Goal: Task Accomplishment & Management: Manage account settings

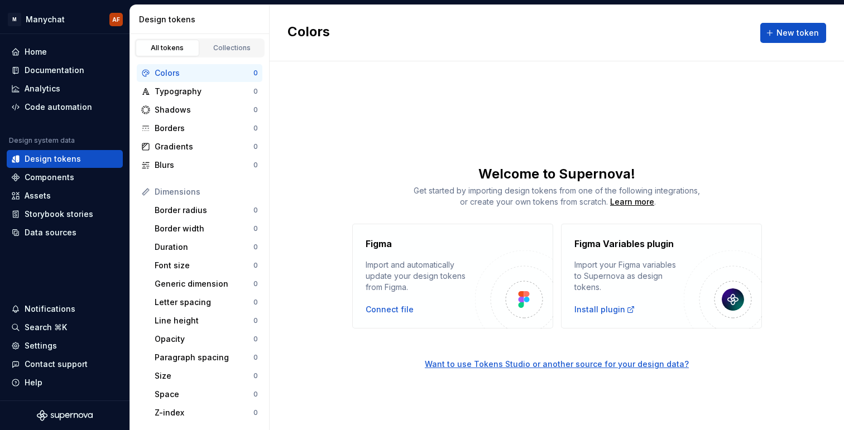
click at [64, 55] on div "Home" at bounding box center [64, 51] width 107 height 11
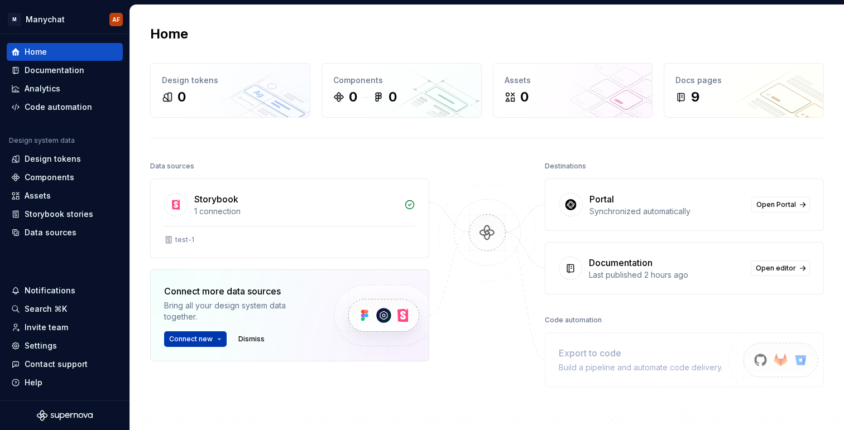
click at [198, 338] on span "Connect new" at bounding box center [191, 339] width 44 height 9
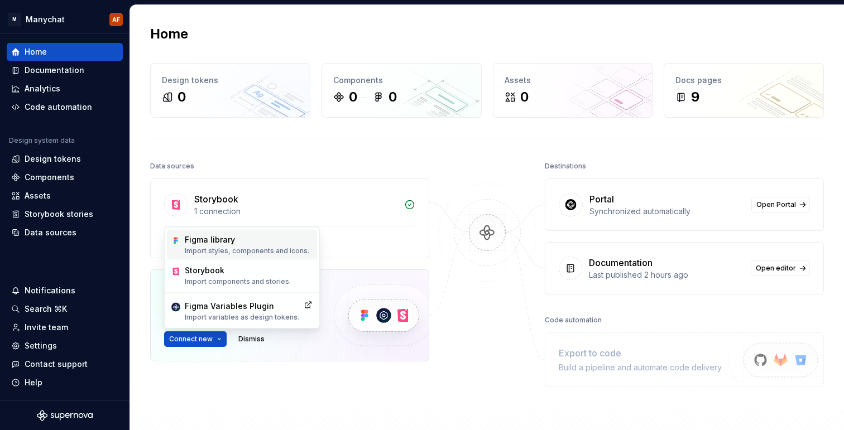
click at [228, 248] on p "Import styles, components and icons." at bounding box center [247, 251] width 124 height 9
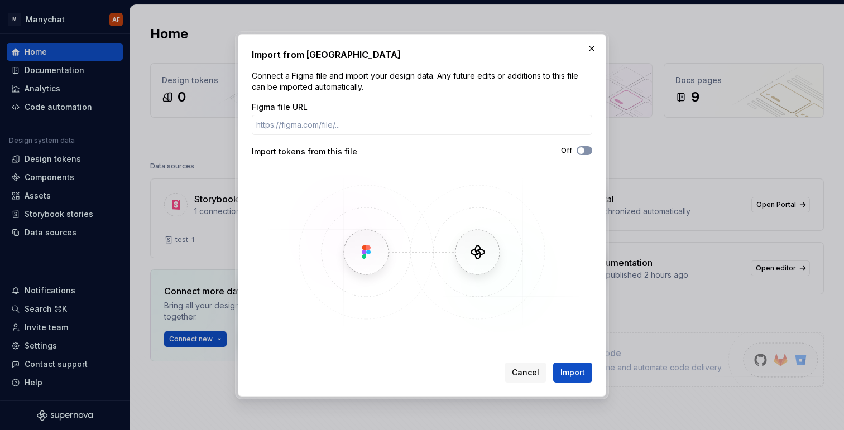
click at [581, 147] on span "button" at bounding box center [581, 150] width 7 height 7
click at [591, 49] on button "button" at bounding box center [592, 49] width 16 height 16
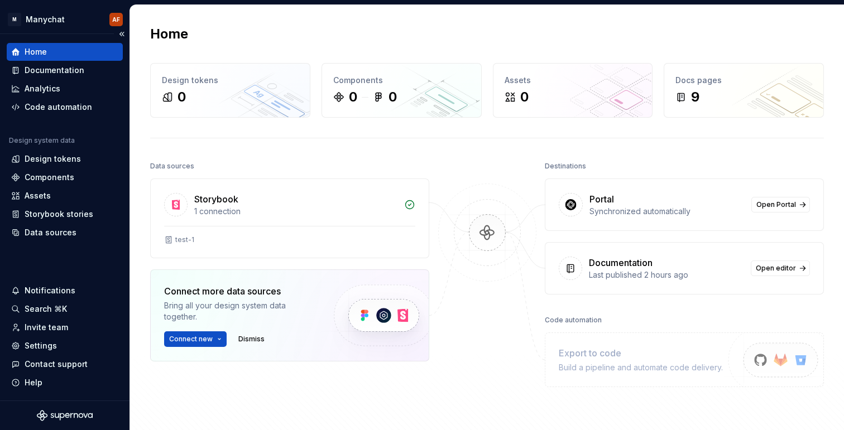
click at [82, 61] on div "Home Documentation Analytics Code automation" at bounding box center [65, 79] width 116 height 73
click at [83, 69] on div "Documentation" at bounding box center [64, 70] width 107 height 11
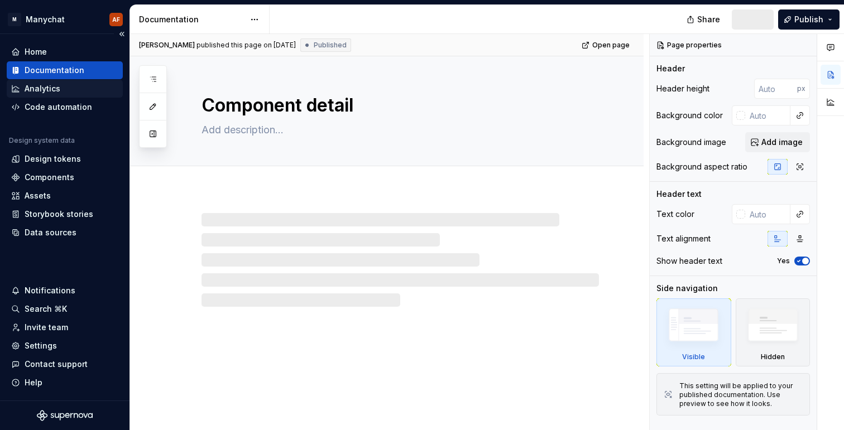
click at [74, 89] on div "Analytics" at bounding box center [64, 88] width 107 height 11
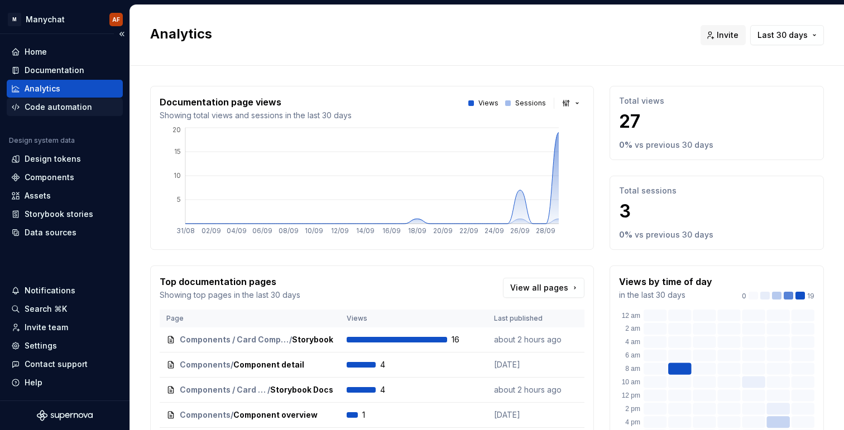
click at [71, 110] on div "Code automation" at bounding box center [59, 107] width 68 height 11
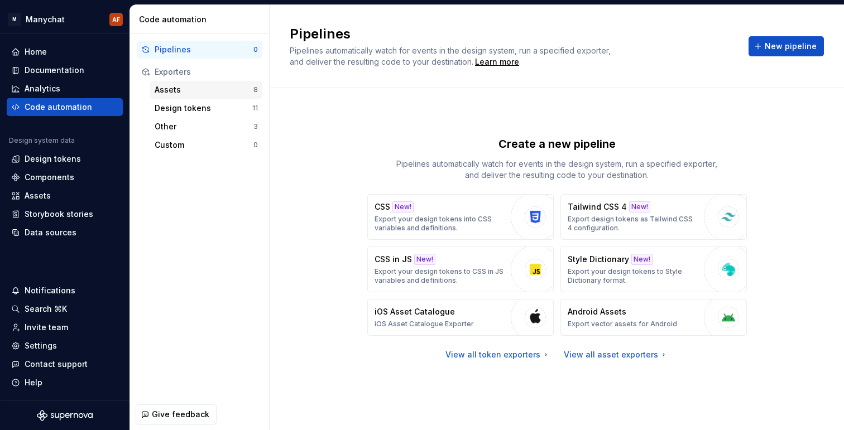
click at [204, 84] on div "Assets" at bounding box center [204, 89] width 99 height 11
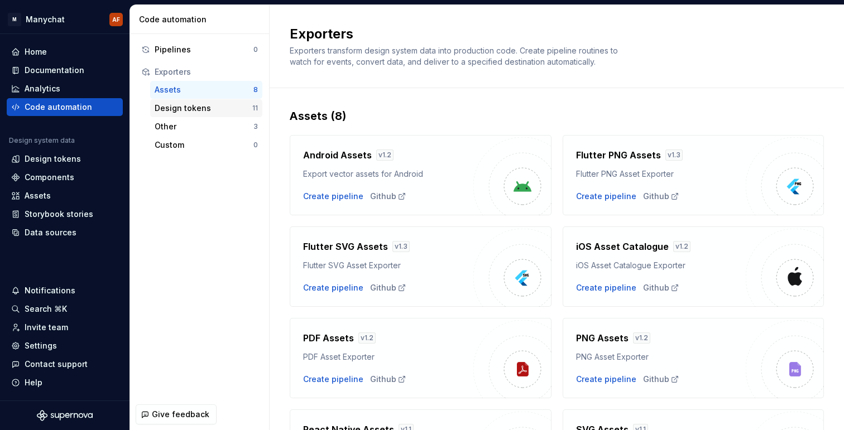
click at [206, 110] on div "Design tokens" at bounding box center [204, 108] width 98 height 11
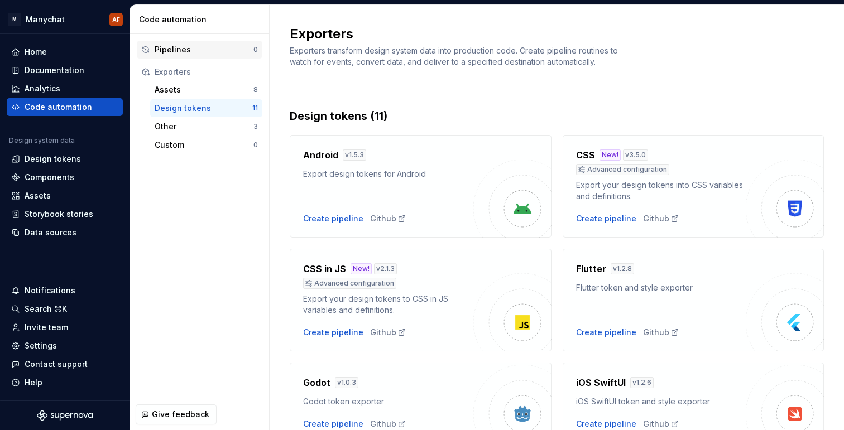
click at [205, 50] on div "Pipelines" at bounding box center [204, 49] width 99 height 11
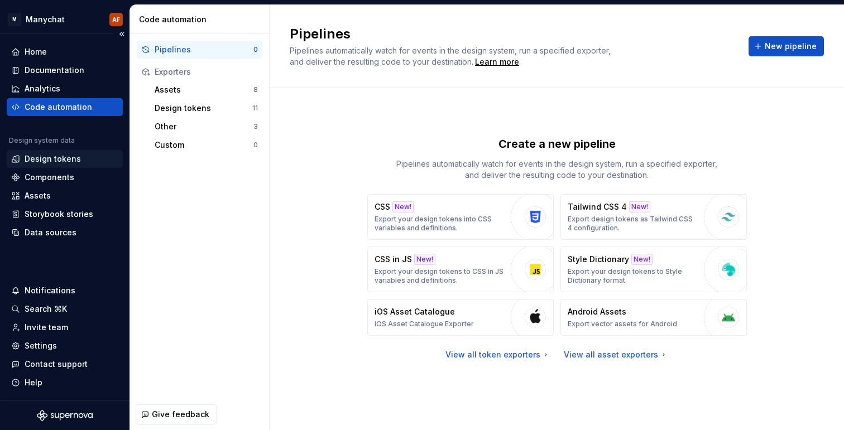
click at [61, 163] on div "Design tokens" at bounding box center [53, 158] width 56 height 11
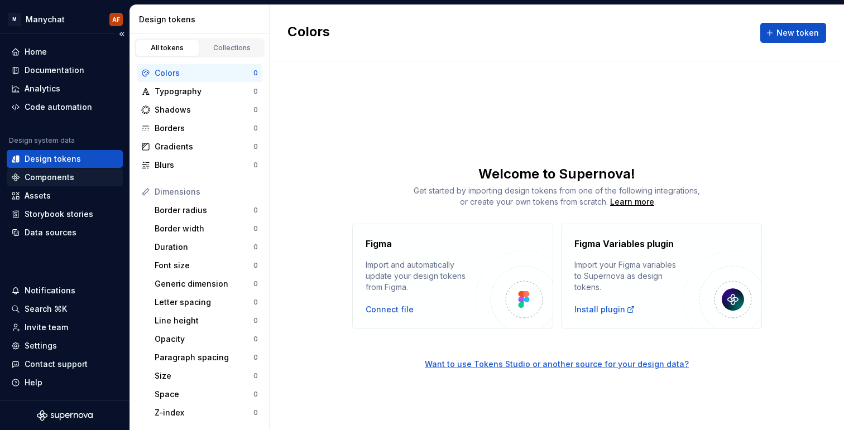
click at [56, 176] on div "Components" at bounding box center [50, 177] width 50 height 11
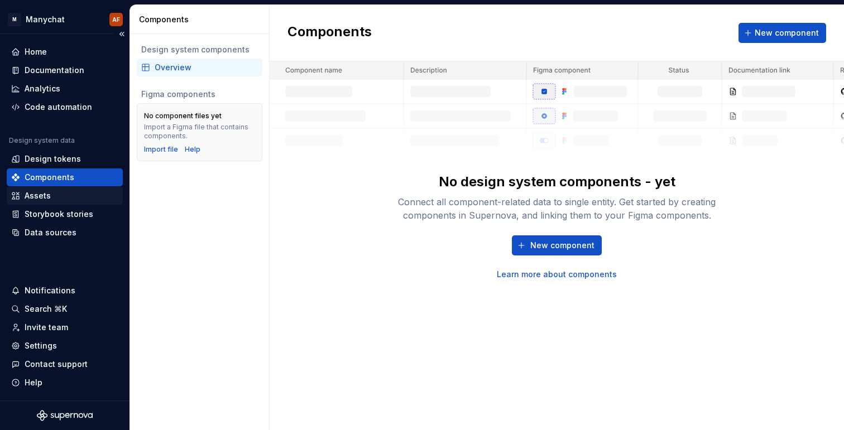
click at [77, 193] on div "Assets" at bounding box center [64, 195] width 107 height 11
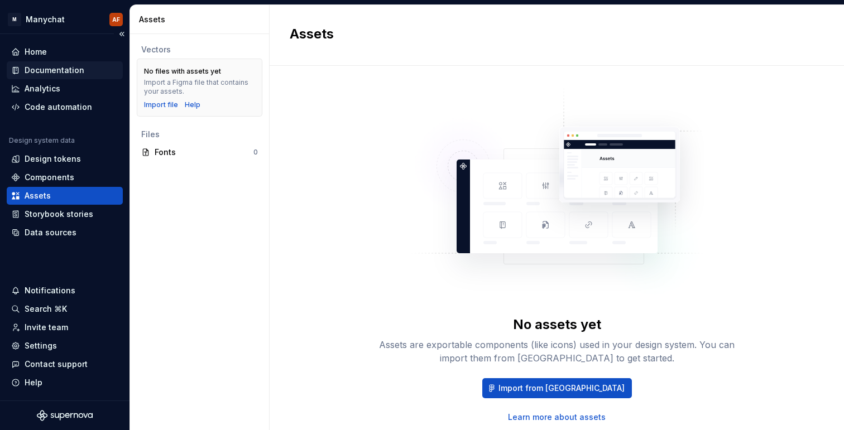
click at [69, 65] on div "Documentation" at bounding box center [55, 70] width 60 height 11
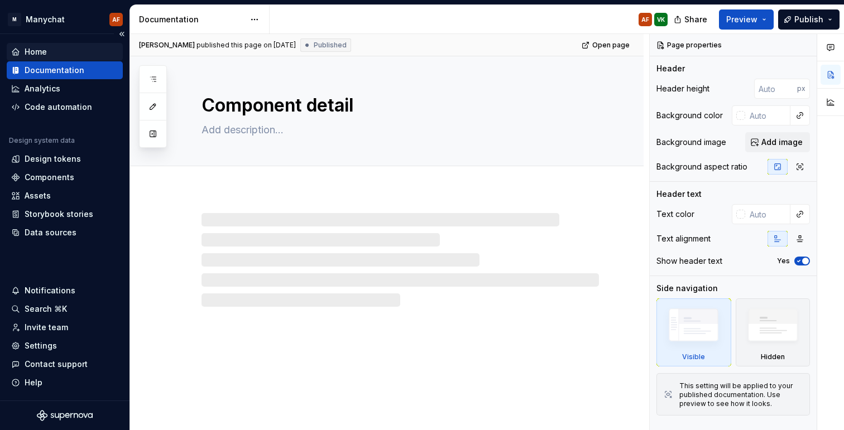
click at [71, 55] on div "Home" at bounding box center [64, 51] width 107 height 11
type textarea "*"
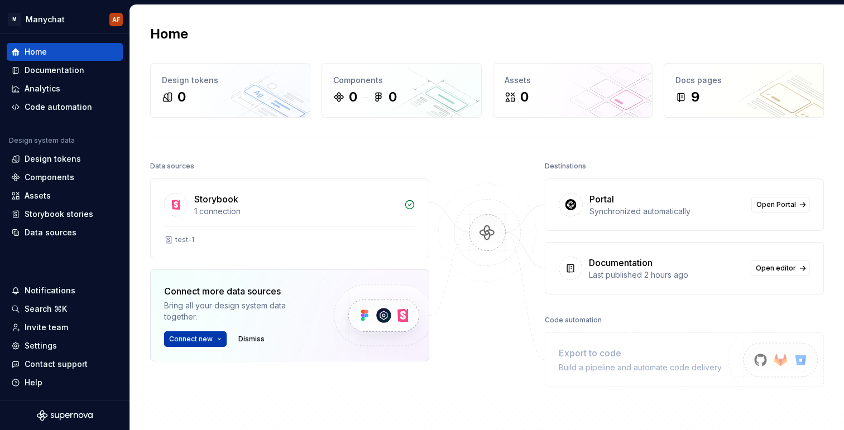
click at [194, 337] on span "Connect new" at bounding box center [191, 339] width 44 height 9
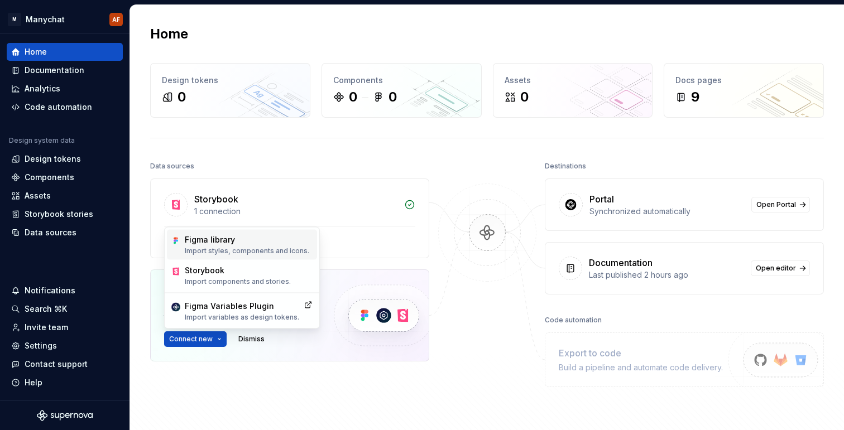
click at [226, 245] on div "Figma library Import styles, components and icons." at bounding box center [247, 244] width 124 height 21
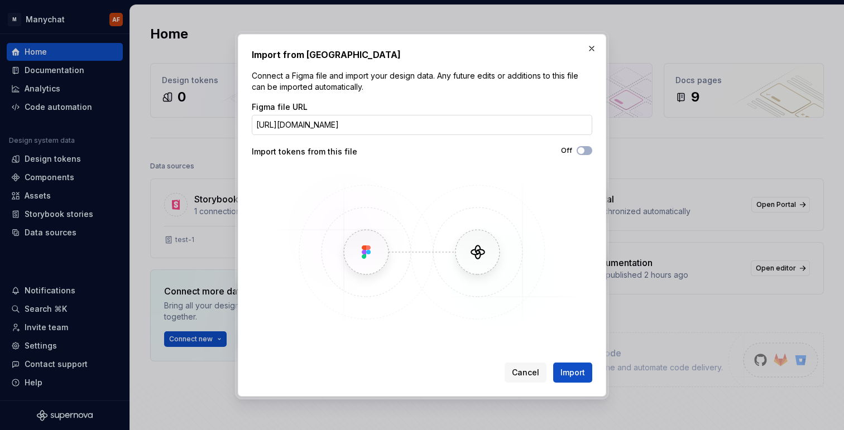
scroll to position [0, 105]
type input "https://www.figma.com/design/rdg2s7h5xTOwVRPXRgf6YU/Tokens-examples?node-id=0-1…"
click at [583, 367] on span "Import" at bounding box center [572, 372] width 25 height 11
click at [584, 151] on icon "button" at bounding box center [580, 150] width 9 height 7
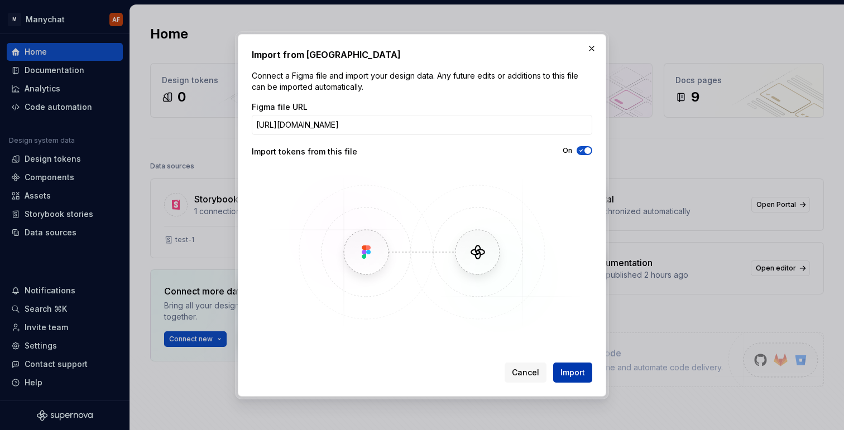
click at [579, 373] on span "Import" at bounding box center [572, 372] width 25 height 11
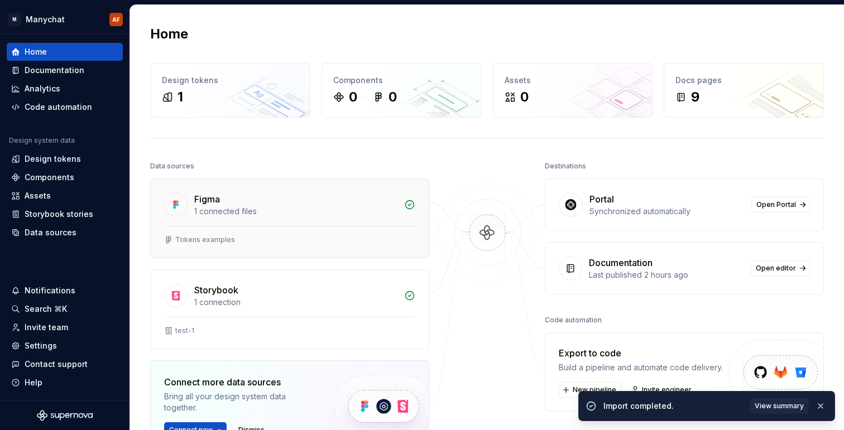
click at [344, 200] on div "Figma" at bounding box center [295, 199] width 203 height 13
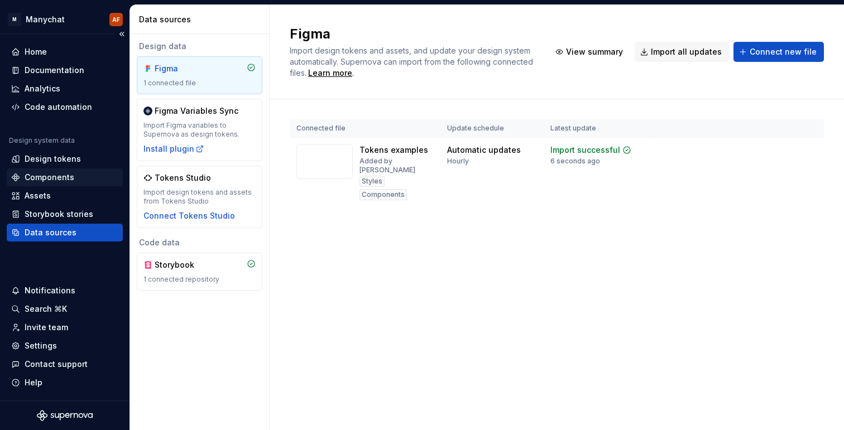
click at [70, 174] on div "Components" at bounding box center [50, 177] width 50 height 11
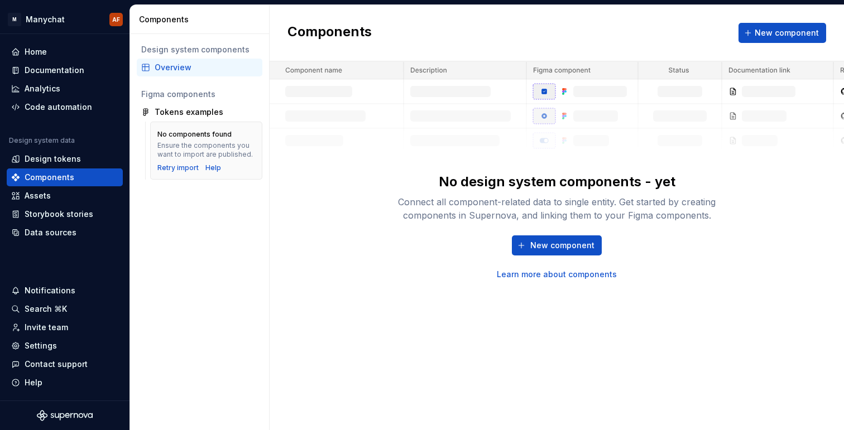
click at [190, 136] on div "No components found" at bounding box center [194, 134] width 74 height 9
click at [184, 163] on div "Retry import" at bounding box center [177, 167] width 41 height 9
click at [70, 157] on div "Design tokens" at bounding box center [53, 158] width 56 height 11
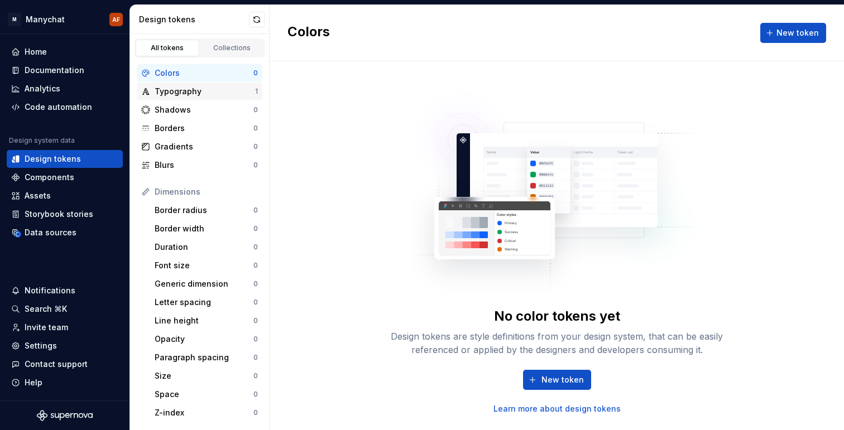
click at [172, 94] on div "Typography" at bounding box center [205, 91] width 100 height 11
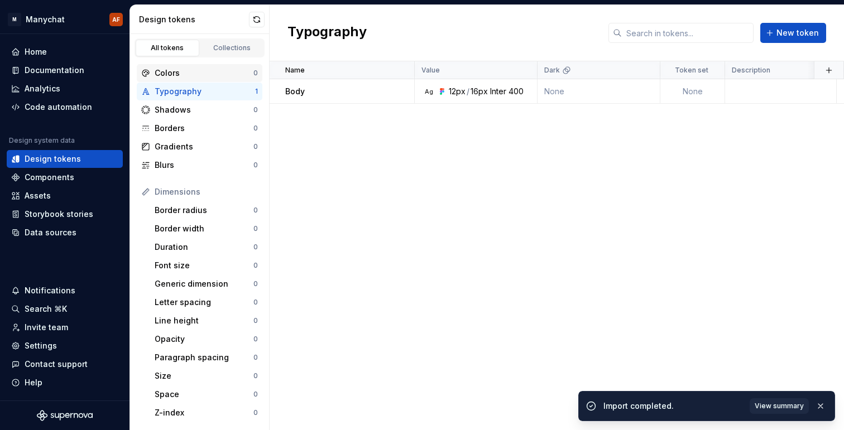
click at [218, 79] on div "Colors 0" at bounding box center [200, 73] width 126 height 18
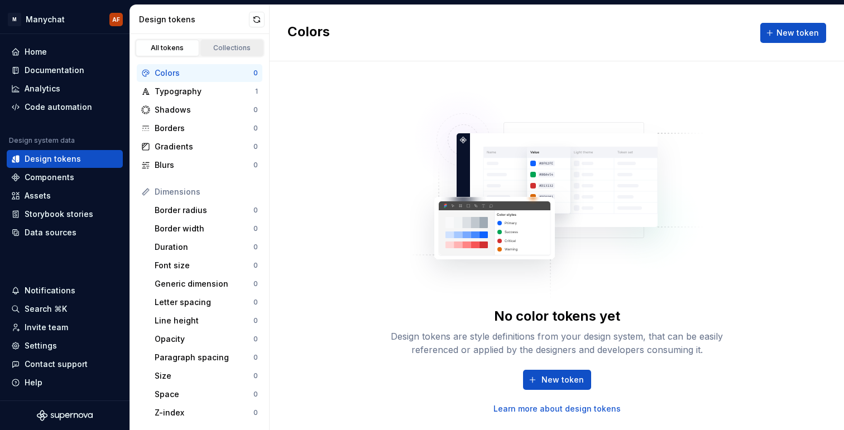
click at [239, 46] on div "Collections" at bounding box center [232, 48] width 56 height 9
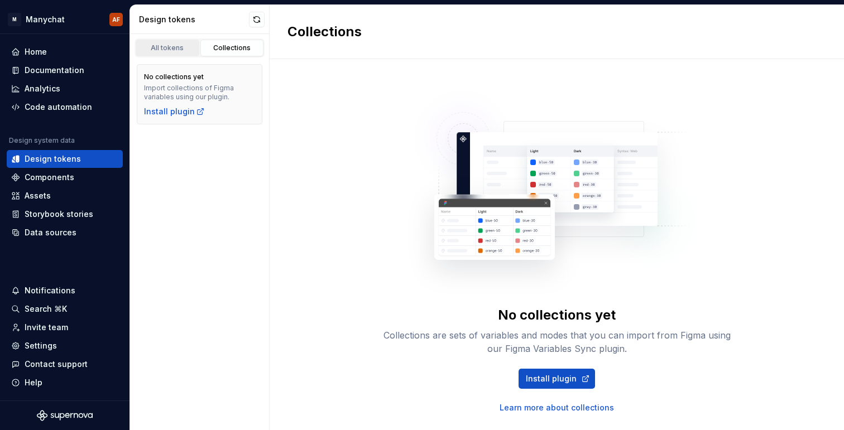
click at [180, 51] on div "All tokens" at bounding box center [167, 48] width 56 height 9
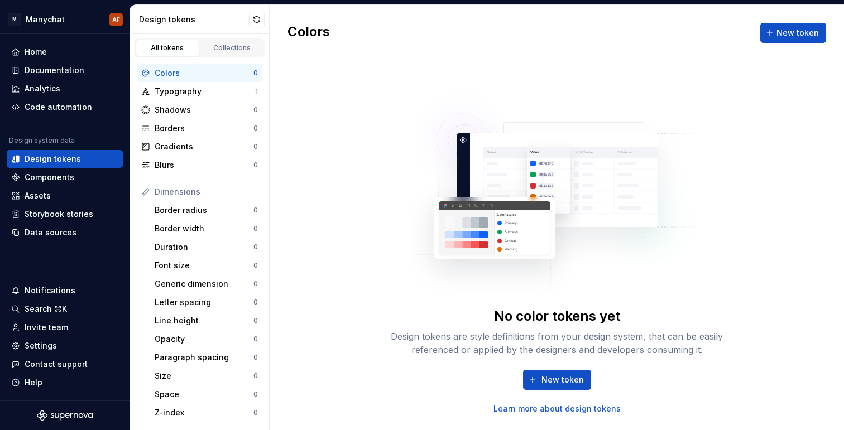
click at [523, 406] on link "Learn more about design tokens" at bounding box center [556, 408] width 127 height 11
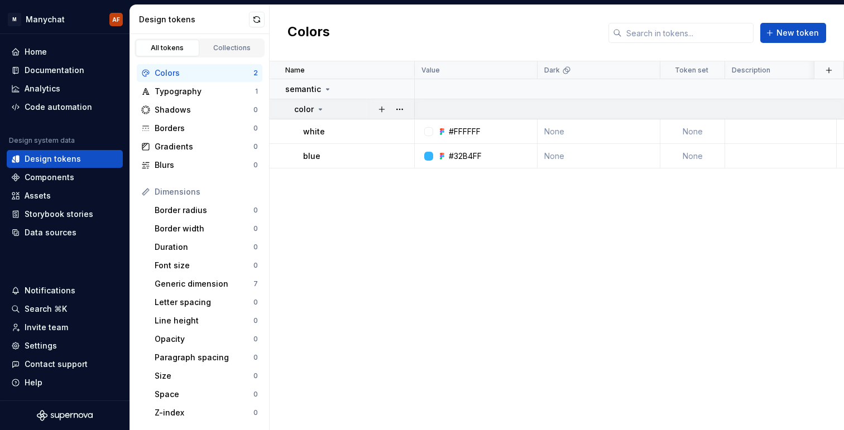
click at [324, 110] on icon at bounding box center [320, 109] width 9 height 9
click at [324, 89] on icon at bounding box center [327, 89] width 9 height 9
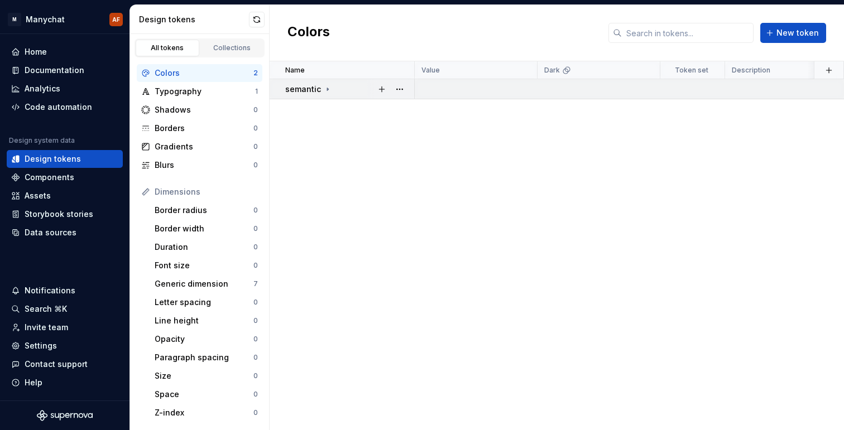
click at [324, 89] on icon at bounding box center [327, 89] width 9 height 9
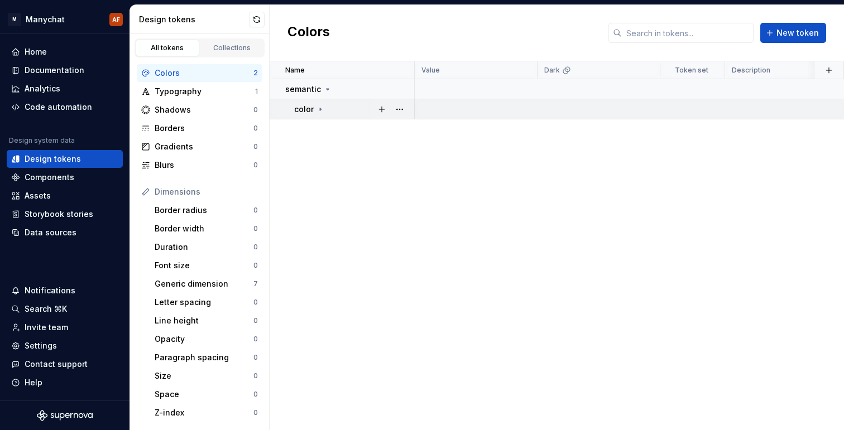
click at [324, 104] on div "color" at bounding box center [309, 109] width 31 height 11
drag, startPoint x: 331, startPoint y: 109, endPoint x: 339, endPoint y: 103, distance: 10.3
click at [339, 103] on td "color" at bounding box center [342, 109] width 145 height 20
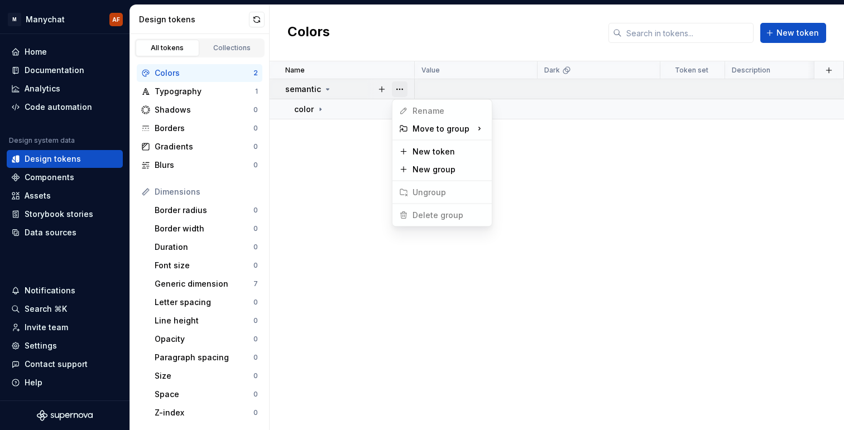
click at [405, 89] on button "button" at bounding box center [400, 89] width 16 height 16
click at [316, 111] on html "M Manychat AF Home Documentation Analytics Code automation Design system data D…" at bounding box center [422, 215] width 844 height 430
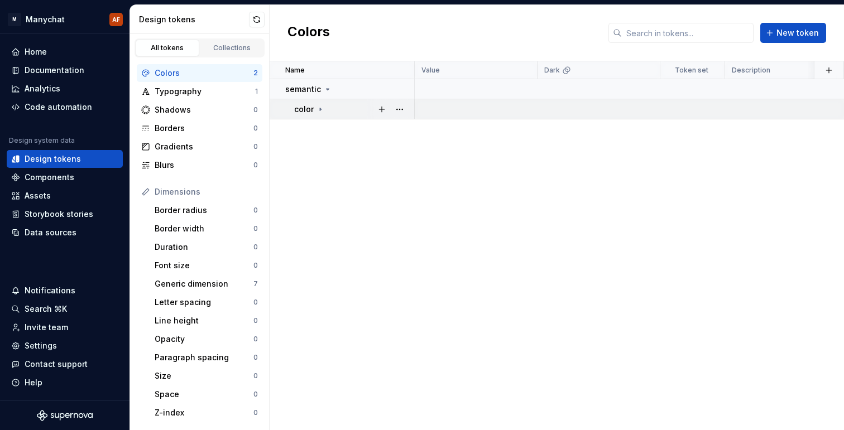
click at [310, 111] on p "color" at bounding box center [304, 109] width 20 height 11
click at [234, 91] on div "Typography" at bounding box center [205, 91] width 100 height 11
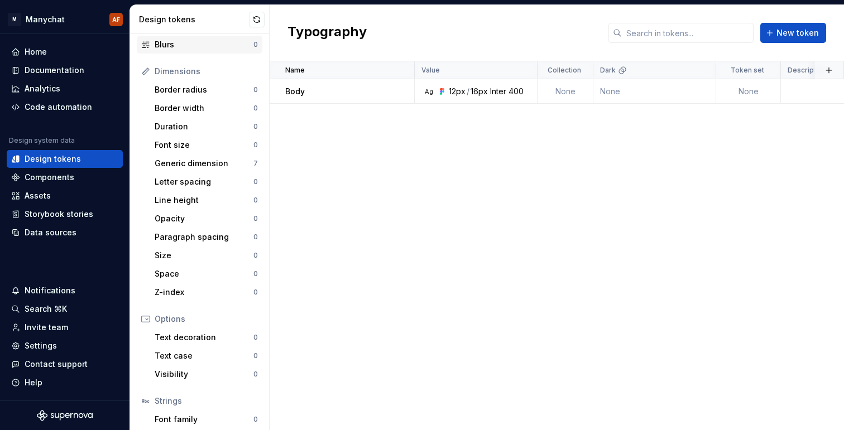
scroll to position [128, 0]
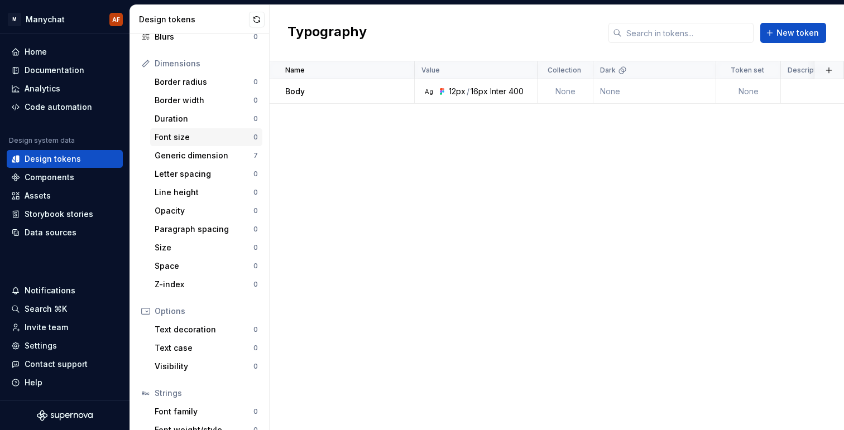
click at [198, 131] on div "Font size 0" at bounding box center [206, 137] width 112 height 18
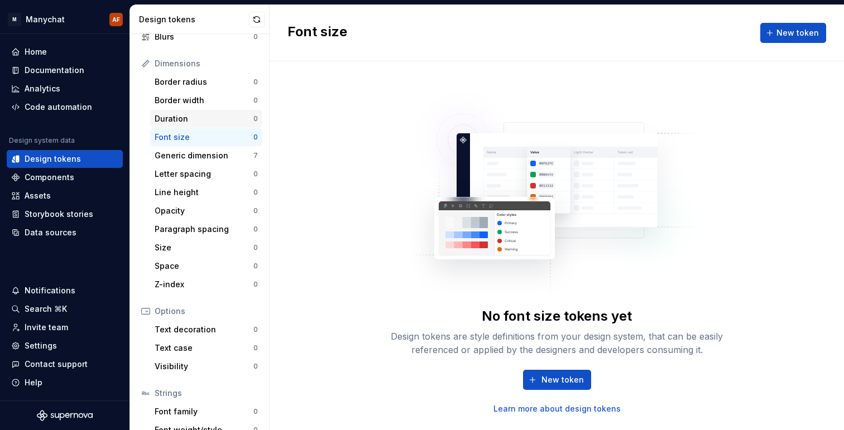
click at [198, 123] on div "Duration" at bounding box center [204, 118] width 99 height 11
click at [200, 138] on div "Font size" at bounding box center [204, 137] width 99 height 11
click at [201, 157] on div "Generic dimension" at bounding box center [204, 155] width 99 height 11
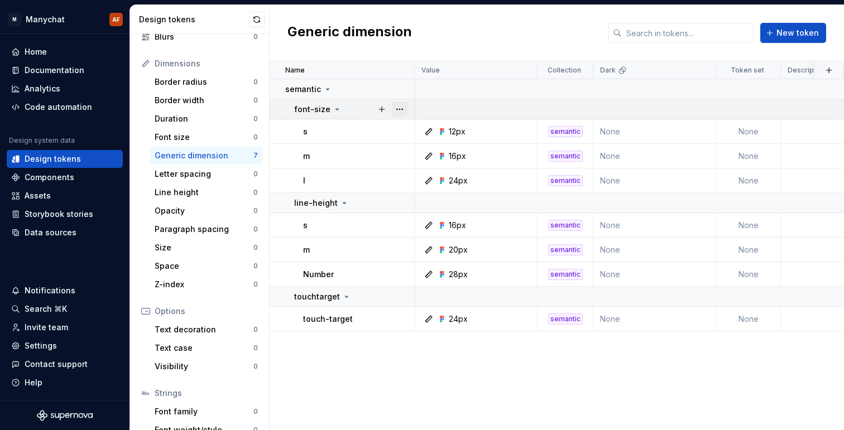
click at [400, 105] on button "button" at bounding box center [400, 110] width 16 height 16
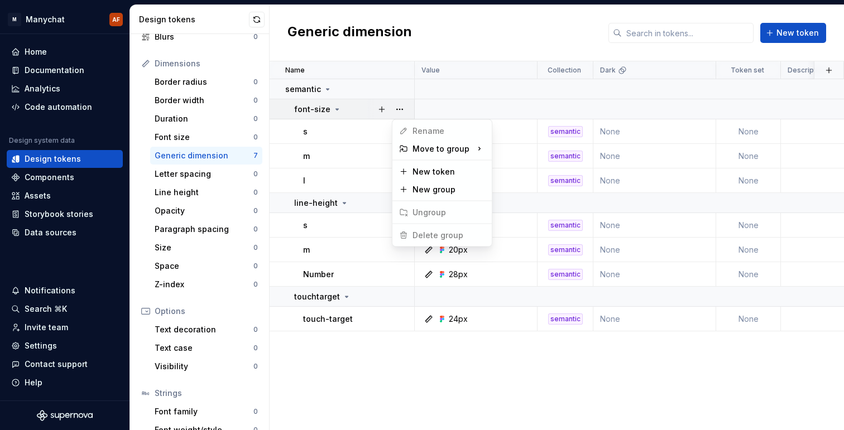
click at [332, 107] on html "M Manychat AF Home Documentation Analytics Code automation Design system data D…" at bounding box center [422, 215] width 844 height 430
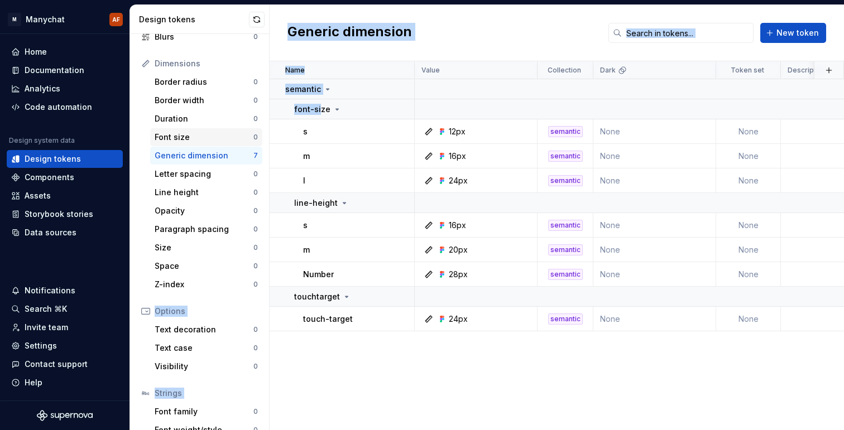
drag, startPoint x: 320, startPoint y: 107, endPoint x: 233, endPoint y: 134, distance: 91.1
click at [226, 141] on div "Design tokens All tokens Collections Colors 2 Typography 1 Shadows 0 Borders 0 …" at bounding box center [487, 217] width 714 height 425
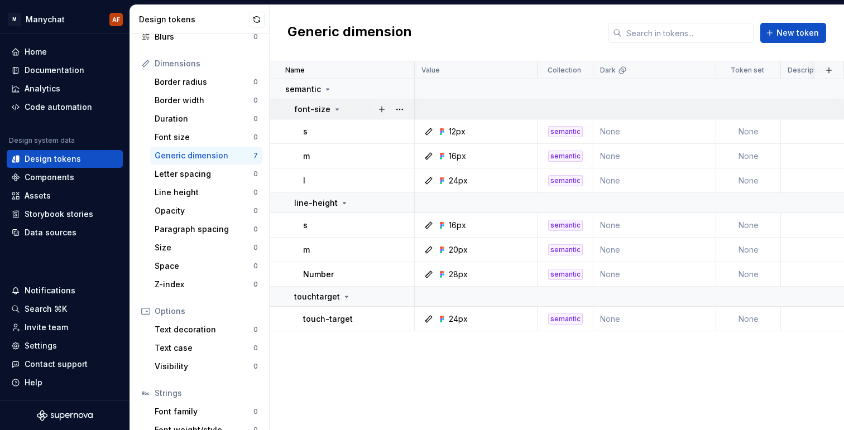
click at [357, 105] on div "font-size" at bounding box center [353, 109] width 119 height 11
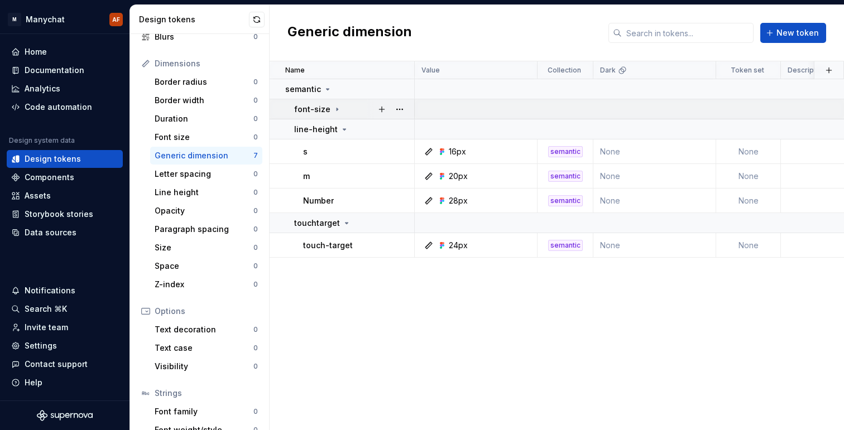
click at [407, 106] on div at bounding box center [390, 109] width 47 height 20
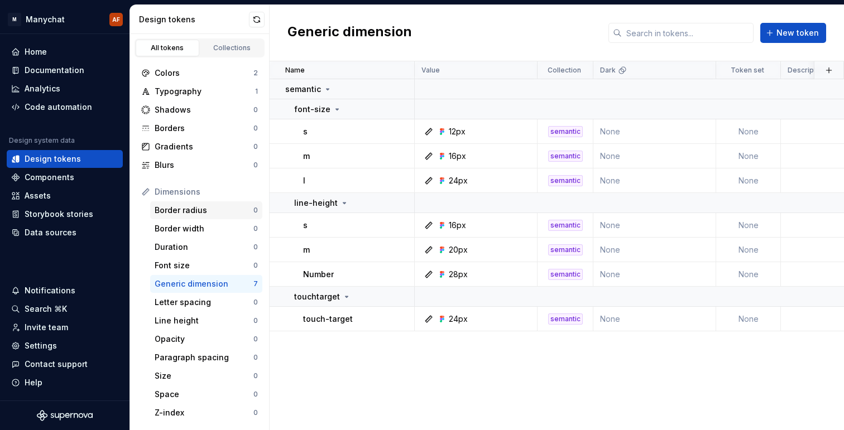
scroll to position [1, 0]
click at [211, 203] on div "Border radius 0" at bounding box center [206, 209] width 112 height 18
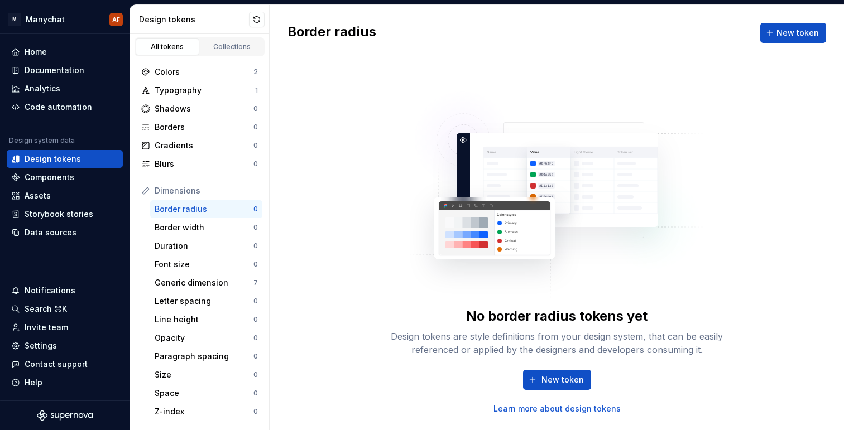
click at [530, 408] on link "Learn more about design tokens" at bounding box center [556, 408] width 127 height 11
click at [189, 73] on div "Colors" at bounding box center [204, 71] width 99 height 11
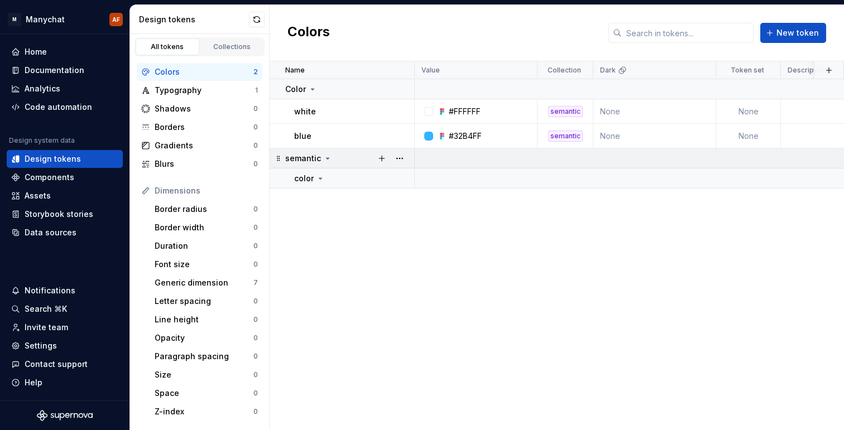
click at [317, 162] on p "semantic" at bounding box center [303, 158] width 36 height 11
click at [317, 166] on td "semantic" at bounding box center [342, 158] width 145 height 20
click at [404, 156] on button "button" at bounding box center [400, 159] width 16 height 16
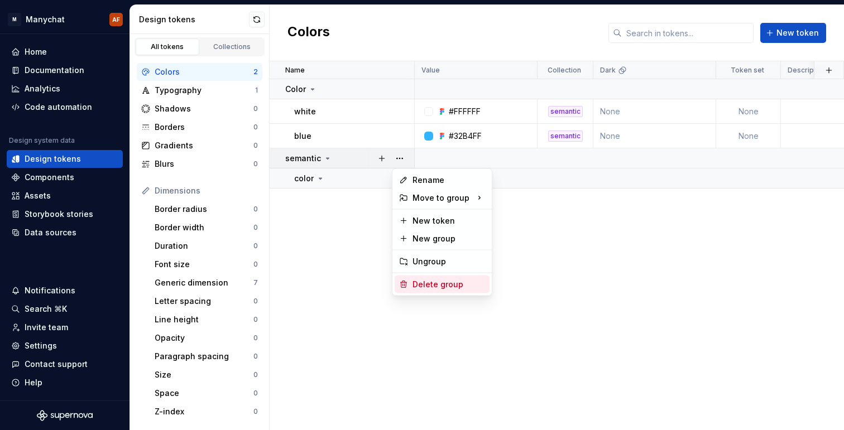
click at [426, 289] on div "Delete group" at bounding box center [448, 284] width 73 height 11
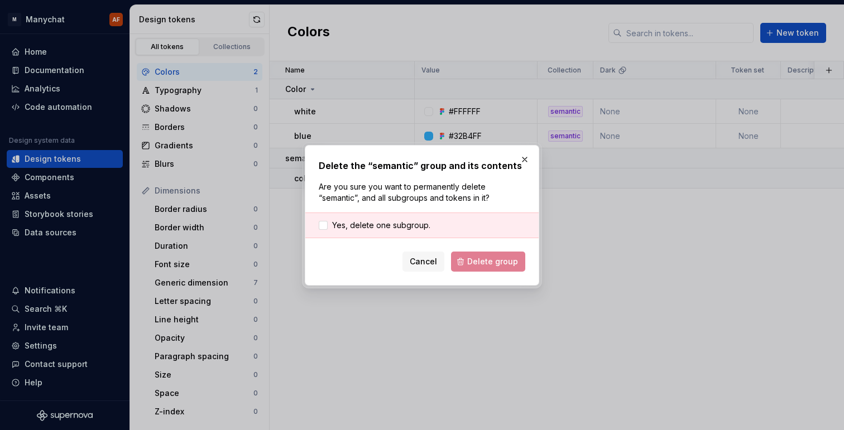
click at [478, 262] on div "Cancel Delete group" at bounding box center [422, 262] width 206 height 20
click at [393, 225] on span "Yes, delete one subgroup." at bounding box center [381, 225] width 98 height 11
click at [470, 257] on span "Delete group" at bounding box center [492, 261] width 51 height 11
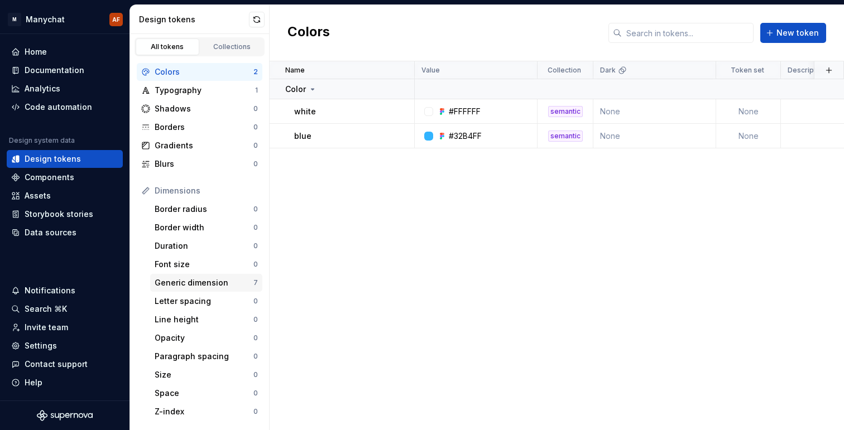
click at [202, 285] on div "Generic dimension" at bounding box center [204, 282] width 99 height 11
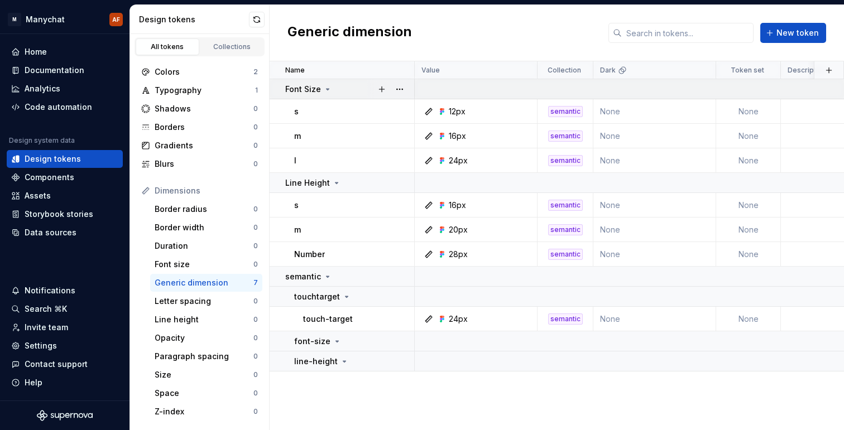
click at [329, 86] on icon at bounding box center [327, 89] width 9 height 9
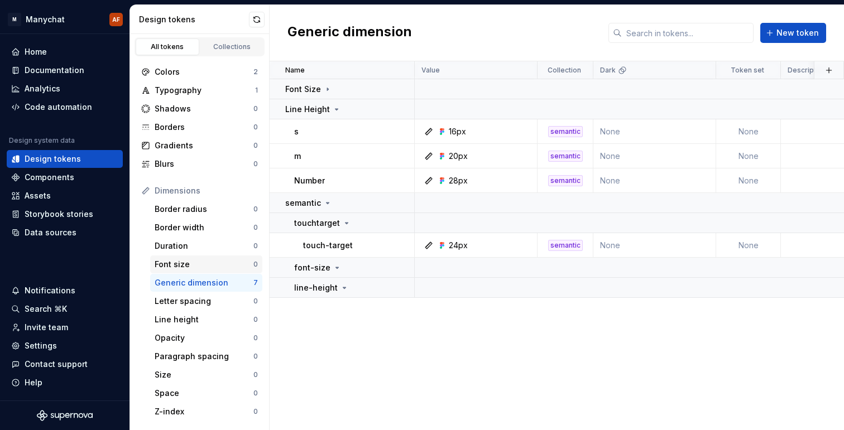
click at [206, 261] on div "Font size" at bounding box center [204, 264] width 99 height 11
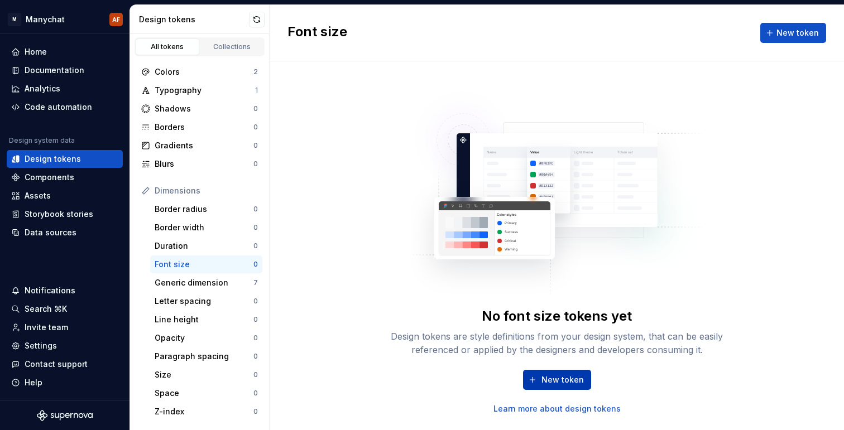
click at [553, 371] on button "New token" at bounding box center [557, 380] width 68 height 20
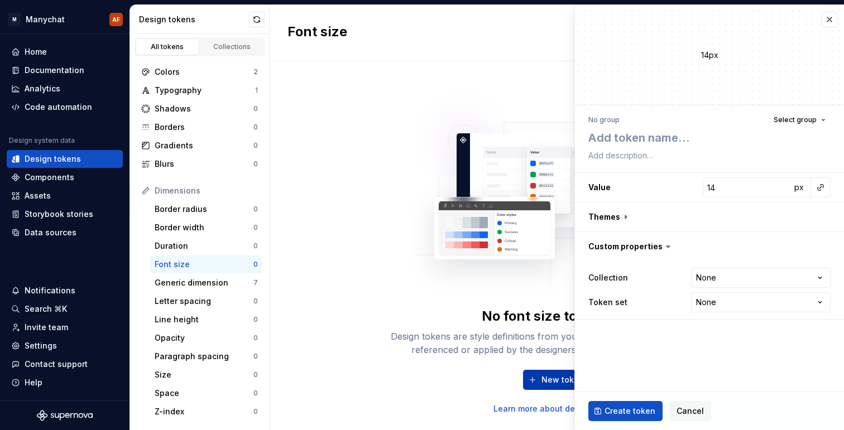
type textarea "*"
click at [831, 18] on button "button" at bounding box center [829, 20] width 16 height 16
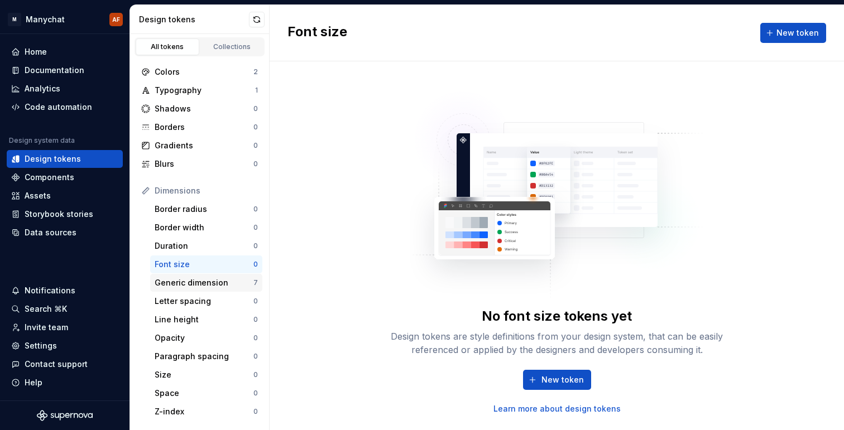
click at [224, 280] on div "Generic dimension" at bounding box center [204, 282] width 99 height 11
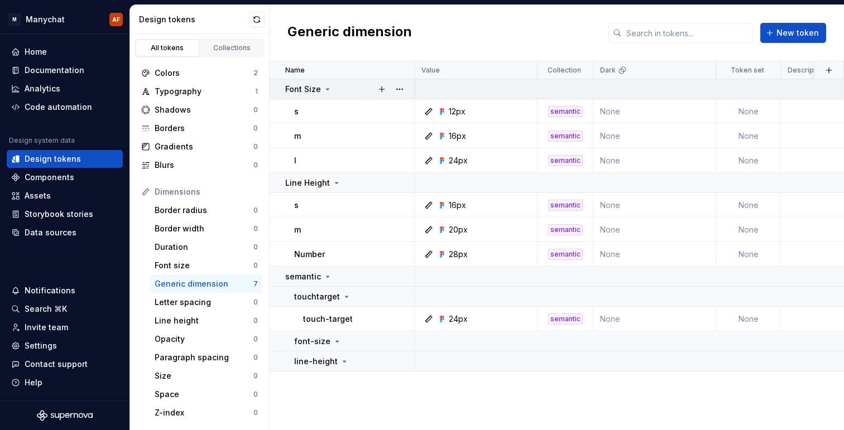
click at [323, 88] on icon at bounding box center [327, 89] width 9 height 9
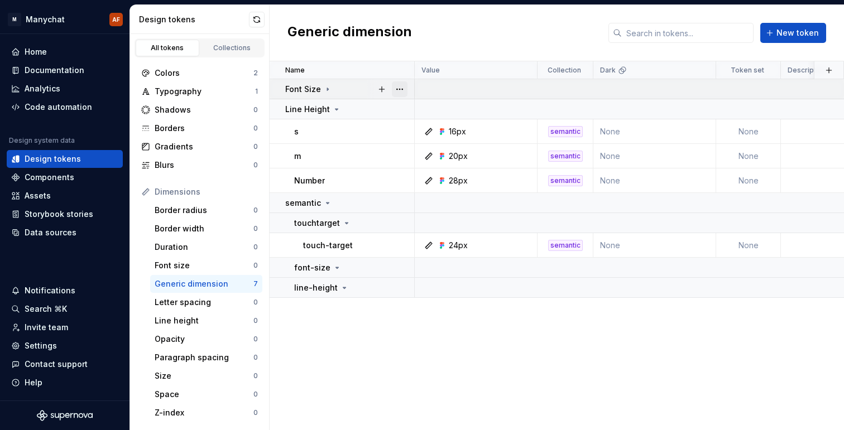
click at [401, 87] on button "button" at bounding box center [400, 89] width 16 height 16
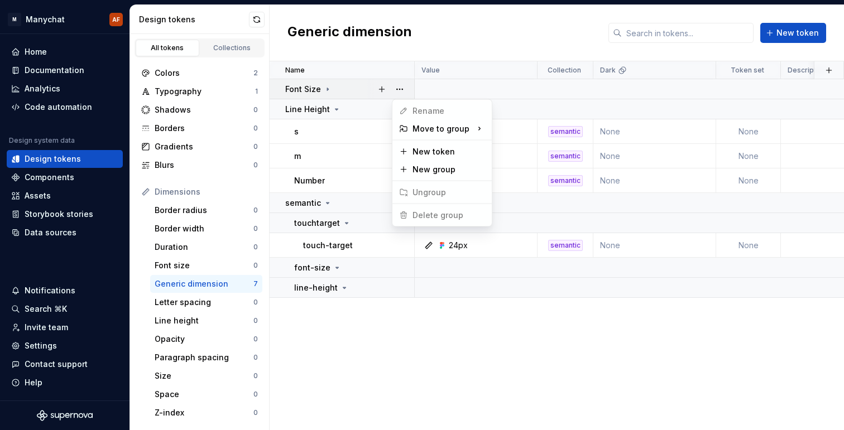
click at [385, 340] on html "M Manychat AF Home Documentation Analytics Code automation Design system data D…" at bounding box center [422, 215] width 844 height 430
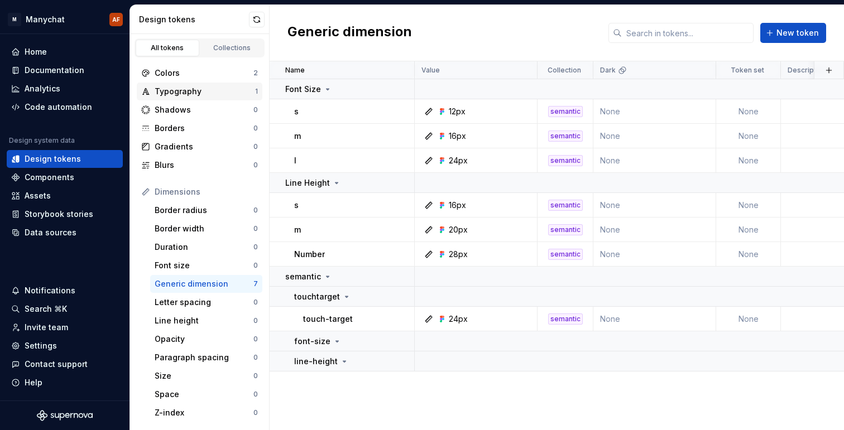
click at [207, 87] on div "Typography" at bounding box center [205, 91] width 100 height 11
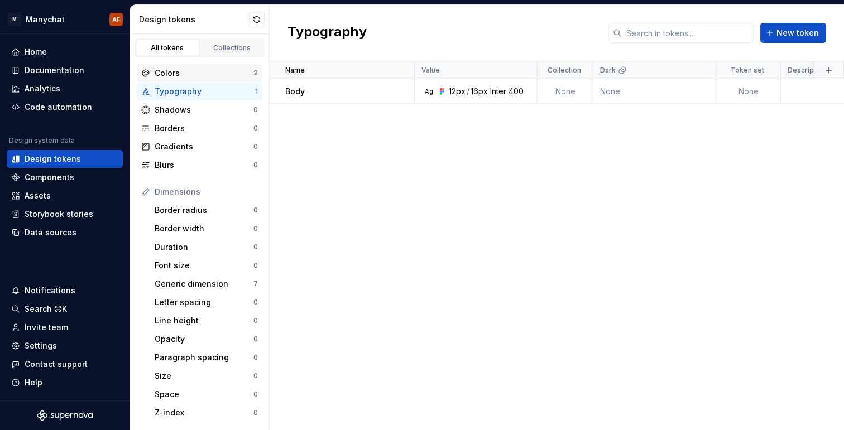
click at [211, 75] on div "Colors" at bounding box center [204, 73] width 99 height 11
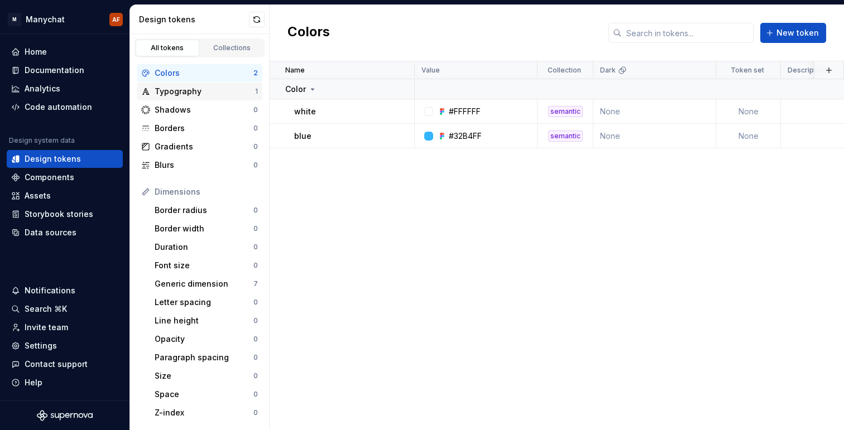
click at [214, 90] on div "Typography" at bounding box center [205, 91] width 100 height 11
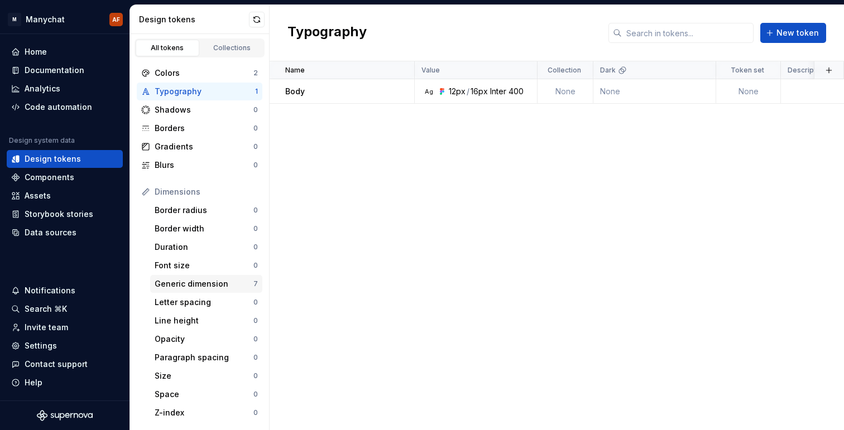
click at [227, 283] on div "Generic dimension" at bounding box center [204, 283] width 99 height 11
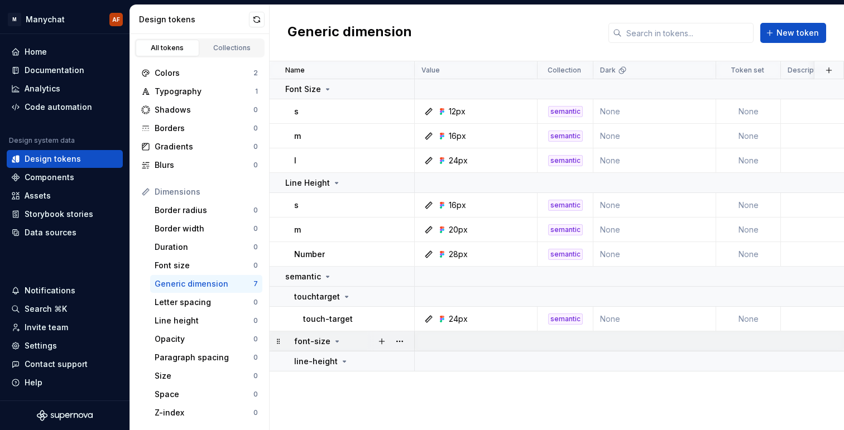
click at [340, 347] on td "font-size" at bounding box center [342, 341] width 145 height 20
click at [337, 344] on icon at bounding box center [337, 341] width 9 height 9
click at [397, 339] on button "button" at bounding box center [400, 342] width 16 height 16
click at [392, 355] on html "M Manychat AF Home Documentation Analytics Code automation Design system data D…" at bounding box center [422, 215] width 844 height 430
click at [392, 355] on button "button" at bounding box center [400, 362] width 16 height 16
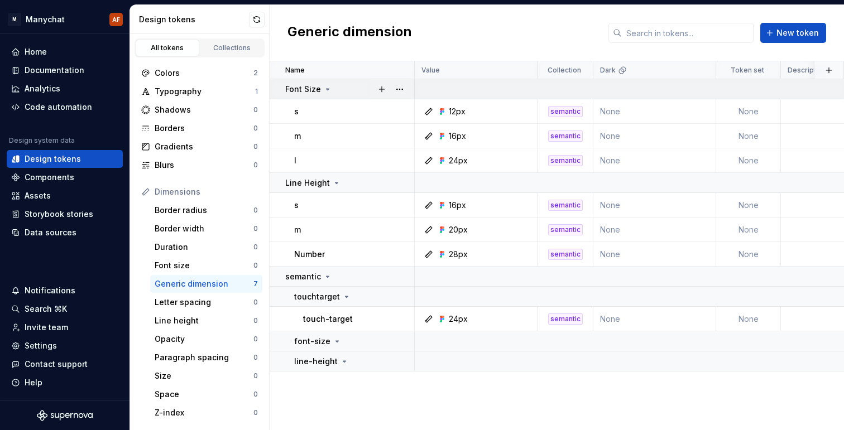
click at [348, 90] on html "M Manychat AF Home Documentation Analytics Code automation Design system data D…" at bounding box center [422, 215] width 844 height 430
click at [359, 347] on div "font-size" at bounding box center [353, 341] width 119 height 11
click at [401, 364] on button "button" at bounding box center [400, 362] width 16 height 16
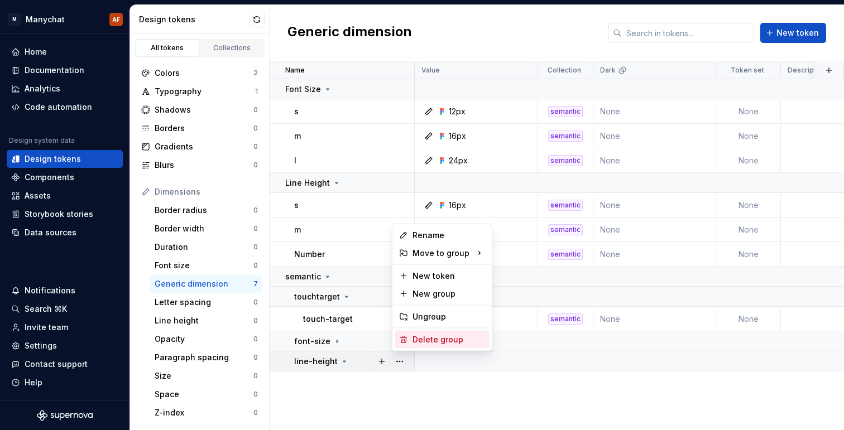
click at [423, 341] on div "Delete group" at bounding box center [448, 339] width 73 height 11
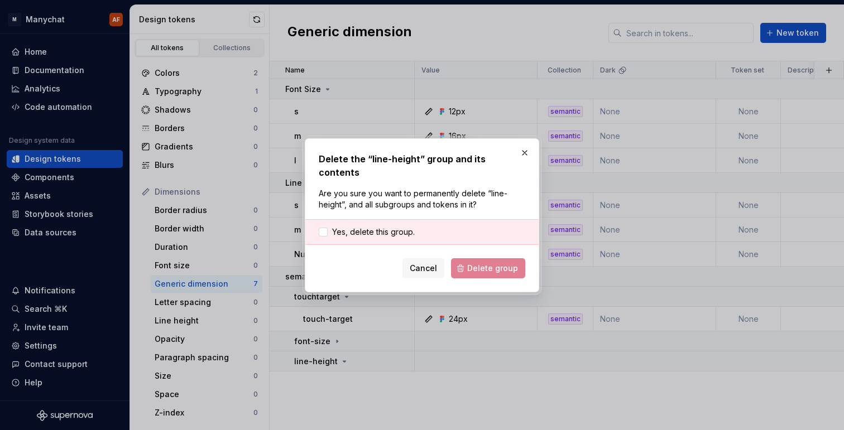
click at [490, 261] on div "Cancel Delete group" at bounding box center [422, 268] width 206 height 20
click at [448, 227] on div "Yes, delete this group." at bounding box center [421, 232] width 233 height 26
click at [317, 219] on div "Yes, delete this group." at bounding box center [421, 232] width 233 height 26
click at [329, 227] on label "Yes, delete this group." at bounding box center [367, 232] width 96 height 11
click at [496, 258] on button "Delete group" at bounding box center [488, 268] width 74 height 20
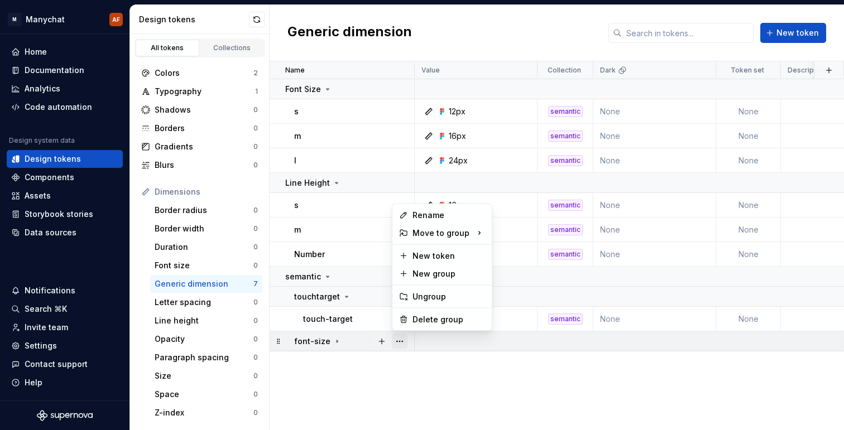
click at [402, 341] on button "button" at bounding box center [400, 342] width 16 height 16
click at [415, 323] on div "Delete group" at bounding box center [448, 319] width 73 height 11
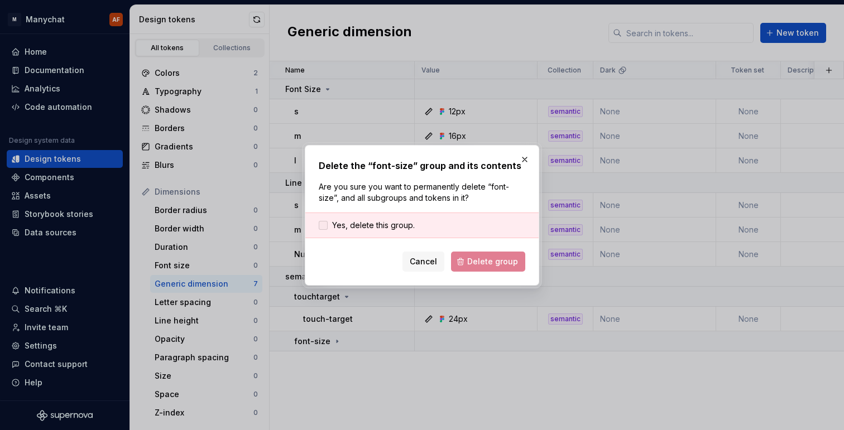
click at [401, 228] on span "Yes, delete this group." at bounding box center [373, 225] width 83 height 11
click at [456, 262] on button "Delete group" at bounding box center [488, 262] width 74 height 20
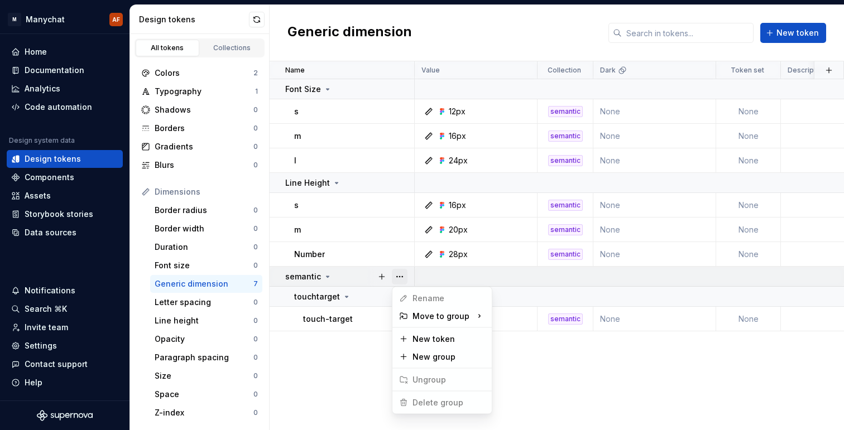
click at [393, 276] on button "button" at bounding box center [400, 277] width 16 height 16
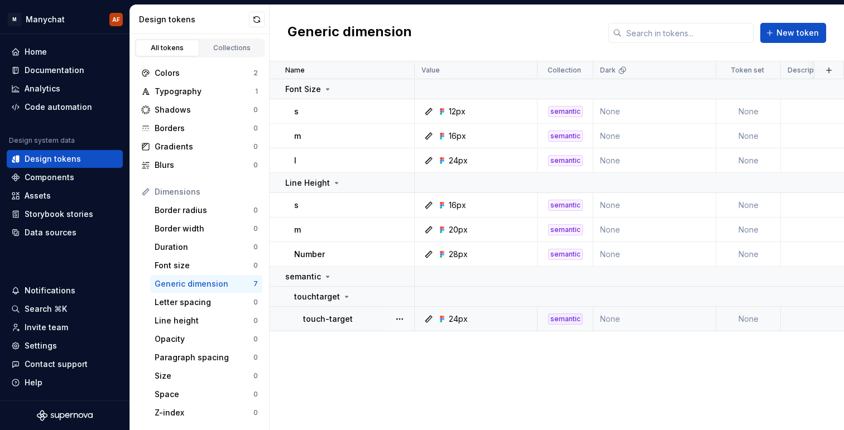
click at [365, 326] on html "M Manychat AF Home Documentation Analytics Code automation Design system data D…" at bounding box center [422, 215] width 844 height 430
drag, startPoint x: 384, startPoint y: 318, endPoint x: 377, endPoint y: 303, distance: 16.5
click at [377, 303] on tbody "Font Size s 12px semantic None None less than a minute ago m 16px semantic None…" at bounding box center [635, 205] width 731 height 252
drag, startPoint x: 324, startPoint y: 295, endPoint x: 334, endPoint y: 298, distance: 10.6
click at [333, 297] on p "touchtarget" at bounding box center [317, 296] width 46 height 11
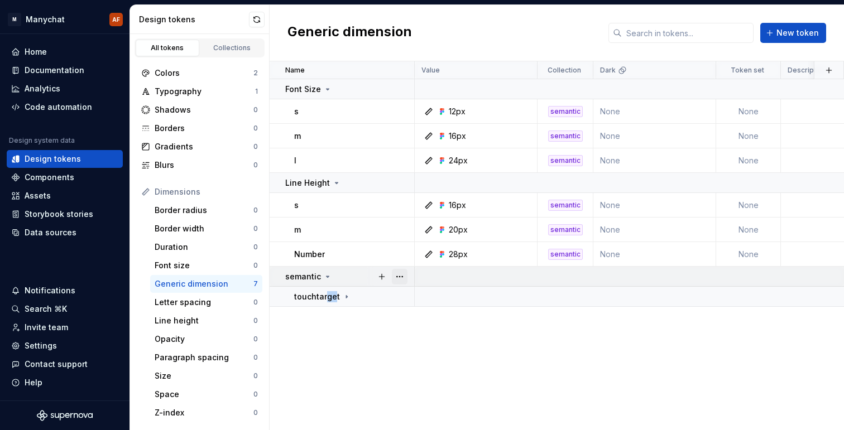
click at [393, 277] on button "button" at bounding box center [400, 277] width 16 height 16
click at [347, 277] on html "M Manychat AF Home Documentation Analytics Code automation Design system data D…" at bounding box center [422, 215] width 844 height 430
click at [342, 300] on icon at bounding box center [346, 296] width 9 height 9
drag, startPoint x: 339, startPoint y: 297, endPoint x: 319, endPoint y: 301, distance: 21.1
click at [318, 300] on div "touchtarget" at bounding box center [322, 296] width 57 height 11
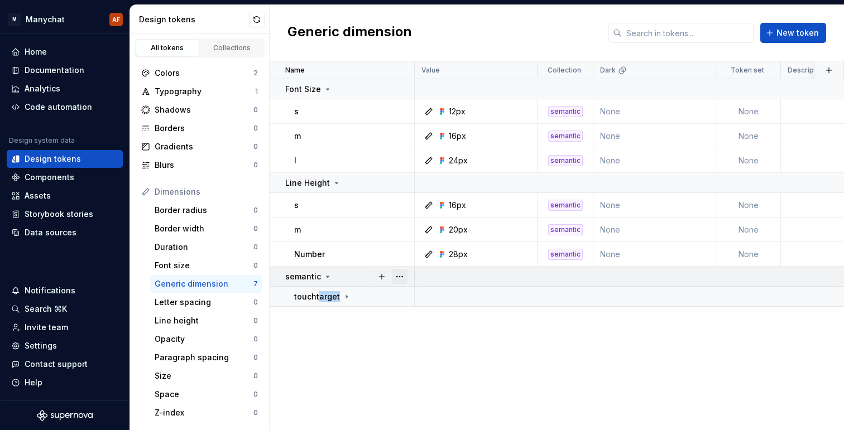
click at [402, 275] on button "button" at bounding box center [400, 277] width 16 height 16
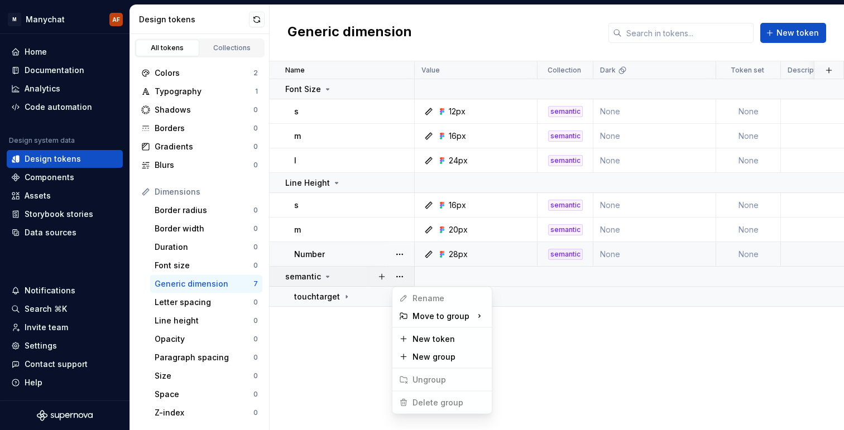
click at [334, 266] on html "M Manychat AF Home Documentation Analytics Code automation Design system data D…" at bounding box center [422, 215] width 844 height 430
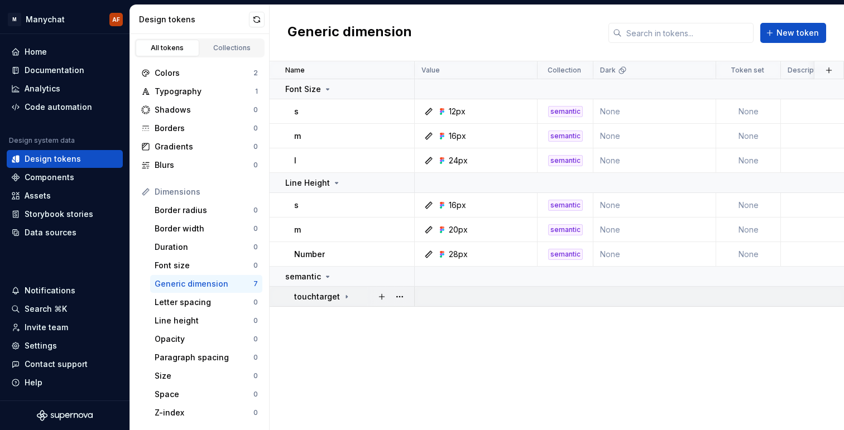
click at [349, 299] on div "touchtarget" at bounding box center [353, 296] width 119 height 11
click at [398, 299] on button "button" at bounding box center [400, 297] width 16 height 16
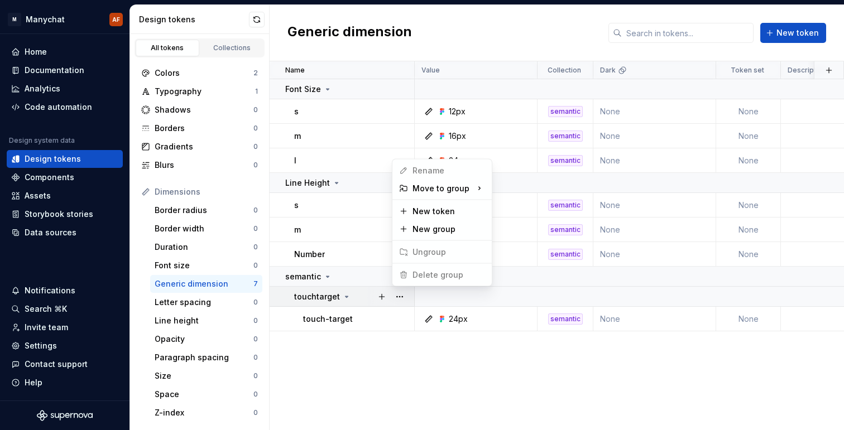
click at [412, 273] on span "Delete group" at bounding box center [430, 275] width 73 height 18
click at [350, 277] on html "M Manychat AF Home Documentation Analytics Code automation Design system data D…" at bounding box center [422, 215] width 844 height 430
click at [319, 278] on div "semantic" at bounding box center [308, 276] width 47 height 11
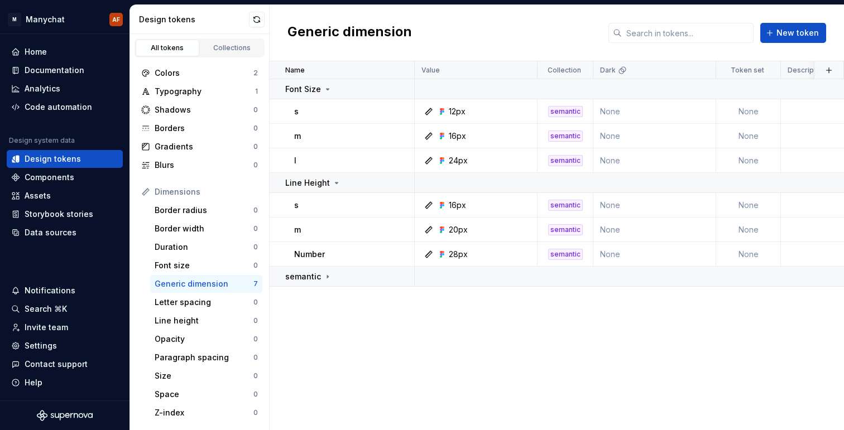
click at [332, 354] on div "Name Value Collection Dark Token set Description Last updated Font Size s 12px …" at bounding box center [557, 245] width 574 height 369
click at [334, 180] on icon at bounding box center [336, 183] width 9 height 9
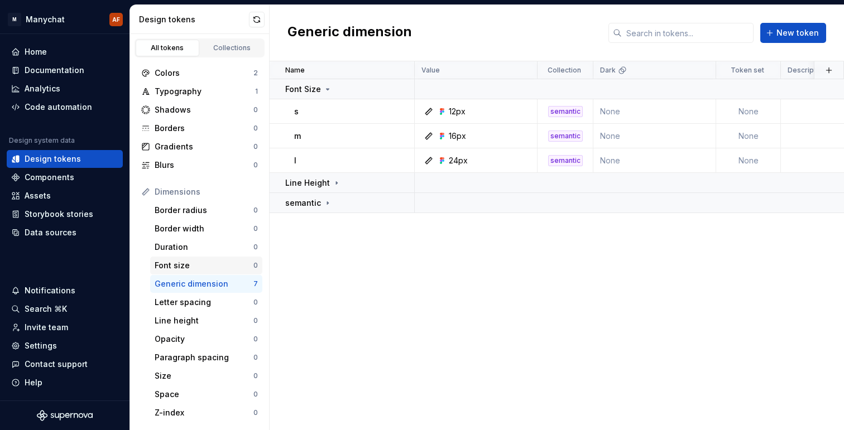
click at [210, 271] on div "Font size" at bounding box center [204, 265] width 99 height 11
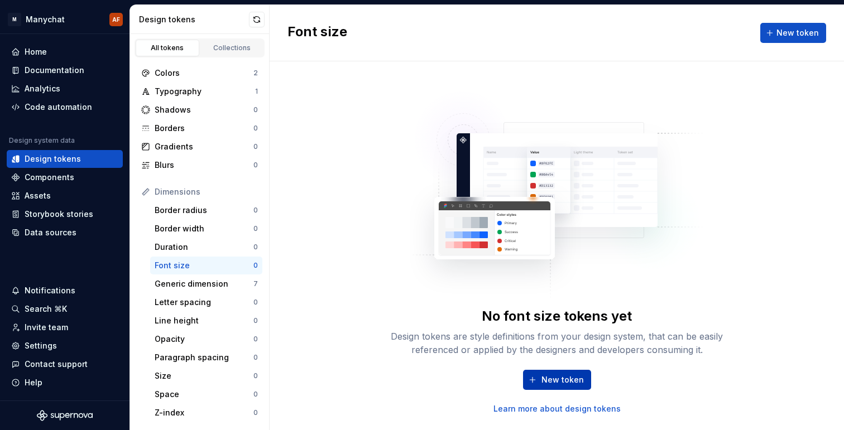
click at [547, 386] on button "New token" at bounding box center [557, 380] width 68 height 20
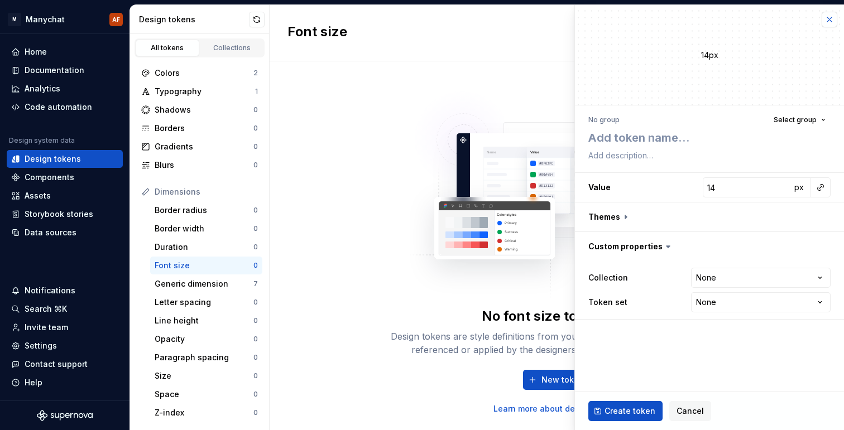
click at [833, 17] on button "button" at bounding box center [829, 20] width 16 height 16
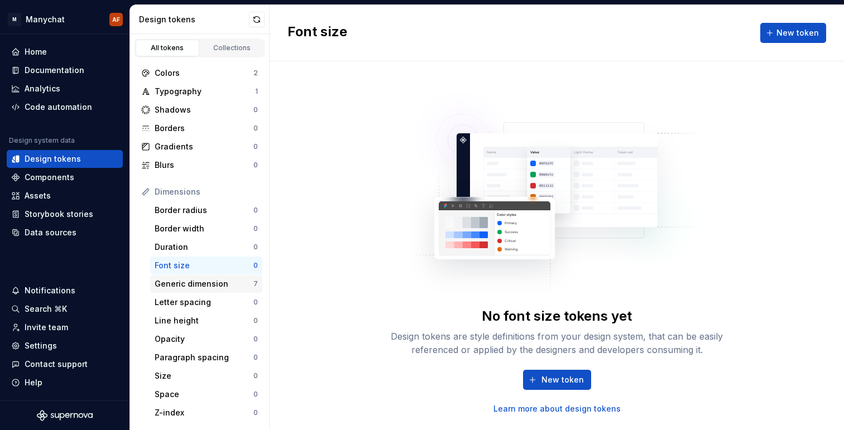
click at [216, 283] on div "Generic dimension" at bounding box center [204, 283] width 99 height 11
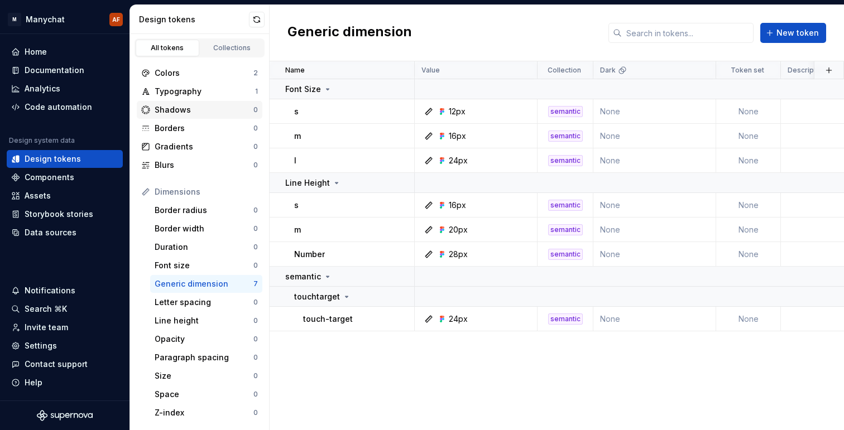
click at [219, 109] on div "Shadows" at bounding box center [204, 109] width 99 height 11
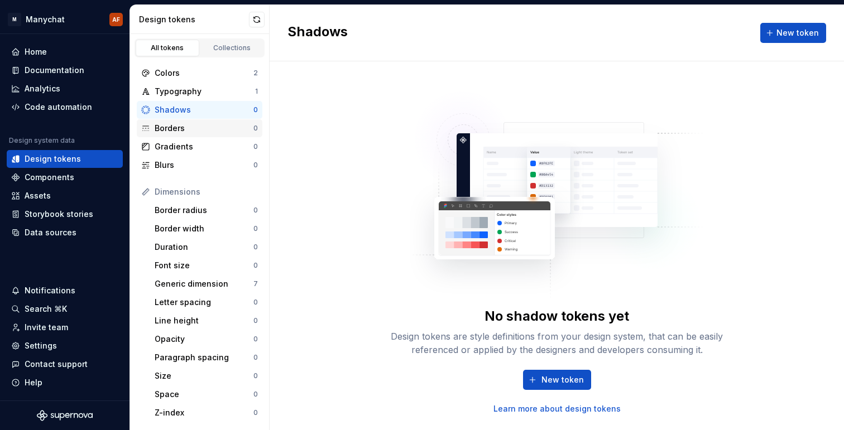
click at [220, 134] on div "Borders 0" at bounding box center [200, 128] width 126 height 18
click at [220, 145] on div "Gradients" at bounding box center [204, 146] width 99 height 11
click at [222, 164] on div "Blurs" at bounding box center [204, 165] width 99 height 11
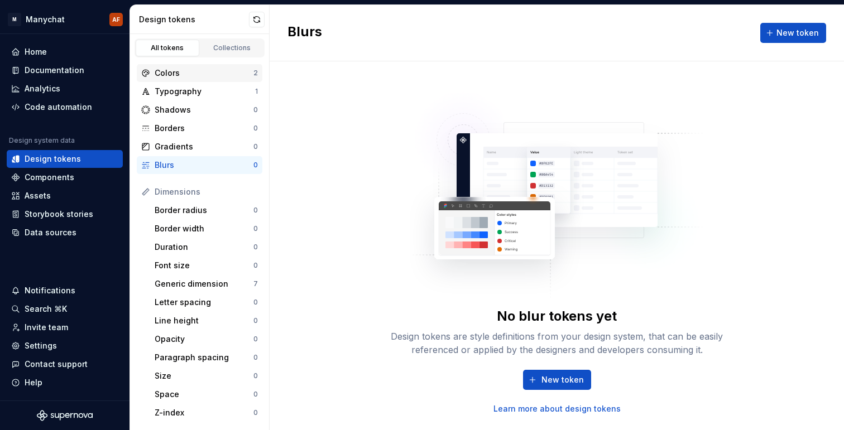
click at [214, 74] on div "Colors" at bounding box center [204, 73] width 99 height 11
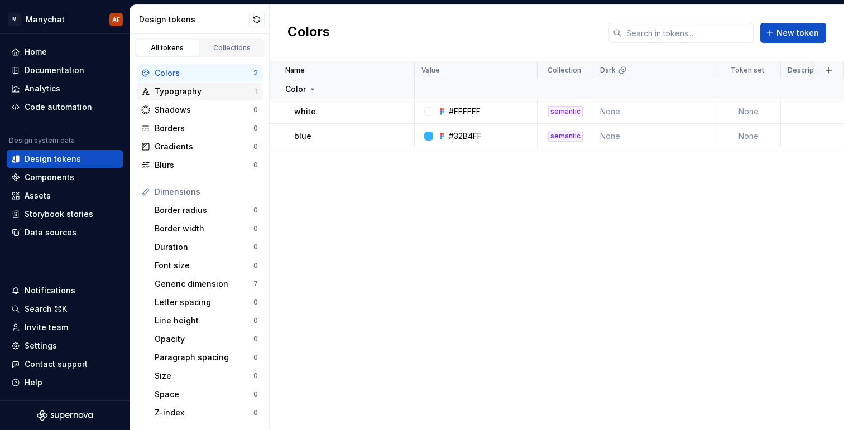
click at [217, 89] on div "Typography" at bounding box center [205, 91] width 100 height 11
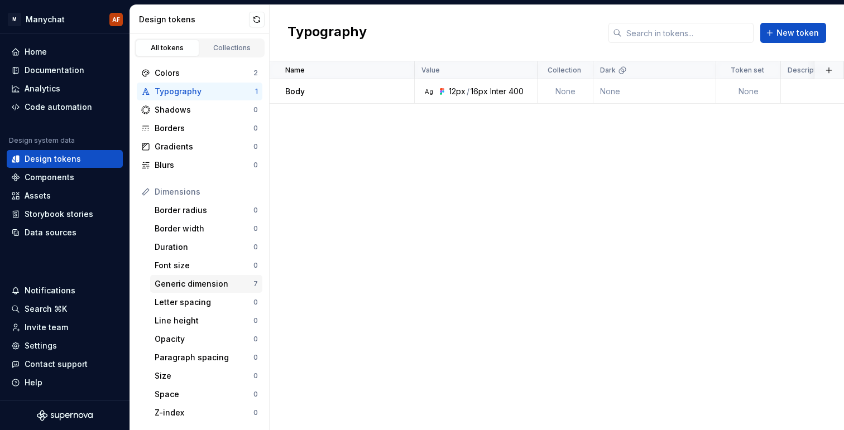
click at [205, 280] on div "Generic dimension" at bounding box center [204, 283] width 99 height 11
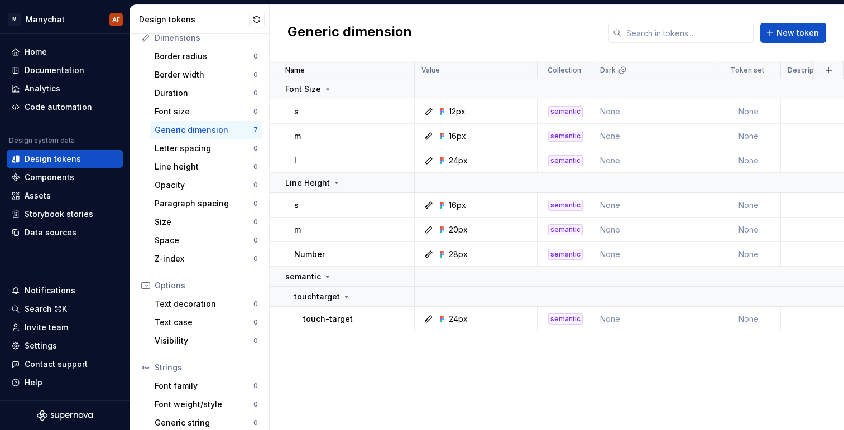
scroll to position [181, 0]
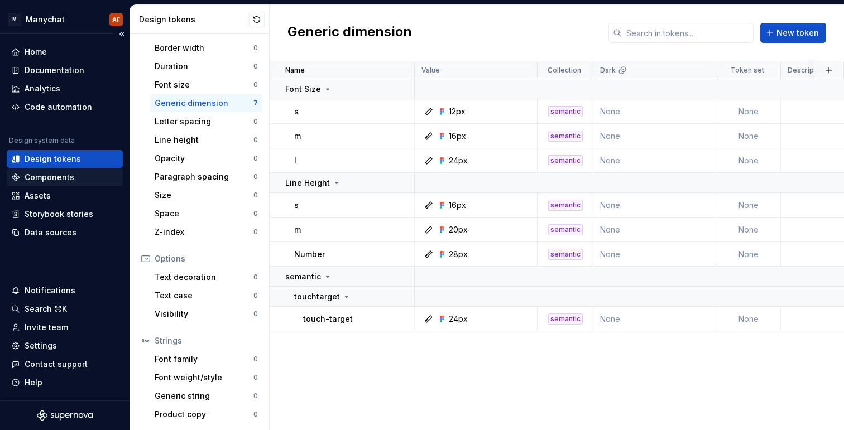
click at [76, 174] on div "Components" at bounding box center [64, 177] width 107 height 11
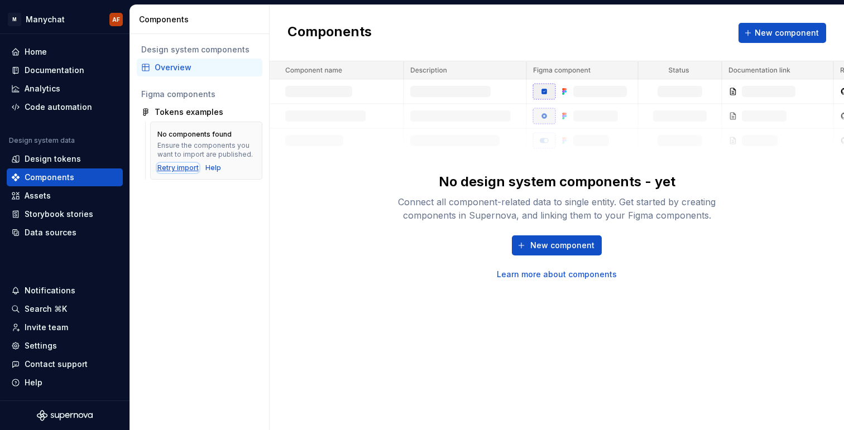
click at [172, 166] on div "Retry import" at bounding box center [177, 167] width 41 height 9
click at [164, 168] on div "Retry import" at bounding box center [177, 167] width 41 height 9
click at [88, 211] on div "Storybook stories" at bounding box center [59, 214] width 69 height 11
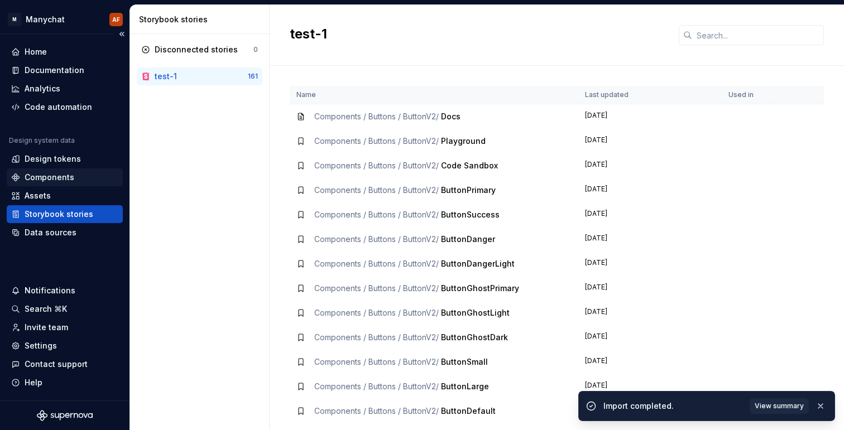
click at [60, 172] on div "Components" at bounding box center [50, 177] width 50 height 11
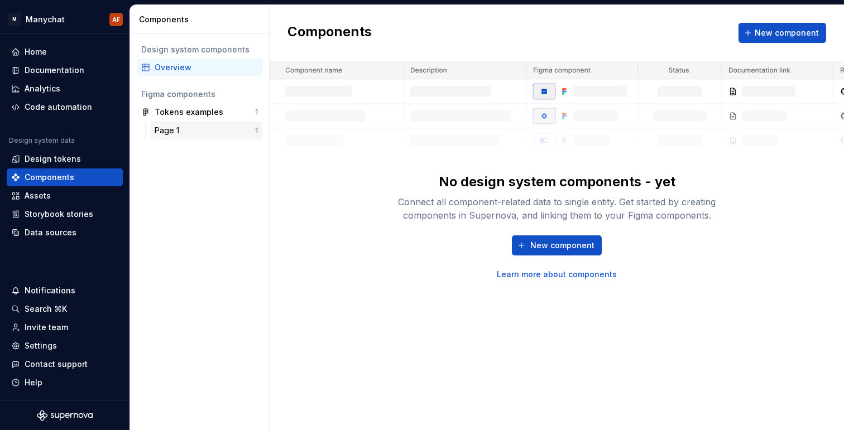
click at [181, 134] on div "Page 1" at bounding box center [169, 130] width 29 height 11
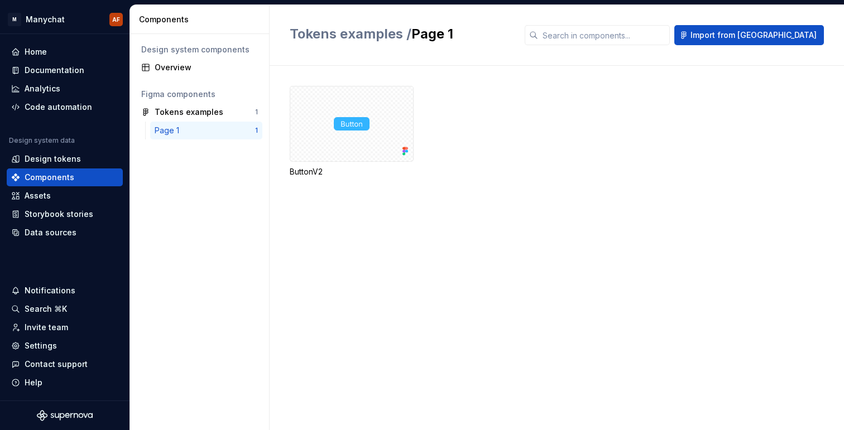
click at [174, 131] on div "Page 1" at bounding box center [169, 130] width 29 height 11
click at [405, 132] on div at bounding box center [352, 124] width 124 height 76
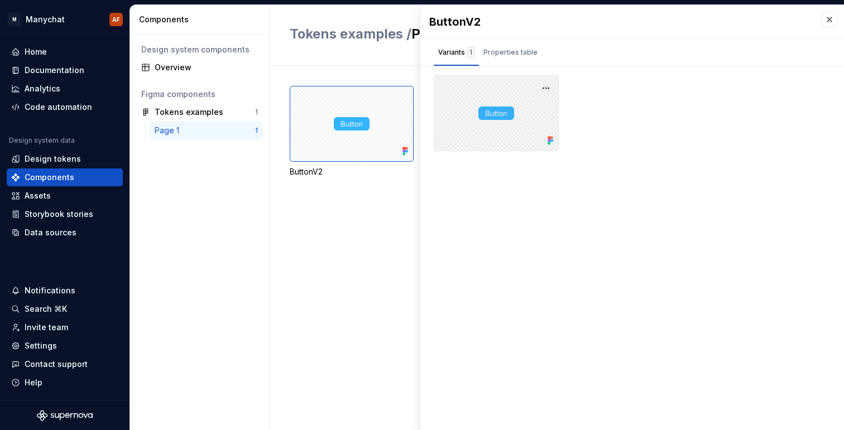
click at [494, 107] on div at bounding box center [496, 113] width 125 height 76
click at [508, 54] on div "Properties table" at bounding box center [510, 52] width 54 height 11
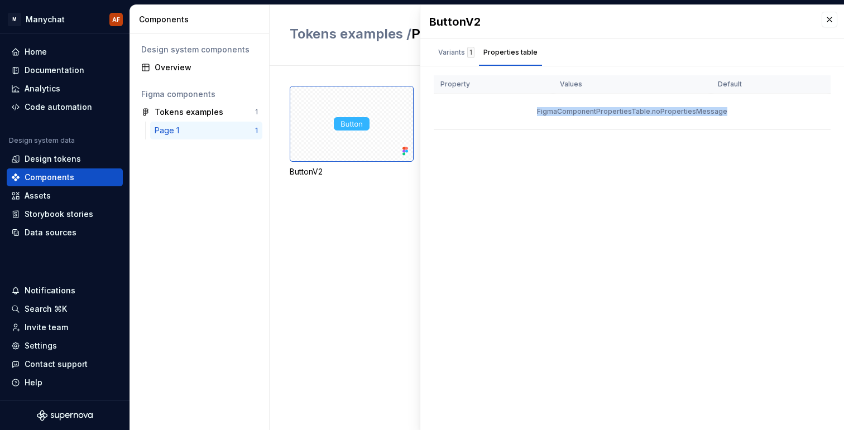
drag, startPoint x: 533, startPoint y: 109, endPoint x: 670, endPoint y: 134, distance: 138.3
click at [670, 133] on div "Property Values Default FigmaComponentPropertiesTable.noPropertiesMessage" at bounding box center [632, 107] width 424 height 64
click at [460, 51] on div "Variants 1" at bounding box center [456, 52] width 36 height 11
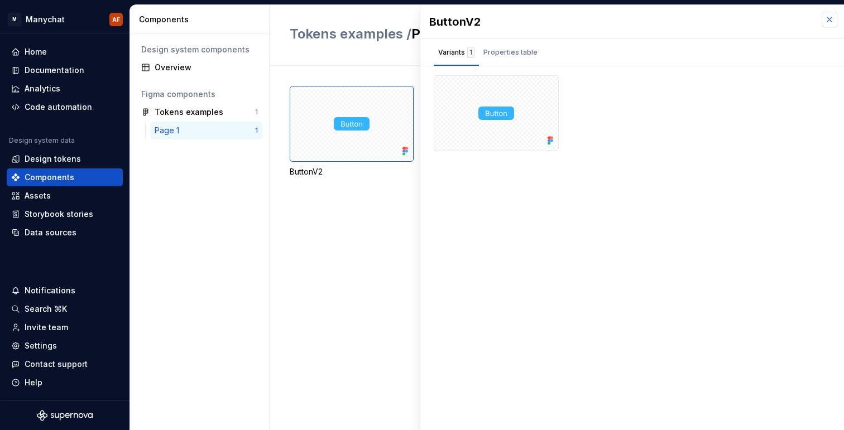
click at [821, 22] on button "button" at bounding box center [829, 20] width 16 height 16
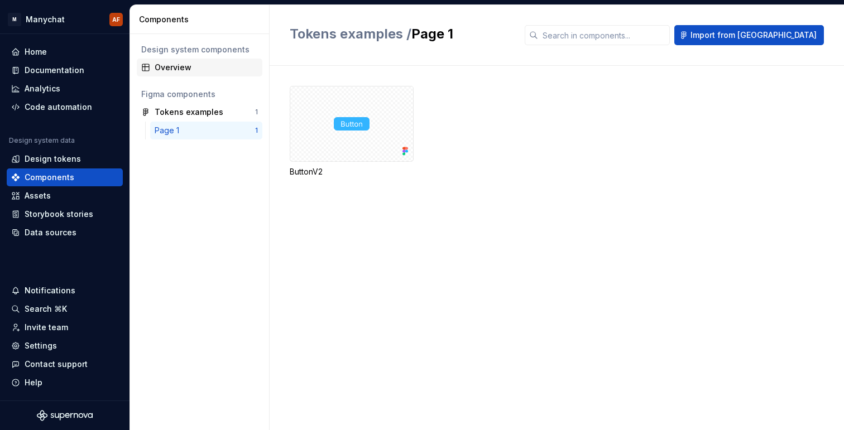
click at [187, 70] on div "Overview" at bounding box center [206, 67] width 103 height 11
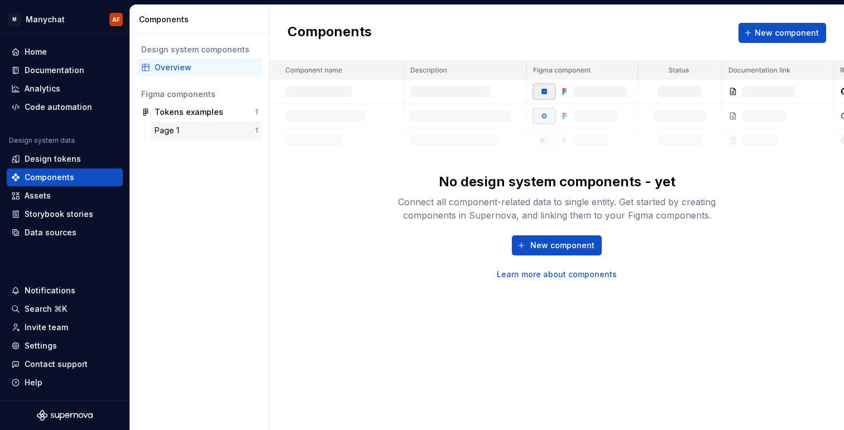
click at [186, 128] on div "Page 1" at bounding box center [205, 130] width 100 height 11
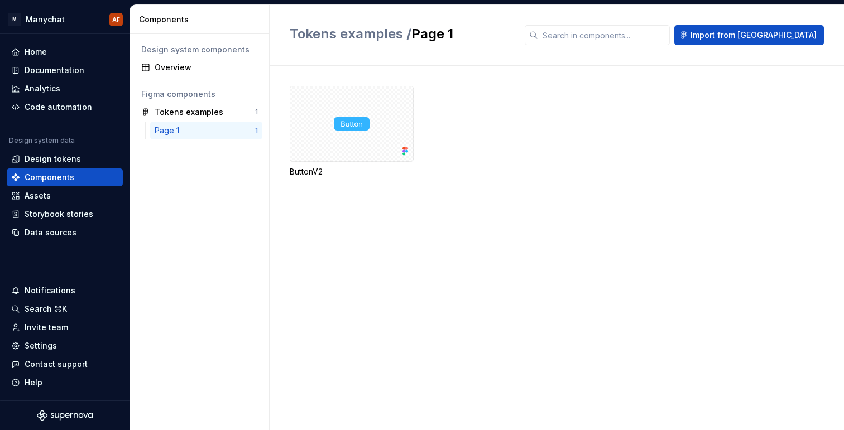
click at [185, 103] on div "Figma components" at bounding box center [200, 94] width 126 height 18
click at [191, 112] on div "Tokens examples" at bounding box center [189, 112] width 69 height 11
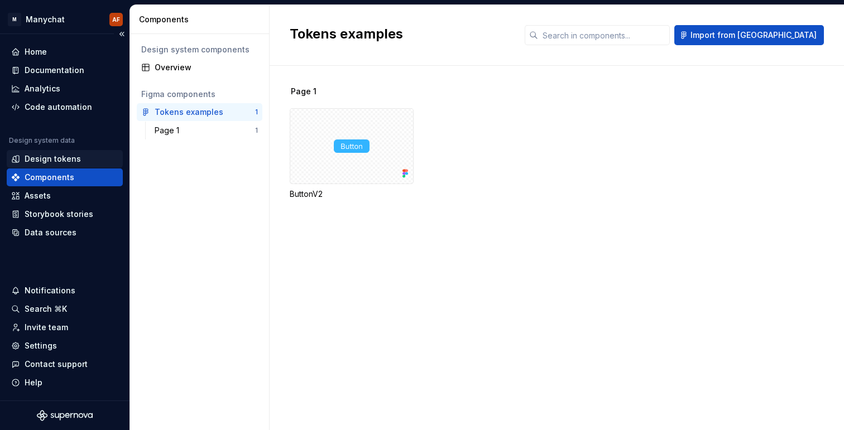
click at [64, 159] on div "Design tokens" at bounding box center [53, 158] width 56 height 11
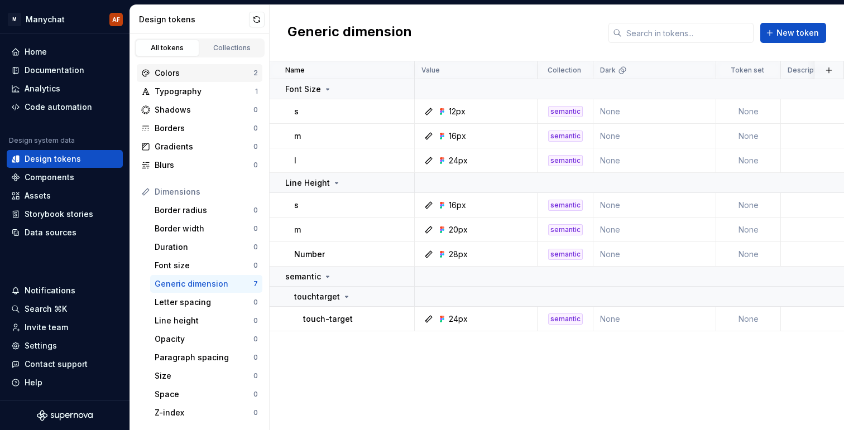
click at [191, 73] on div "Colors" at bounding box center [204, 73] width 99 height 11
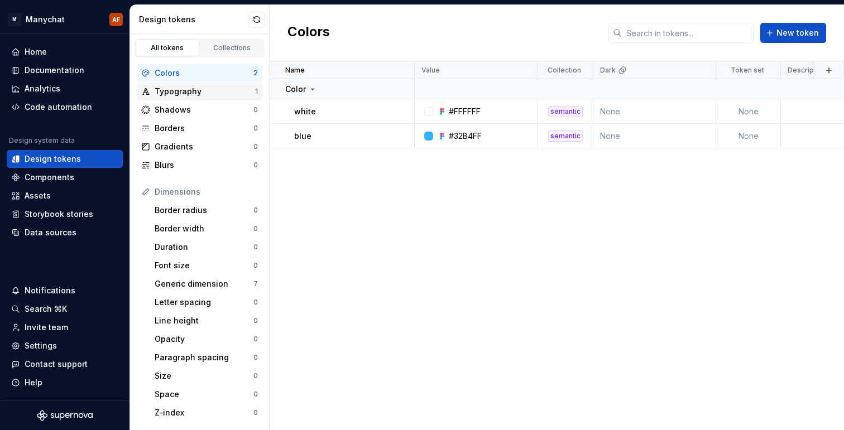
click at [189, 95] on div "Typography" at bounding box center [205, 91] width 100 height 11
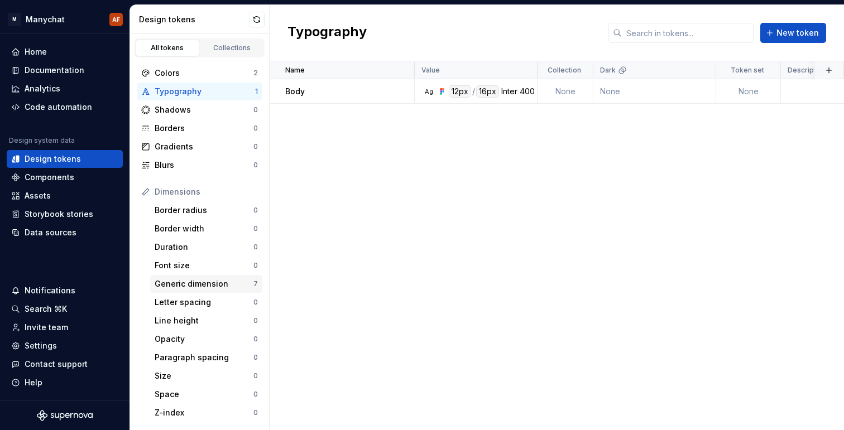
click at [191, 280] on div "Generic dimension" at bounding box center [204, 283] width 99 height 11
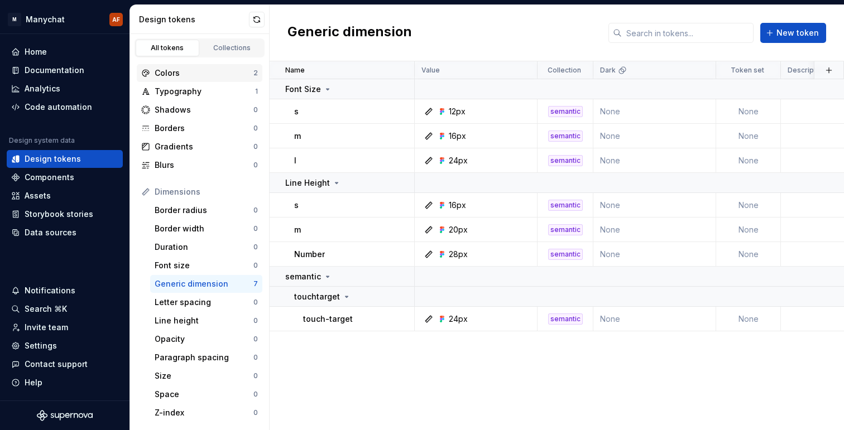
click at [198, 68] on div "Colors" at bounding box center [204, 73] width 99 height 11
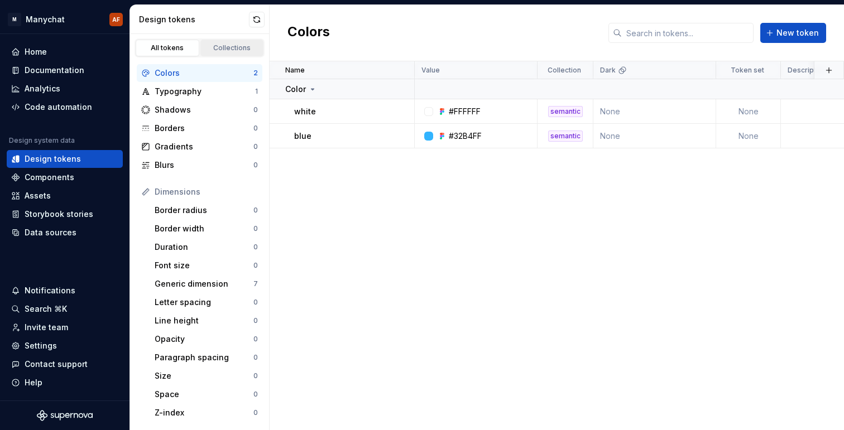
click at [231, 49] on div "Collections" at bounding box center [232, 48] width 56 height 9
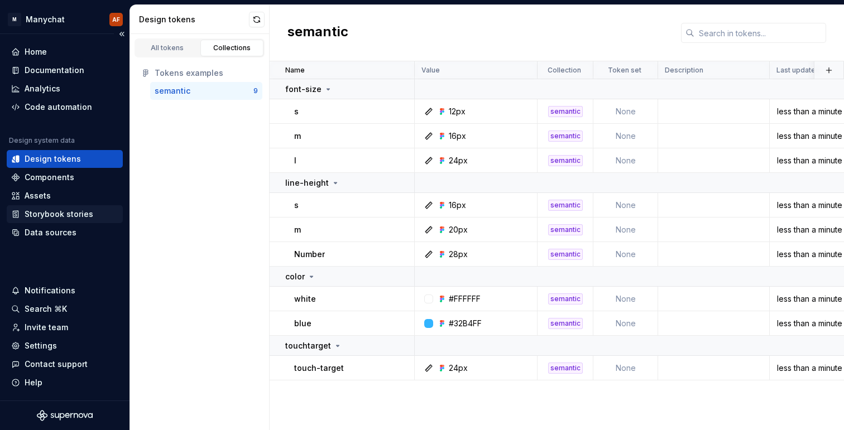
click at [68, 209] on div "Storybook stories" at bounding box center [59, 214] width 69 height 11
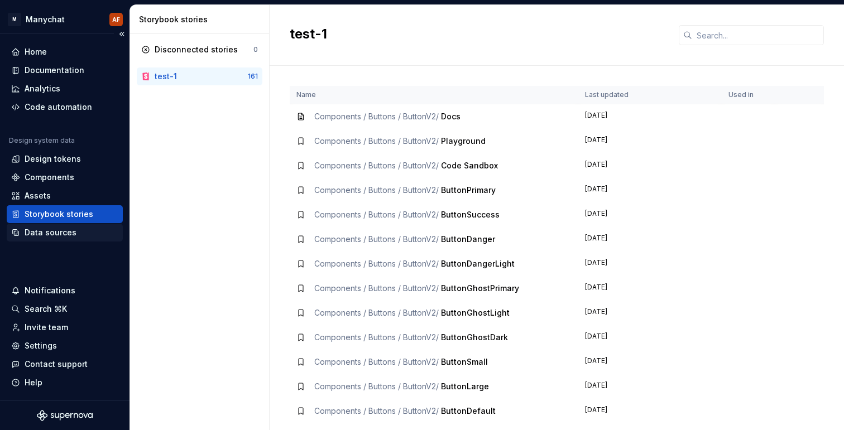
click at [69, 234] on div "Data sources" at bounding box center [51, 232] width 52 height 11
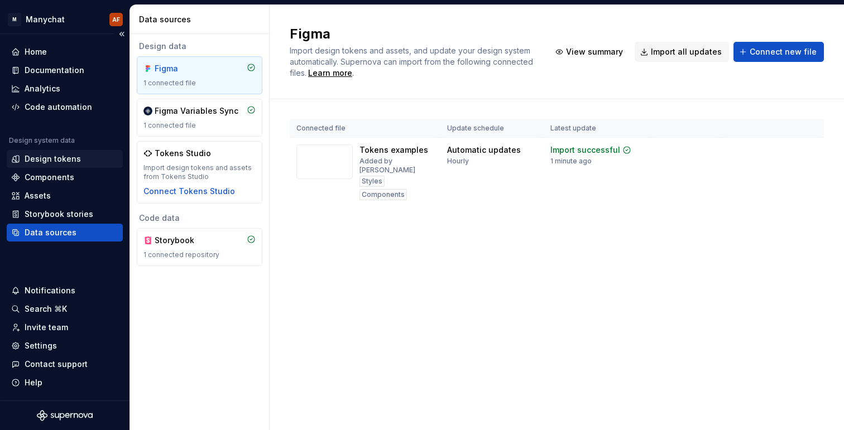
click at [93, 157] on div "Design tokens" at bounding box center [64, 158] width 107 height 11
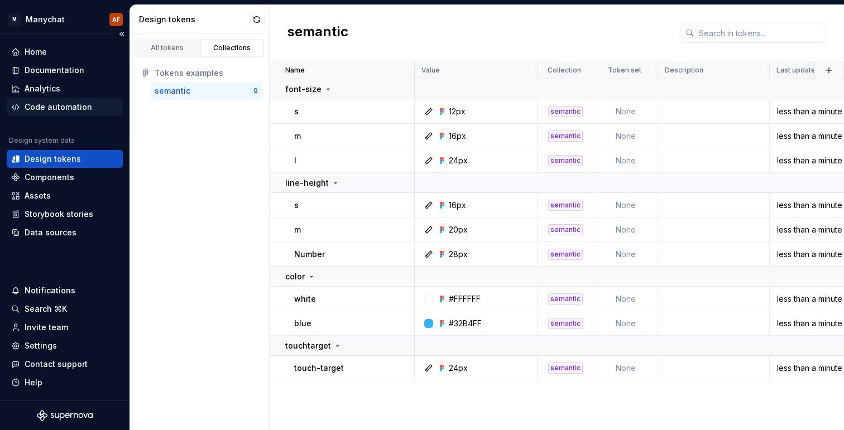
click at [80, 102] on div "Code automation" at bounding box center [59, 107] width 68 height 11
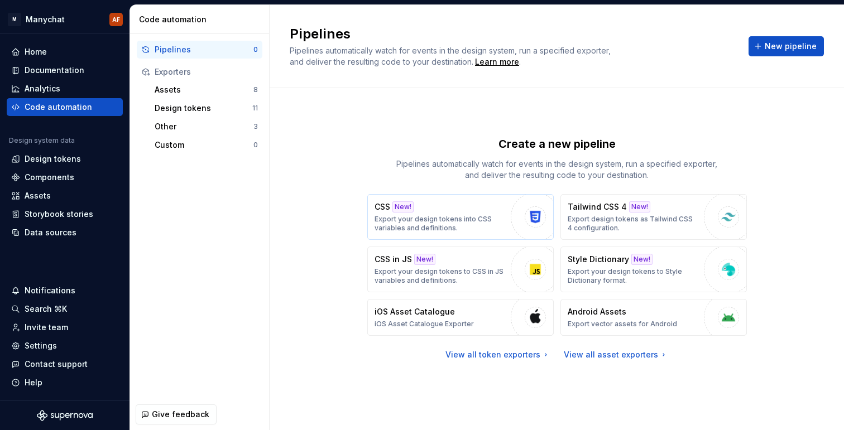
click at [509, 228] on button "CSS New! Export your design tokens into CSS variables and definitions." at bounding box center [460, 217] width 186 height 46
type textarea "*"
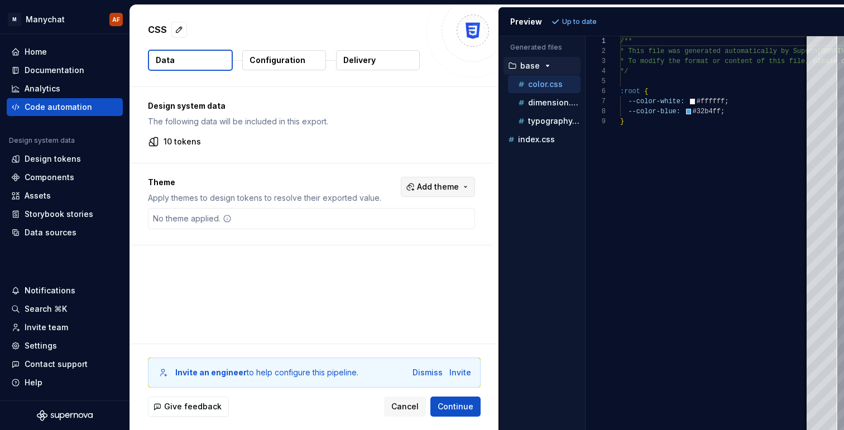
click at [421, 187] on button "Add theme" at bounding box center [438, 187] width 74 height 20
click at [418, 225] on span "Dark" at bounding box center [413, 232] width 128 height 18
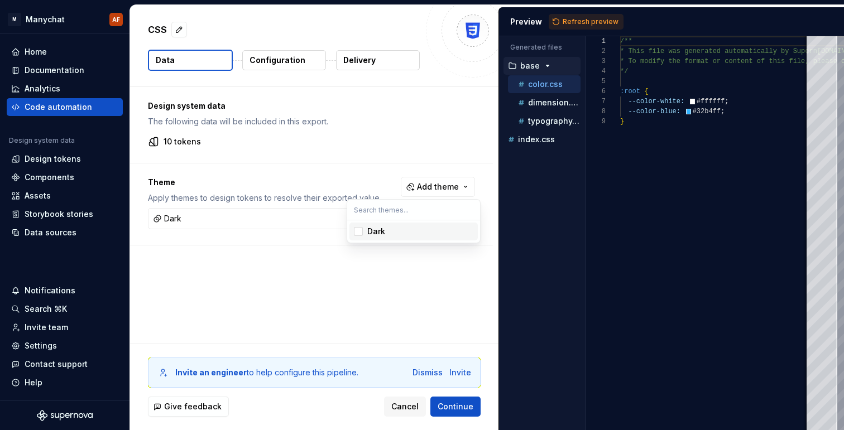
click at [295, 54] on html "M Manychat AF Home Documentation Analytics Code automation Design system data D…" at bounding box center [422, 215] width 844 height 430
click at [298, 61] on p "Configuration" at bounding box center [277, 60] width 56 height 11
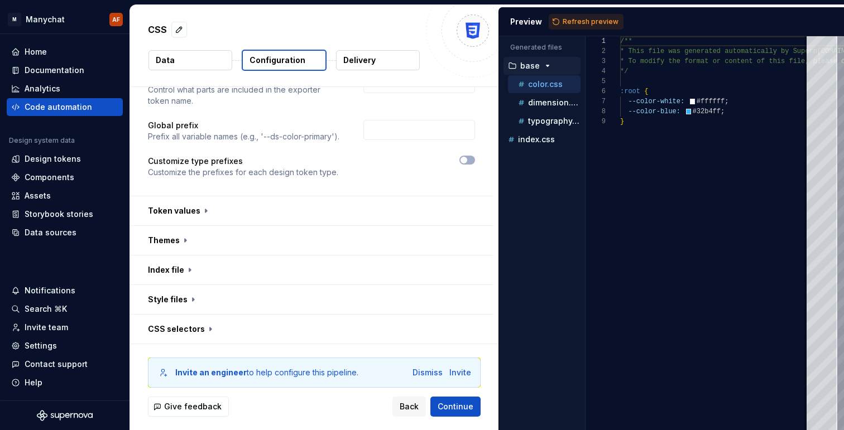
scroll to position [103, 0]
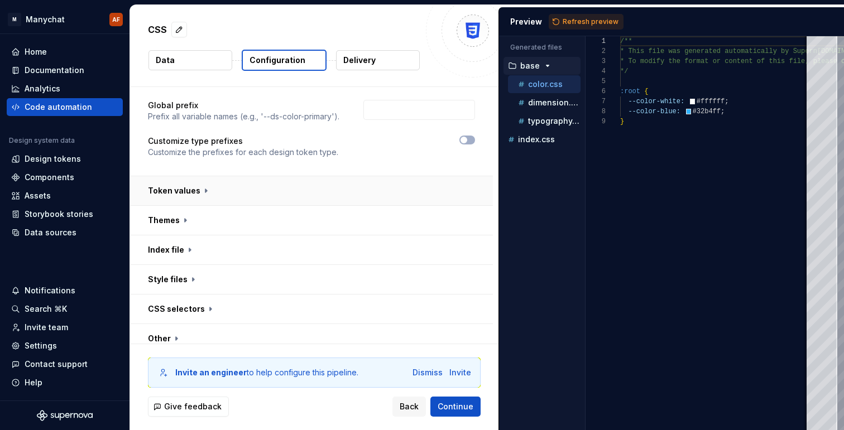
click at [230, 187] on button "button" at bounding box center [311, 190] width 363 height 29
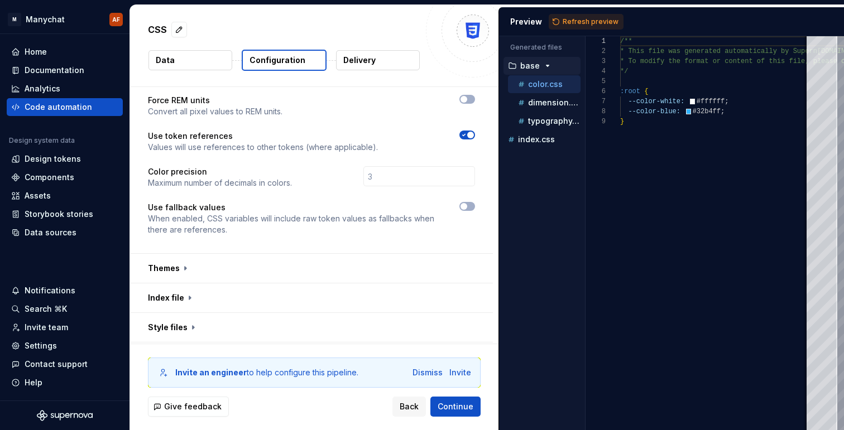
scroll to position [341, 0]
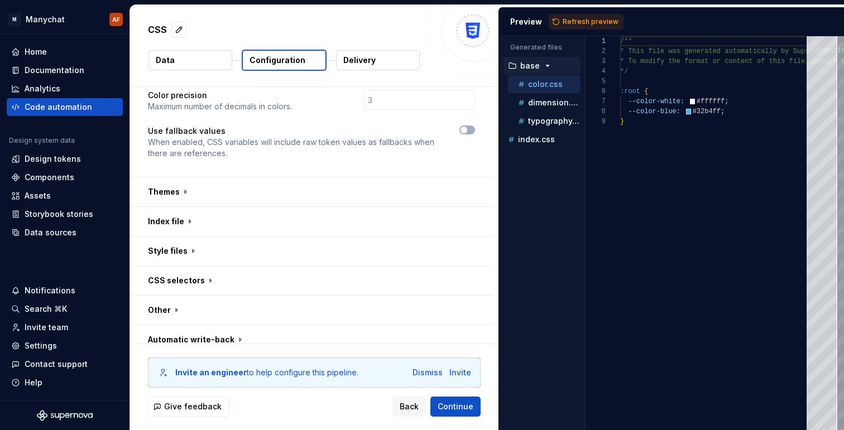
click at [360, 59] on p "Delivery" at bounding box center [359, 60] width 32 height 11
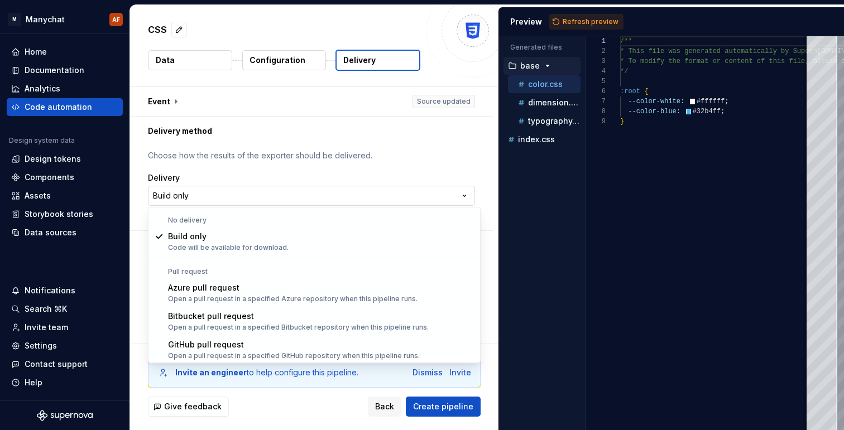
click at [232, 197] on html "**********" at bounding box center [422, 215] width 844 height 430
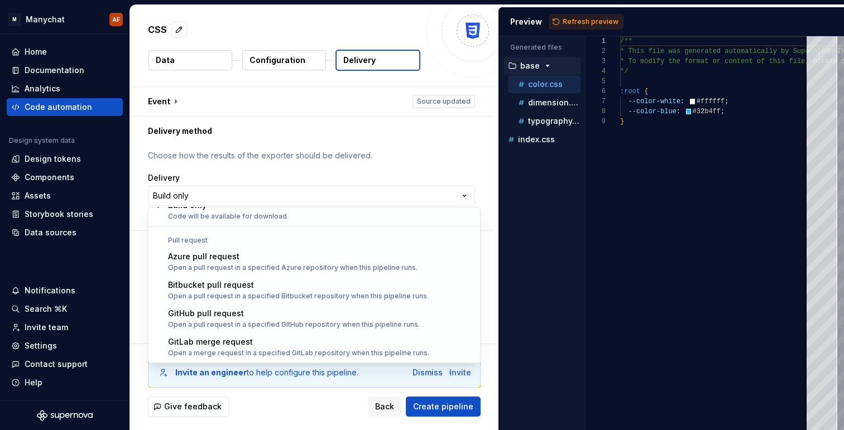
select select "******"
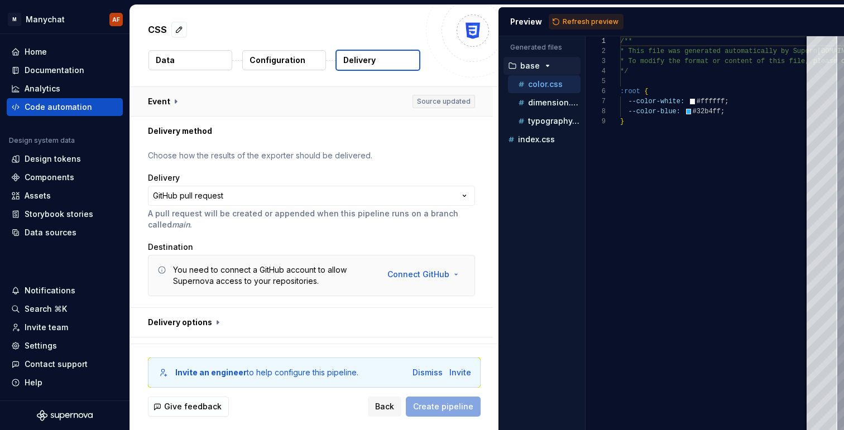
click at [175, 97] on button "button" at bounding box center [311, 101] width 363 height 29
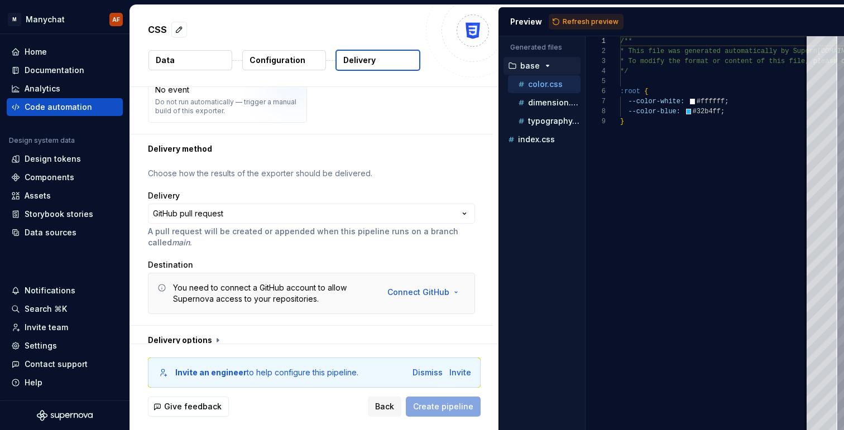
scroll to position [187, 0]
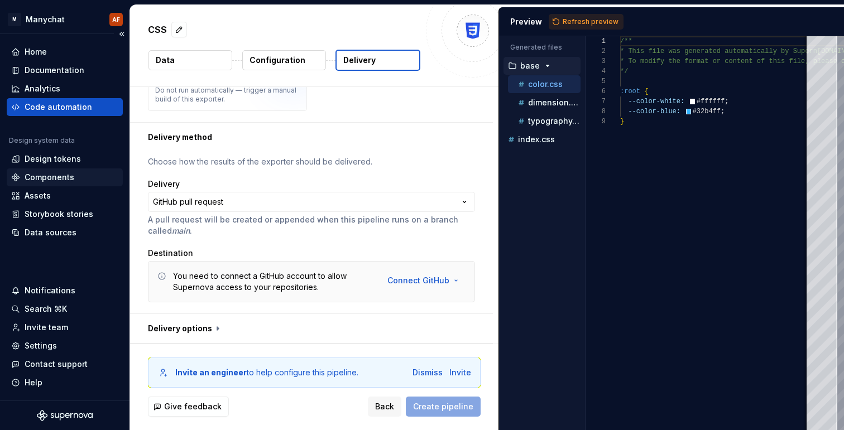
click at [53, 179] on div "Components" at bounding box center [50, 177] width 50 height 11
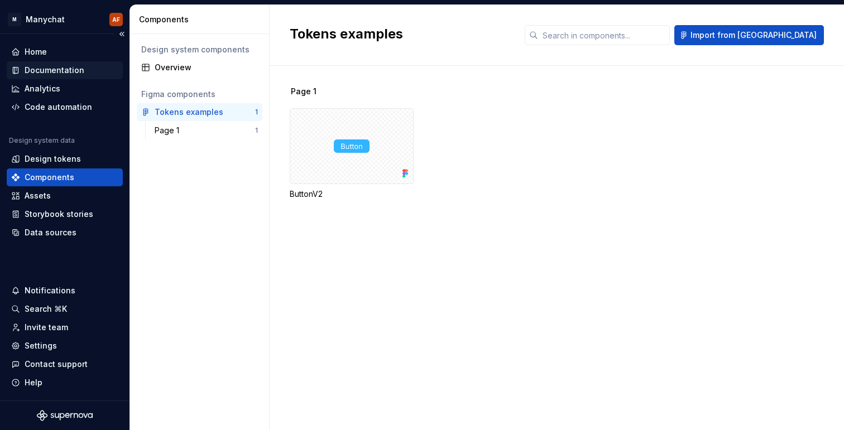
click at [67, 75] on div "Documentation" at bounding box center [55, 70] width 60 height 11
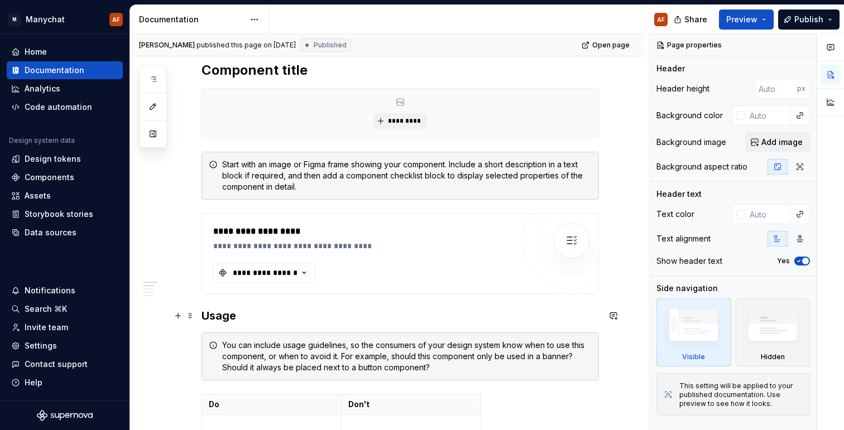
scroll to position [238, 0]
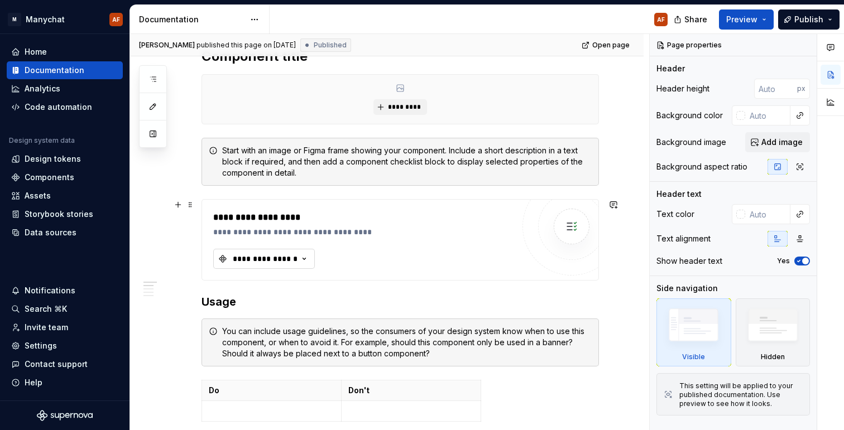
click at [299, 259] on icon "button" at bounding box center [304, 258] width 11 height 11
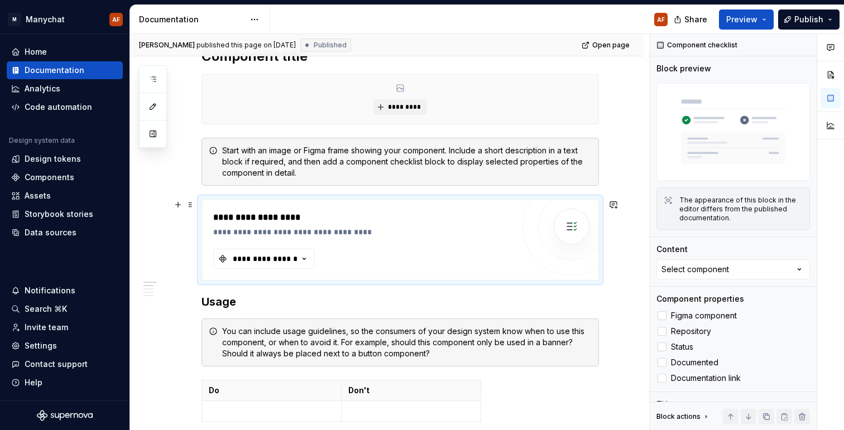
click at [314, 231] on div "**********" at bounding box center [366, 232] width 306 height 11
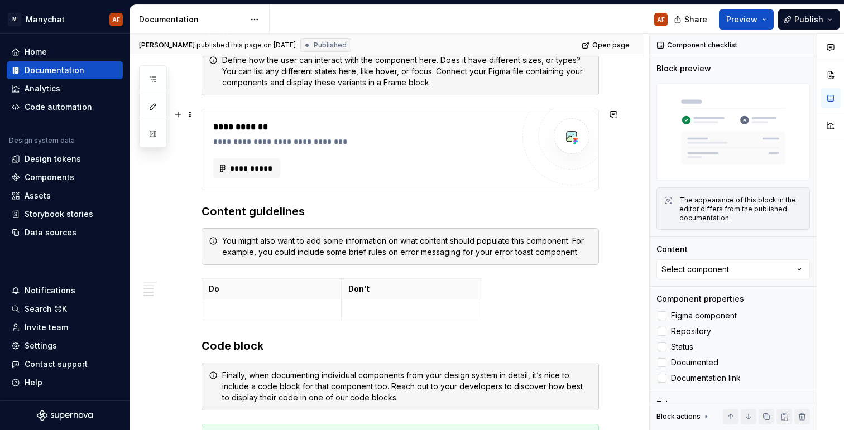
scroll to position [667, 0]
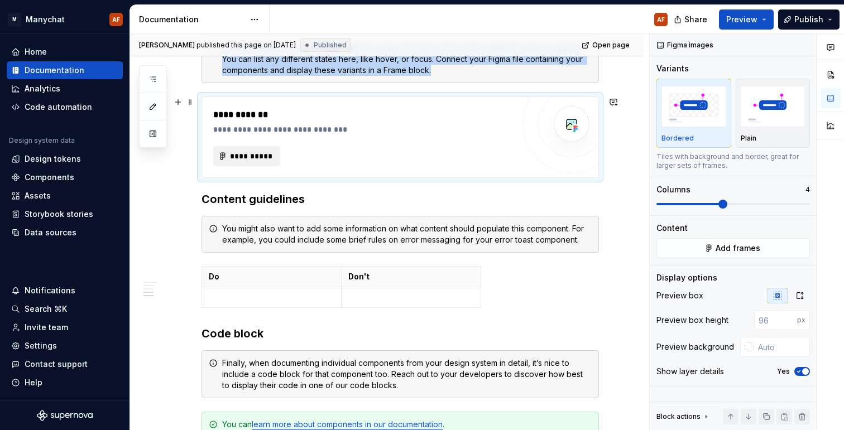
click at [261, 148] on button "**********" at bounding box center [246, 156] width 67 height 20
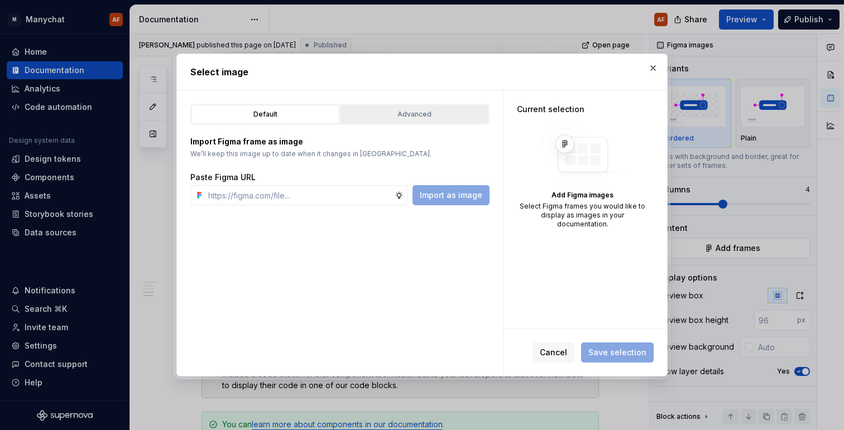
click at [396, 114] on div "Advanced" at bounding box center [414, 114] width 140 height 11
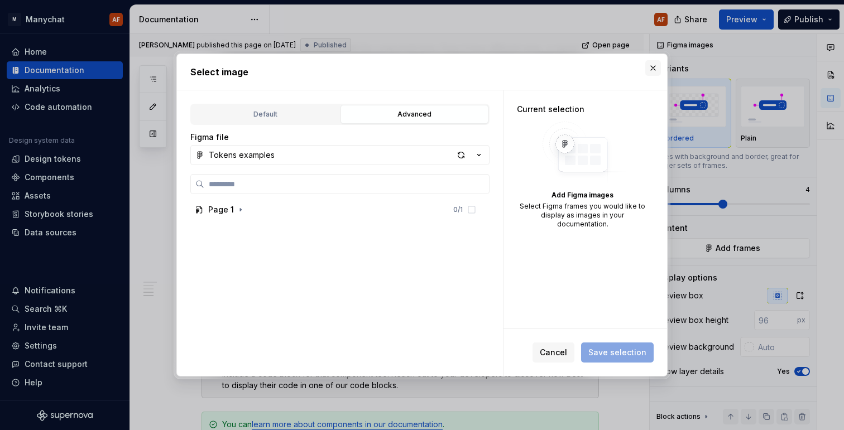
click at [653, 73] on button "button" at bounding box center [653, 68] width 16 height 16
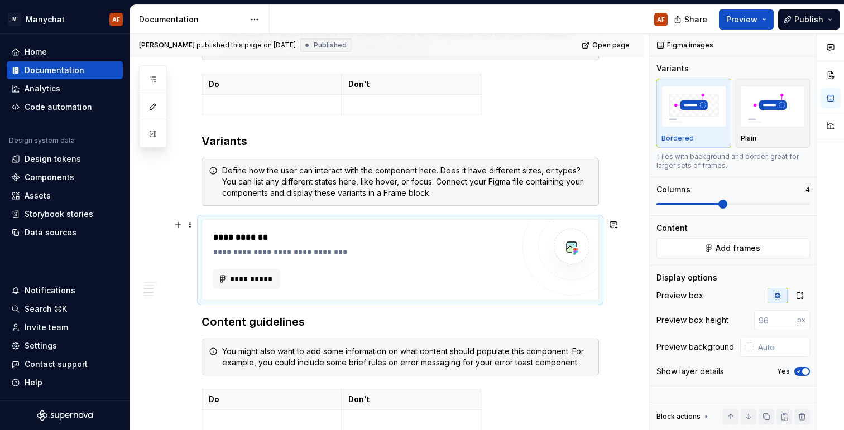
scroll to position [523, 0]
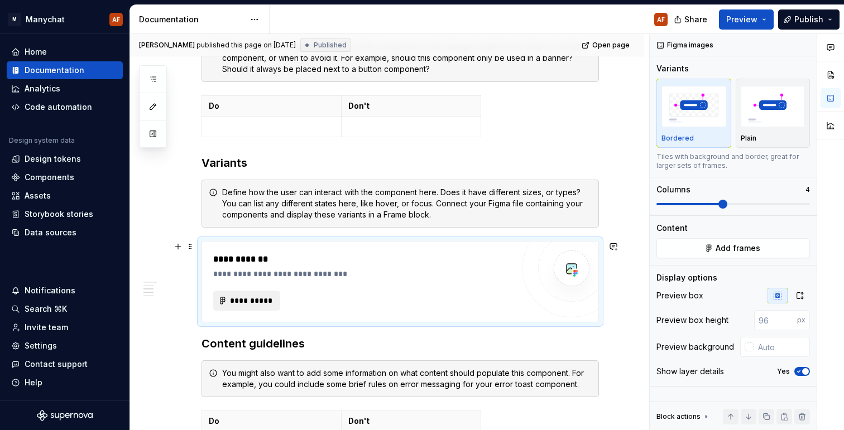
click at [241, 292] on button "**********" at bounding box center [246, 301] width 67 height 20
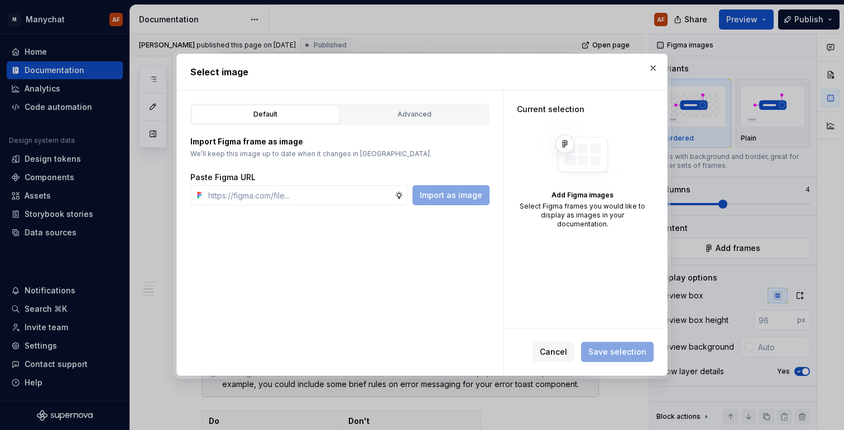
type textarea "*"
type input "https://www.figma.com/design/rdg2s7h5xTOwVRPXRgf6YU/Tokens-examples?node-id=2-1…"
click at [400, 112] on div "Advanced" at bounding box center [414, 114] width 140 height 11
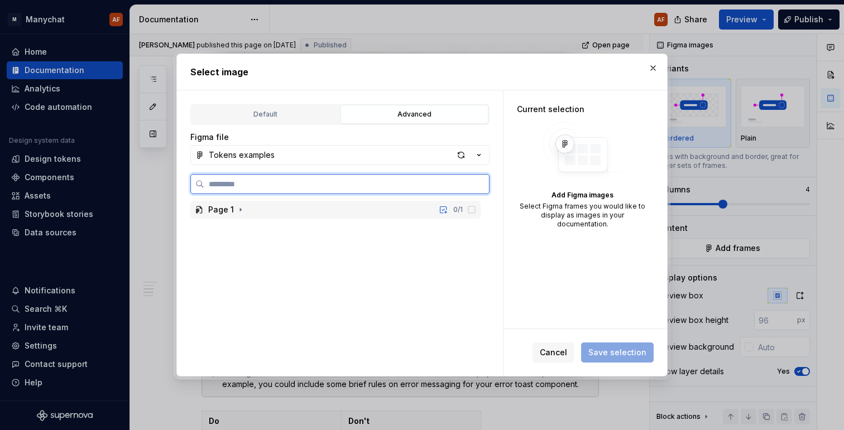
click at [230, 214] on div "Page 1" at bounding box center [221, 209] width 26 height 11
click at [249, 229] on div "ButtonV2" at bounding box center [237, 228] width 36 height 11
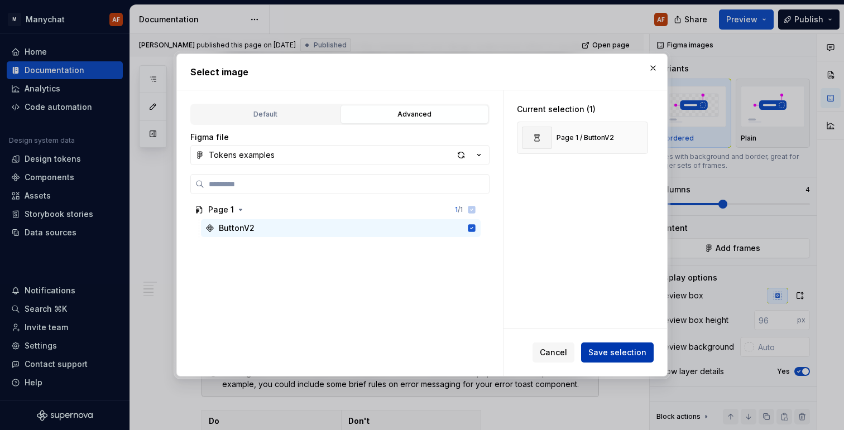
click at [622, 350] on span "Save selection" at bounding box center [617, 352] width 58 height 11
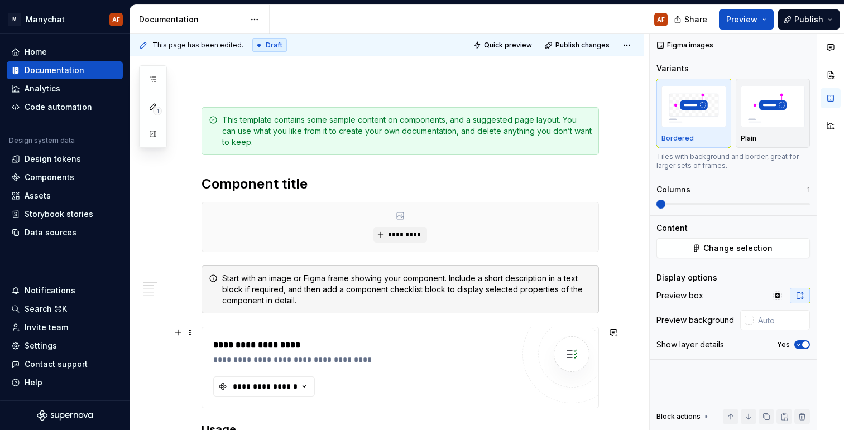
scroll to position [113, 0]
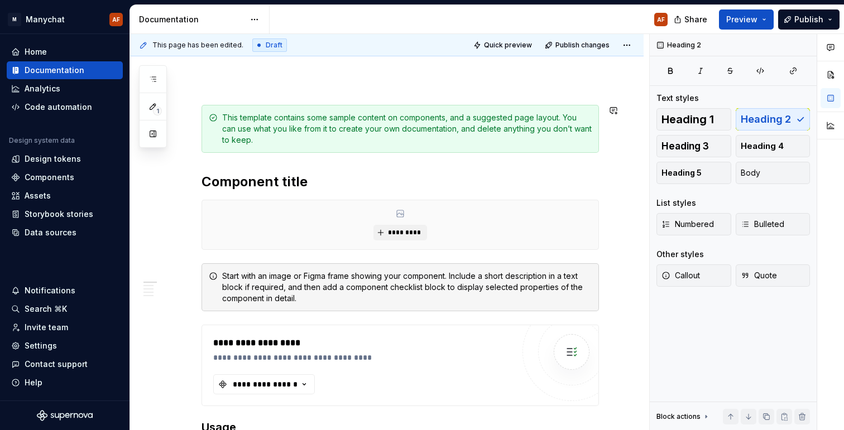
scroll to position [0, 0]
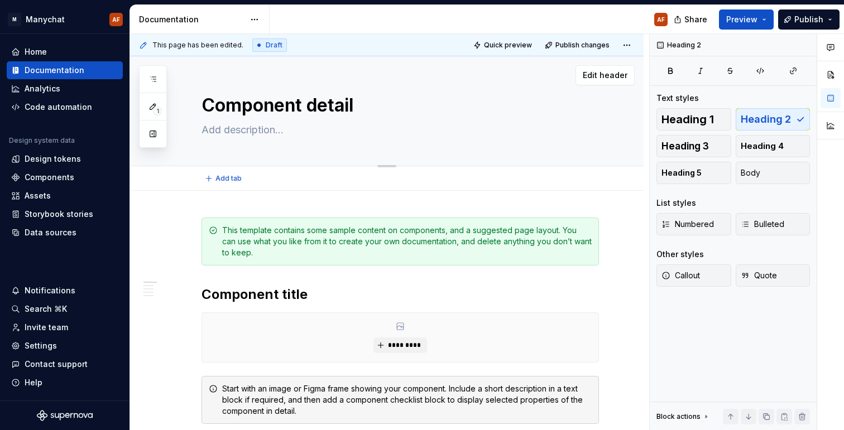
type textarea "*"
click at [238, 171] on button "Add tab" at bounding box center [223, 179] width 45 height 16
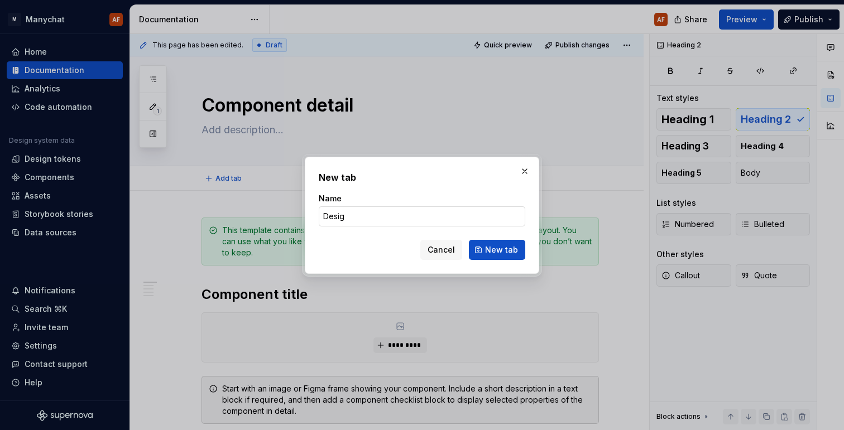
type input "Design"
click button "New tab" at bounding box center [497, 250] width 56 height 20
type textarea "*"
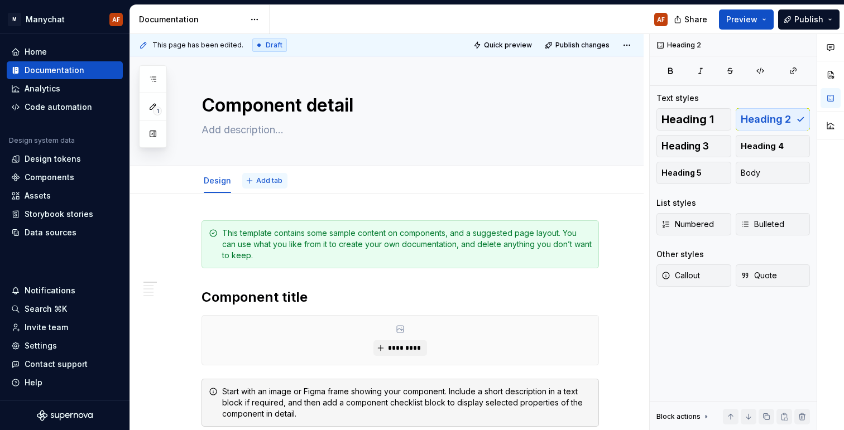
click at [258, 176] on button "Add tab" at bounding box center [264, 181] width 45 height 16
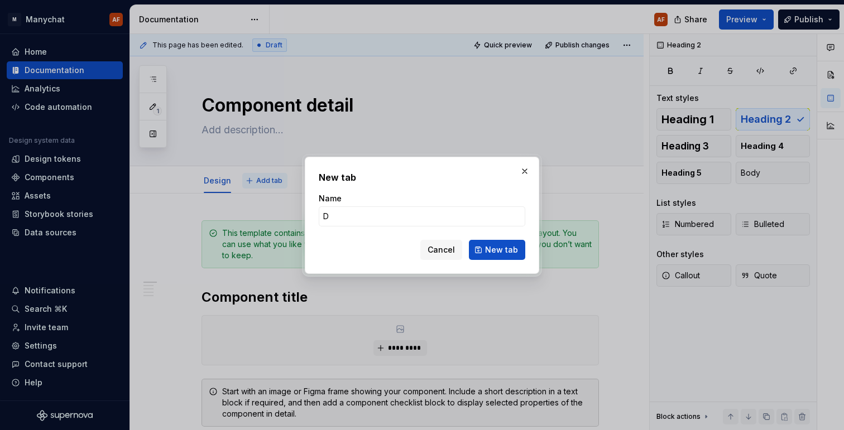
type input "De"
type textarea "*"
type input "Developmetn"
click button "New tab" at bounding box center [497, 250] width 56 height 20
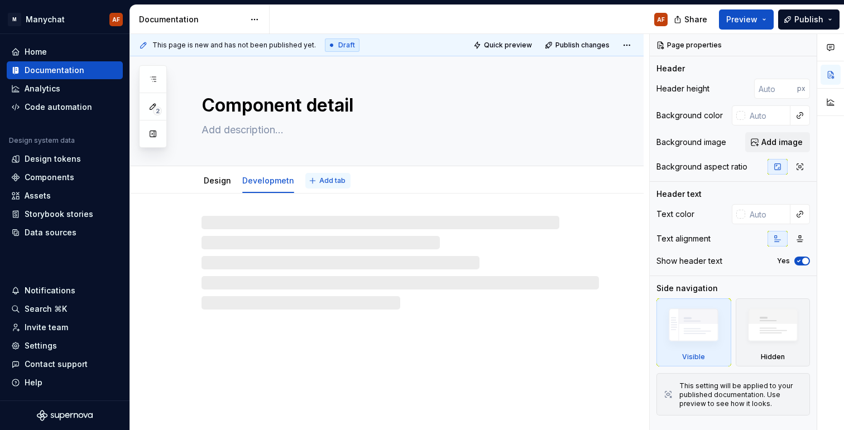
click at [313, 180] on button "Add tab" at bounding box center [327, 181] width 45 height 16
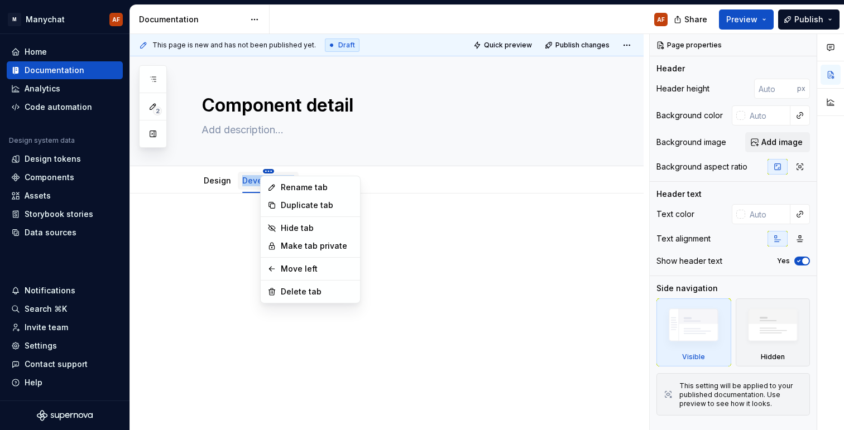
click at [264, 171] on html "M Manychat AF Home Documentation Analytics Code automation Design system data D…" at bounding box center [422, 215] width 844 height 430
click at [291, 285] on div "Delete tab" at bounding box center [310, 292] width 95 height 18
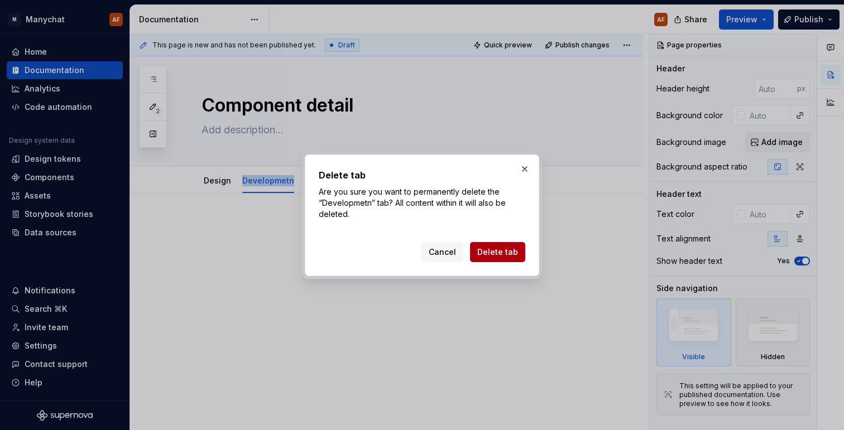
click at [478, 257] on button "Delete tab" at bounding box center [497, 252] width 55 height 20
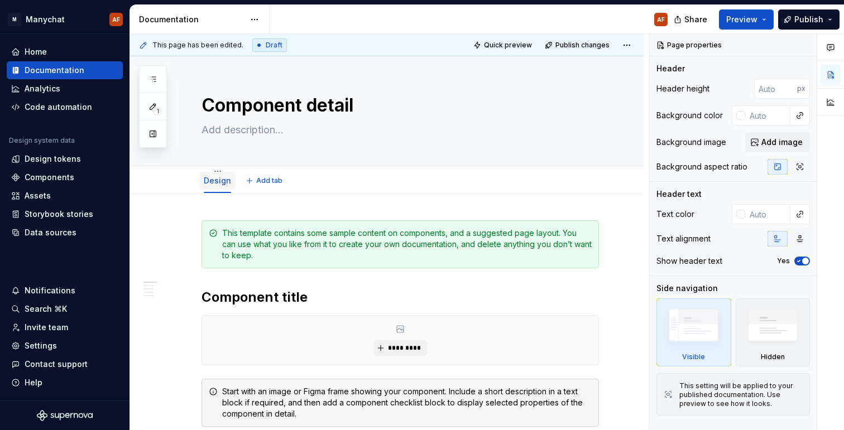
click at [219, 179] on link "Design" at bounding box center [217, 180] width 27 height 9
click at [215, 171] on html "M Manychat AF Home Documentation Analytics Code automation Design system data D…" at bounding box center [422, 215] width 844 height 430
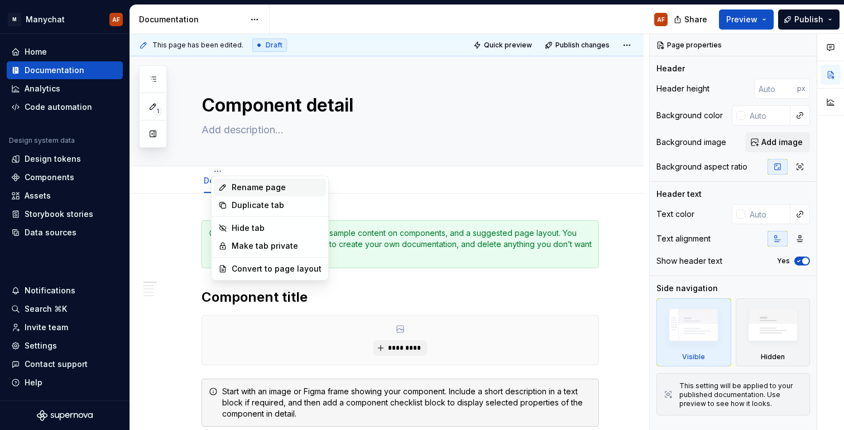
click at [252, 190] on div "Rename page" at bounding box center [277, 187] width 90 height 11
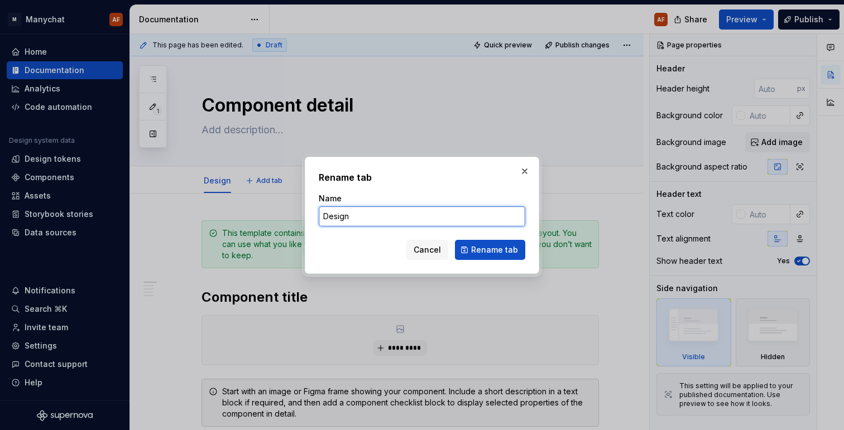
click at [358, 217] on input "Design" at bounding box center [422, 216] width 206 height 20
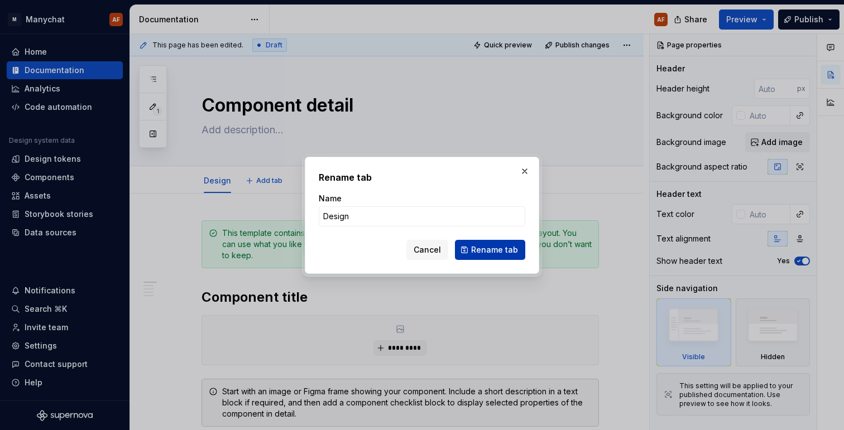
click at [508, 244] on span "Rename tab" at bounding box center [494, 249] width 47 height 11
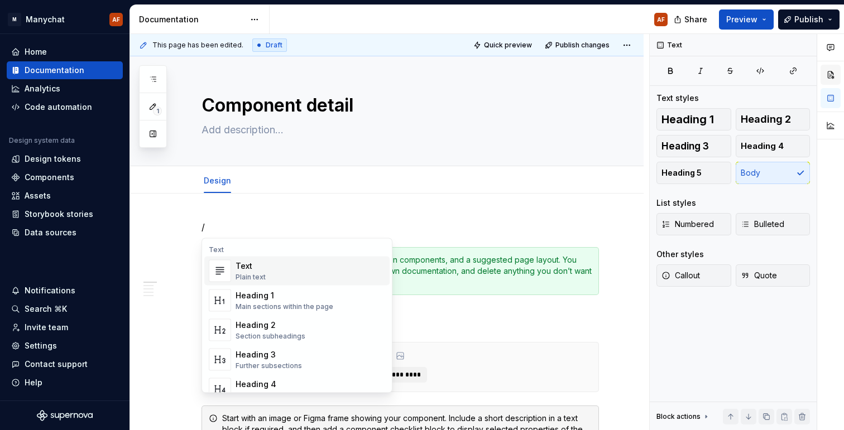
click at [829, 72] on button "button" at bounding box center [830, 75] width 20 height 20
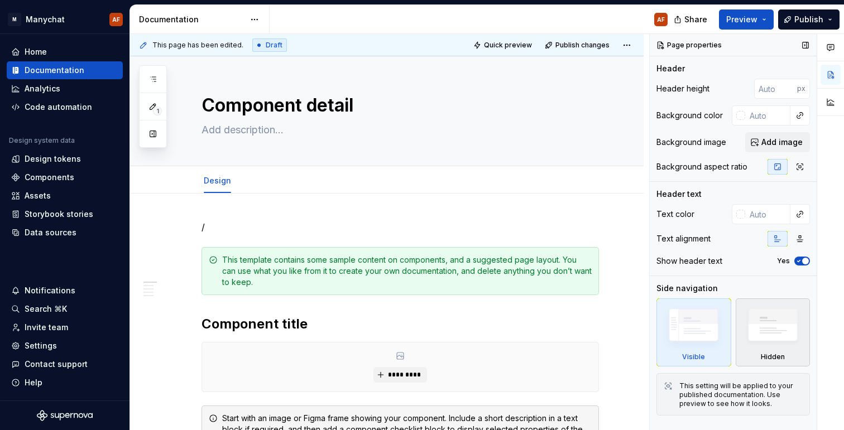
click at [777, 326] on img at bounding box center [772, 328] width 64 height 49
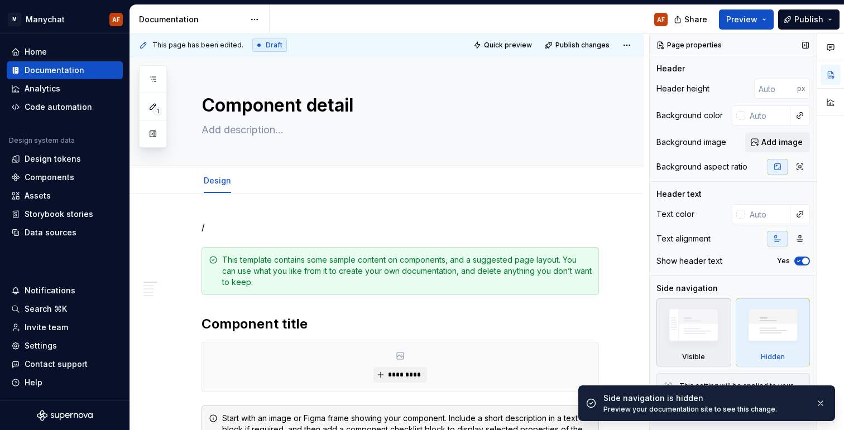
click at [701, 328] on img at bounding box center [693, 328] width 64 height 49
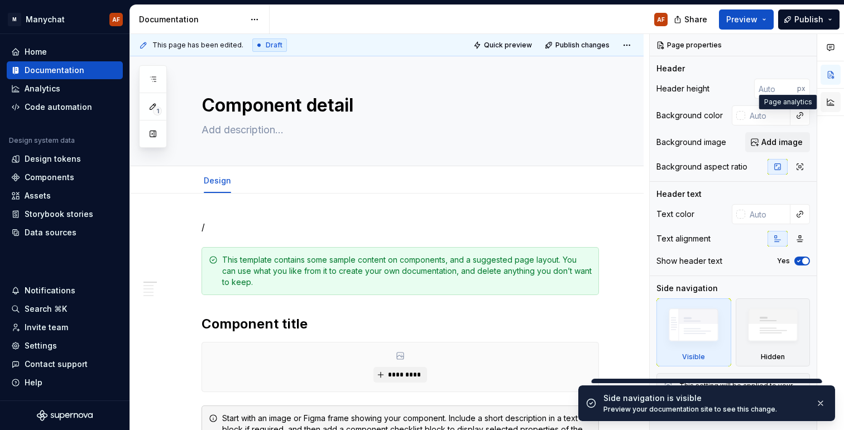
click at [838, 103] on button "button" at bounding box center [830, 102] width 20 height 20
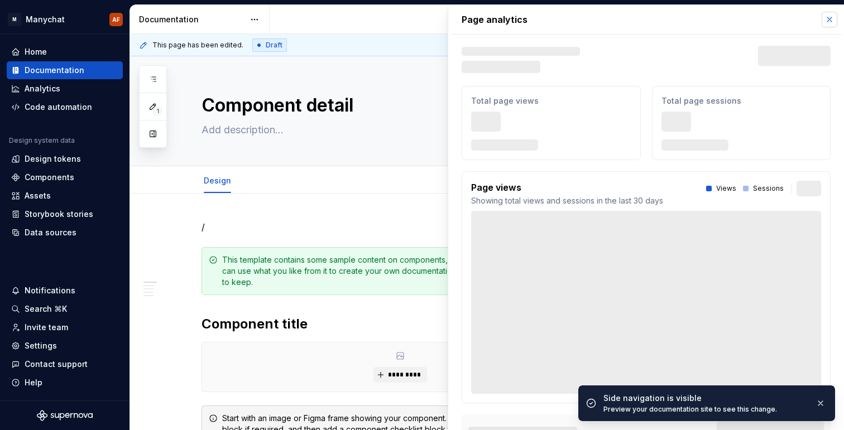
click at [830, 17] on button "button" at bounding box center [829, 20] width 16 height 16
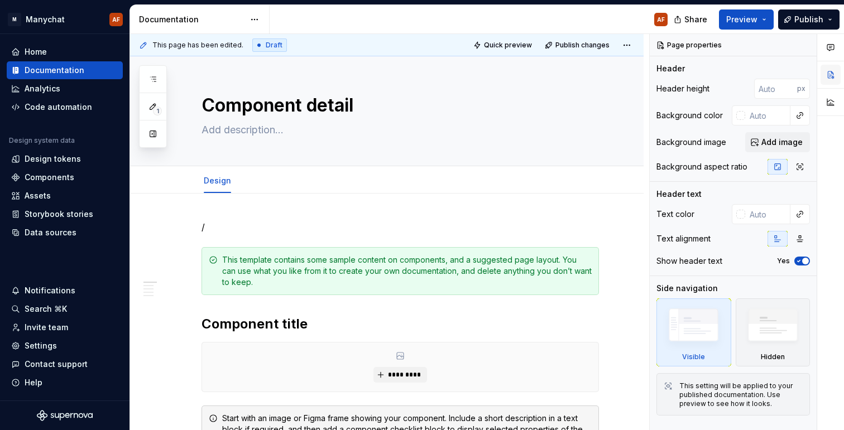
click at [835, 73] on button "button" at bounding box center [830, 75] width 20 height 20
click at [829, 46] on icon "button" at bounding box center [830, 47] width 9 height 9
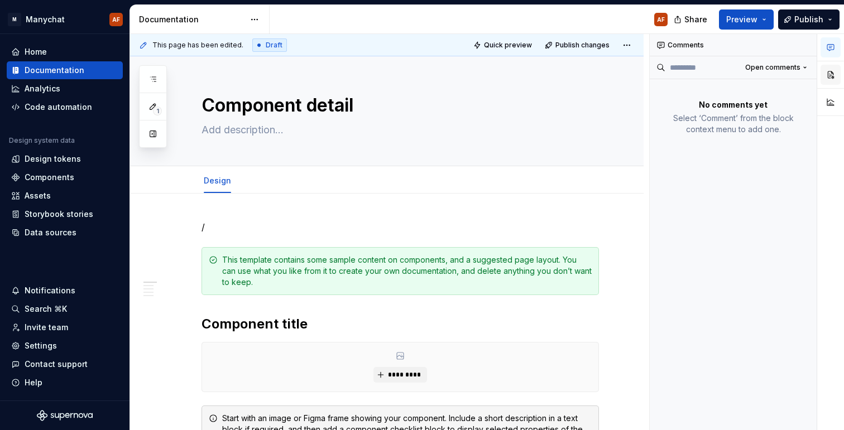
click at [836, 70] on button "button" at bounding box center [830, 75] width 20 height 20
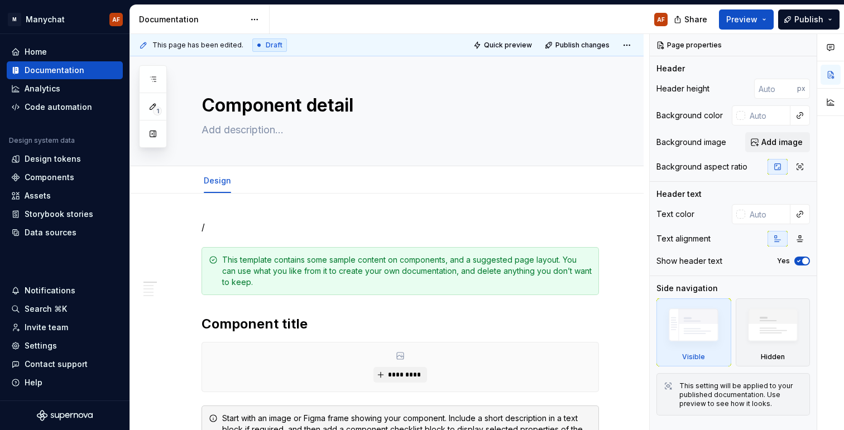
type textarea "*"
click at [379, 230] on p "/" at bounding box center [399, 226] width 397 height 13
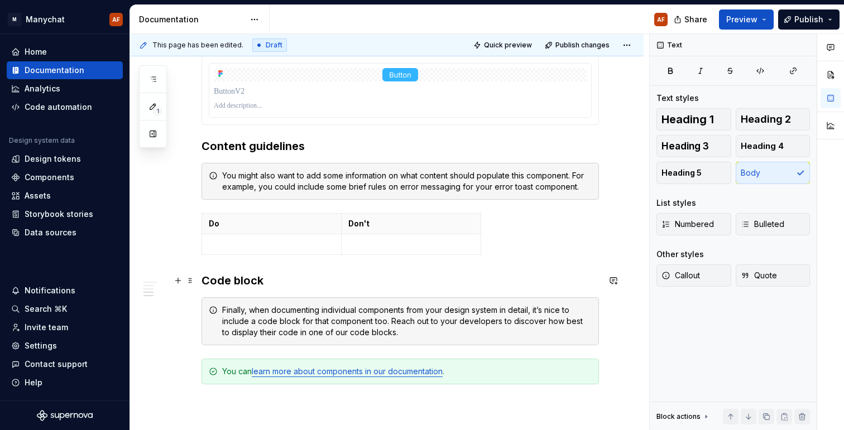
scroll to position [860, 0]
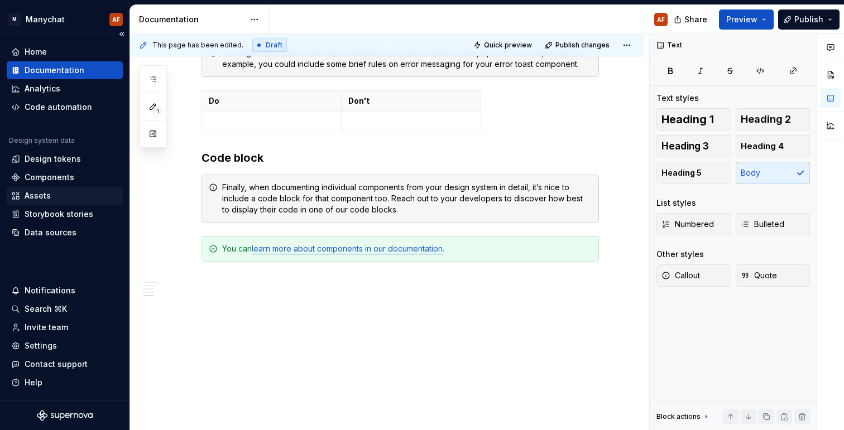
click at [67, 189] on div "Assets" at bounding box center [65, 196] width 116 height 18
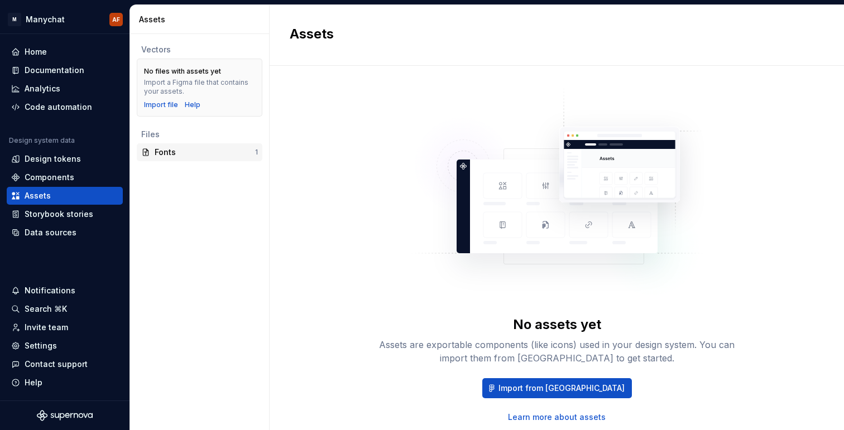
click at [210, 152] on div "Fonts" at bounding box center [205, 152] width 100 height 11
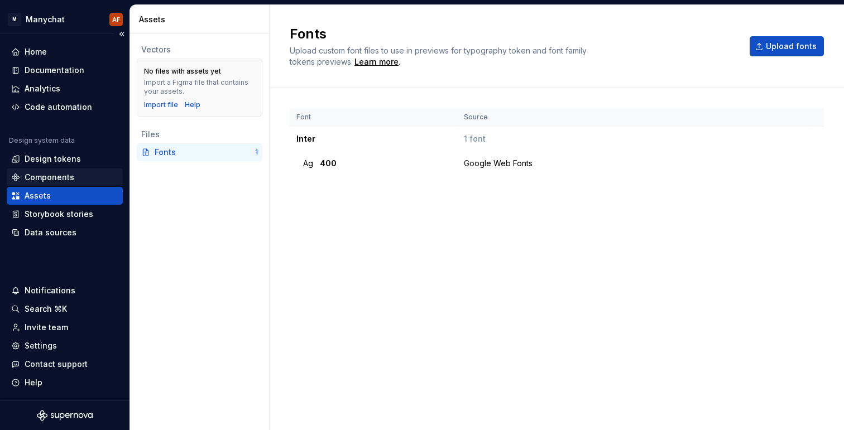
click at [50, 174] on div "Components" at bounding box center [50, 177] width 50 height 11
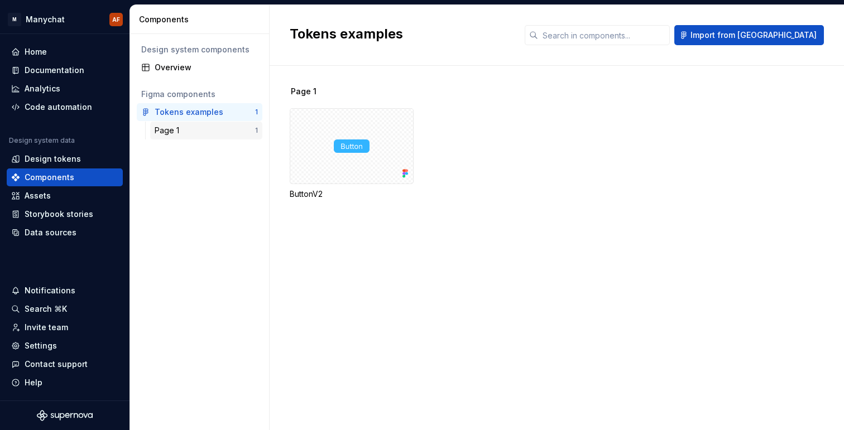
click at [161, 127] on div "Page 1" at bounding box center [169, 130] width 29 height 11
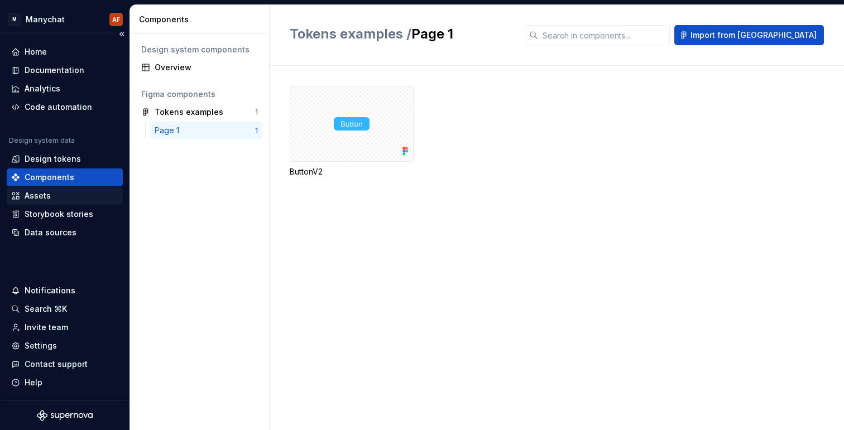
click at [66, 189] on div "Assets" at bounding box center [65, 196] width 116 height 18
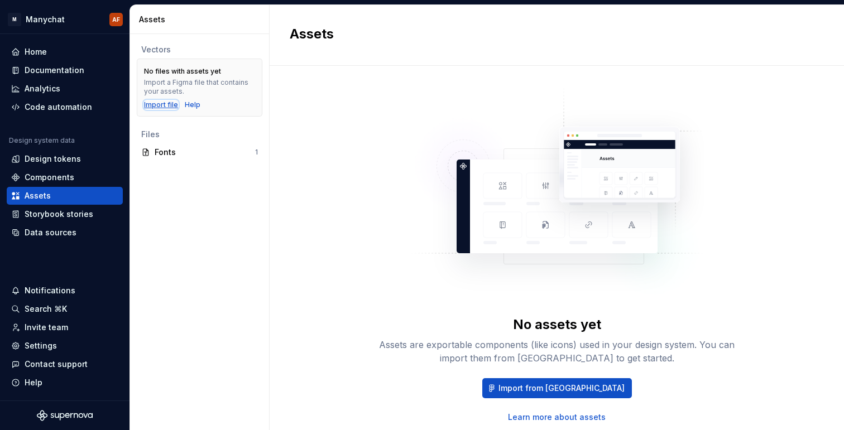
click at [163, 102] on div "Import file" at bounding box center [161, 104] width 34 height 9
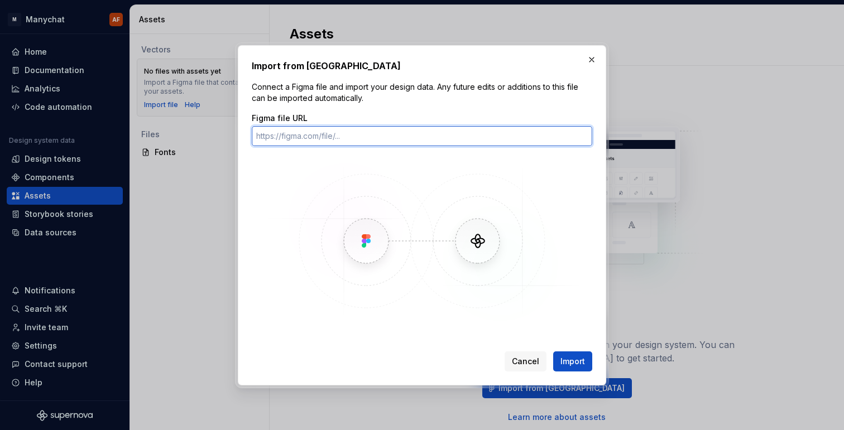
paste input "https://www.figma.com/design/rdg2s7h5xTOwVRPXRgf6YU/Tokens-examples?node-id=2-1…"
type input "https://www.figma.com/design/rdg2s7h5xTOwVRPXRgf6YU/Tokens-examples?node-id=2-1…"
click at [553, 352] on button "Import" at bounding box center [572, 362] width 39 height 20
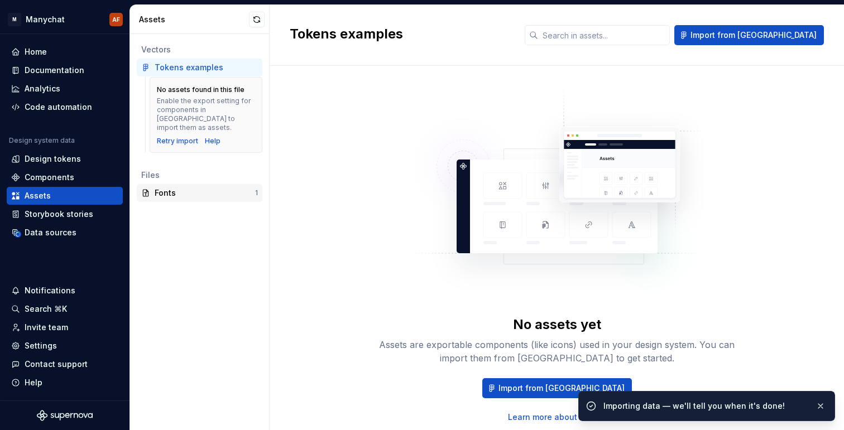
click at [206, 184] on div "Fonts 1" at bounding box center [200, 193] width 126 height 18
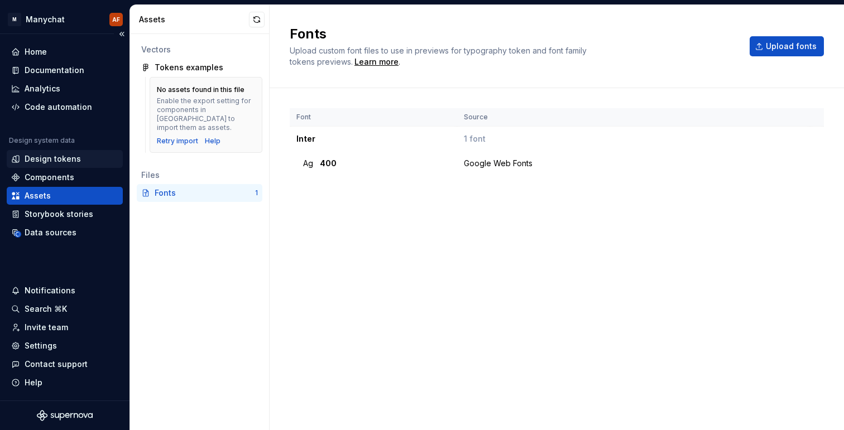
click at [56, 162] on div "Design tokens" at bounding box center [53, 158] width 56 height 11
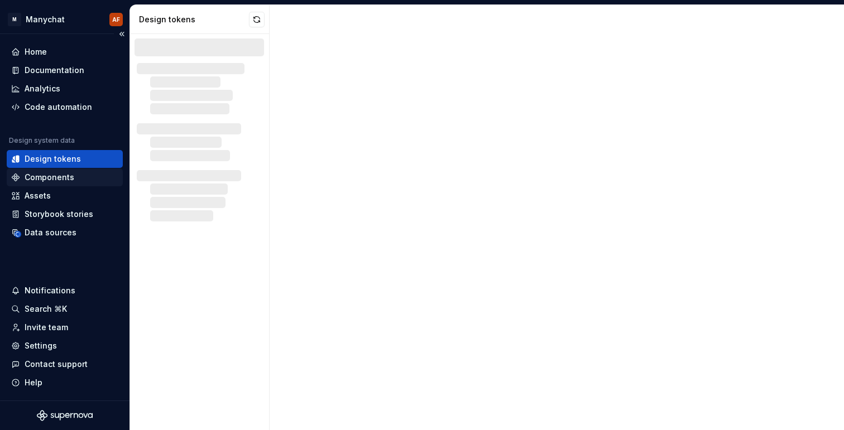
click at [56, 176] on div "Components" at bounding box center [50, 177] width 50 height 11
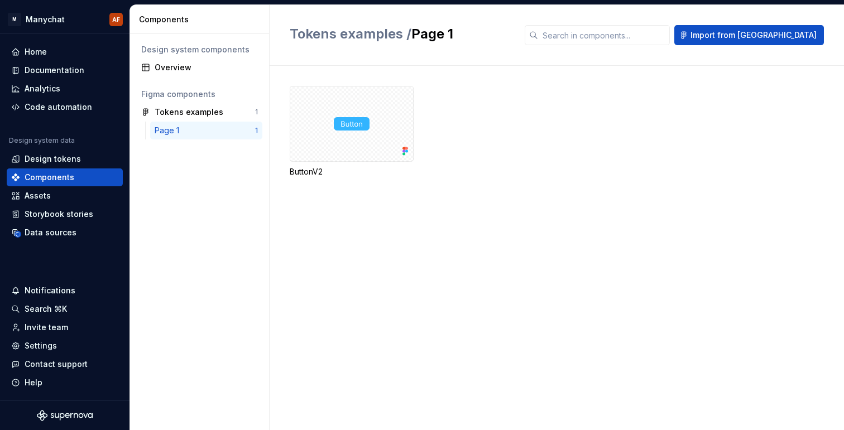
click at [176, 125] on div "Page 1" at bounding box center [169, 130] width 29 height 11
click at [177, 113] on div "Tokens examples" at bounding box center [189, 112] width 69 height 11
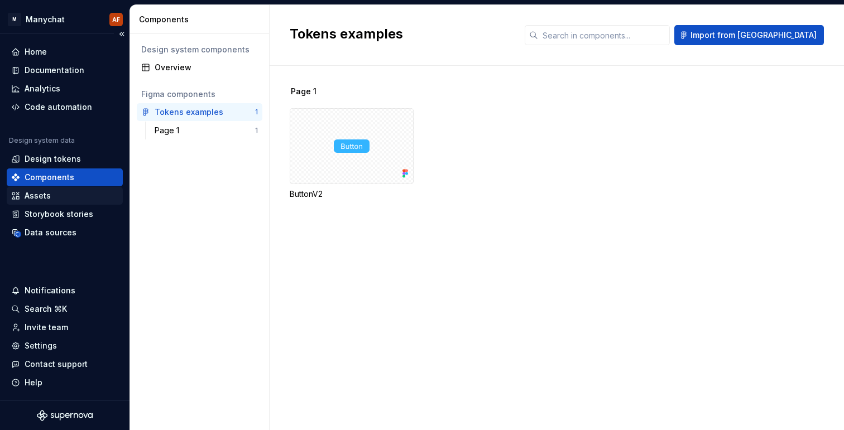
click at [47, 201] on div "Assets" at bounding box center [38, 195] width 26 height 11
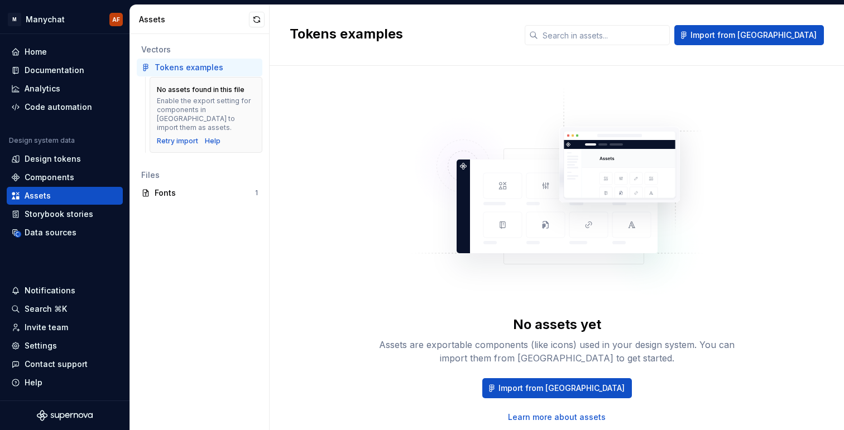
click at [214, 174] on div "Files" at bounding box center [200, 175] width 126 height 18
click at [209, 137] on div "Help" at bounding box center [213, 141] width 16 height 9
click at [182, 187] on div "Fonts" at bounding box center [205, 192] width 100 height 11
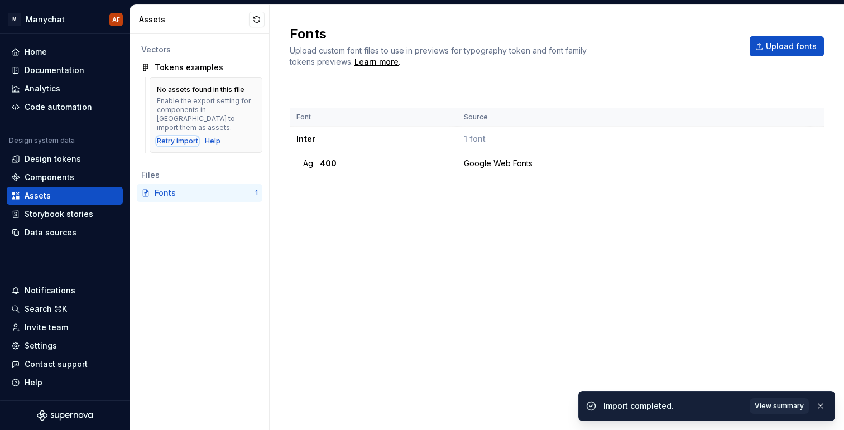
click at [186, 137] on div "Retry import" at bounding box center [177, 141] width 41 height 9
click at [48, 170] on div "Components" at bounding box center [65, 178] width 116 height 18
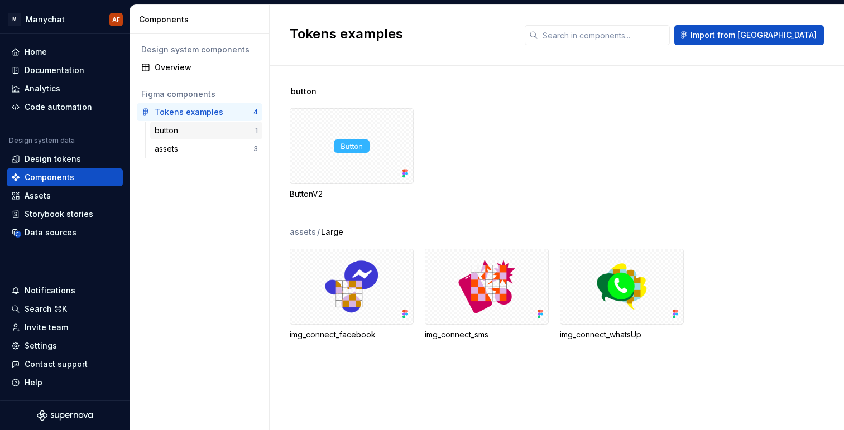
click at [189, 129] on div "button" at bounding box center [205, 130] width 100 height 11
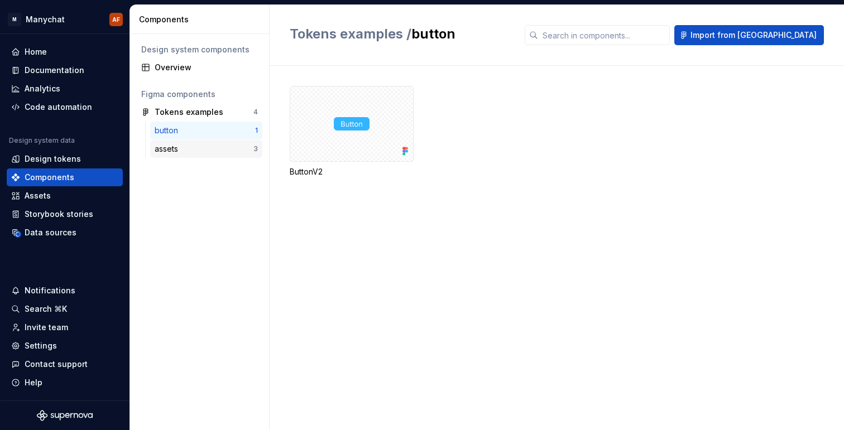
click at [190, 156] on div "assets 3" at bounding box center [206, 149] width 112 height 18
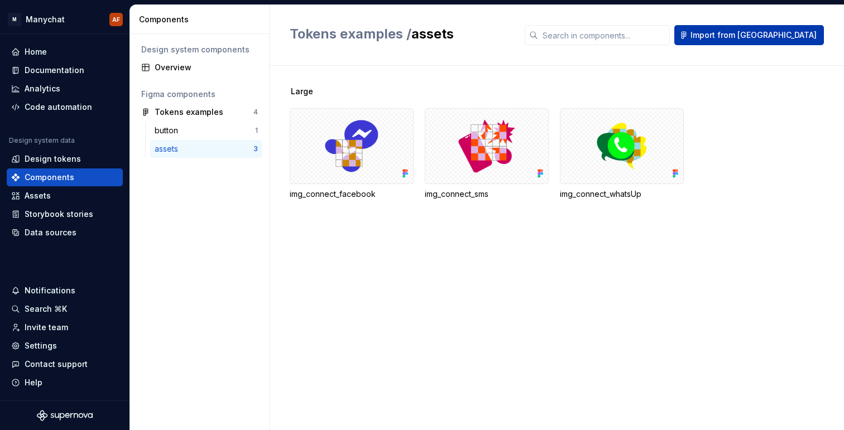
click at [783, 44] on button "Import from Figma" at bounding box center [749, 35] width 150 height 20
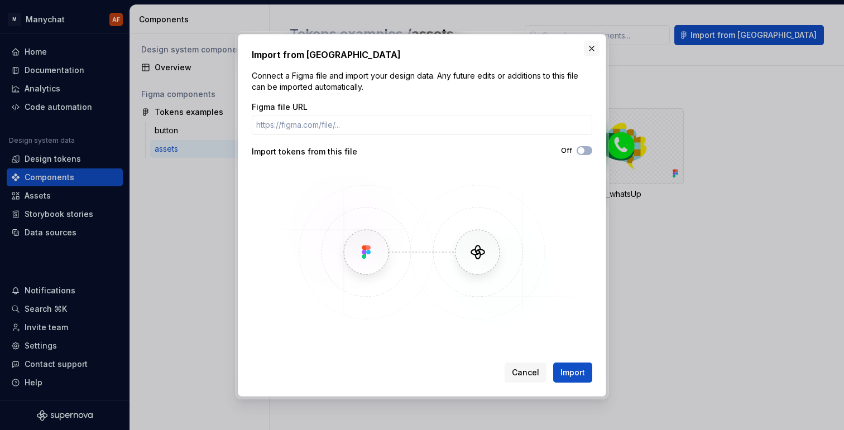
click at [585, 46] on button "button" at bounding box center [592, 49] width 16 height 16
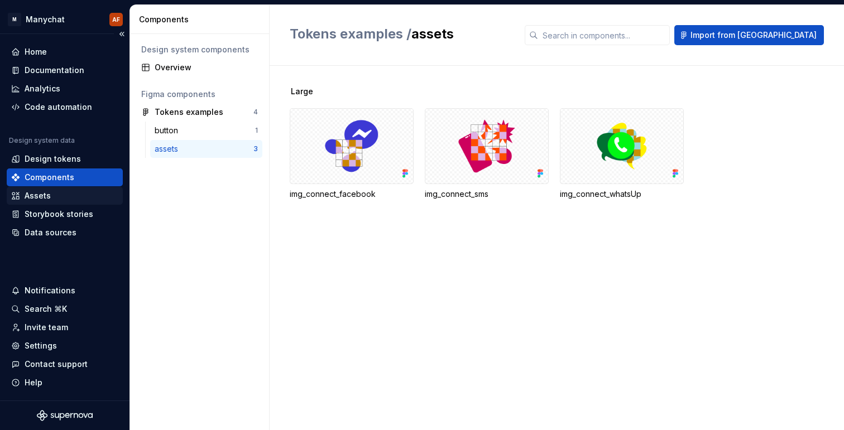
click at [51, 194] on div "Assets" at bounding box center [64, 195] width 107 height 11
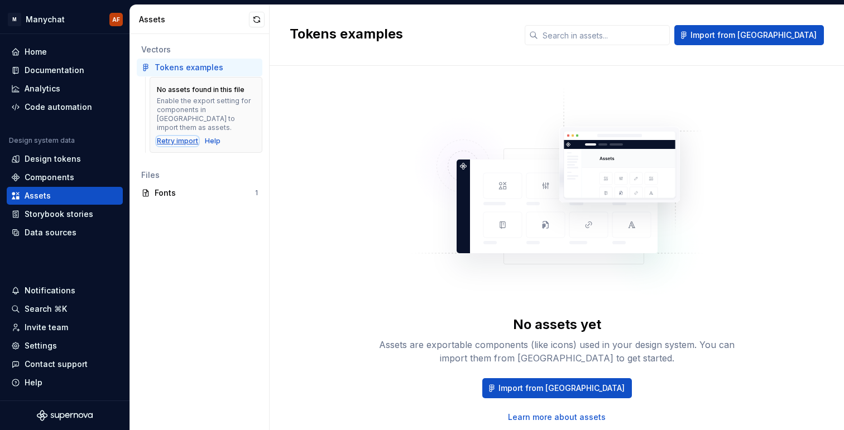
click at [176, 137] on div "Retry import" at bounding box center [177, 141] width 41 height 9
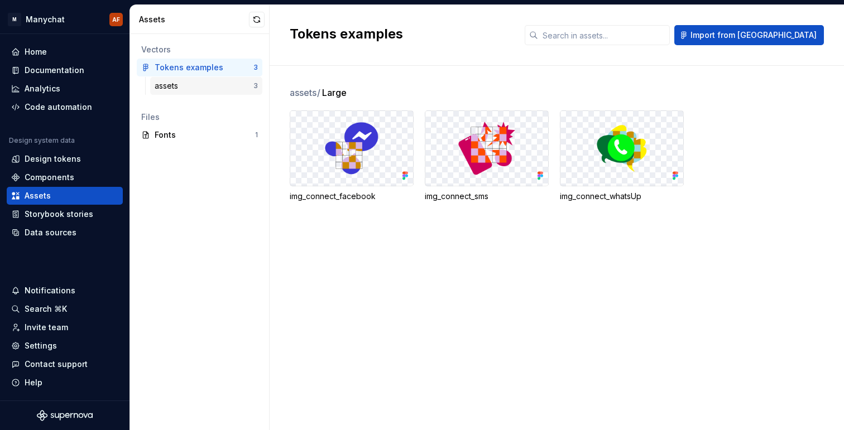
click at [178, 92] on div "assets 3" at bounding box center [206, 86] width 112 height 18
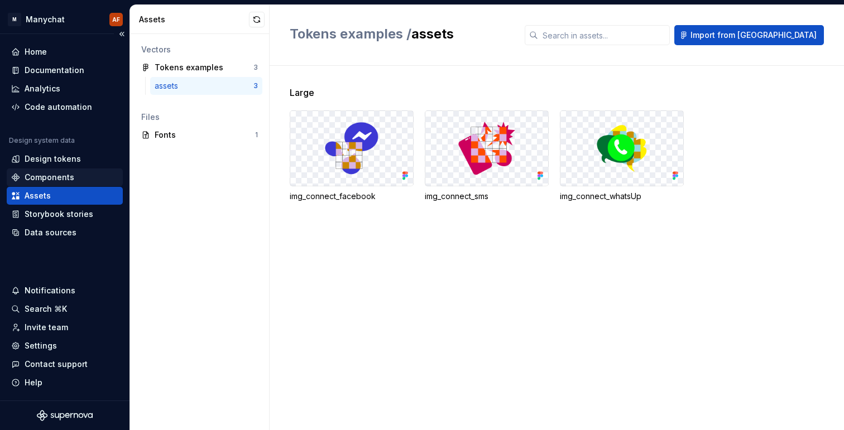
click at [64, 175] on div "Components" at bounding box center [50, 177] width 50 height 11
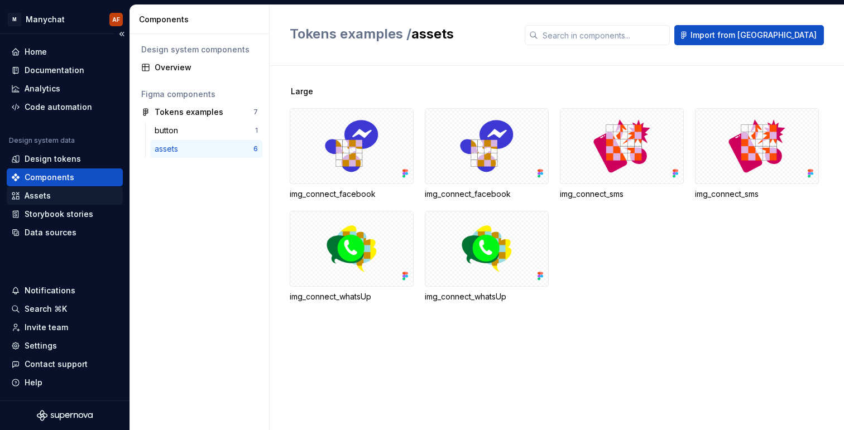
click at [60, 195] on div "Assets" at bounding box center [64, 195] width 107 height 11
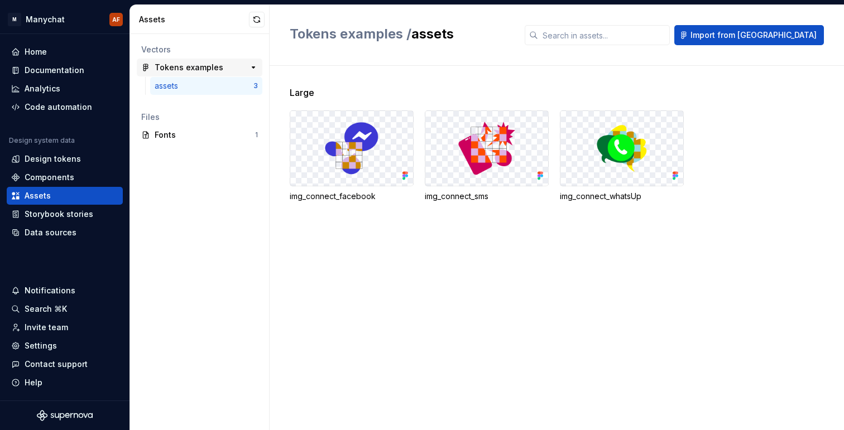
click at [216, 66] on div "Tokens examples" at bounding box center [189, 67] width 69 height 11
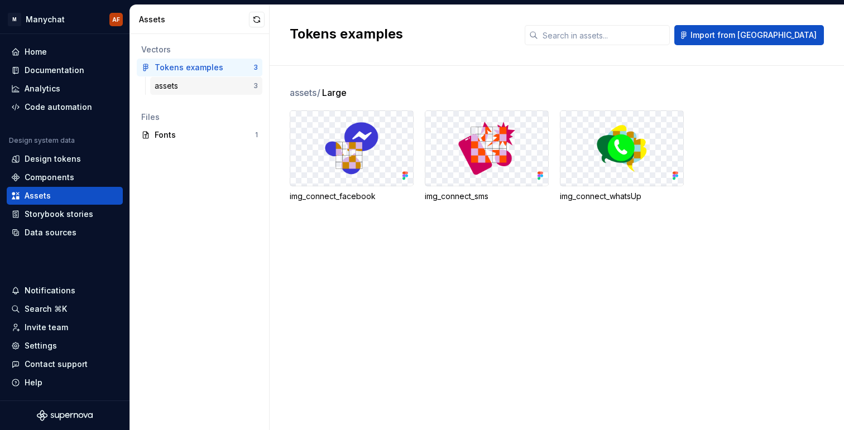
click at [199, 88] on div "assets" at bounding box center [204, 85] width 99 height 11
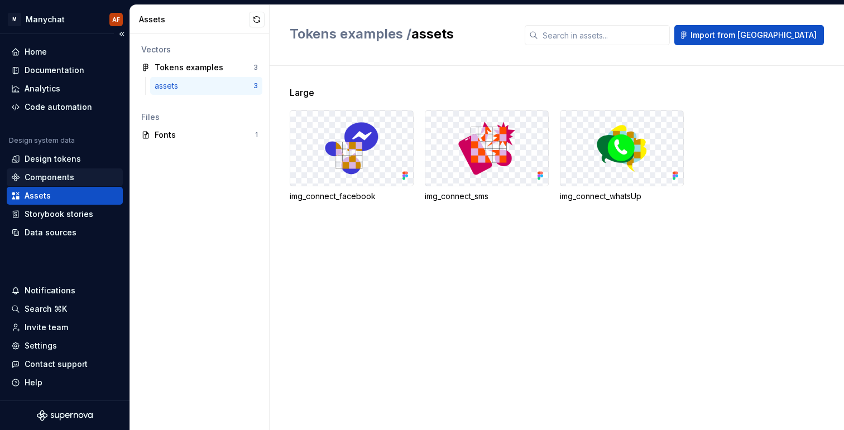
click at [73, 177] on div "Components" at bounding box center [64, 177] width 107 height 11
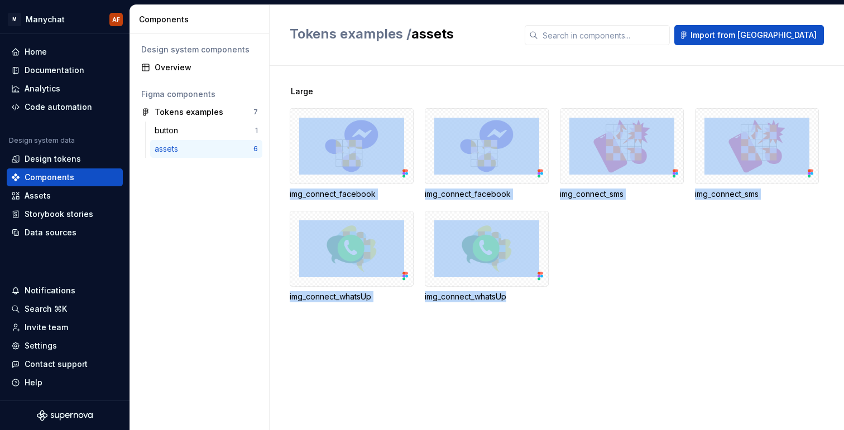
drag, startPoint x: 629, startPoint y: 295, endPoint x: 397, endPoint y: 109, distance: 297.4
click at [397, 109] on div "img_connect_facebook img_connect_facebook img_connect_sms img_connect_sms img_c…" at bounding box center [567, 205] width 554 height 194
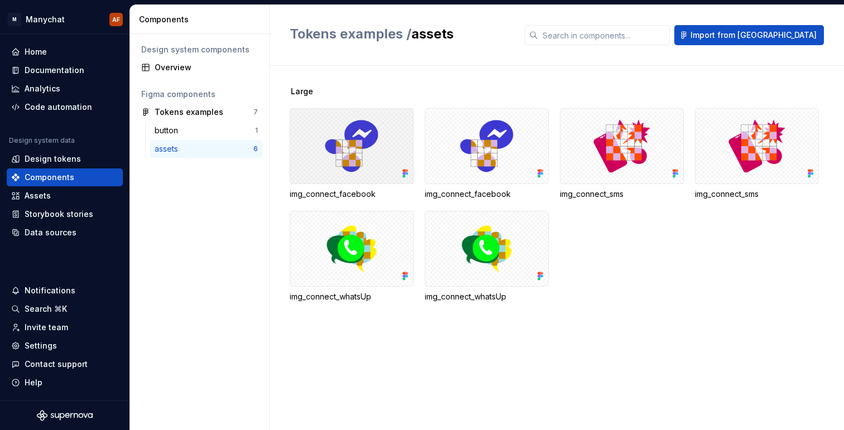
click at [416, 125] on div "img_connect_facebook img_connect_facebook img_connect_sms img_connect_sms img_c…" at bounding box center [567, 205] width 554 height 194
click at [386, 269] on div at bounding box center [352, 249] width 124 height 76
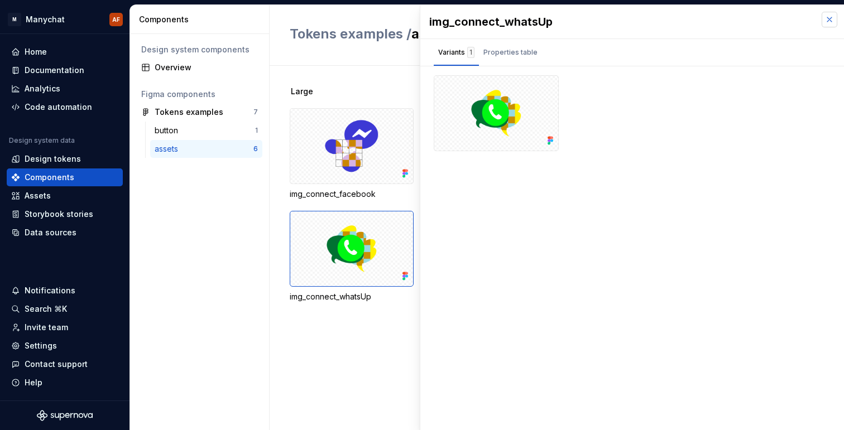
click at [827, 19] on button "button" at bounding box center [829, 20] width 16 height 16
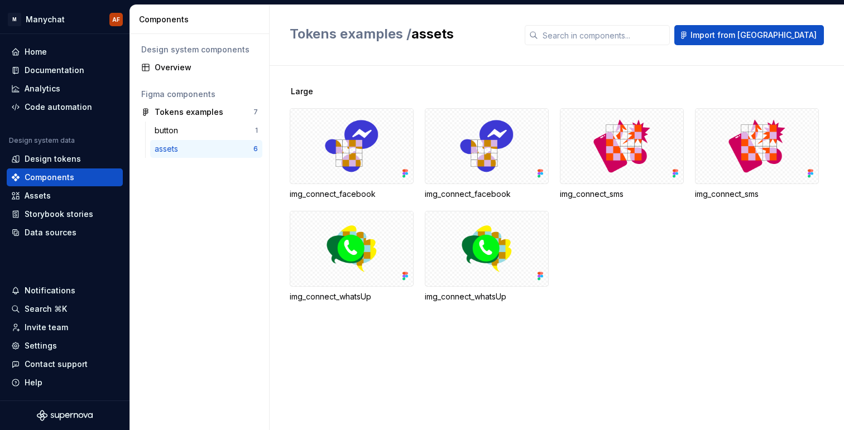
click at [182, 145] on div "assets" at bounding box center [169, 148] width 28 height 11
click at [179, 114] on div "Tokens examples" at bounding box center [189, 112] width 69 height 11
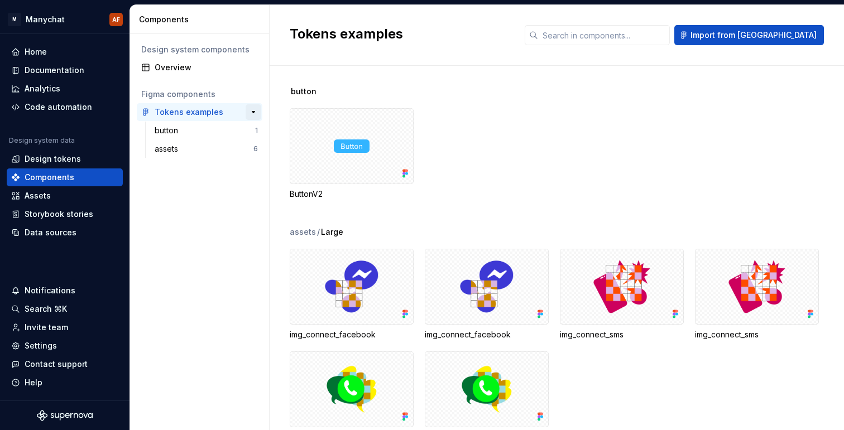
click at [252, 111] on button "button" at bounding box center [254, 112] width 16 height 16
click at [207, 152] on div "assets" at bounding box center [204, 148] width 99 height 11
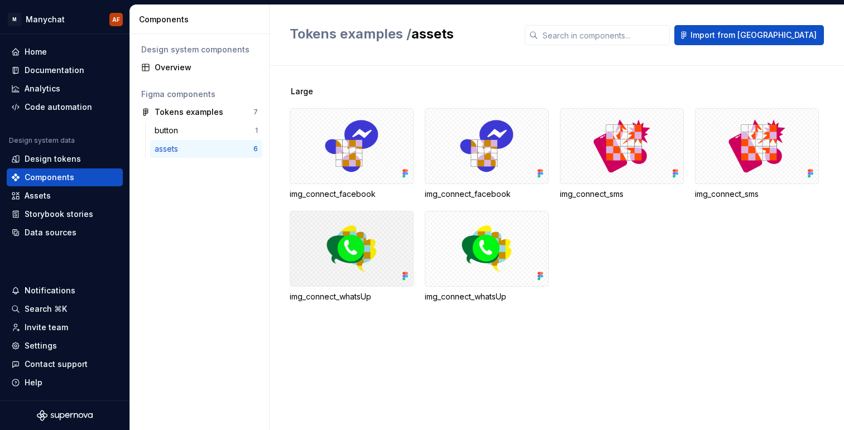
click at [394, 263] on div at bounding box center [352, 249] width 124 height 76
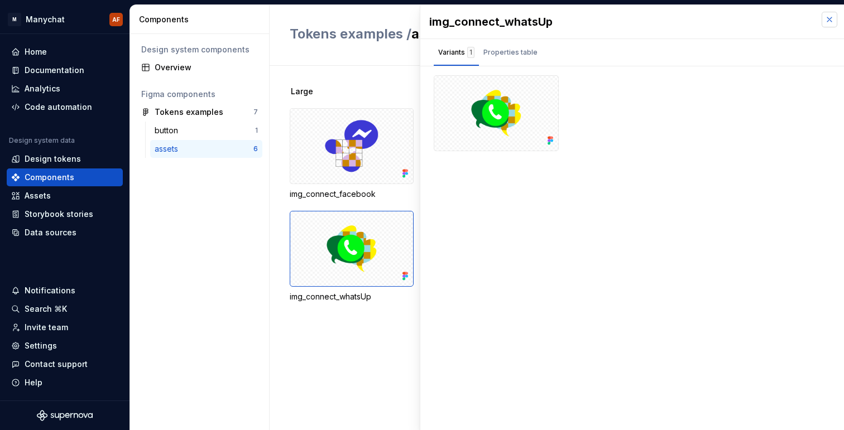
click at [833, 15] on button "button" at bounding box center [829, 20] width 16 height 16
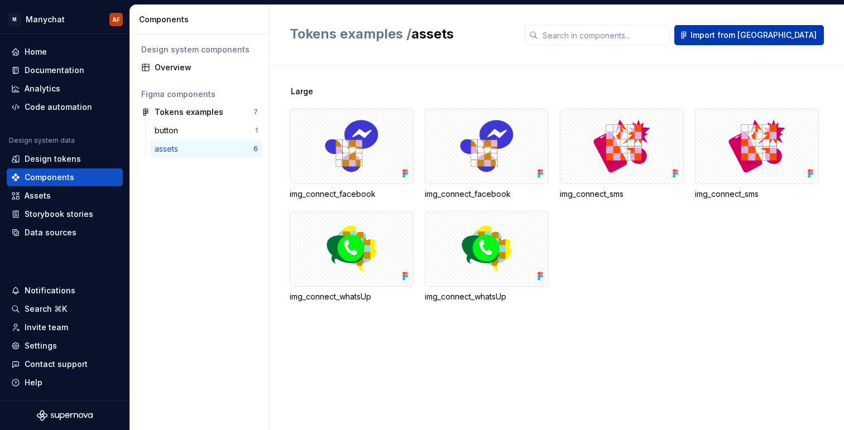
click at [786, 33] on span "Import from [GEOGRAPHIC_DATA]" at bounding box center [753, 35] width 126 height 11
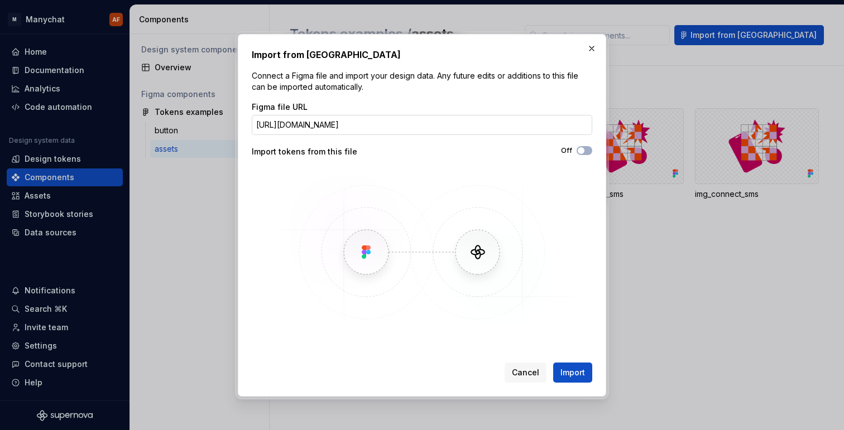
scroll to position [0, 118]
type input "[URL][DOMAIN_NAME]"
click at [569, 365] on button "Import" at bounding box center [572, 373] width 39 height 20
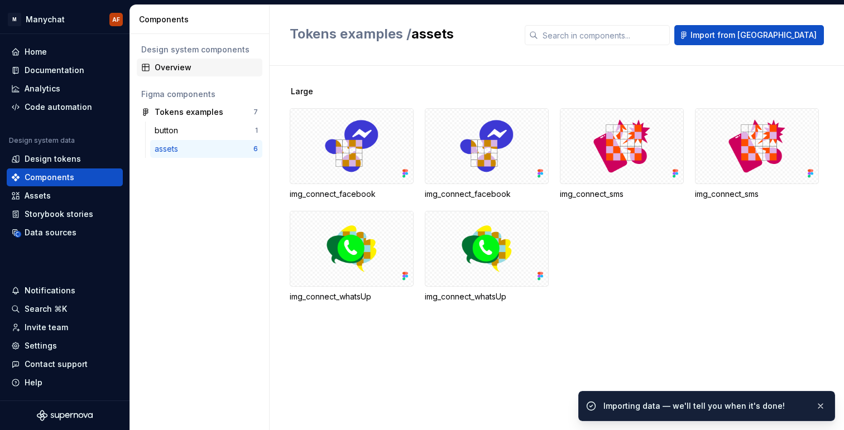
click at [184, 65] on div "Overview" at bounding box center [206, 67] width 103 height 11
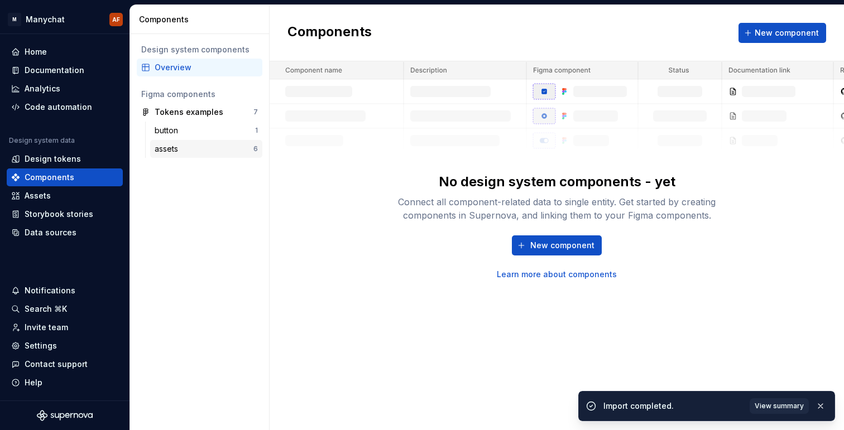
click at [197, 142] on div "assets 6" at bounding box center [206, 149] width 112 height 18
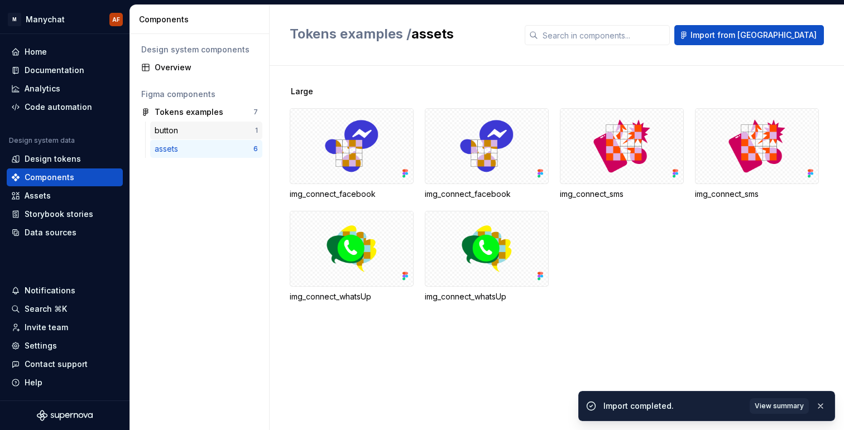
click at [200, 132] on div "button" at bounding box center [205, 130] width 100 height 11
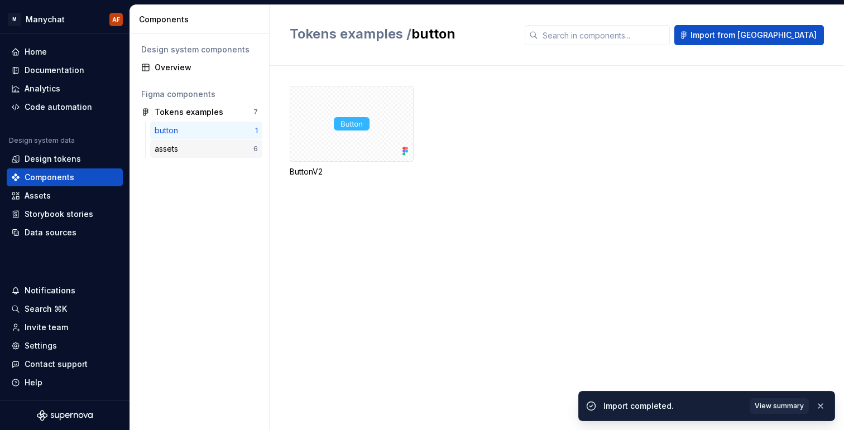
click at [204, 149] on div "assets" at bounding box center [204, 148] width 99 height 11
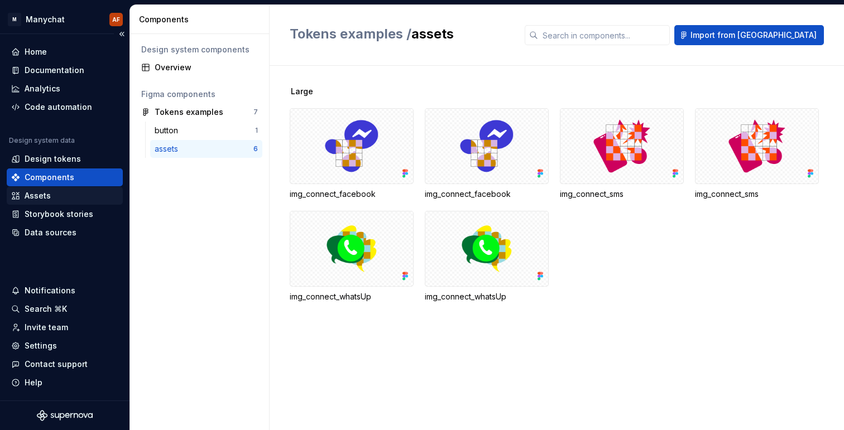
click at [66, 198] on div "Assets" at bounding box center [64, 195] width 107 height 11
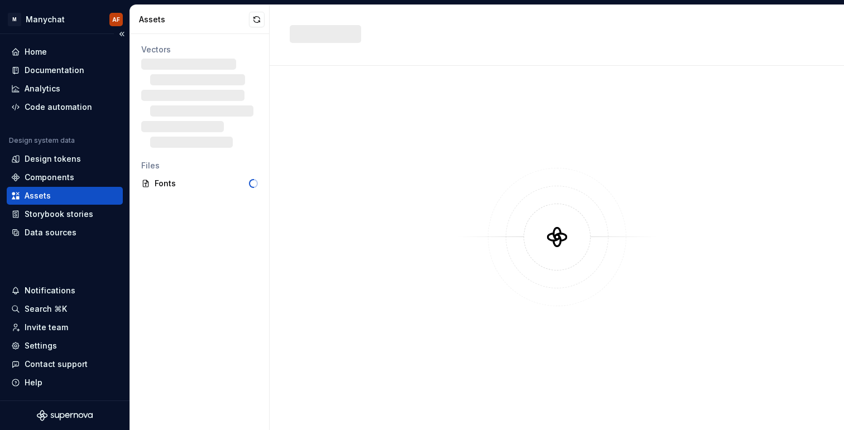
click at [48, 200] on div "Assets" at bounding box center [38, 195] width 26 height 11
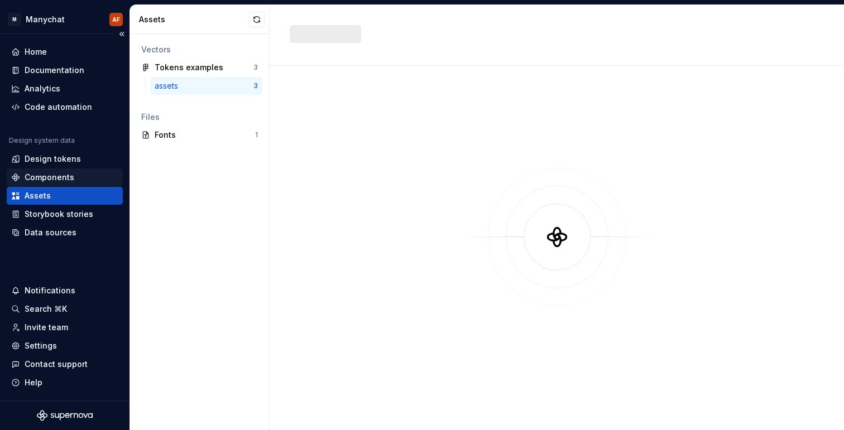
click at [46, 178] on div "Components" at bounding box center [50, 177] width 50 height 11
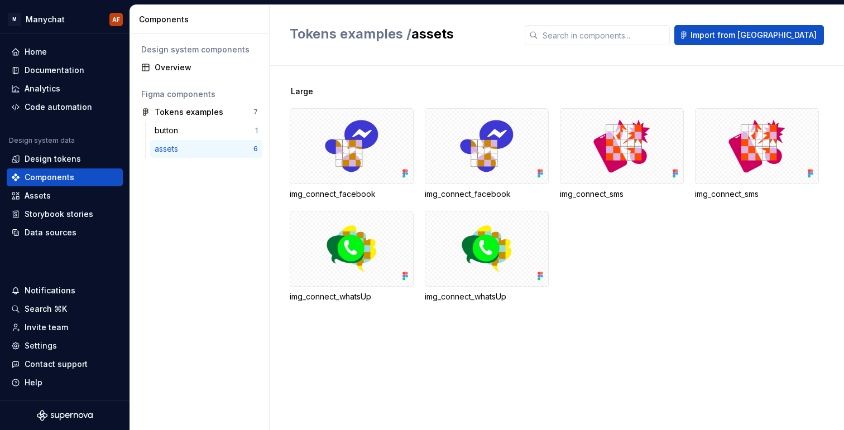
click at [187, 153] on div "assets" at bounding box center [204, 148] width 99 height 11
click at [180, 108] on div "Tokens examples" at bounding box center [189, 112] width 69 height 11
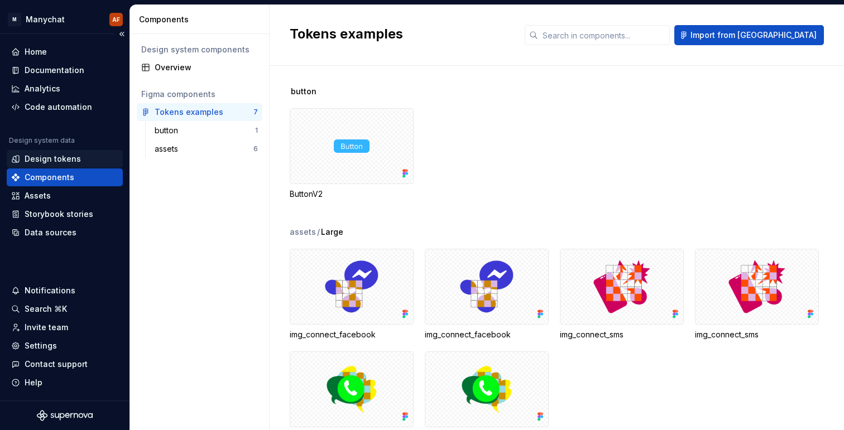
click at [57, 158] on div "Design tokens" at bounding box center [53, 158] width 56 height 11
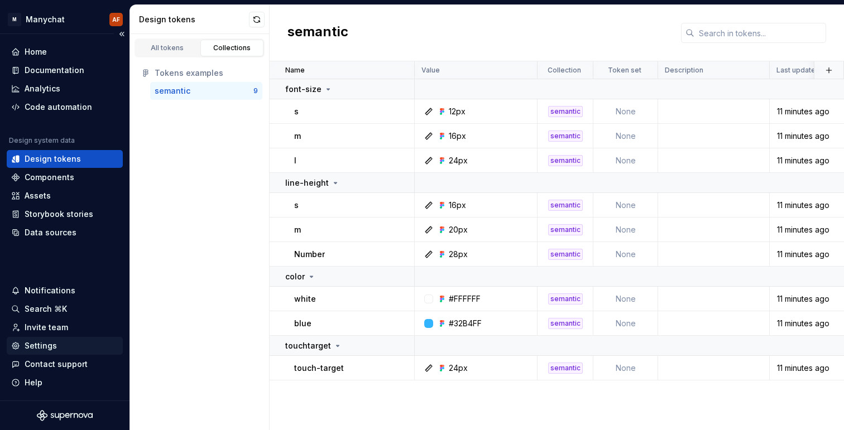
click at [55, 349] on div "Settings" at bounding box center [64, 345] width 107 height 11
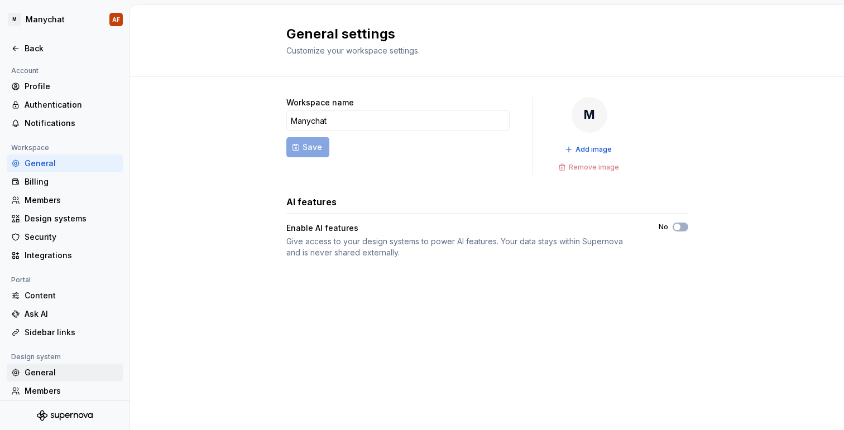
scroll to position [61, 0]
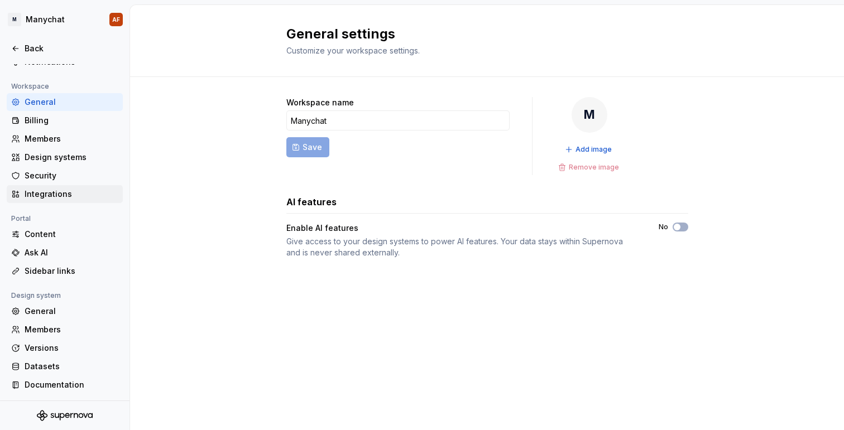
click at [80, 190] on div "Integrations" at bounding box center [72, 194] width 94 height 11
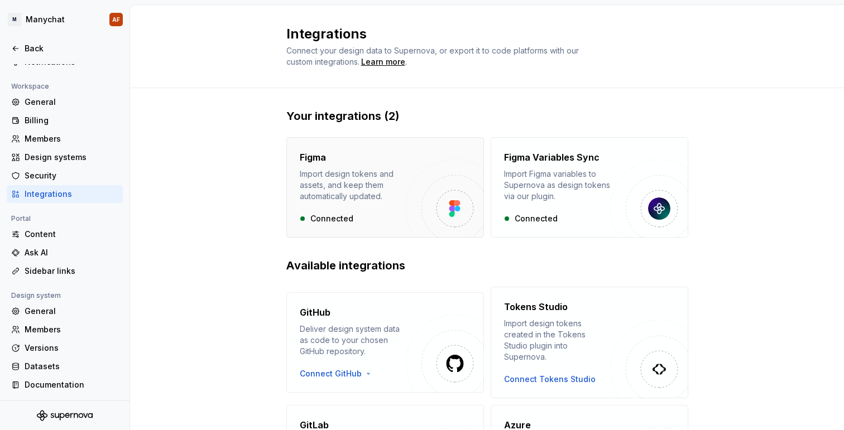
click at [387, 137] on div "Figma Import design tokens and assets, and keep them automatically updated. Con…" at bounding box center [385, 187] width 198 height 100
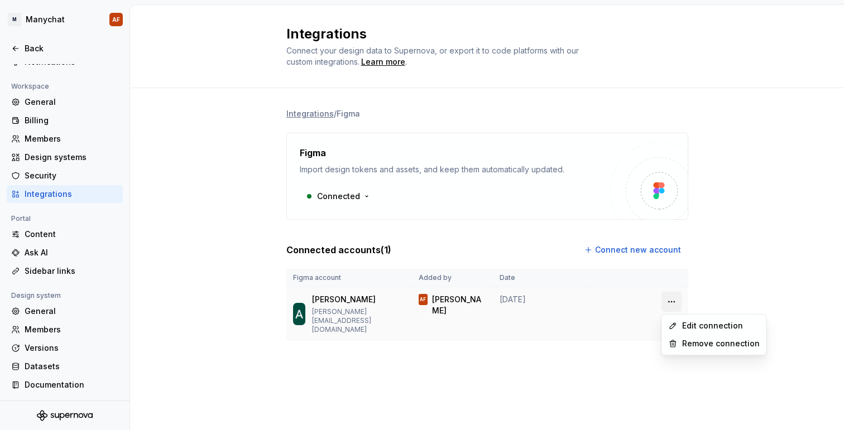
click at [677, 301] on html "M Manychat AF Back Account Profile Authentication Notifications Workspace Gener…" at bounding box center [422, 215] width 844 height 430
click at [687, 326] on div "Edit connection" at bounding box center [721, 325] width 78 height 11
click at [677, 300] on html "M Manychat AF Back Account Profile Authentication Notifications Workspace Gener…" at bounding box center [422, 215] width 844 height 430
click at [691, 346] on div "Remove connection" at bounding box center [721, 343] width 78 height 11
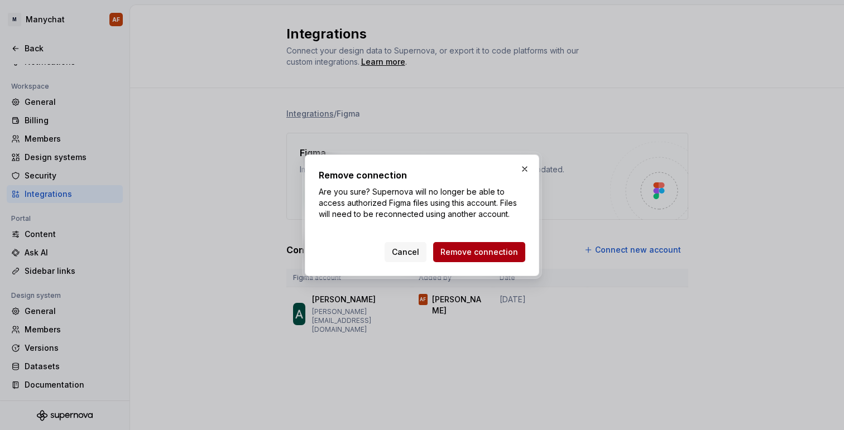
click at [494, 258] on button "Remove connection" at bounding box center [479, 252] width 92 height 20
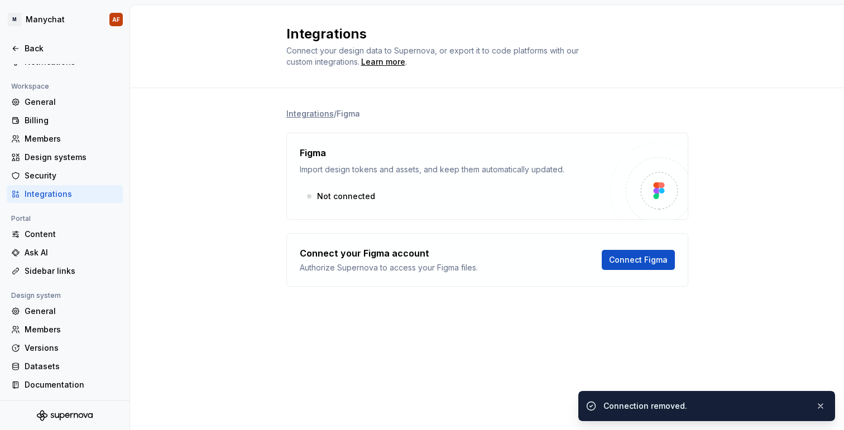
click at [232, 219] on div "Integrations / Figma Figma Import design tokens and assets, and keep them autom…" at bounding box center [487, 208] width 714 height 241
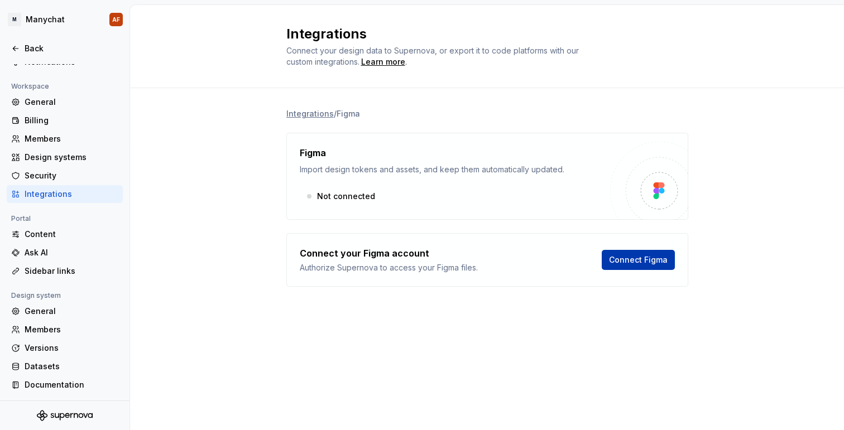
click at [631, 258] on span "Connect Figma" at bounding box center [638, 259] width 59 height 11
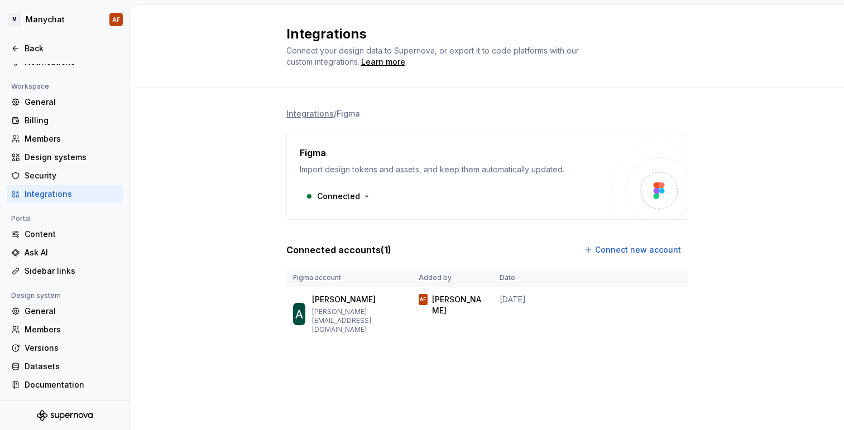
click at [448, 169] on div "Import design tokens and assets, and keep them automatically updated." at bounding box center [455, 169] width 310 height 11
click at [31, 147] on div "Members" at bounding box center [65, 139] width 116 height 18
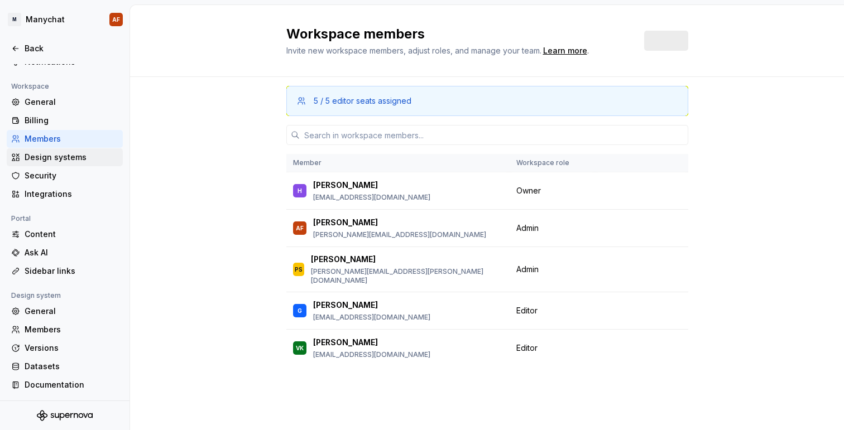
click at [39, 161] on div "Design systems" at bounding box center [72, 157] width 94 height 11
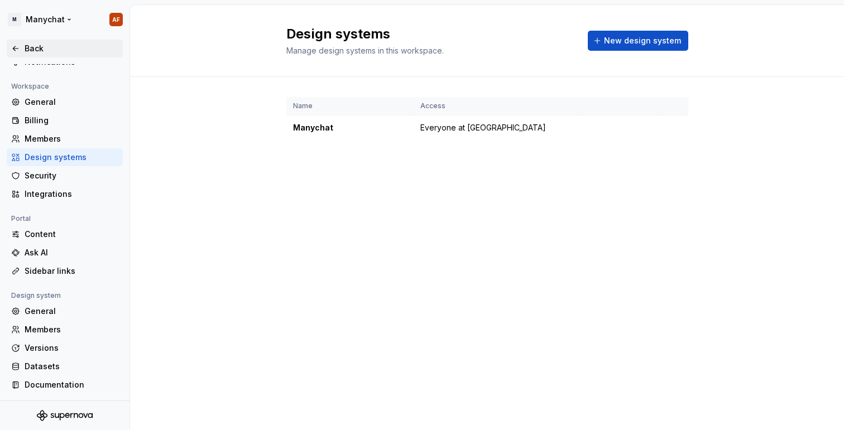
click at [17, 44] on icon at bounding box center [15, 48] width 9 height 9
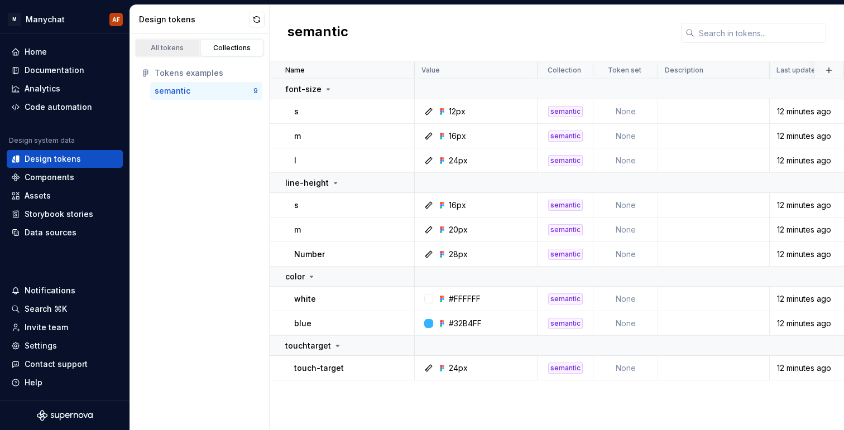
click at [159, 39] on div "All tokens Collections" at bounding box center [199, 48] width 130 height 19
click at [163, 44] on div "All tokens" at bounding box center [167, 48] width 56 height 9
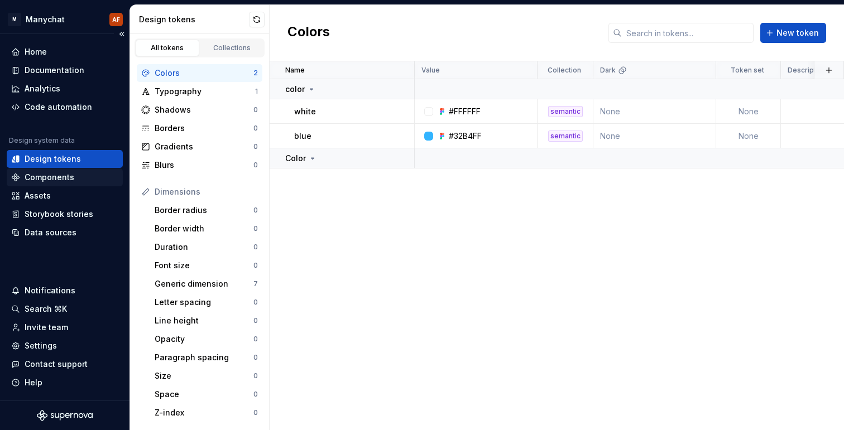
click at [54, 176] on div "Components" at bounding box center [50, 177] width 50 height 11
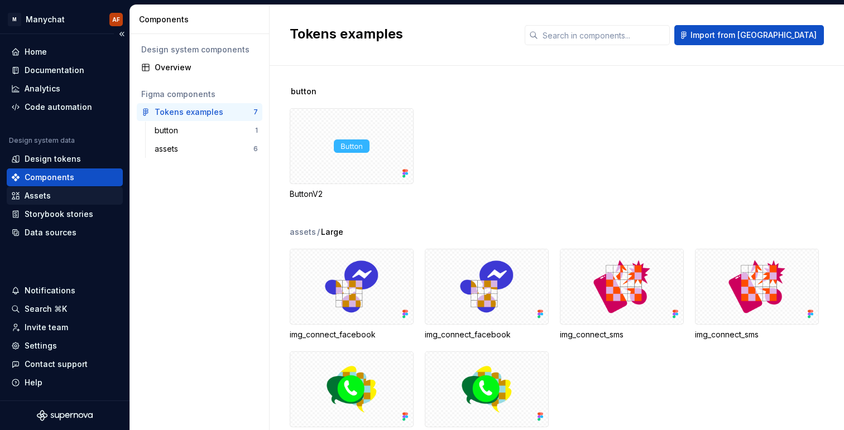
click at [59, 195] on div "Assets" at bounding box center [64, 195] width 107 height 11
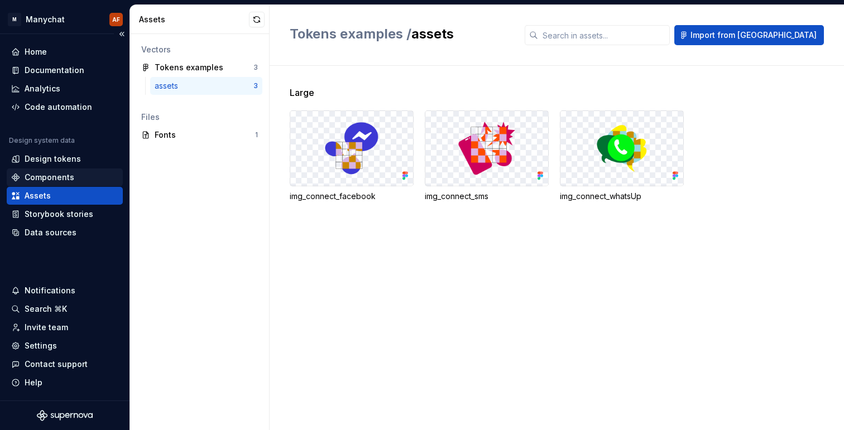
click at [49, 177] on div "Components" at bounding box center [50, 177] width 50 height 11
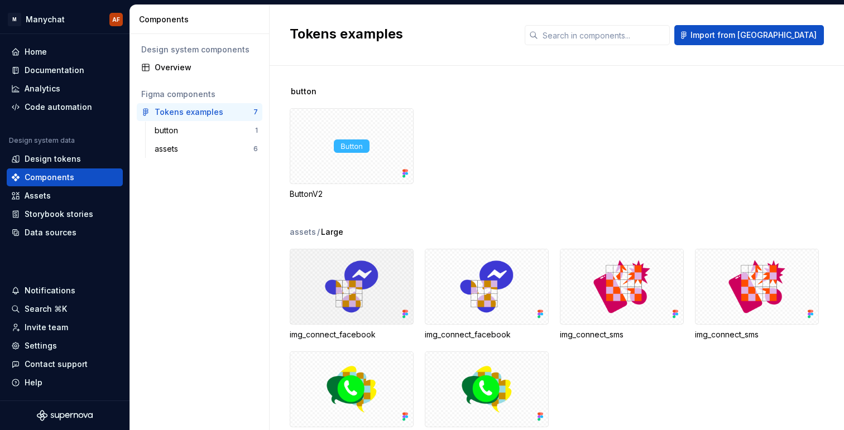
scroll to position [40, 0]
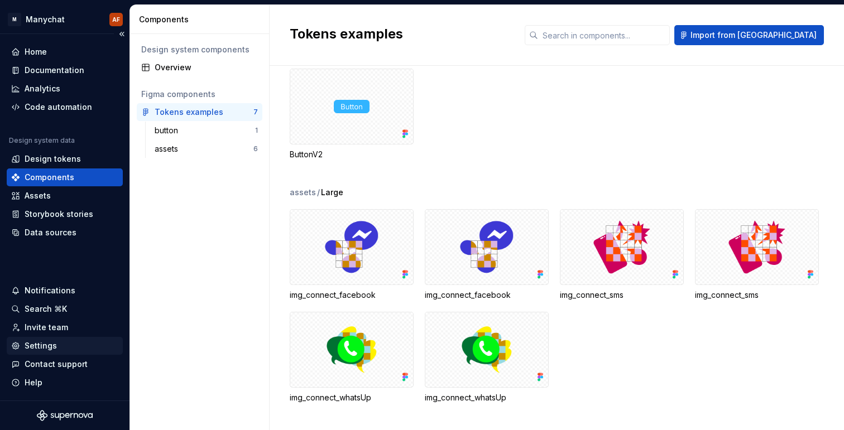
click at [45, 341] on div "Settings" at bounding box center [41, 345] width 32 height 11
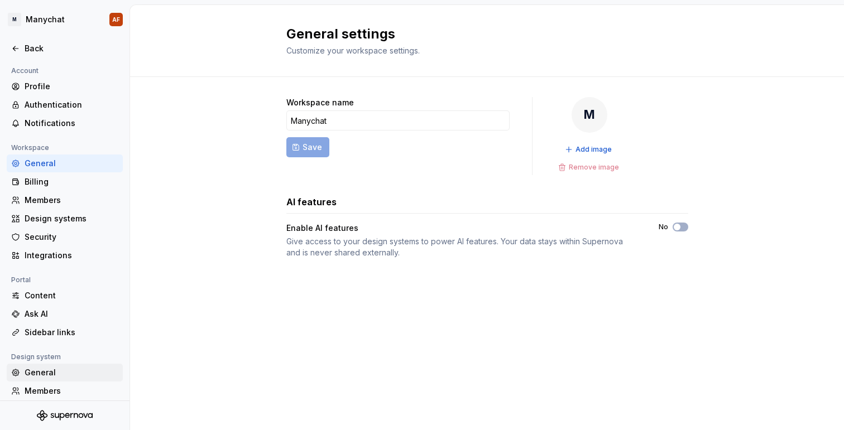
scroll to position [61, 0]
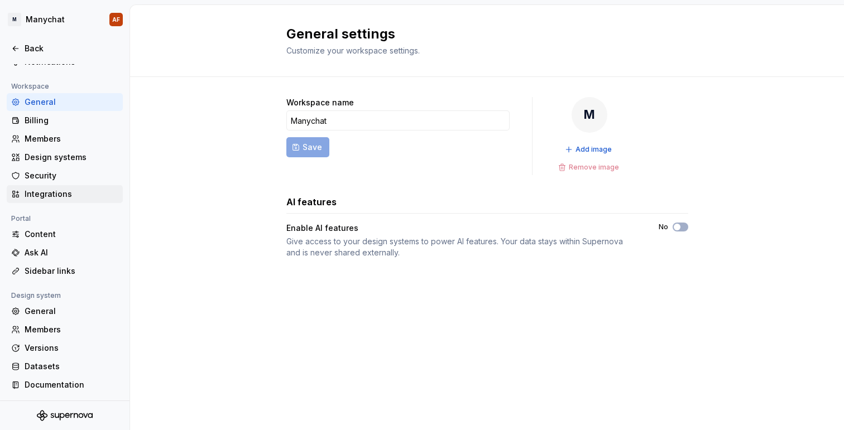
click at [65, 193] on div "Integrations" at bounding box center [72, 194] width 94 height 11
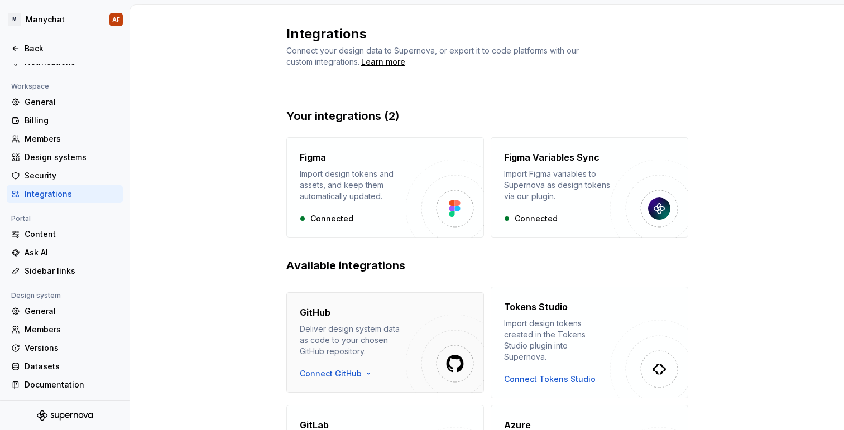
scroll to position [51, 0]
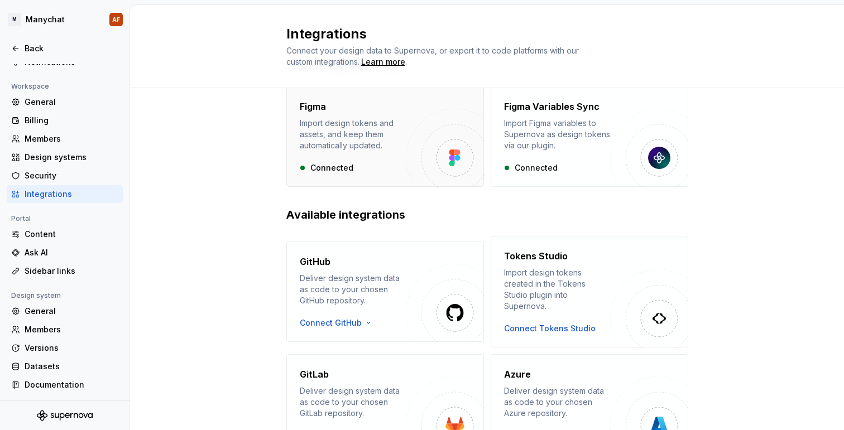
click at [347, 142] on div "Import design tokens and assets, and keep them automatically updated." at bounding box center [353, 134] width 106 height 33
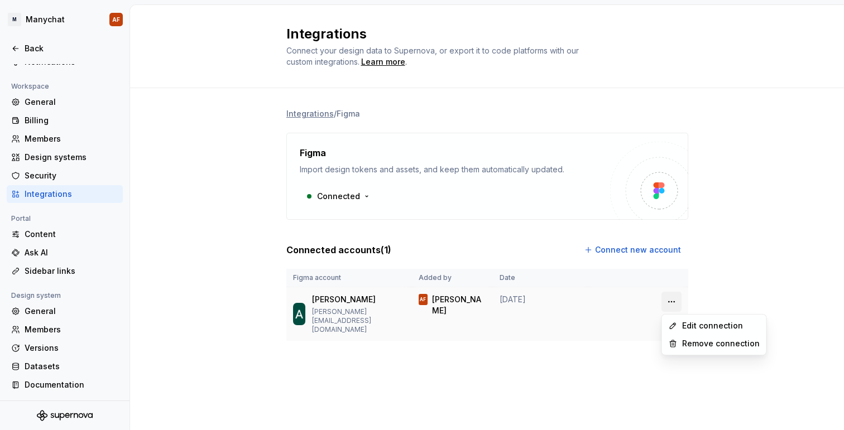
click at [668, 297] on html "M Manychat AF Back Account Profile Authentication Notifications Workspace Gener…" at bounding box center [422, 215] width 844 height 430
click at [682, 343] on div "Remove connection" at bounding box center [721, 343] width 78 height 11
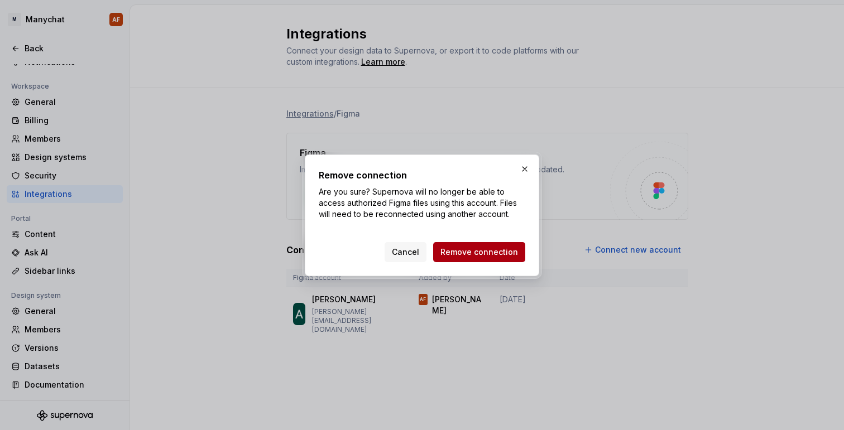
click at [500, 258] on button "Remove connection" at bounding box center [479, 252] width 92 height 20
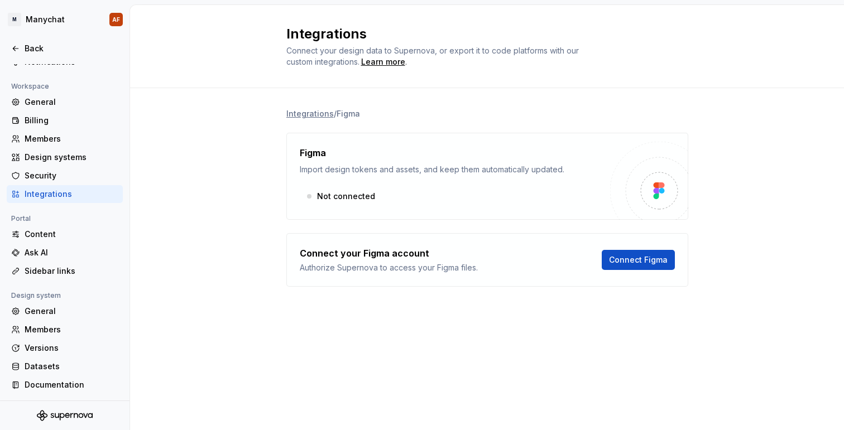
click at [634, 249] on div "Connect Figma" at bounding box center [638, 260] width 73 height 27
click at [634, 259] on span "Connect Figma" at bounding box center [638, 259] width 59 height 11
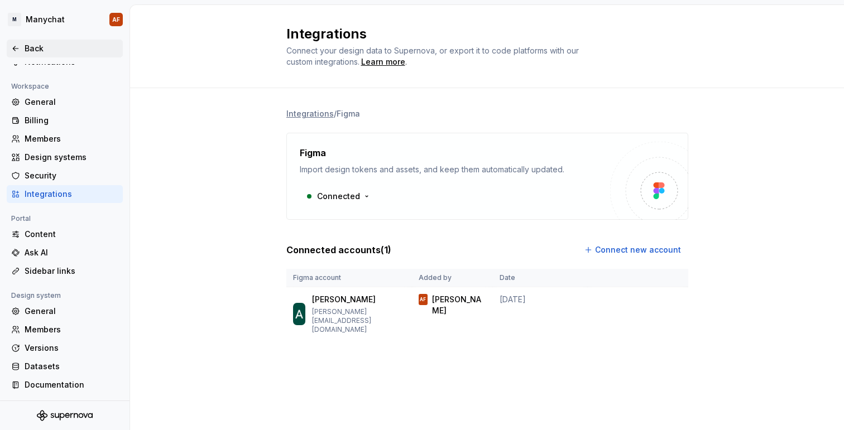
click at [18, 43] on div "Back" at bounding box center [64, 48] width 107 height 11
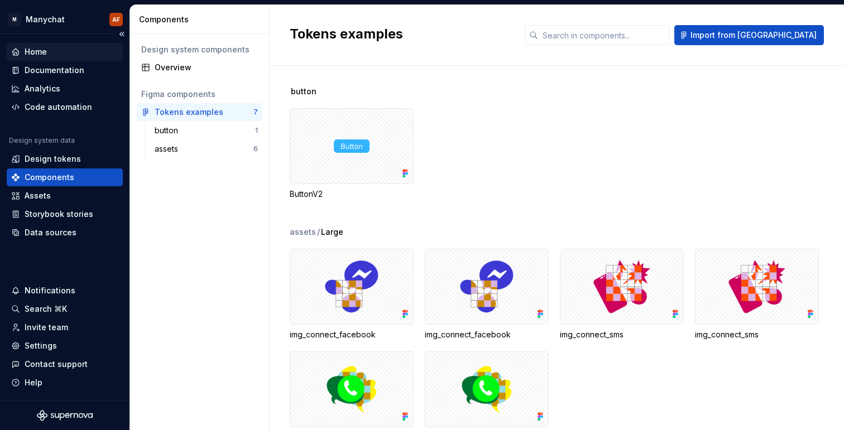
click at [56, 51] on div "Home" at bounding box center [64, 51] width 107 height 11
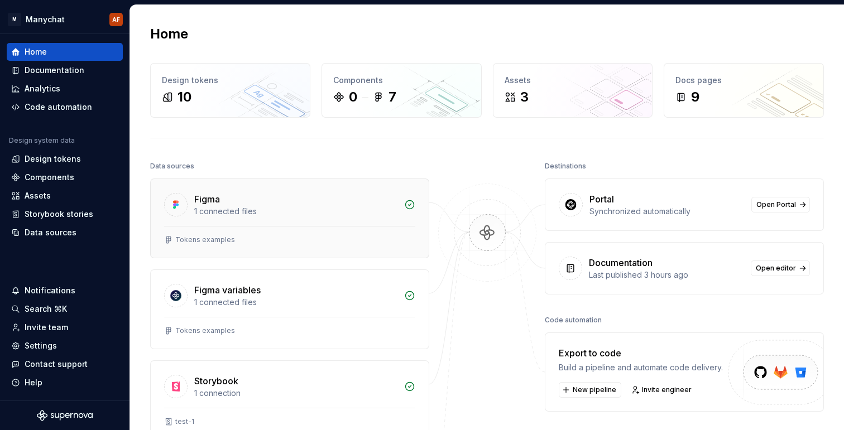
click at [404, 208] on icon at bounding box center [409, 204] width 11 height 11
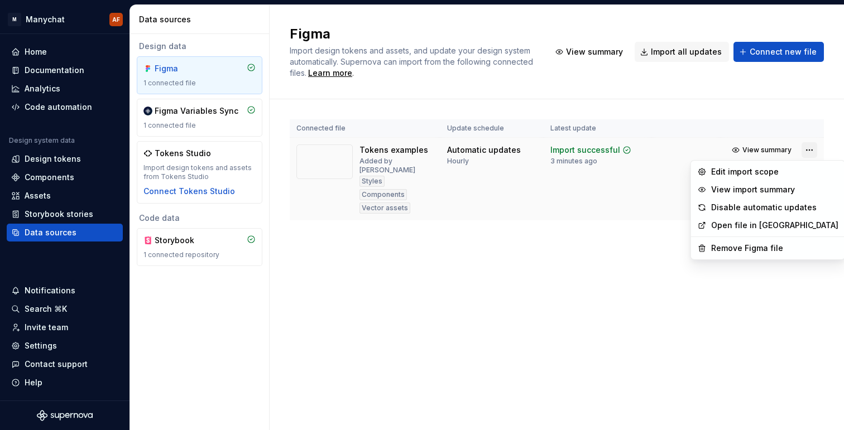
click at [805, 148] on html "M Manychat AF Home Documentation Analytics Code automation Design system data D…" at bounding box center [422, 215] width 844 height 430
click at [752, 244] on div "Remove Figma file" at bounding box center [774, 248] width 127 height 11
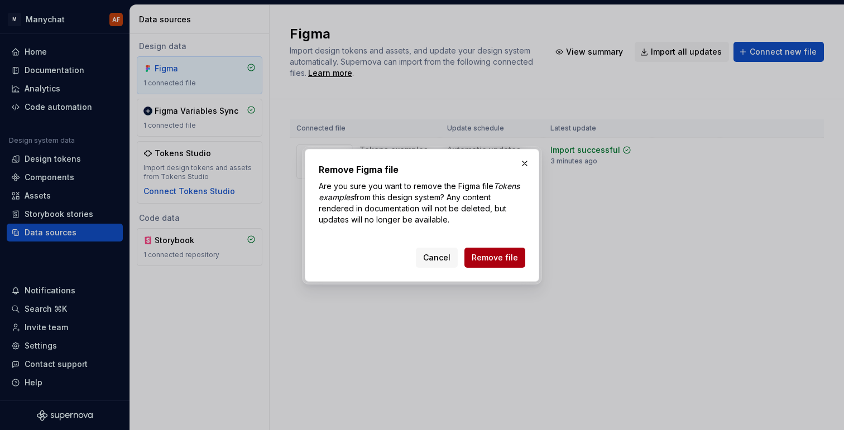
click at [508, 249] on button "Remove file" at bounding box center [494, 258] width 61 height 20
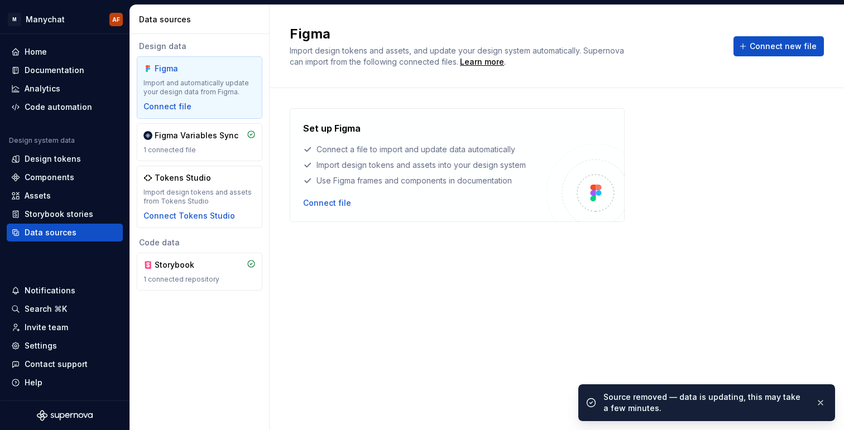
click at [330, 196] on div "Set up Figma Connect a file to import and update data automatically Import desi…" at bounding box center [424, 165] width 243 height 87
click at [333, 204] on div "Connect file" at bounding box center [327, 203] width 48 height 11
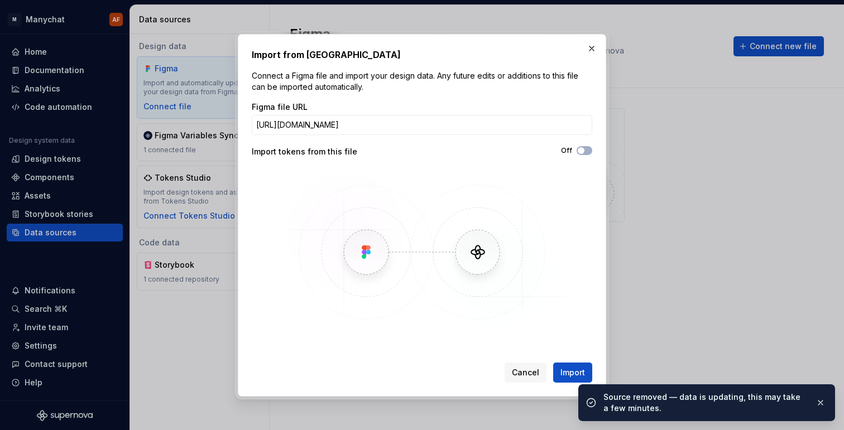
scroll to position [0, 117]
type input "https://www.figma.com/design/rdg2s7h5xTOwVRPXRgf6YU/Tokens-examples?node-id=2-1…"
click at [567, 366] on button "Import" at bounding box center [572, 373] width 39 height 20
click at [583, 149] on span "button" at bounding box center [581, 150] width 7 height 7
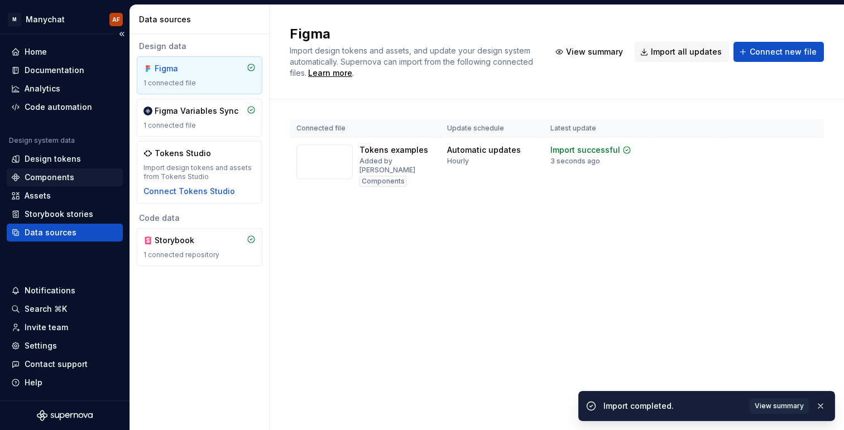
click at [71, 180] on div "Components" at bounding box center [50, 177] width 50 height 11
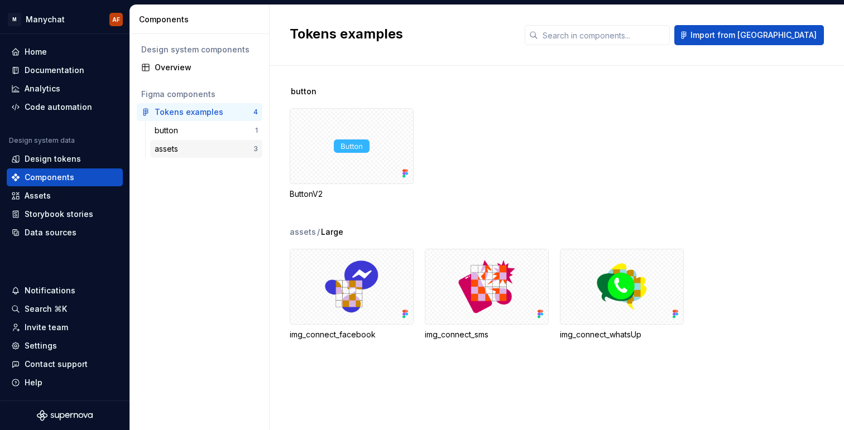
click at [214, 147] on div "assets" at bounding box center [204, 148] width 99 height 11
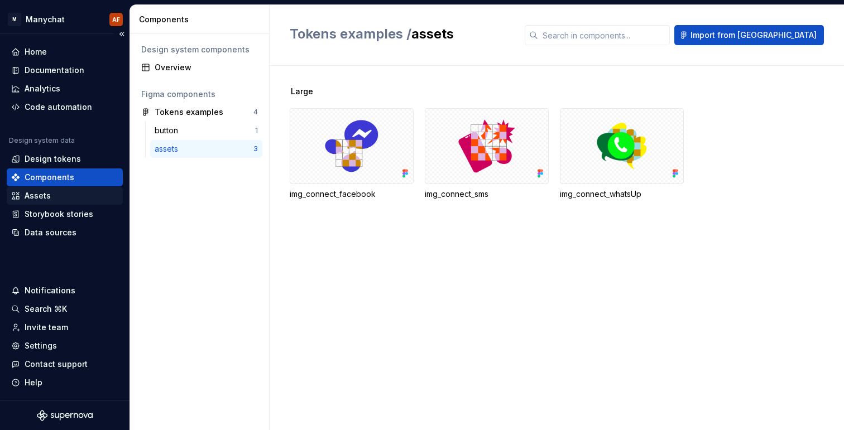
click at [54, 197] on div "Assets" at bounding box center [64, 195] width 107 height 11
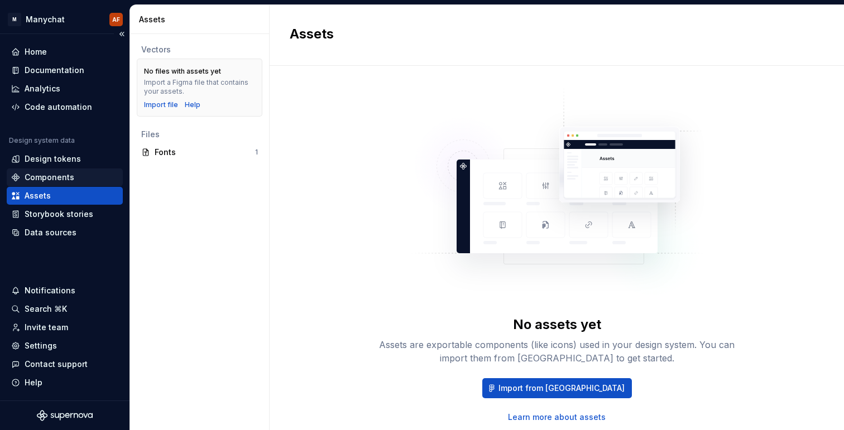
click at [47, 174] on div "Components" at bounding box center [50, 177] width 50 height 11
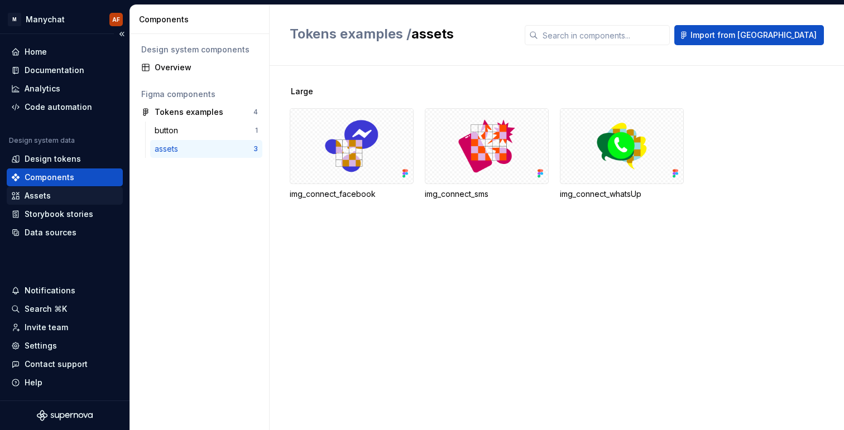
click at [50, 199] on div "Assets" at bounding box center [64, 195] width 107 height 11
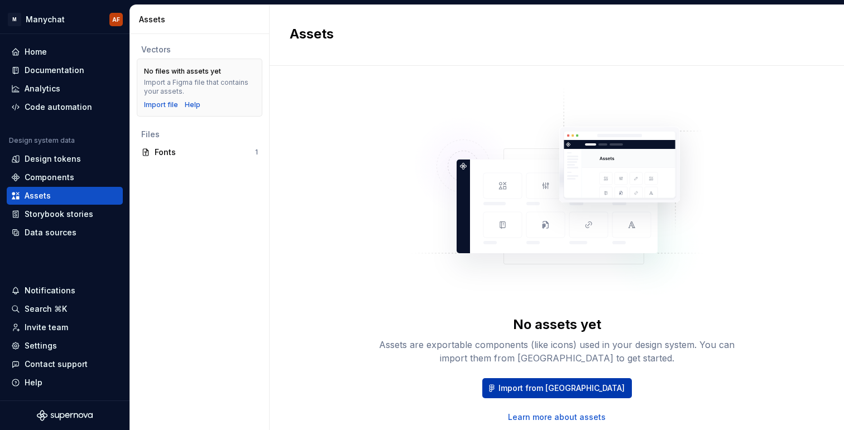
click at [545, 381] on button "Import from [GEOGRAPHIC_DATA]" at bounding box center [557, 388] width 150 height 20
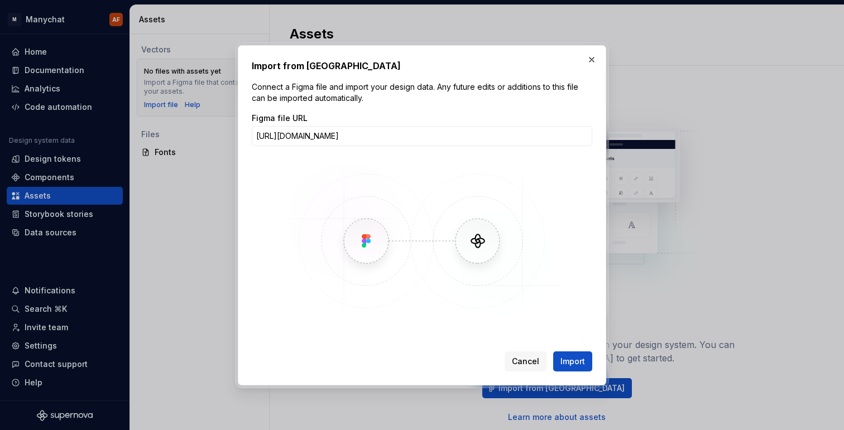
scroll to position [0, 117]
type input "https://www.figma.com/design/rdg2s7h5xTOwVRPXRgf6YU/Tokens-examples?node-id=2-1…"
click at [553, 352] on button "Import" at bounding box center [572, 362] width 39 height 20
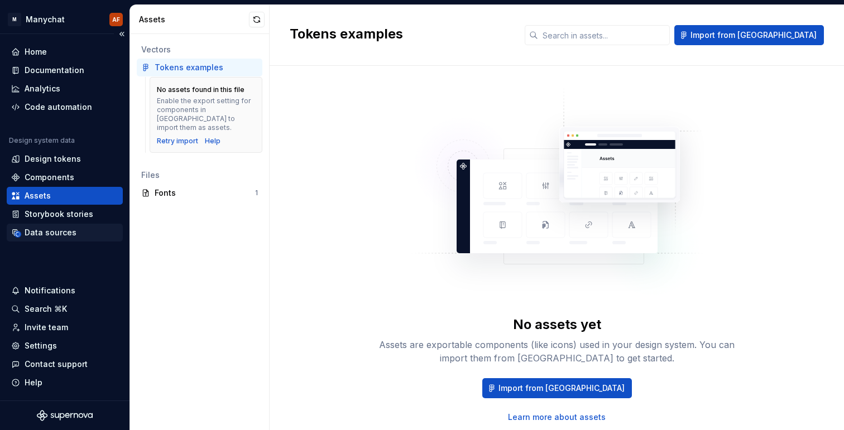
click at [49, 234] on div "Data sources" at bounding box center [51, 232] width 52 height 11
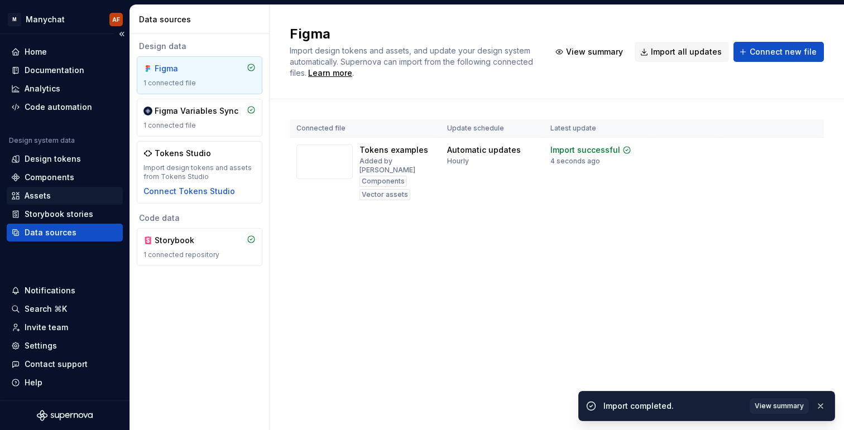
click at [49, 191] on div "Assets" at bounding box center [38, 195] width 26 height 11
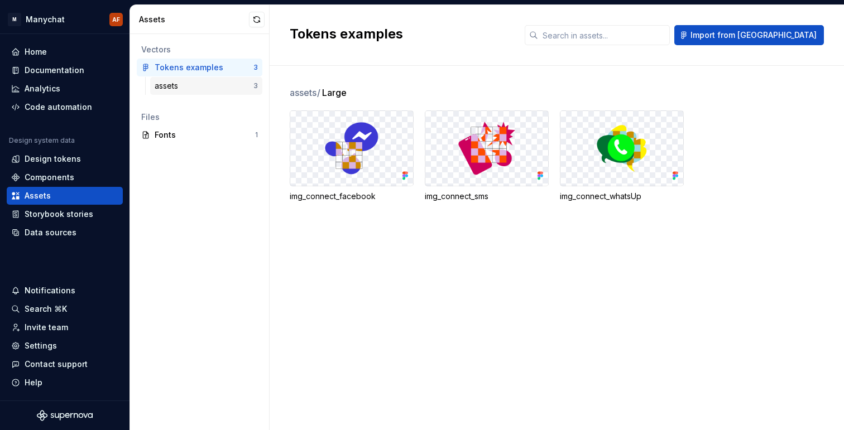
click at [195, 89] on div "assets" at bounding box center [204, 85] width 99 height 11
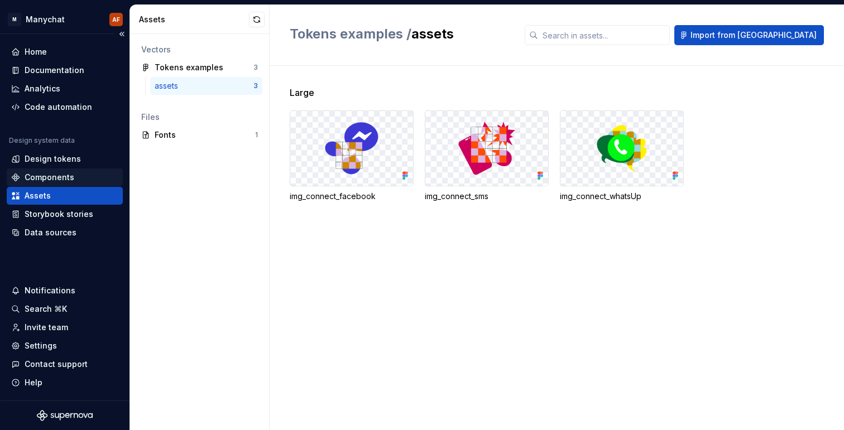
click at [71, 180] on div "Components" at bounding box center [50, 177] width 50 height 11
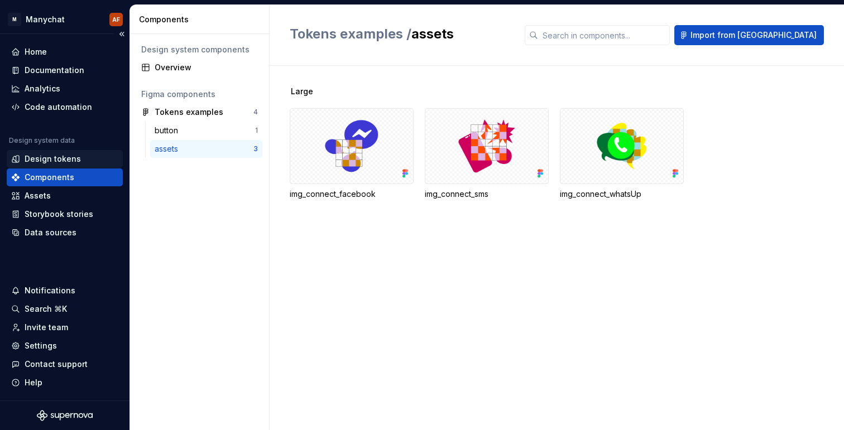
click at [32, 156] on div "Design tokens" at bounding box center [53, 158] width 56 height 11
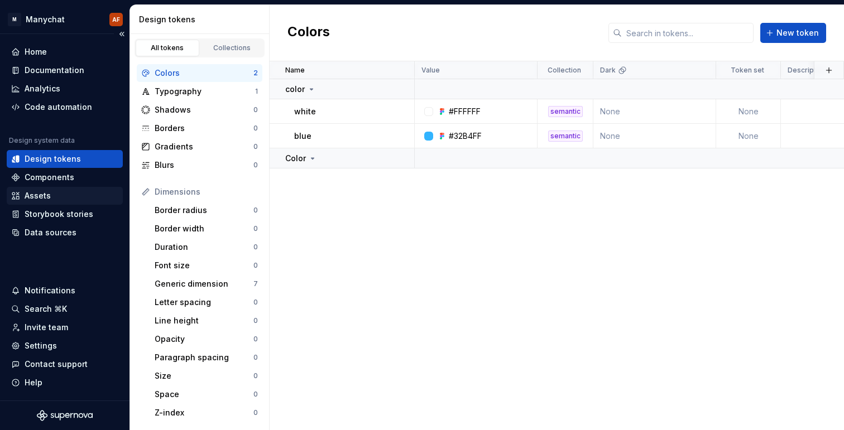
click at [52, 194] on div "Assets" at bounding box center [64, 195] width 107 height 11
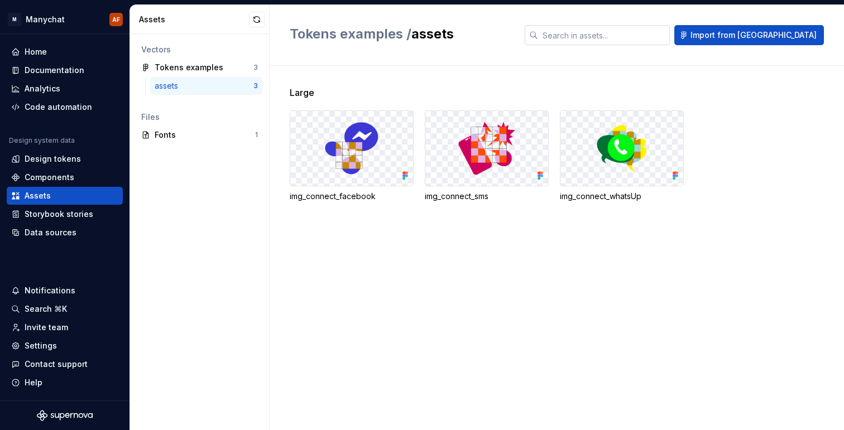
click at [657, 37] on input "text" at bounding box center [604, 35] width 132 height 20
paste input "[URL][DOMAIN_NAME]"
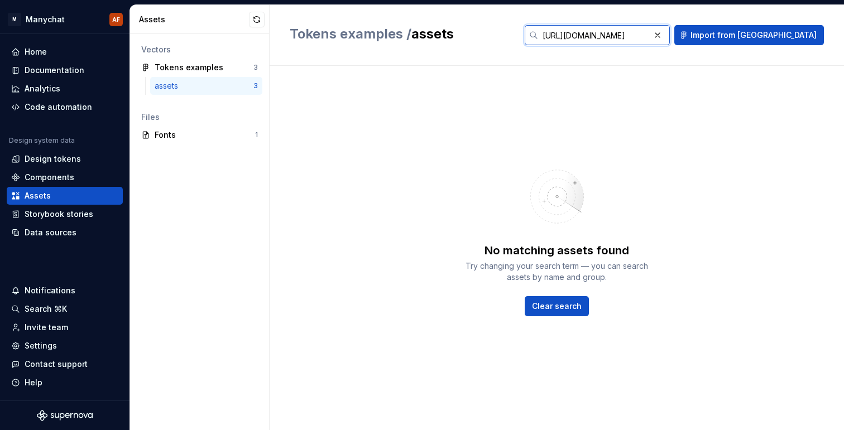
type input "[URL][DOMAIN_NAME]"
click at [757, 25] on div "Tokens examples / assets [URL][DOMAIN_NAME] Import from [GEOGRAPHIC_DATA]" at bounding box center [557, 35] width 574 height 61
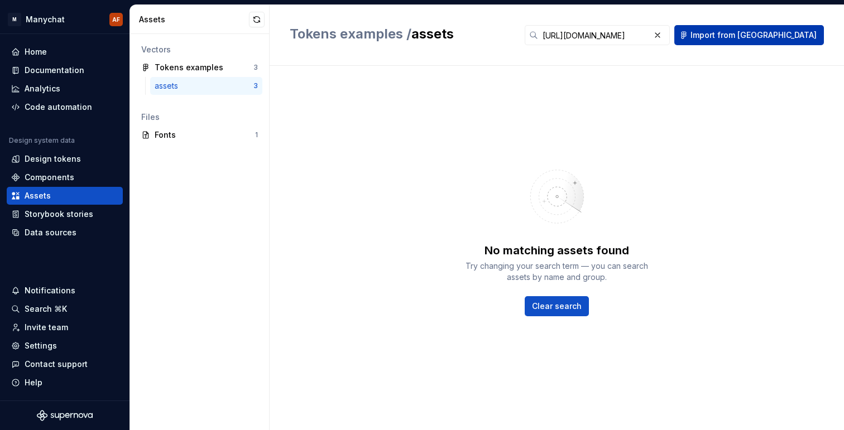
click at [743, 36] on button "Import from [GEOGRAPHIC_DATA]" at bounding box center [749, 35] width 150 height 20
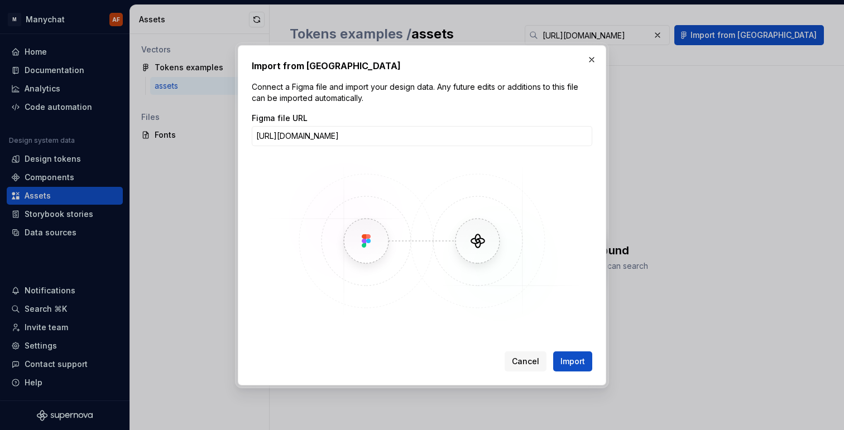
scroll to position [0, 66]
type input "[URL][DOMAIN_NAME]"
click at [553, 352] on button "Import" at bounding box center [572, 362] width 39 height 20
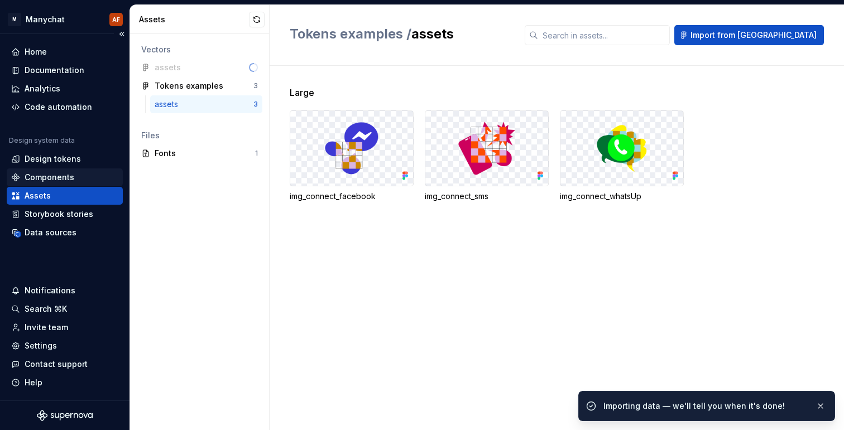
click at [70, 177] on div "Components" at bounding box center [50, 177] width 50 height 11
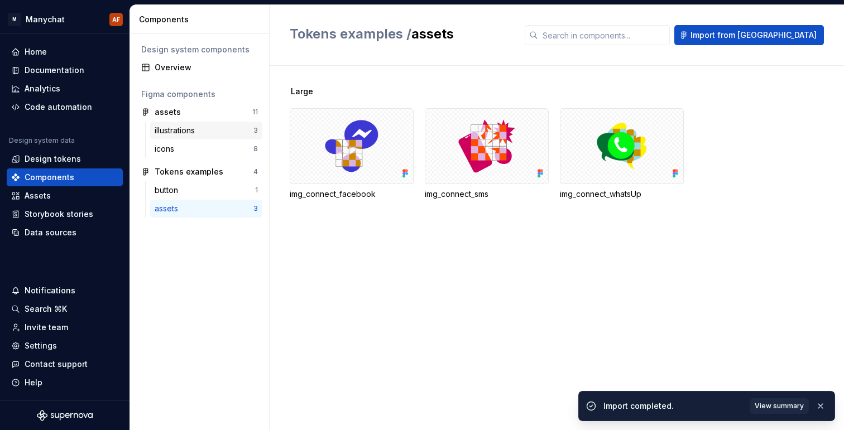
click at [187, 129] on div "illustrations" at bounding box center [177, 130] width 45 height 11
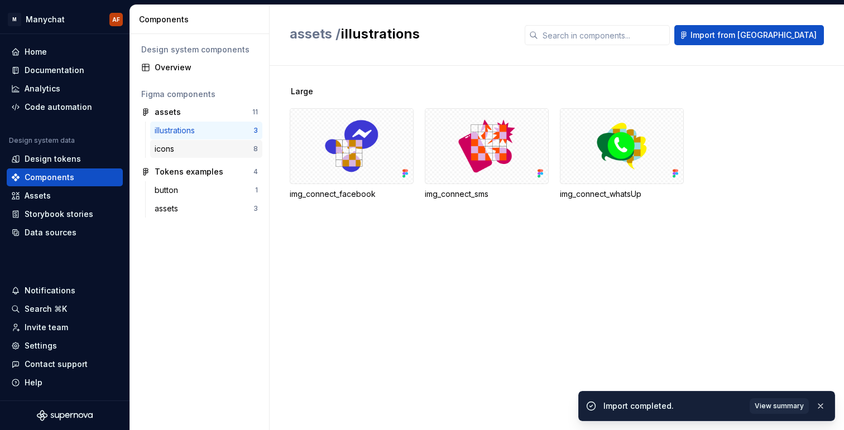
click at [188, 151] on div "icons" at bounding box center [204, 148] width 99 height 11
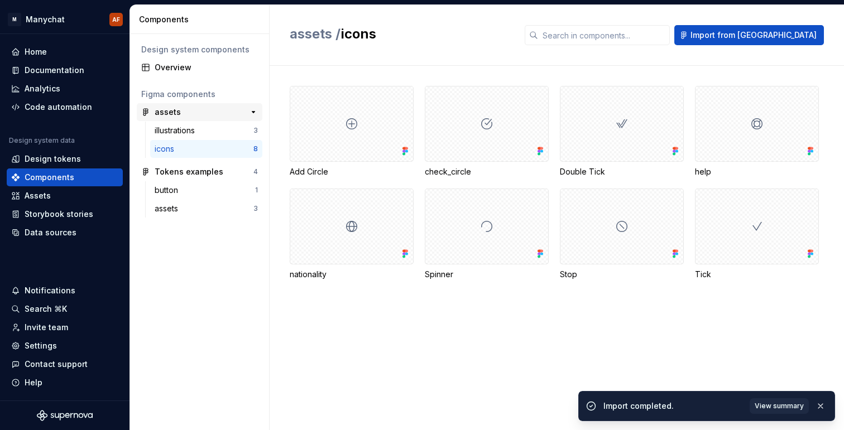
click at [180, 111] on div "assets" at bounding box center [196, 112] width 83 height 11
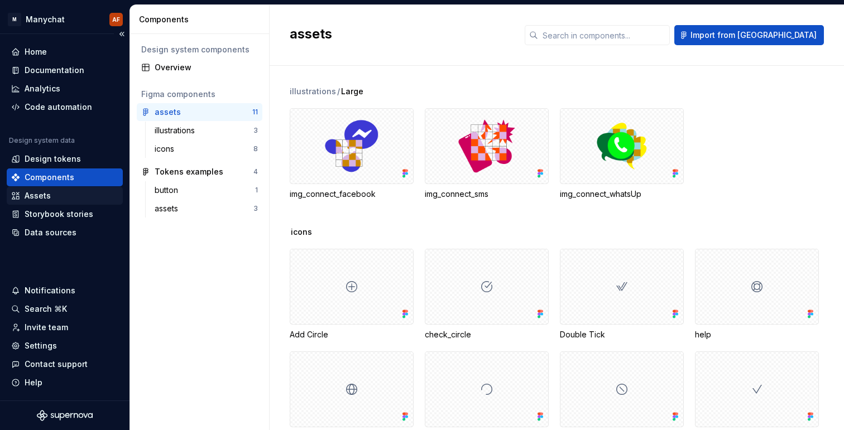
click at [61, 198] on div "Assets" at bounding box center [64, 195] width 107 height 11
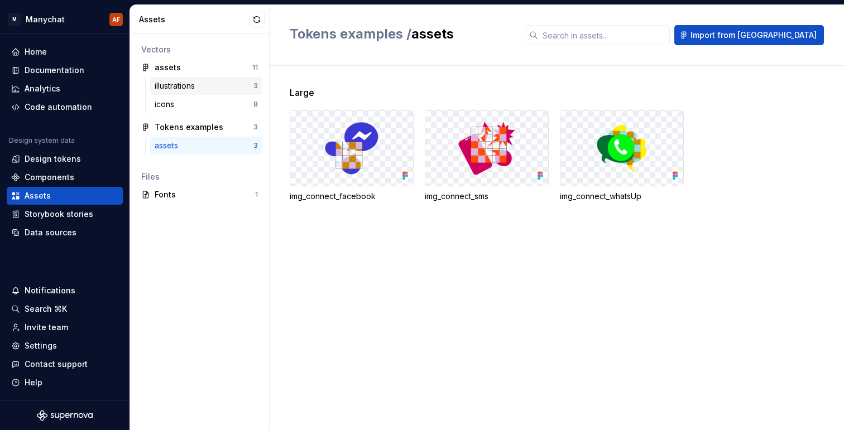
click at [168, 79] on div "illustrations 3" at bounding box center [206, 86] width 112 height 18
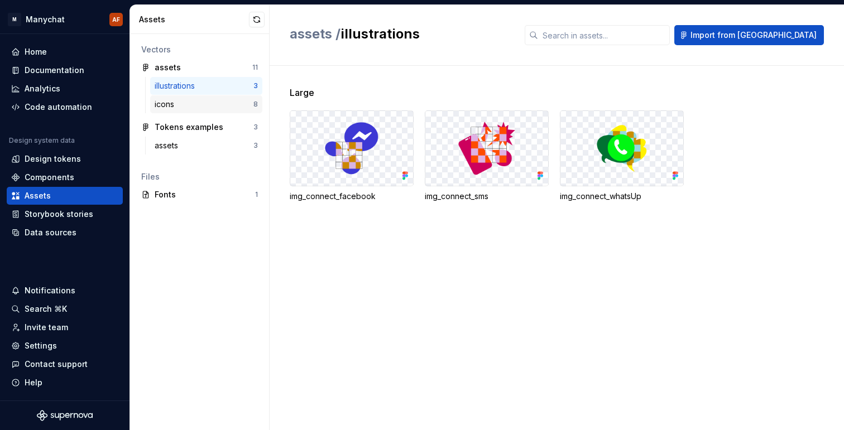
click at [168, 104] on div "icons" at bounding box center [167, 104] width 24 height 11
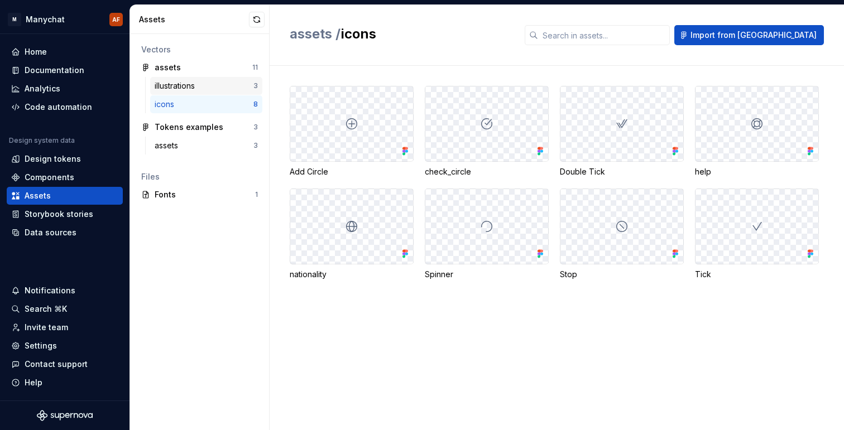
click at [170, 86] on div "illustrations" at bounding box center [177, 85] width 45 height 11
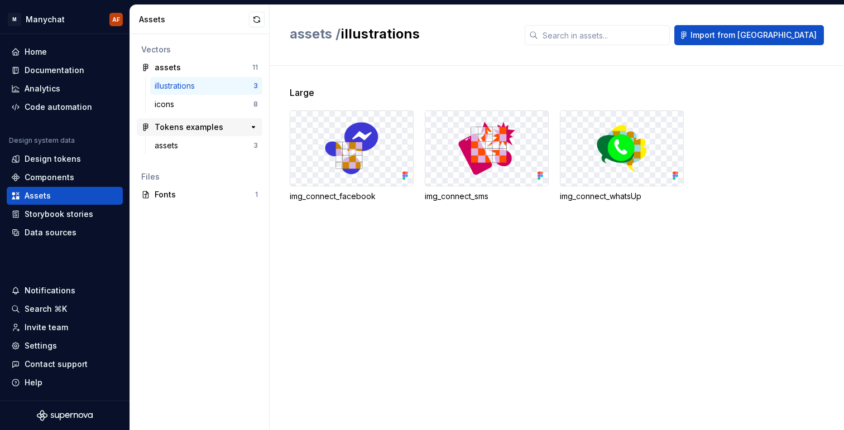
click at [171, 129] on div "Tokens examples" at bounding box center [189, 127] width 69 height 11
click at [172, 82] on div "illustrations" at bounding box center [177, 85] width 45 height 11
click at [173, 104] on div "icons" at bounding box center [167, 104] width 24 height 11
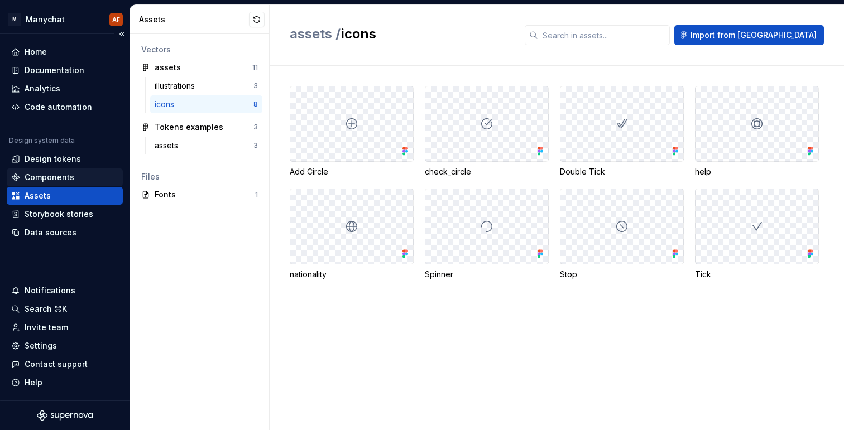
click at [63, 172] on div "Components" at bounding box center [50, 177] width 50 height 11
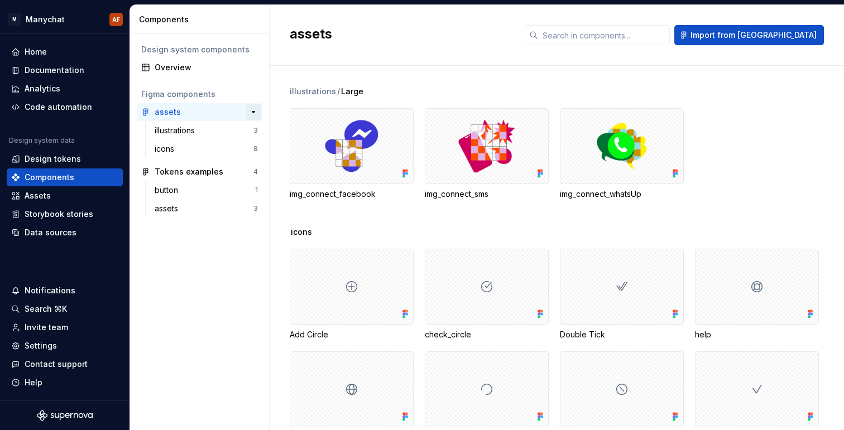
click at [252, 115] on button "button" at bounding box center [254, 112] width 16 height 16
click at [252, 113] on button "button" at bounding box center [254, 112] width 16 height 16
click at [254, 112] on button "button" at bounding box center [254, 112] width 16 height 16
click at [56, 191] on div "Assets" at bounding box center [64, 195] width 107 height 11
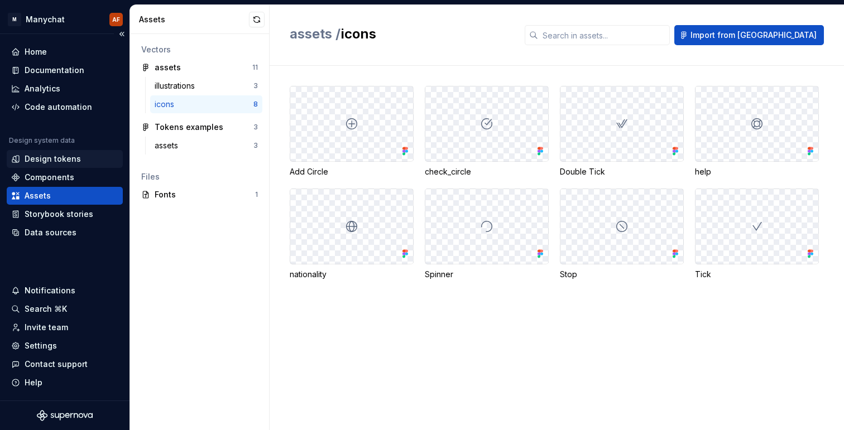
click at [65, 160] on div "Design tokens" at bounding box center [53, 158] width 56 height 11
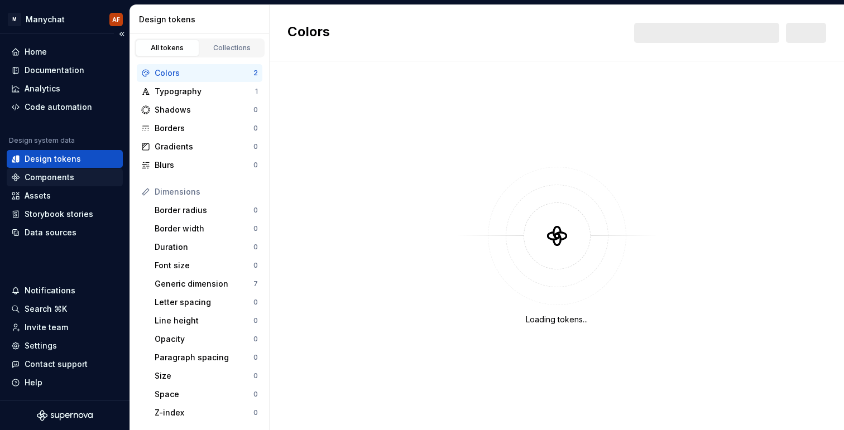
click at [64, 181] on div "Components" at bounding box center [50, 177] width 50 height 11
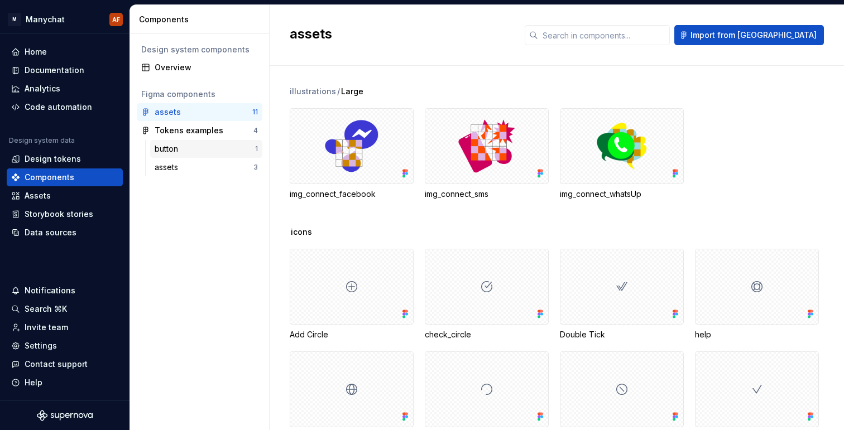
click at [222, 151] on div "button" at bounding box center [205, 148] width 100 height 11
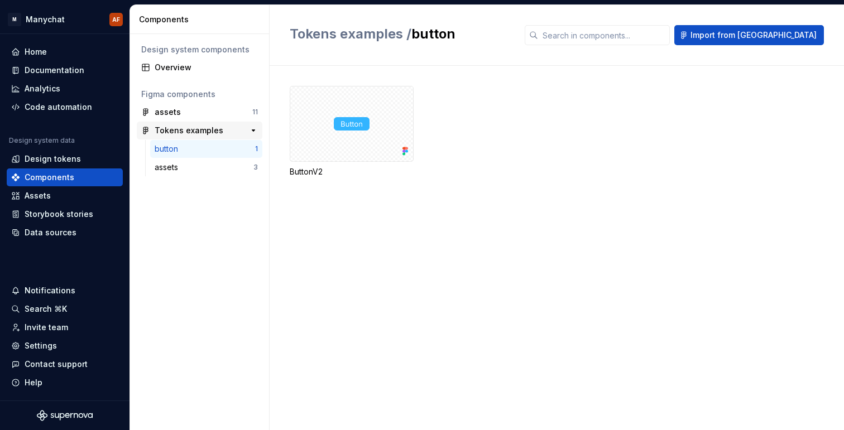
click at [198, 129] on div "Tokens examples" at bounding box center [189, 130] width 69 height 11
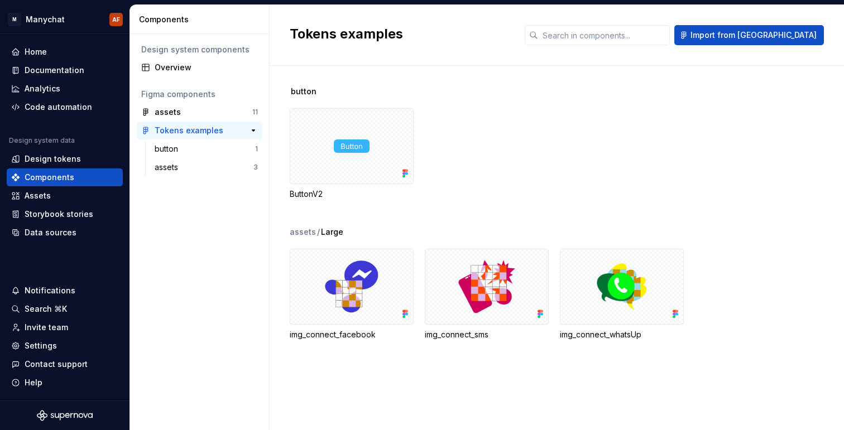
click at [242, 128] on div "4" at bounding box center [248, 131] width 20 height 16
click at [189, 150] on div "button" at bounding box center [205, 148] width 100 height 11
click at [189, 169] on div "assets" at bounding box center [204, 167] width 99 height 11
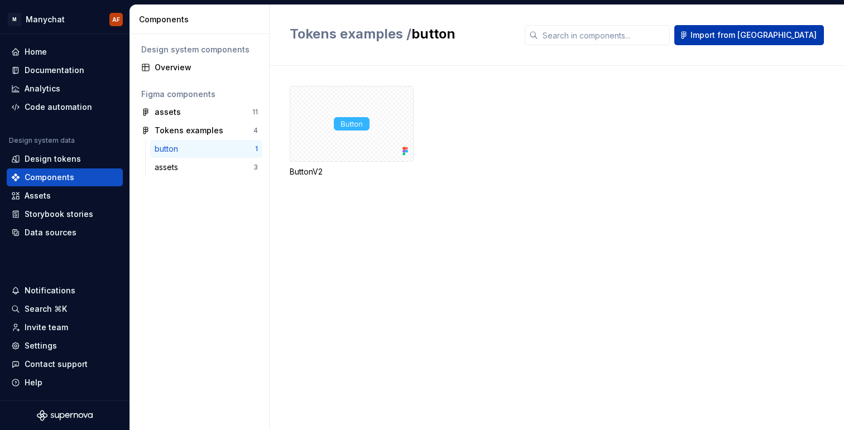
click at [773, 37] on span "Import from [GEOGRAPHIC_DATA]" at bounding box center [753, 35] width 126 height 11
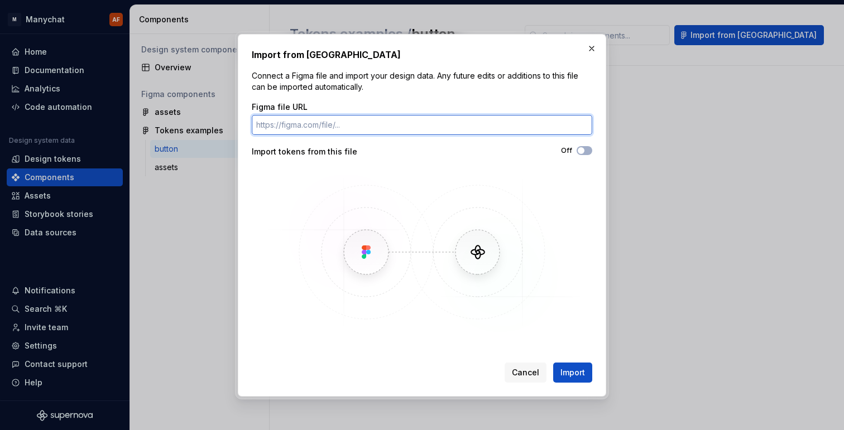
paste input "[URL][DOMAIN_NAME]"
type input "[URL][DOMAIN_NAME]"
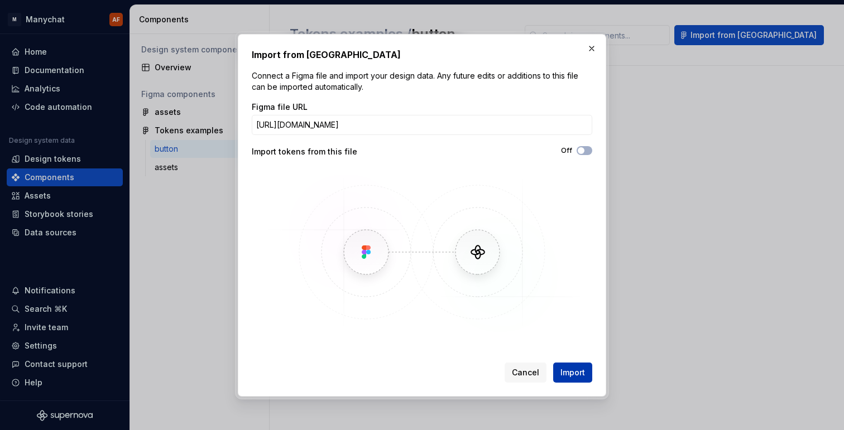
scroll to position [0, 0]
click at [576, 367] on span "Import" at bounding box center [572, 372] width 25 height 11
click at [581, 153] on span "button" at bounding box center [581, 150] width 7 height 7
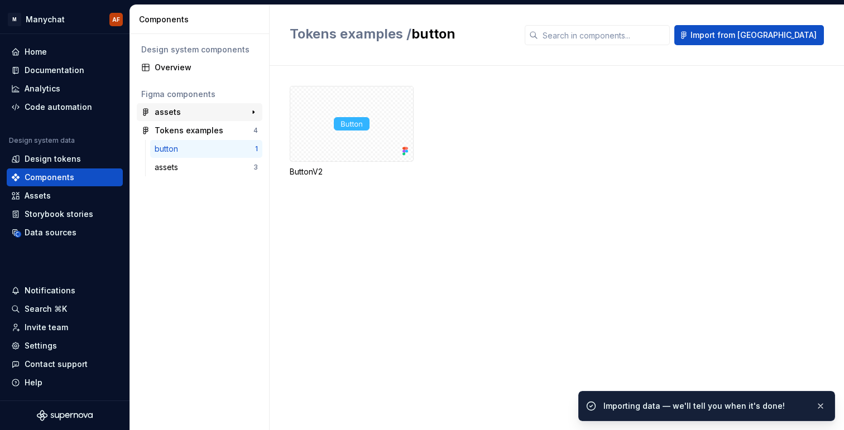
click at [190, 114] on div "assets" at bounding box center [196, 112] width 83 height 11
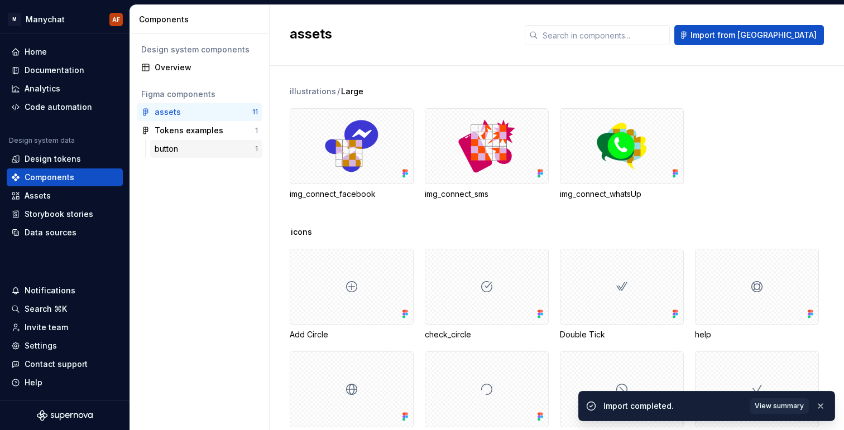
click at [203, 154] on div "button" at bounding box center [205, 148] width 100 height 11
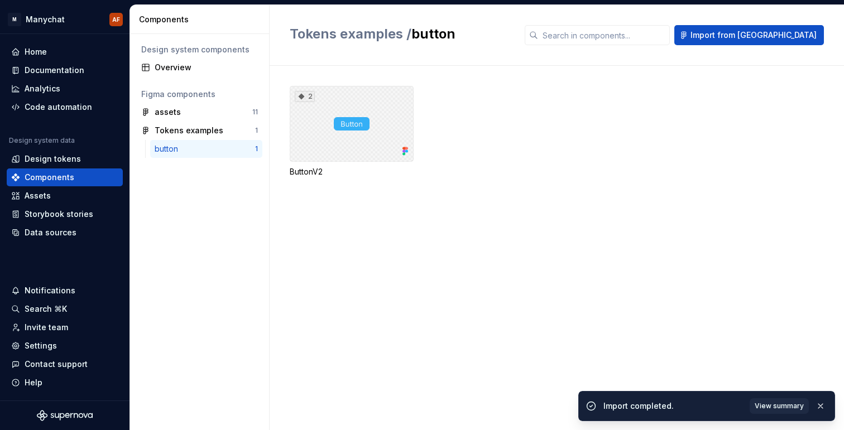
click at [335, 133] on div "2" at bounding box center [352, 124] width 124 height 76
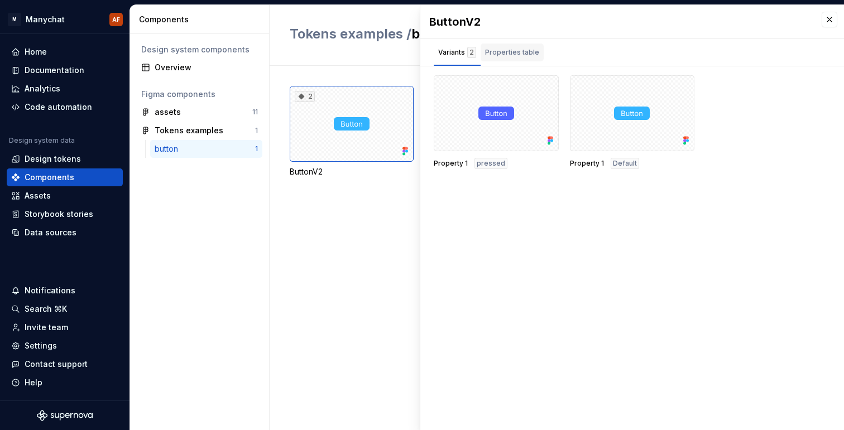
click at [499, 50] on div "Properties table" at bounding box center [512, 52] width 54 height 11
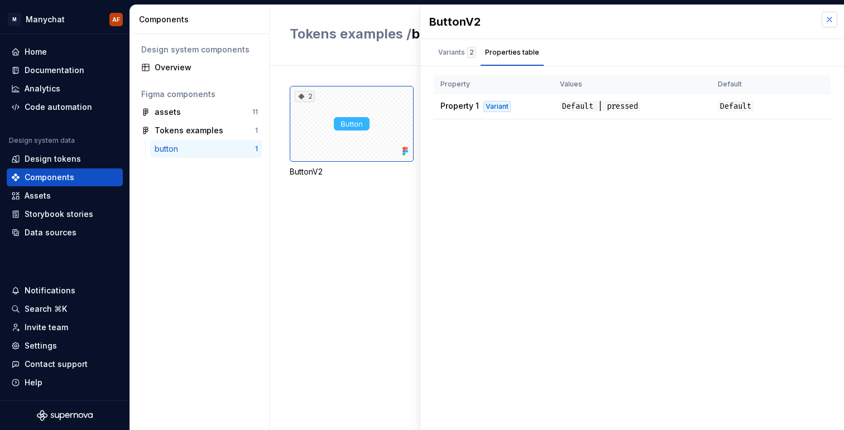
click at [830, 22] on button "button" at bounding box center [829, 20] width 16 height 16
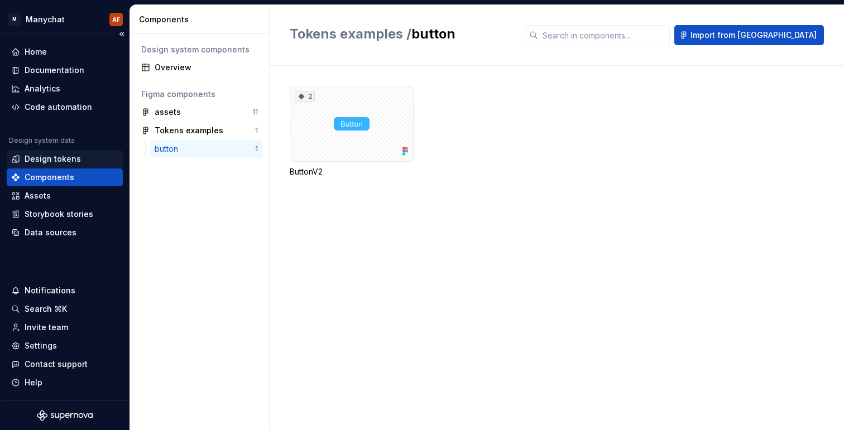
click at [61, 160] on div "Design tokens" at bounding box center [53, 158] width 56 height 11
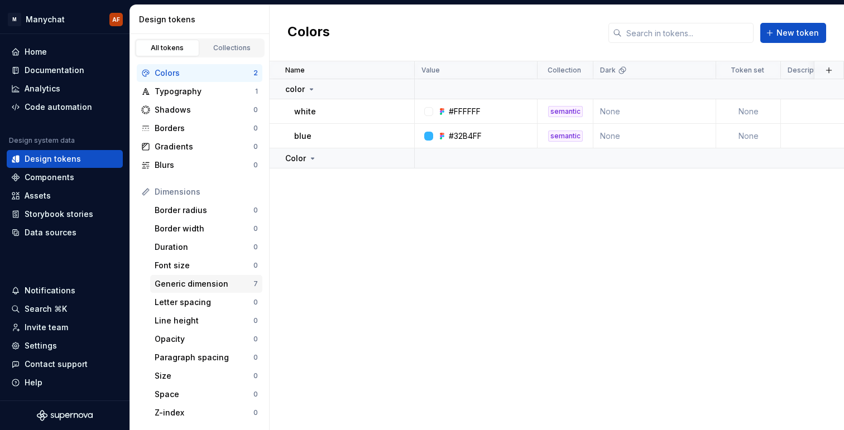
click at [201, 285] on div "Generic dimension" at bounding box center [204, 283] width 99 height 11
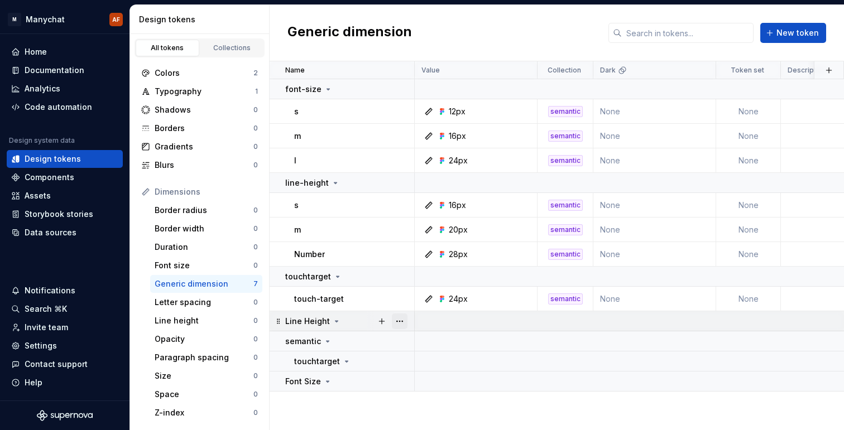
click at [396, 323] on button "button" at bounding box center [400, 322] width 16 height 16
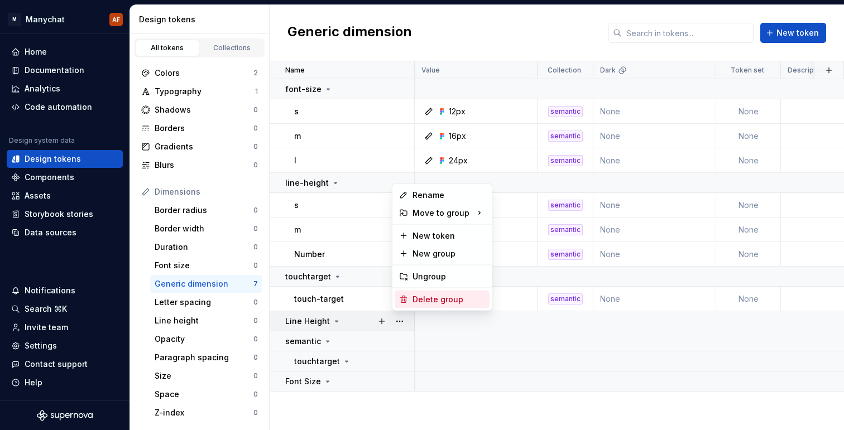
click at [418, 297] on div "Delete group" at bounding box center [448, 299] width 73 height 11
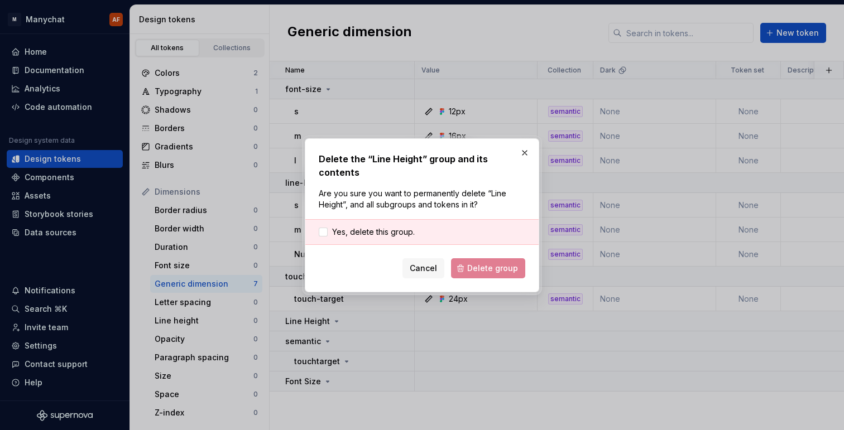
click at [439, 225] on div "Yes, delete this group." at bounding box center [421, 232] width 233 height 26
click at [402, 227] on span "Yes, delete this group." at bounding box center [373, 232] width 83 height 11
click at [497, 272] on div "Delete the “Line Height” group and its contents Are you sure you want to perman…" at bounding box center [422, 215] width 234 height 154
click at [496, 266] on span "Delete group" at bounding box center [492, 268] width 51 height 11
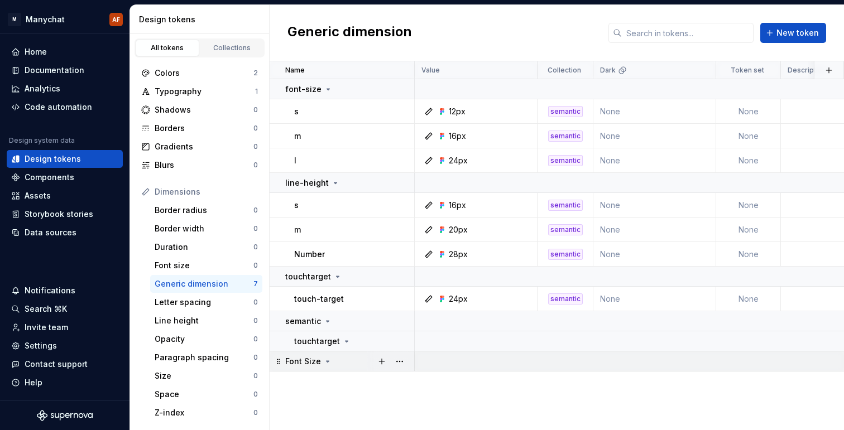
click at [327, 356] on div "Font Size" at bounding box center [308, 361] width 47 height 11
click at [397, 360] on button "button" at bounding box center [400, 362] width 16 height 16
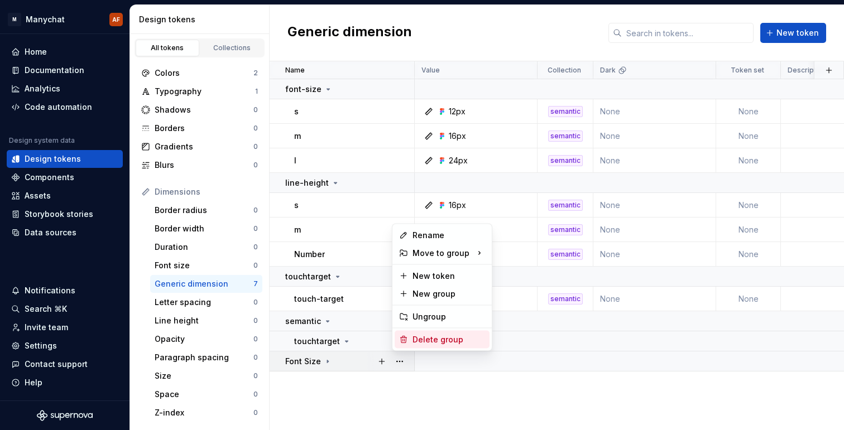
click at [415, 328] on div "Rename Move to group New token New group Ungroup Delete group" at bounding box center [442, 288] width 100 height 128
click at [416, 336] on div "Delete group" at bounding box center [448, 339] width 73 height 11
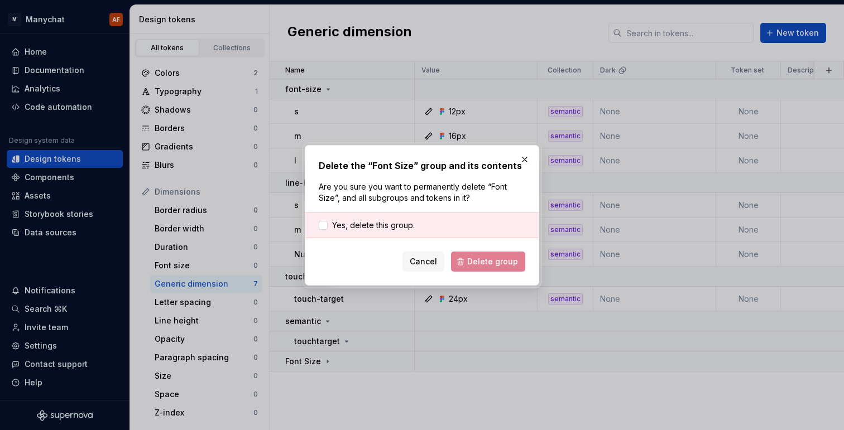
click at [412, 213] on div "Yes, delete this group." at bounding box center [421, 226] width 233 height 26
click at [394, 221] on span "Yes, delete this group." at bounding box center [373, 225] width 83 height 11
click at [515, 257] on span "Delete group" at bounding box center [492, 261] width 51 height 11
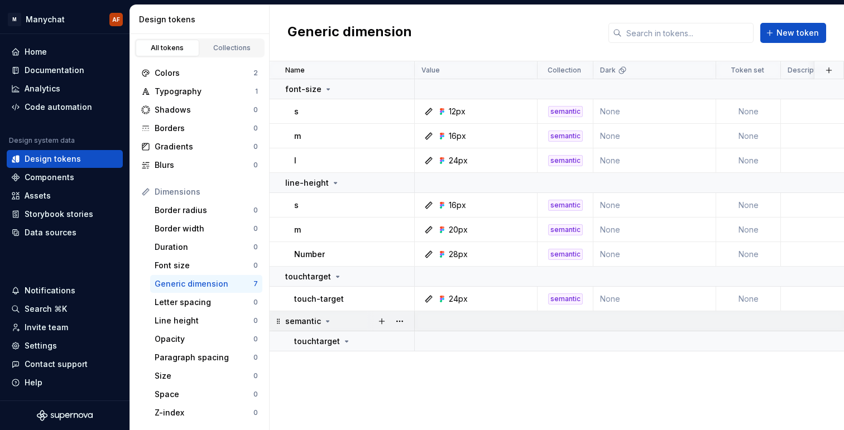
click at [339, 322] on div "semantic" at bounding box center [349, 321] width 128 height 11
click at [395, 321] on button "button" at bounding box center [400, 322] width 16 height 16
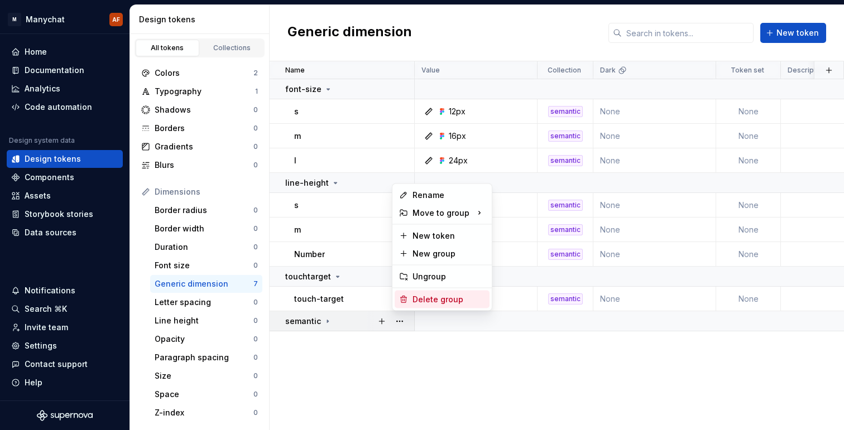
click at [426, 295] on div "Delete group" at bounding box center [448, 299] width 73 height 11
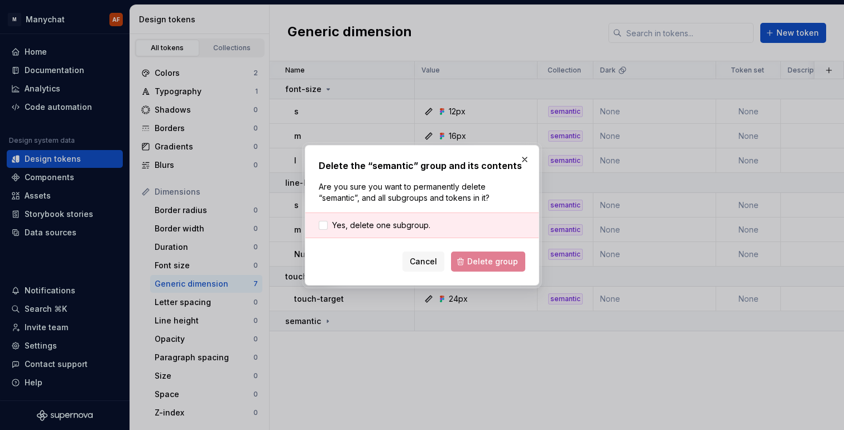
click at [487, 259] on div "Cancel Delete group" at bounding box center [422, 262] width 206 height 20
click at [430, 213] on div "Yes, delete one subgroup." at bounding box center [421, 226] width 233 height 26
click at [436, 222] on div "Yes, delete one subgroup." at bounding box center [421, 226] width 233 height 26
click at [330, 222] on label "Yes, delete one subgroup." at bounding box center [375, 225] width 112 height 11
click at [464, 262] on button "Delete group" at bounding box center [488, 262] width 74 height 20
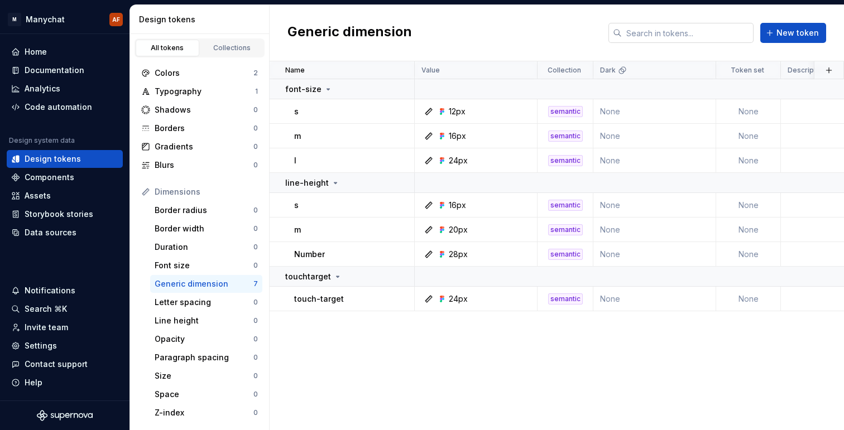
click at [653, 35] on input "text" at bounding box center [688, 33] width 132 height 20
paste input "[URL][DOMAIN_NAME]"
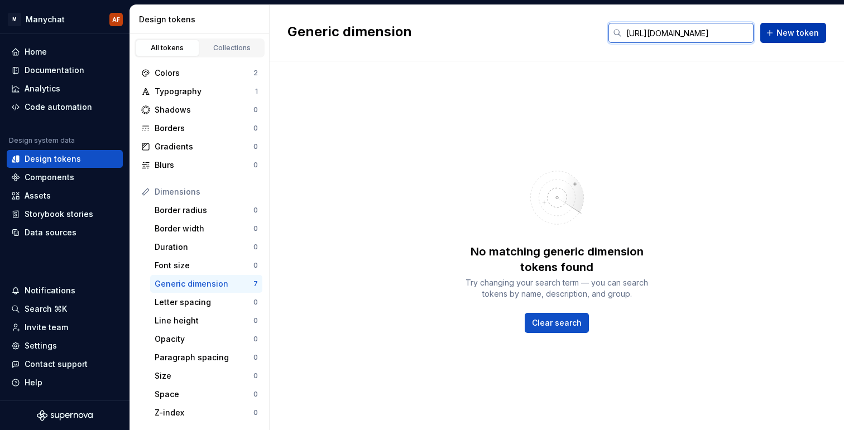
type input "[URL][DOMAIN_NAME]"
click at [795, 31] on span "New token" at bounding box center [797, 32] width 42 height 11
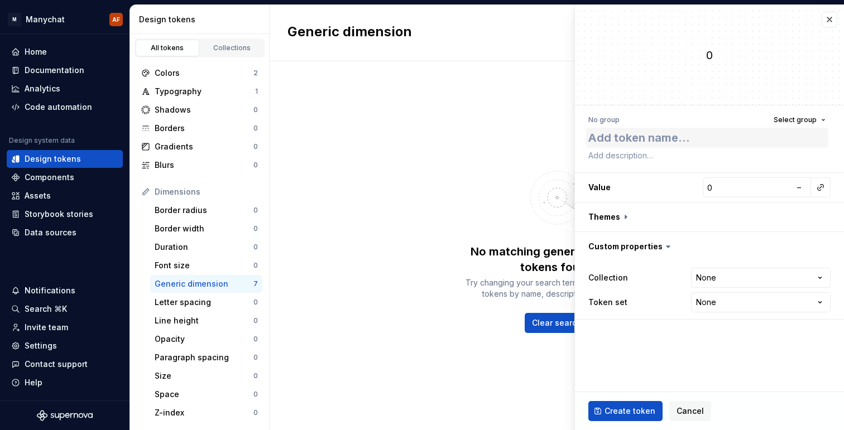
type textarea "*"
click at [471, 111] on div "No matching generic dimension tokens found Try changing your search term — you …" at bounding box center [557, 245] width 574 height 369
click at [684, 410] on span "Cancel" at bounding box center [689, 411] width 27 height 11
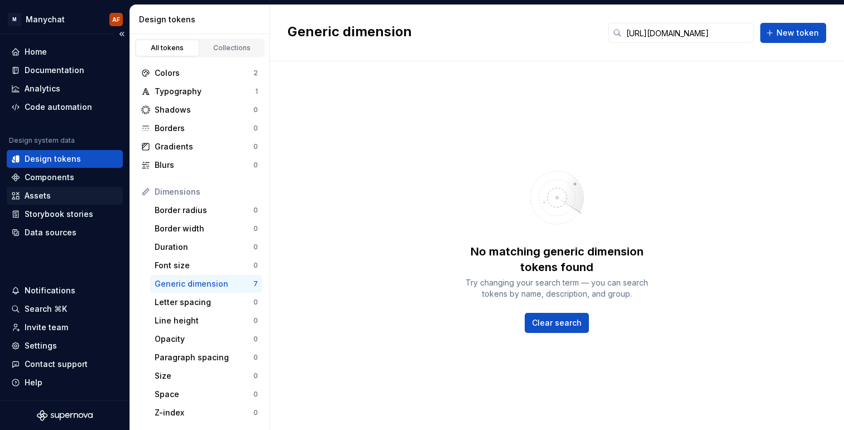
click at [35, 193] on div "Assets" at bounding box center [38, 195] width 26 height 11
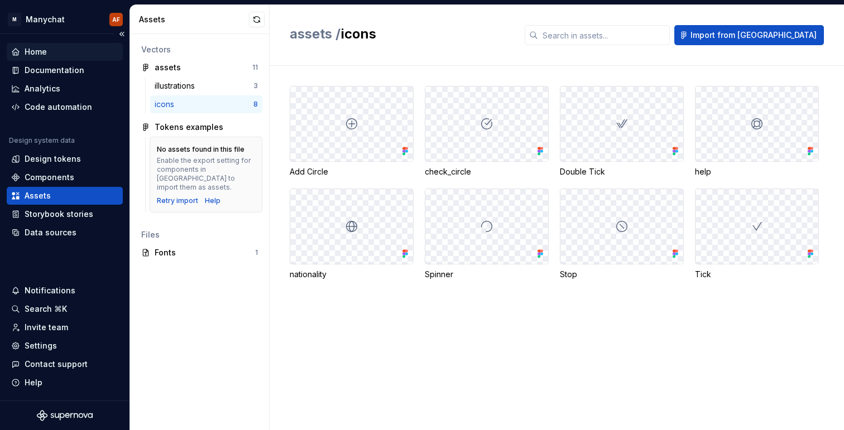
click at [36, 51] on div "Home" at bounding box center [36, 51] width 22 height 11
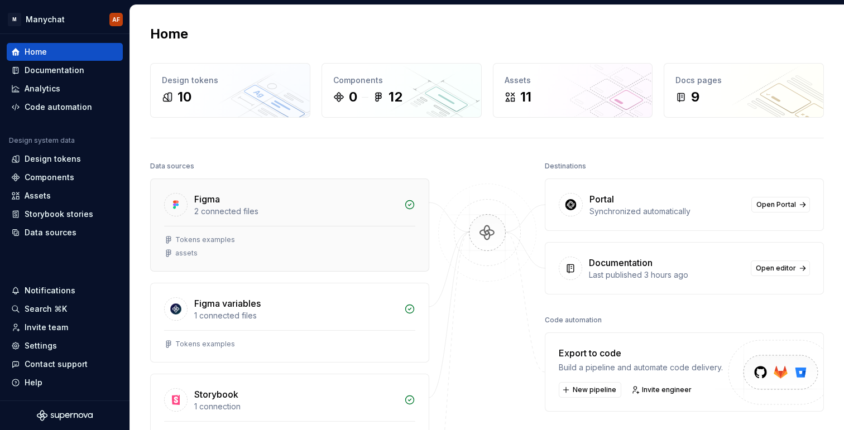
click at [278, 207] on div "2 connected files" at bounding box center [295, 211] width 203 height 11
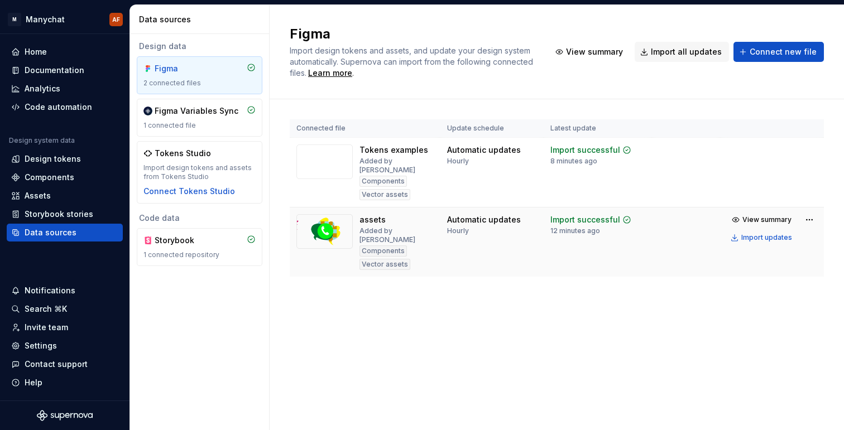
click at [343, 223] on img at bounding box center [324, 231] width 56 height 35
click at [600, 166] on td "Import successful 8 minutes ago" at bounding box center [597, 173] width 108 height 70
click at [804, 154] on html "M Manychat AF Home Documentation Analytics Code automation Design system data D…" at bounding box center [422, 215] width 844 height 430
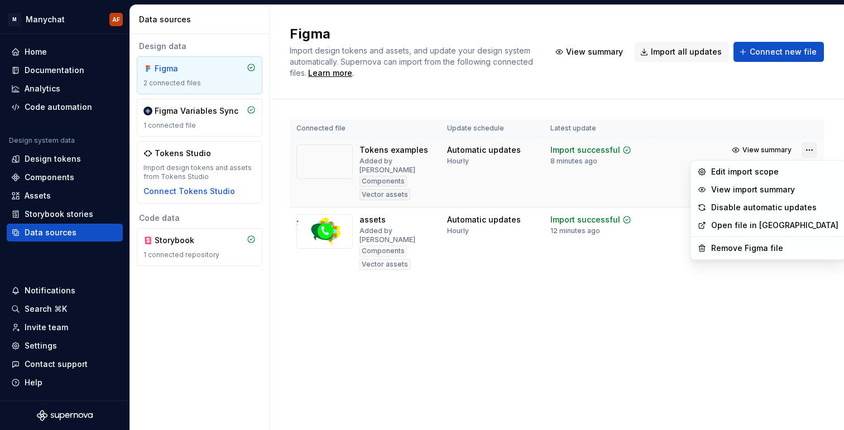
click at [805, 151] on html "M Manychat AF Home Documentation Analytics Code automation Design system data D…" at bounding box center [422, 215] width 844 height 430
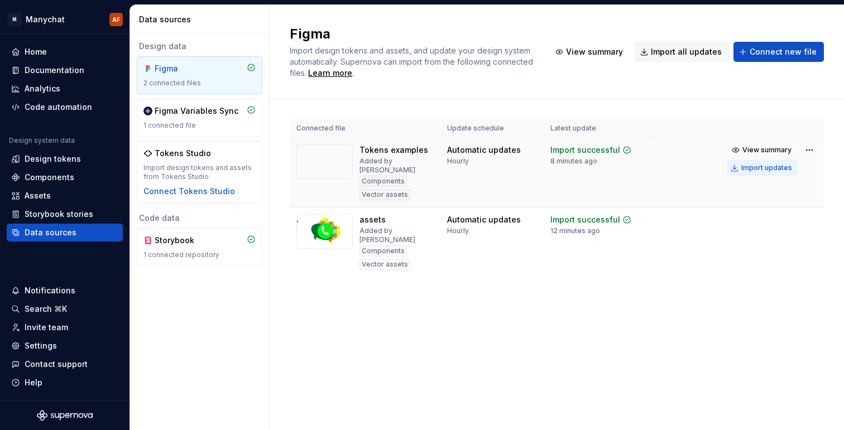
click at [763, 161] on button "Import updates" at bounding box center [762, 168] width 70 height 16
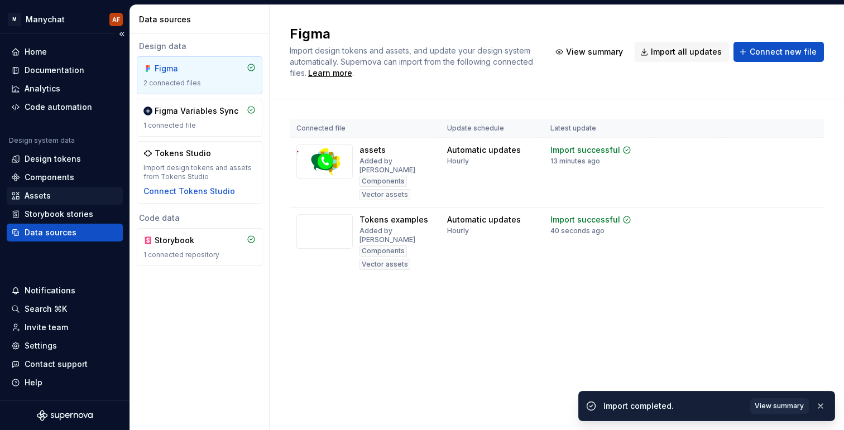
click at [53, 193] on div "Assets" at bounding box center [64, 195] width 107 height 11
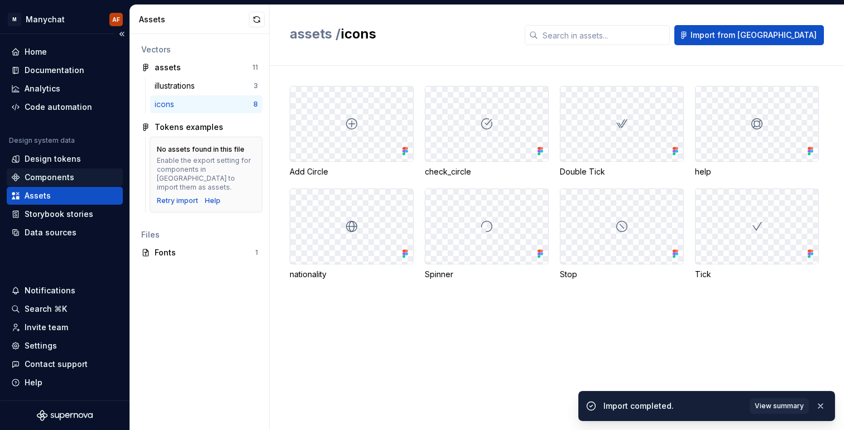
click at [58, 179] on div "Components" at bounding box center [50, 177] width 50 height 11
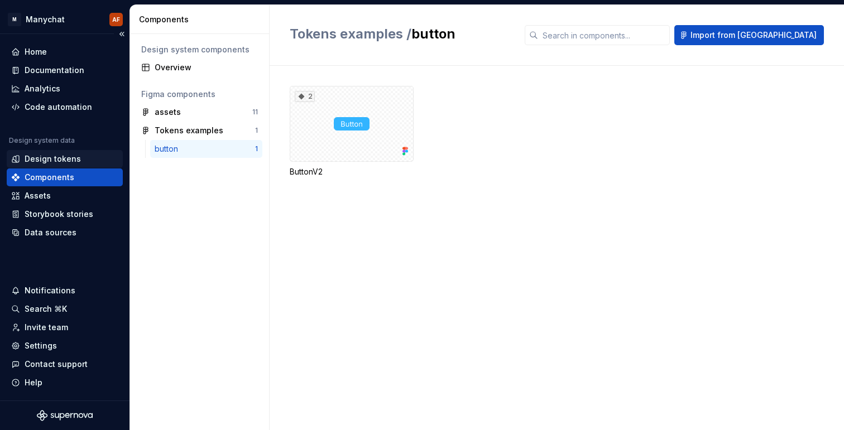
click at [67, 159] on div "Design tokens" at bounding box center [53, 158] width 56 height 11
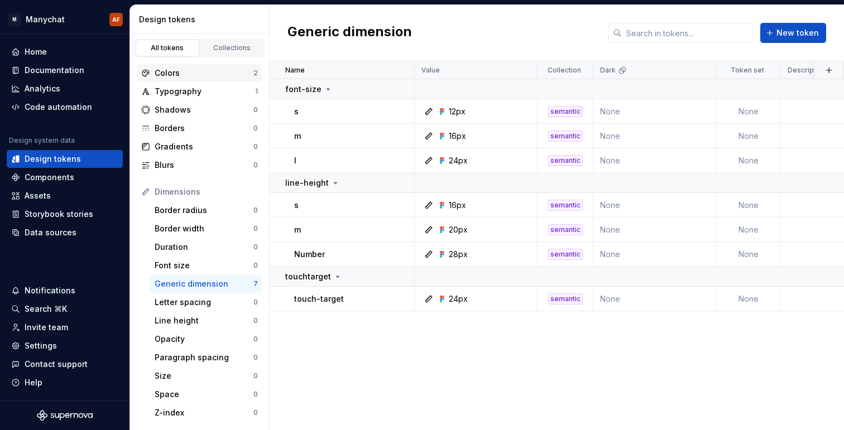
click at [198, 77] on div "Colors" at bounding box center [204, 73] width 99 height 11
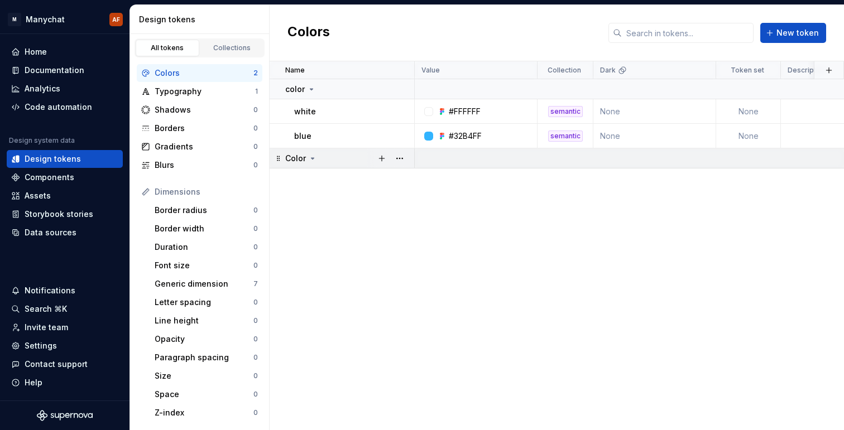
click at [310, 154] on icon at bounding box center [312, 158] width 9 height 9
click at [311, 158] on icon at bounding box center [312, 158] width 3 height 1
click at [312, 158] on icon at bounding box center [312, 158] width 1 height 3
click at [275, 157] on icon at bounding box center [278, 158] width 9 height 9
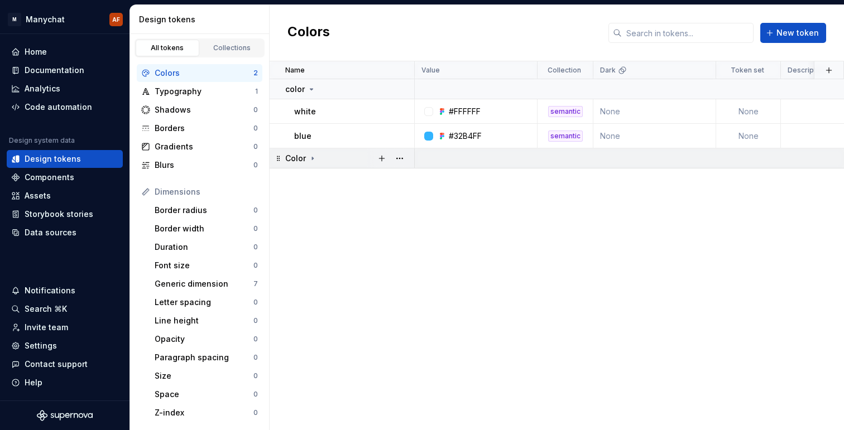
click at [408, 161] on div at bounding box center [390, 158] width 47 height 20
click at [399, 156] on button "button" at bounding box center [400, 159] width 16 height 16
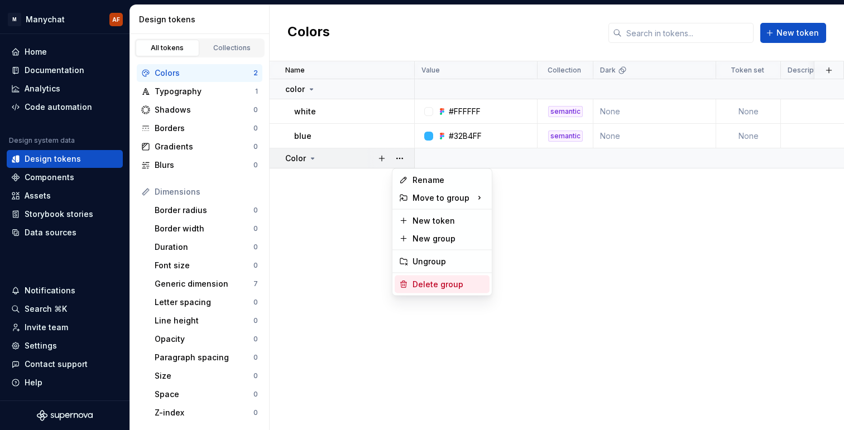
click at [435, 282] on div "Delete group" at bounding box center [448, 284] width 73 height 11
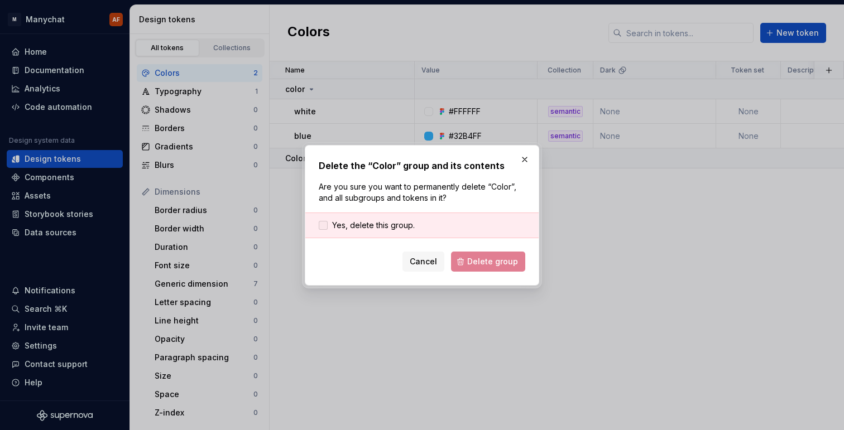
click at [408, 225] on span "Yes, delete this group." at bounding box center [373, 225] width 83 height 11
click at [464, 270] on button "Delete group" at bounding box center [488, 262] width 74 height 20
click at [466, 263] on div "Cancel Delete group" at bounding box center [422, 262] width 206 height 20
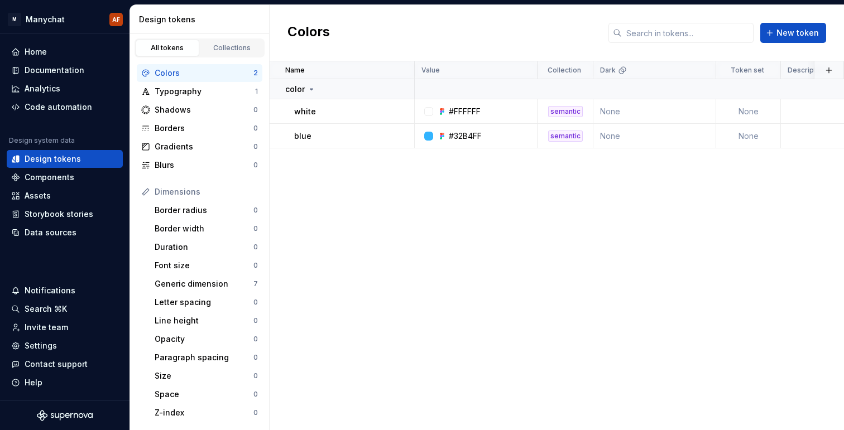
drag, startPoint x: 788, startPoint y: 36, endPoint x: 564, endPoint y: 215, distance: 287.4
click at [564, 215] on div "Colors New token Name Value Collection Dark Token set Description Last updated …" at bounding box center [557, 217] width 574 height 425
click at [187, 104] on div "Shadows" at bounding box center [204, 109] width 99 height 11
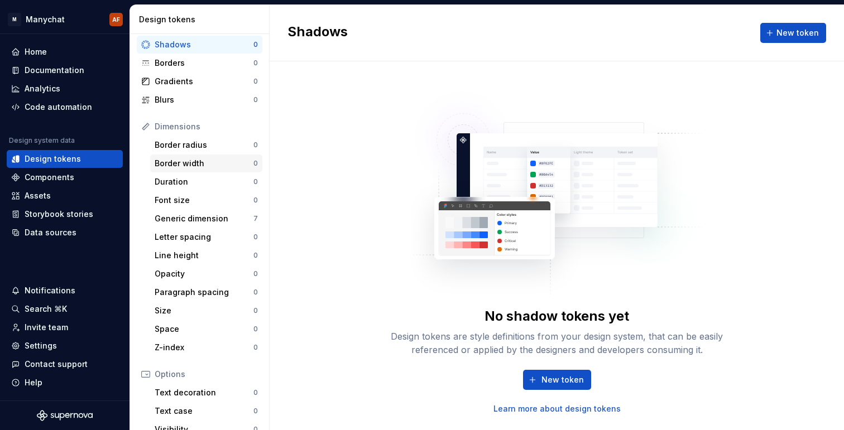
scroll to position [72, 0]
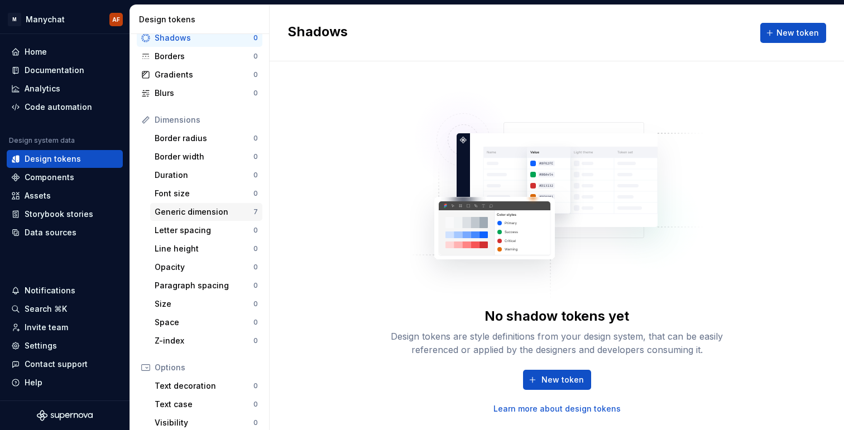
click at [199, 204] on div "Generic dimension 7" at bounding box center [206, 212] width 112 height 18
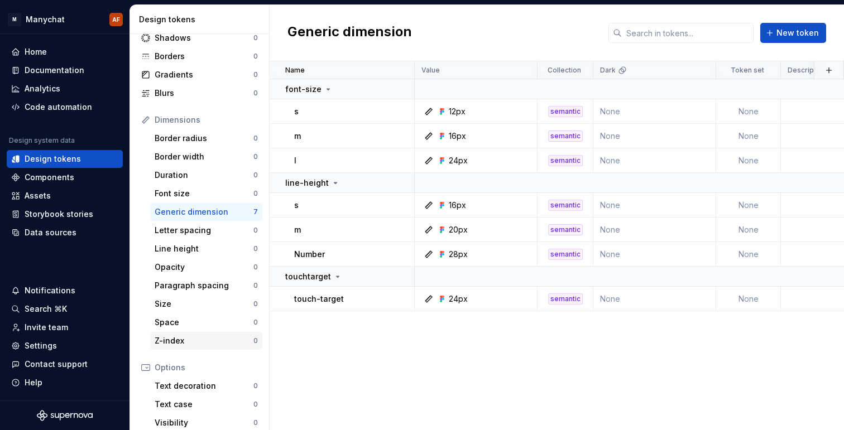
scroll to position [181, 0]
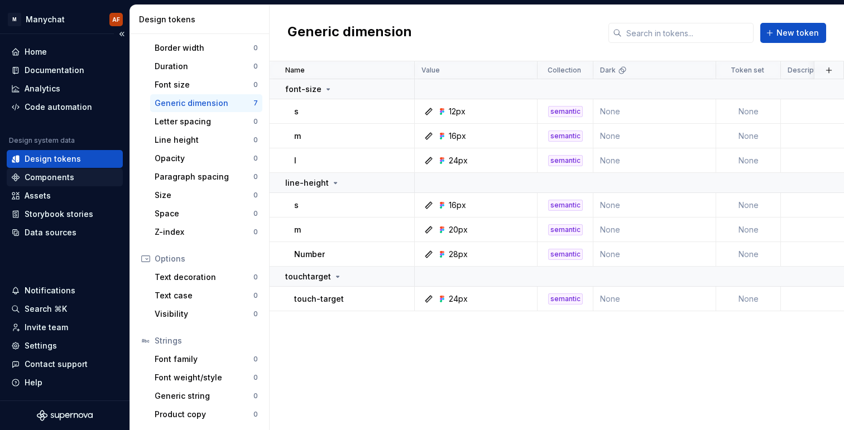
click at [71, 180] on div "Components" at bounding box center [50, 177] width 50 height 11
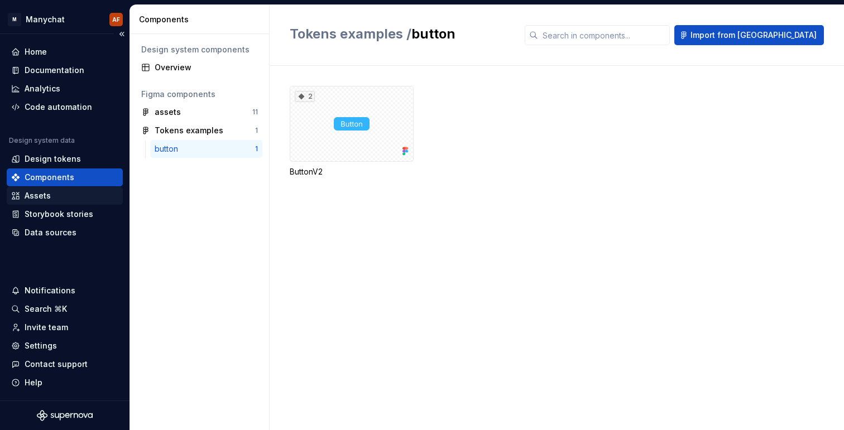
click at [70, 196] on div "Assets" at bounding box center [64, 195] width 107 height 11
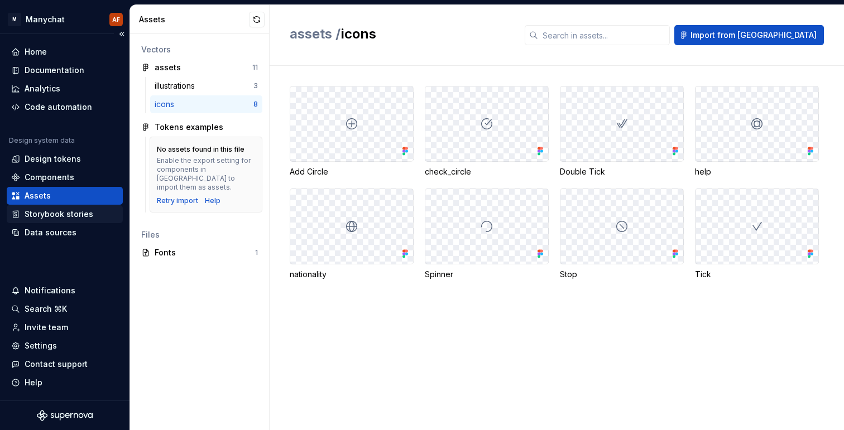
click at [68, 218] on div "Storybook stories" at bounding box center [59, 214] width 69 height 11
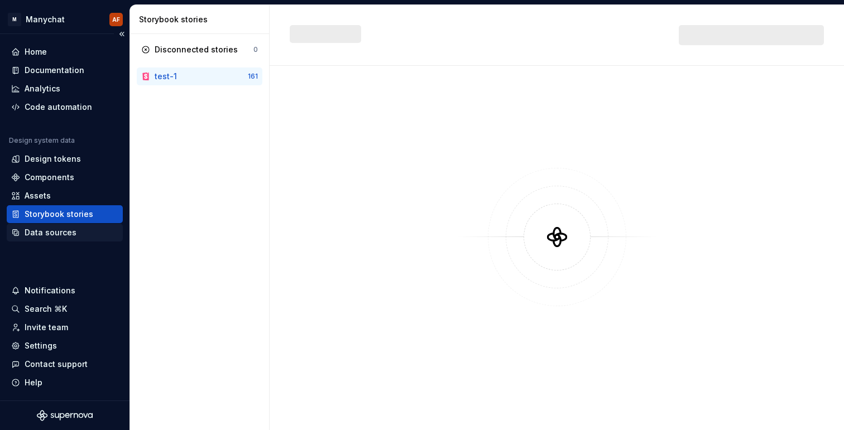
click at [72, 235] on div "Data sources" at bounding box center [51, 232] width 52 height 11
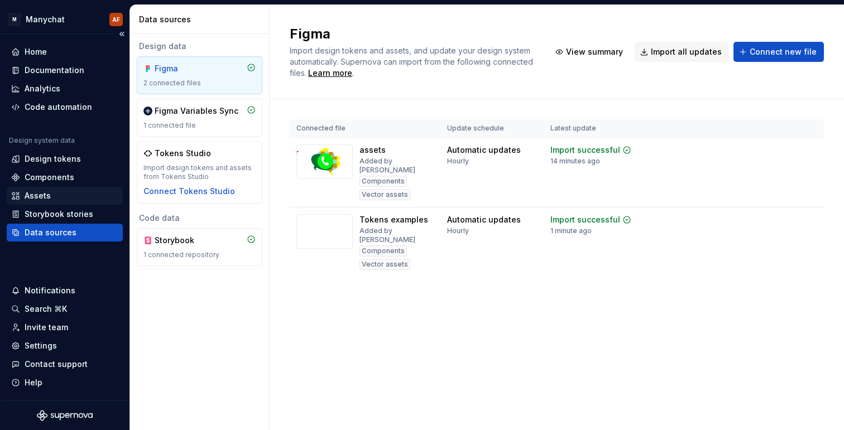
click at [57, 188] on div "Assets" at bounding box center [65, 196] width 116 height 18
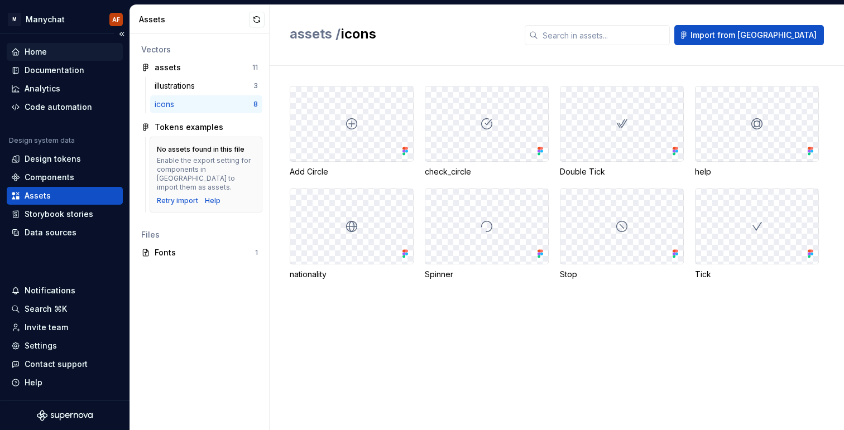
click at [48, 45] on div "Home" at bounding box center [65, 52] width 116 height 18
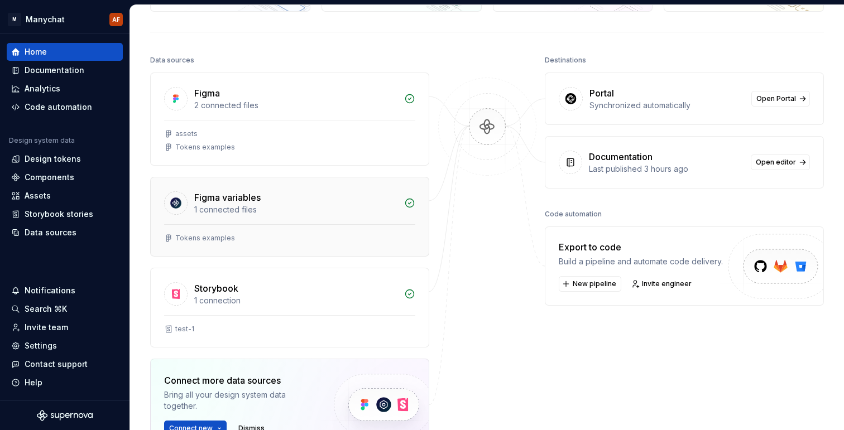
scroll to position [98, 0]
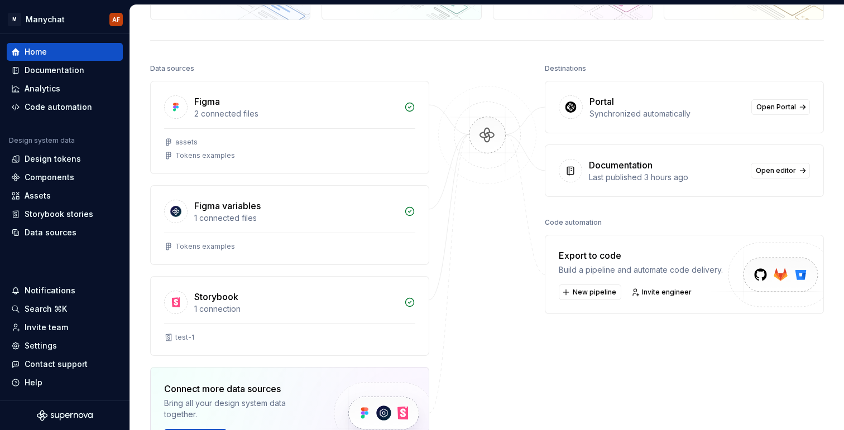
click at [286, 387] on div "Connect more data sources" at bounding box center [239, 388] width 151 height 13
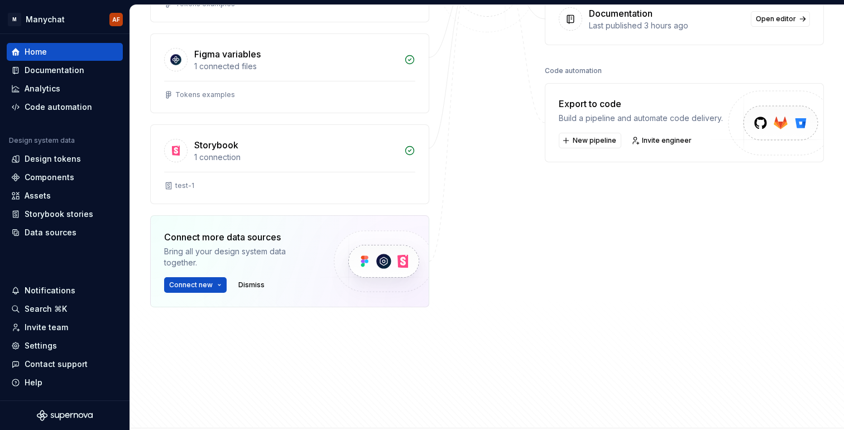
scroll to position [252, 0]
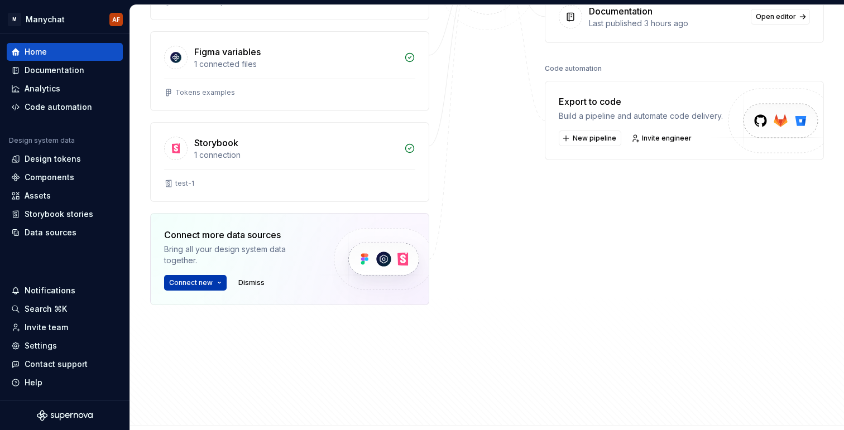
click at [211, 281] on button "Connect new" at bounding box center [195, 283] width 62 height 16
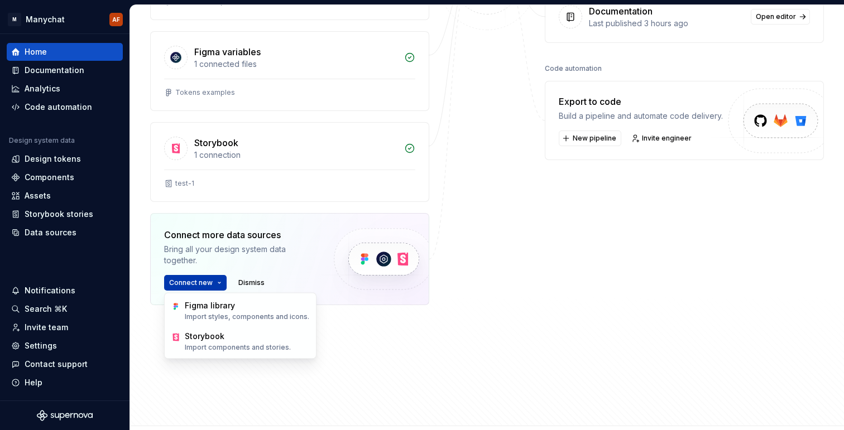
click at [211, 281] on button "Connect new" at bounding box center [195, 283] width 62 height 16
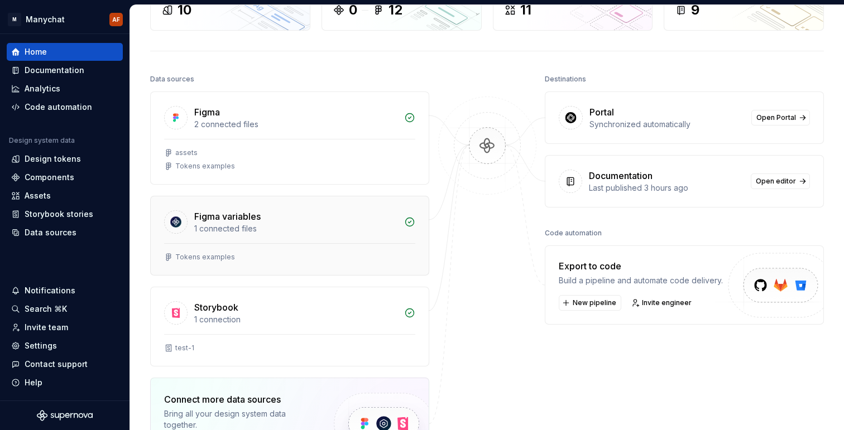
scroll to position [80, 0]
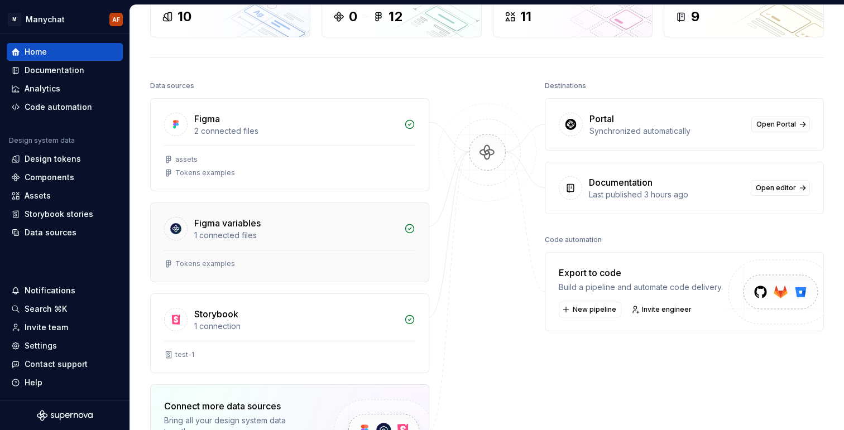
click at [274, 267] on div "Tokens examples" at bounding box center [289, 263] width 251 height 9
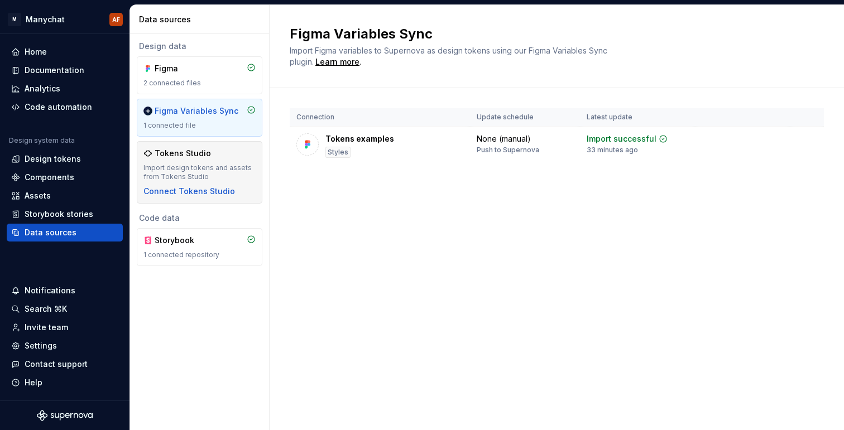
click at [182, 156] on div "Tokens Studio" at bounding box center [183, 153] width 56 height 11
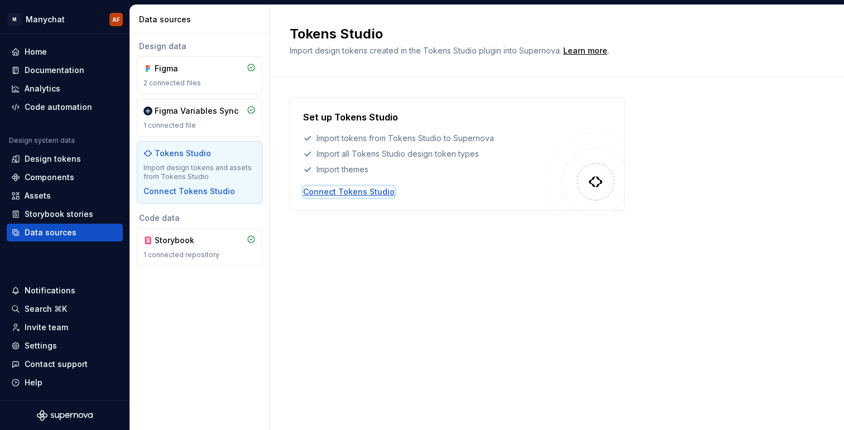
click at [349, 192] on div "Connect Tokens Studio" at bounding box center [349, 191] width 92 height 11
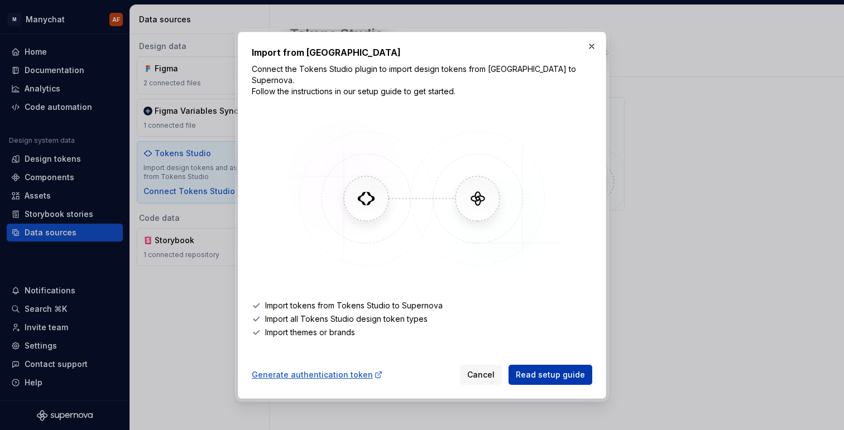
click at [552, 369] on span "Read setup guide" at bounding box center [550, 374] width 69 height 11
click at [339, 372] on div "Generate authentication token" at bounding box center [317, 374] width 131 height 11
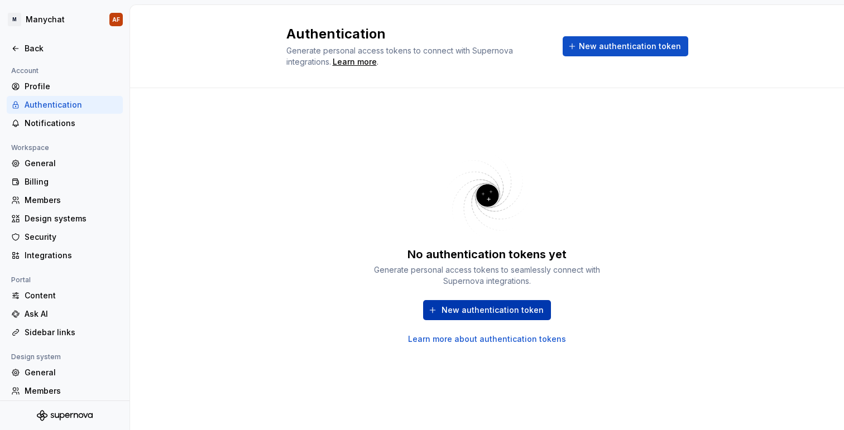
click at [456, 306] on span "New authentication token" at bounding box center [492, 310] width 102 height 11
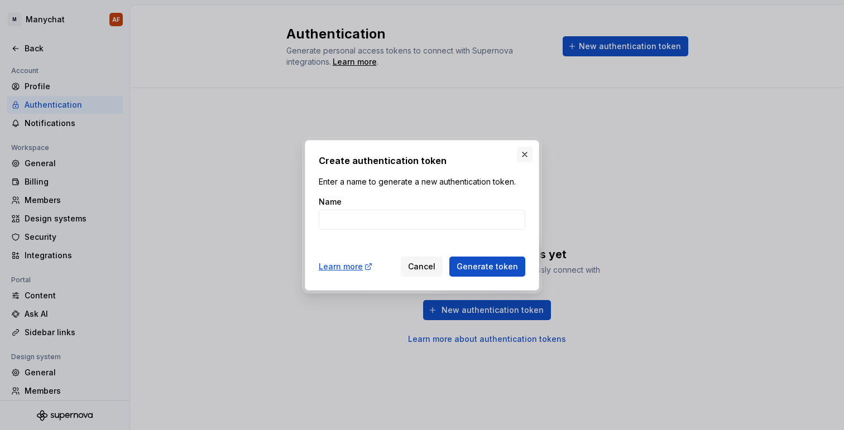
click at [521, 159] on button "button" at bounding box center [525, 155] width 16 height 16
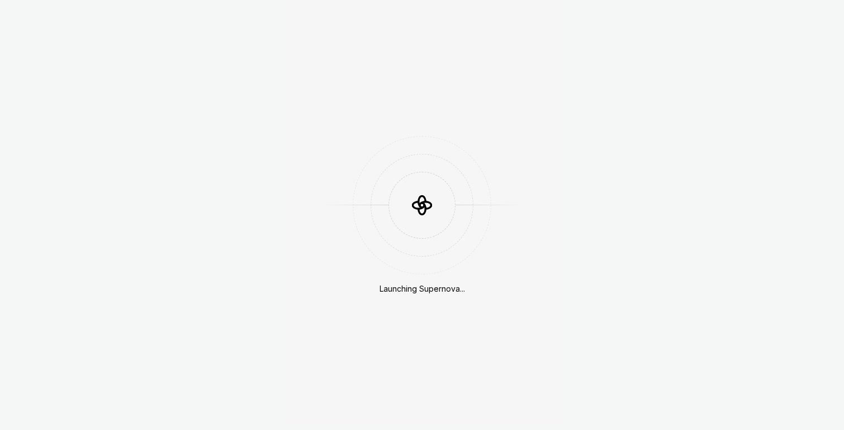
click at [593, 46] on div "Launching Supernova..." at bounding box center [422, 215] width 844 height 430
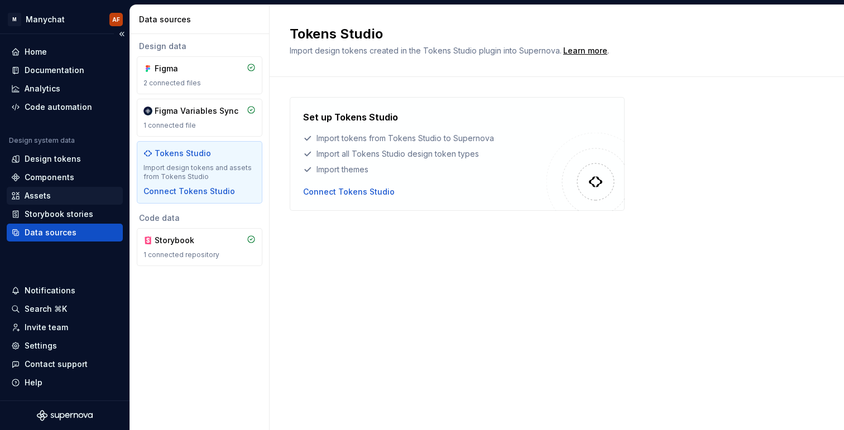
click at [42, 189] on div "Assets" at bounding box center [65, 196] width 116 height 18
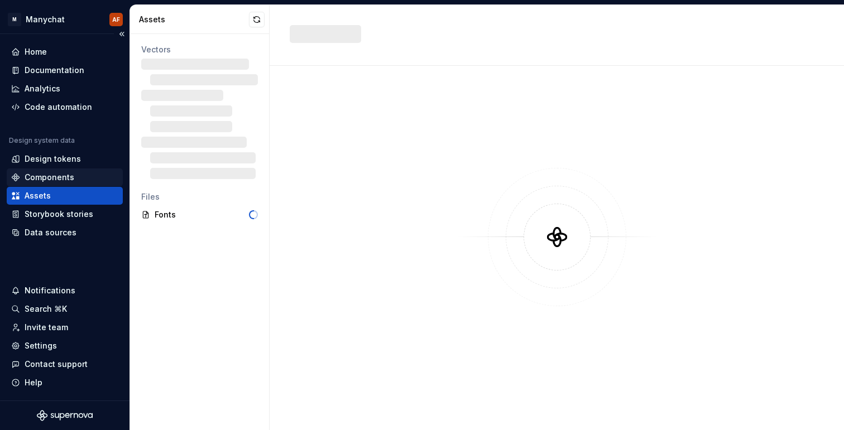
click at [43, 174] on div "Components" at bounding box center [50, 177] width 50 height 11
click at [52, 158] on div "Design tokens" at bounding box center [53, 158] width 56 height 11
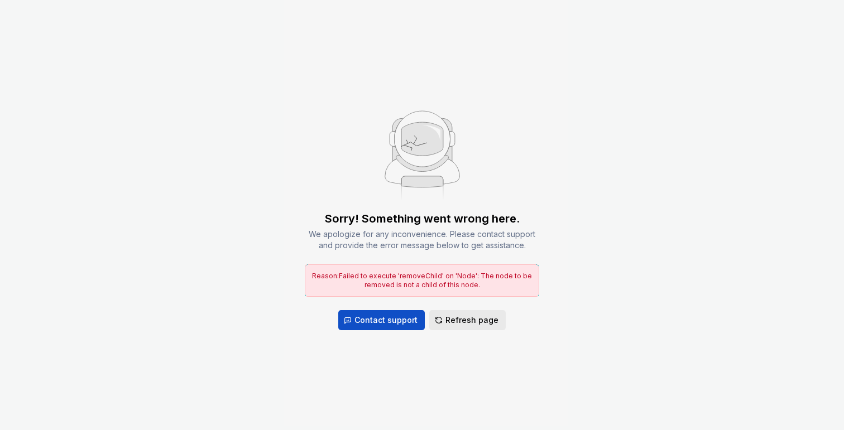
click at [460, 319] on span "Refresh page" at bounding box center [471, 320] width 53 height 11
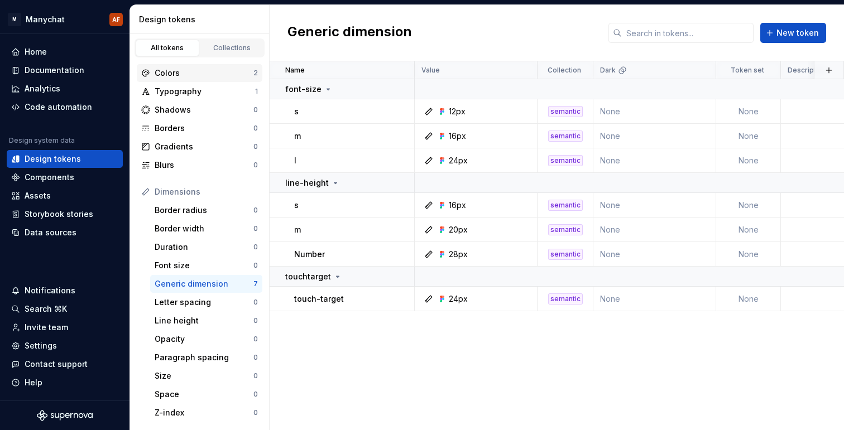
click at [197, 77] on div "Colors" at bounding box center [204, 73] width 99 height 11
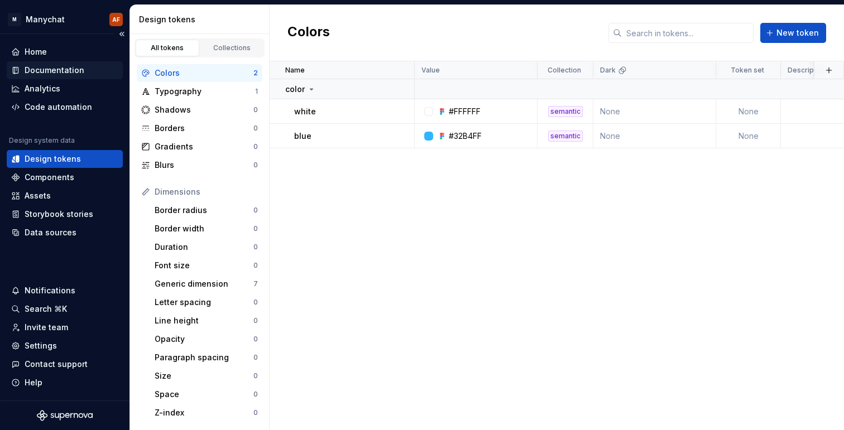
click at [71, 67] on div "Documentation" at bounding box center [55, 70] width 60 height 11
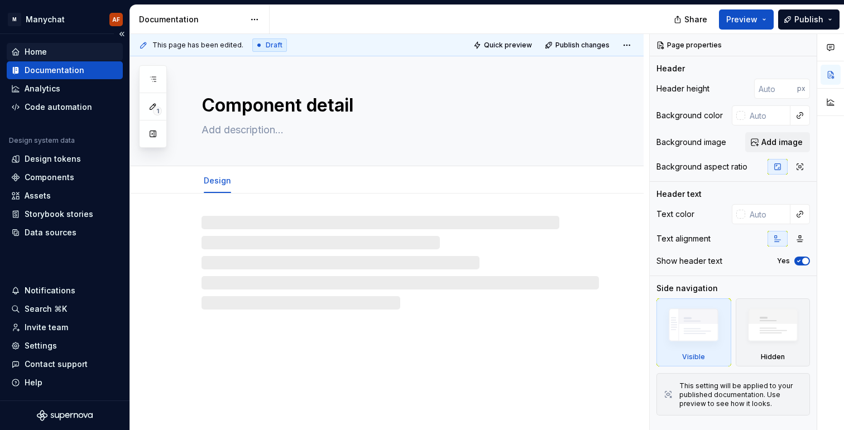
type textarea "*"
click at [69, 59] on div "Home" at bounding box center [65, 52] width 116 height 18
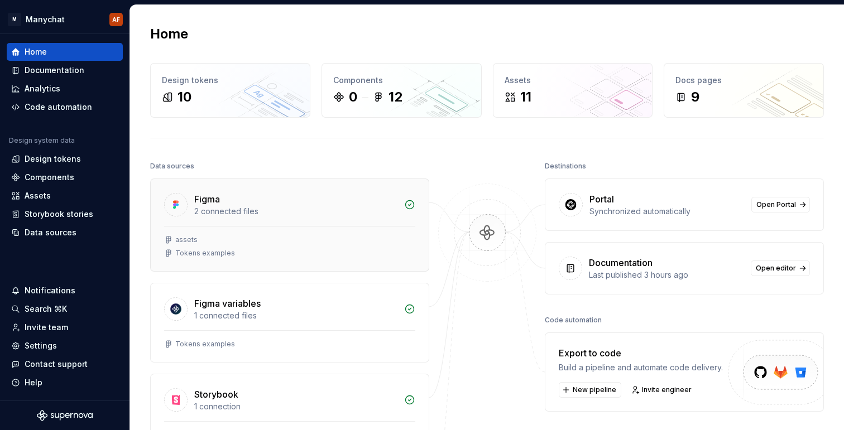
click at [254, 248] on div "assets Tokens examples" at bounding box center [289, 246] width 251 height 22
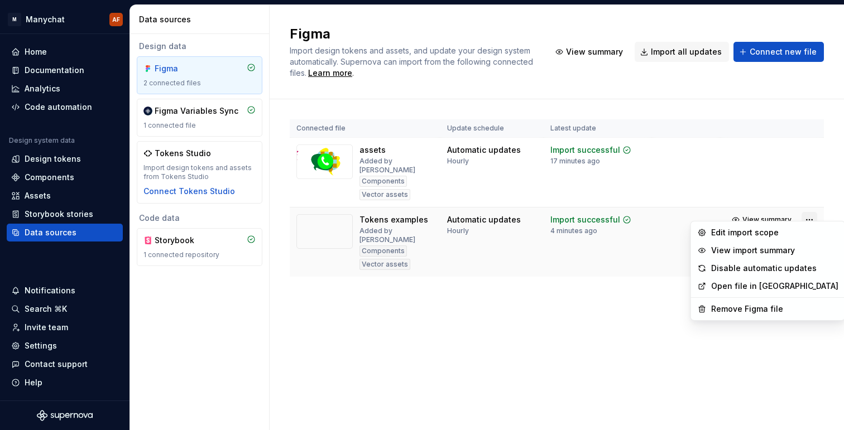
click at [809, 209] on html "M Manychat AF Home Documentation Analytics Code automation Design system data D…" at bounding box center [422, 215] width 844 height 430
click at [750, 286] on link "Open file in [GEOGRAPHIC_DATA]" at bounding box center [774, 286] width 127 height 11
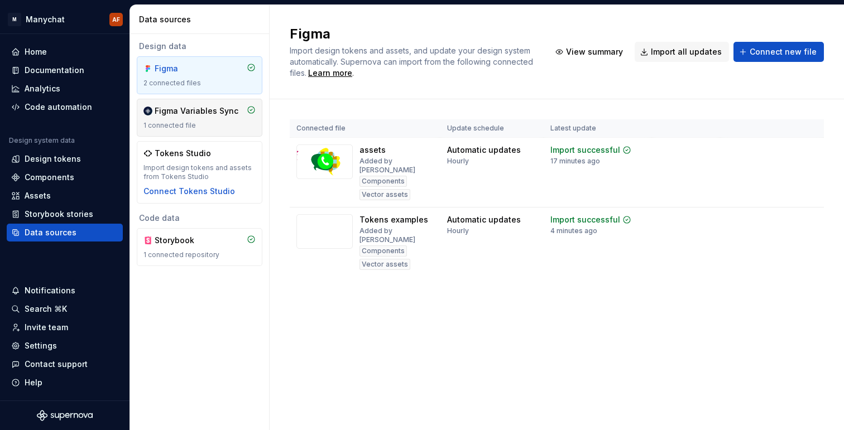
click at [199, 118] on div "Figma Variables Sync 1 connected file" at bounding box center [199, 117] width 112 height 25
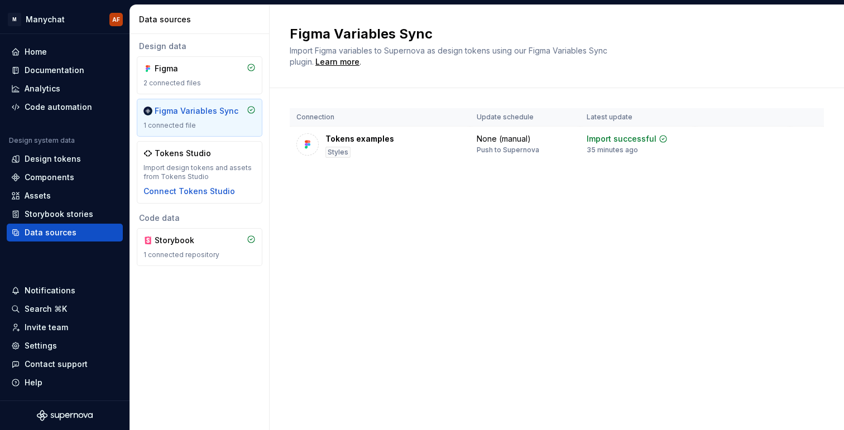
click at [196, 55] on div "Design data Figma 2 connected files Figma Variables Sync 1 connected file Token…" at bounding box center [200, 122] width 126 height 163
click at [200, 64] on div "Figma" at bounding box center [182, 68] width 54 height 11
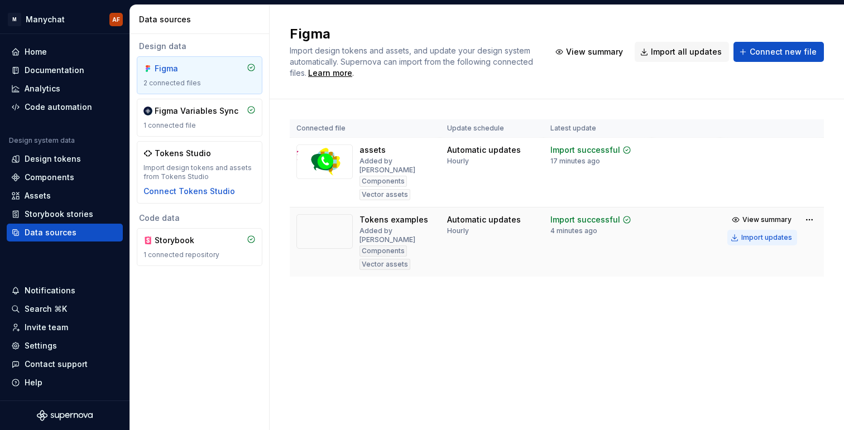
click at [782, 230] on button "Import updates" at bounding box center [762, 238] width 70 height 16
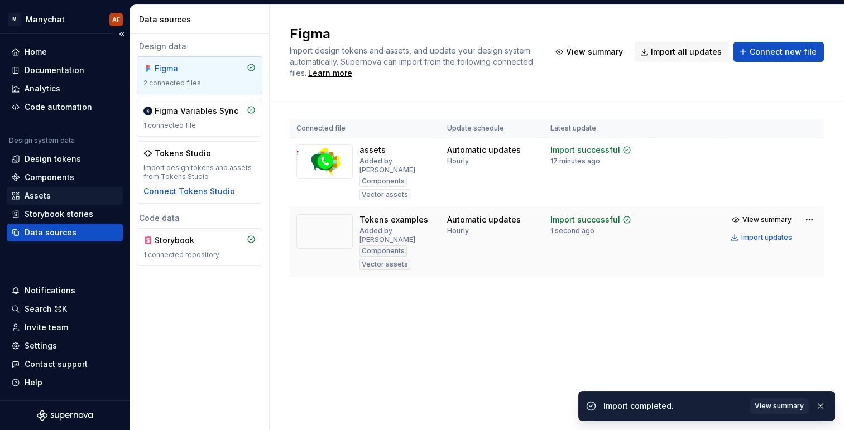
click at [61, 193] on div "Assets" at bounding box center [64, 195] width 107 height 11
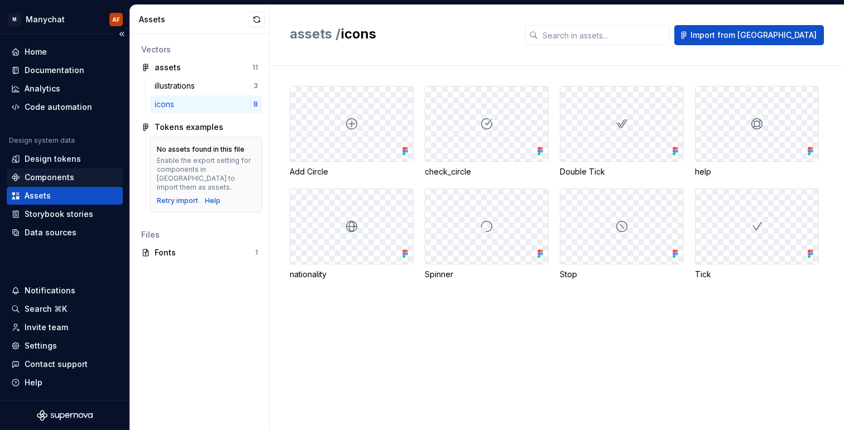
click at [58, 170] on div "Components" at bounding box center [65, 178] width 116 height 18
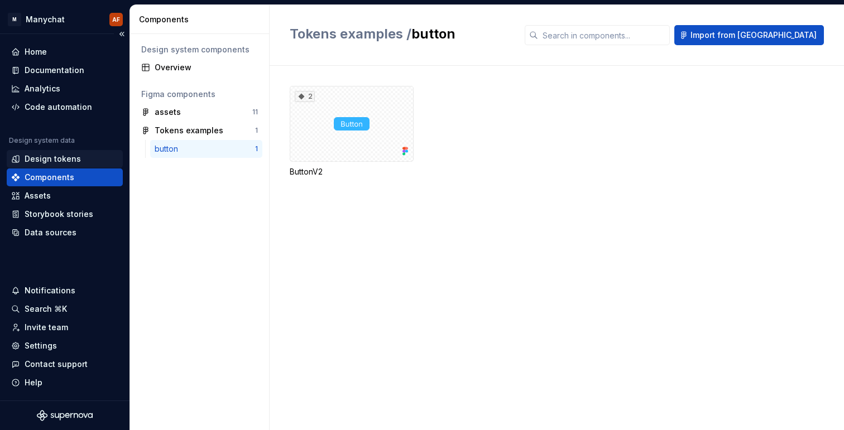
click at [54, 161] on div "Design tokens" at bounding box center [53, 158] width 56 height 11
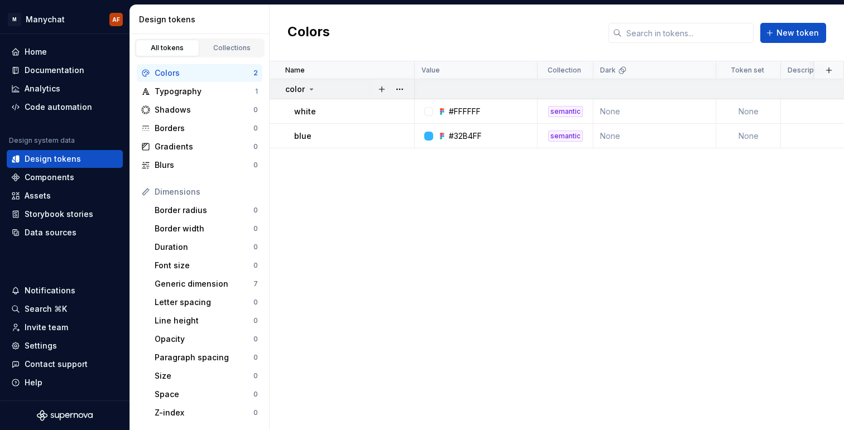
click at [310, 88] on icon at bounding box center [311, 89] width 9 height 9
click at [311, 88] on icon at bounding box center [311, 89] width 1 height 3
click at [186, 86] on div "Typography" at bounding box center [205, 91] width 100 height 11
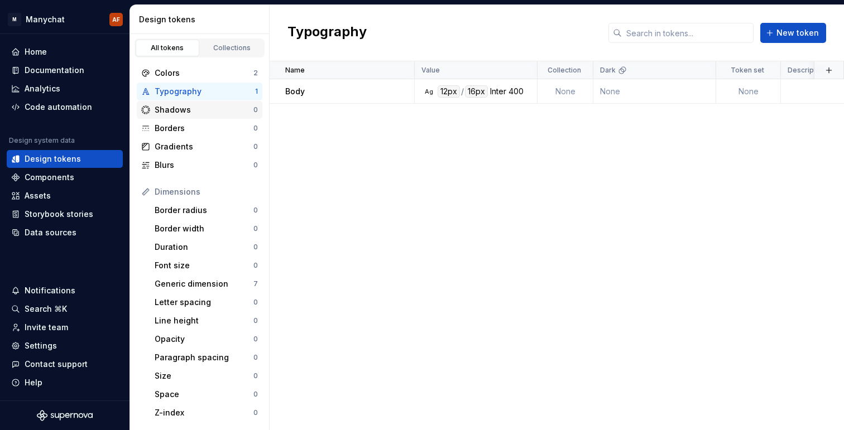
click at [190, 114] on div "Shadows" at bounding box center [204, 109] width 99 height 11
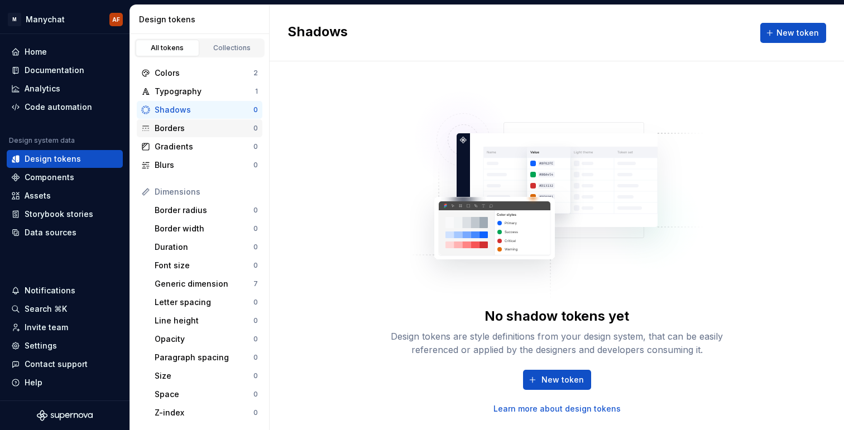
click at [197, 128] on div "Borders" at bounding box center [204, 128] width 99 height 11
click at [200, 147] on div "Gradients" at bounding box center [204, 146] width 99 height 11
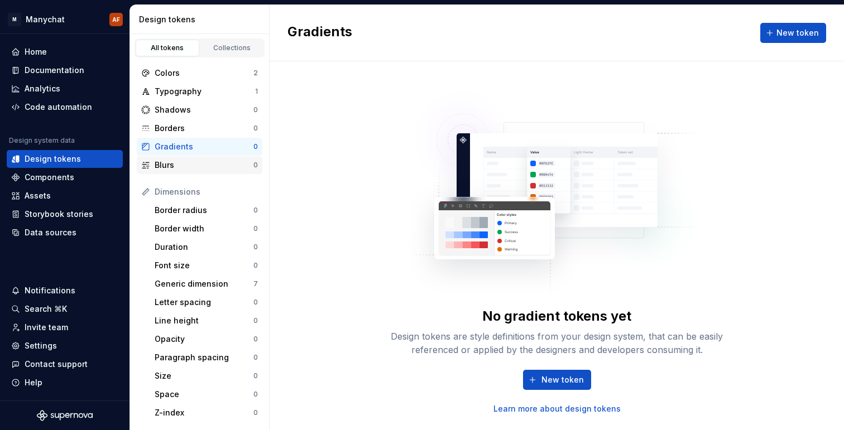
click at [200, 162] on div "Blurs" at bounding box center [204, 165] width 99 height 11
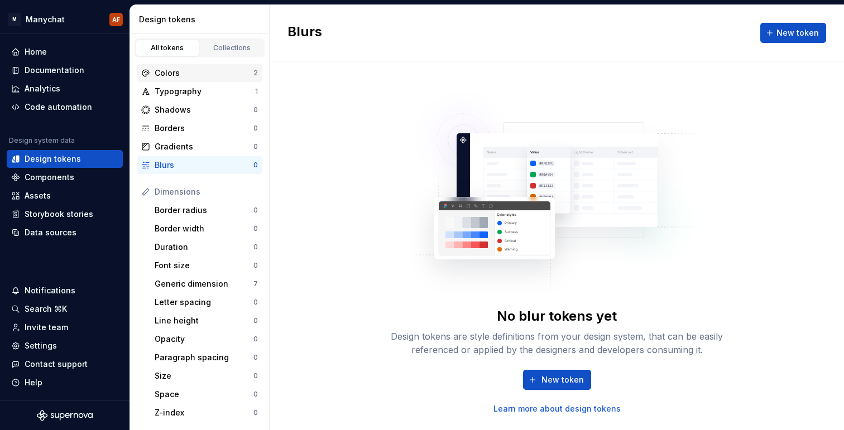
click at [199, 81] on div "Colors 2" at bounding box center [200, 73] width 126 height 18
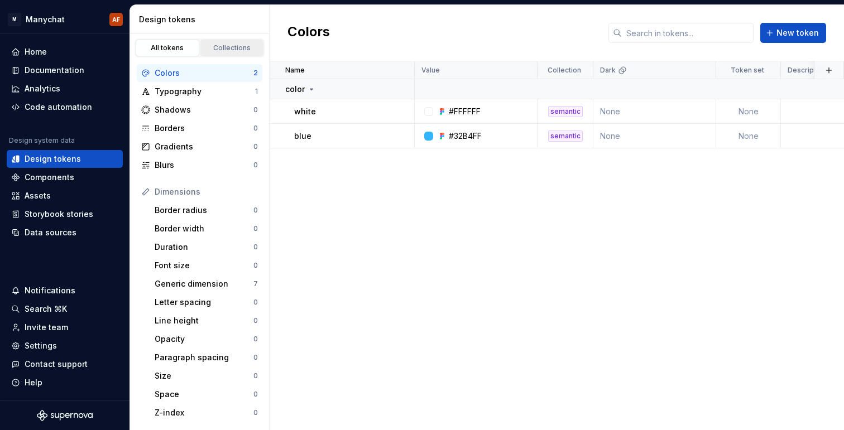
click at [224, 49] on div "Collections" at bounding box center [232, 48] width 56 height 9
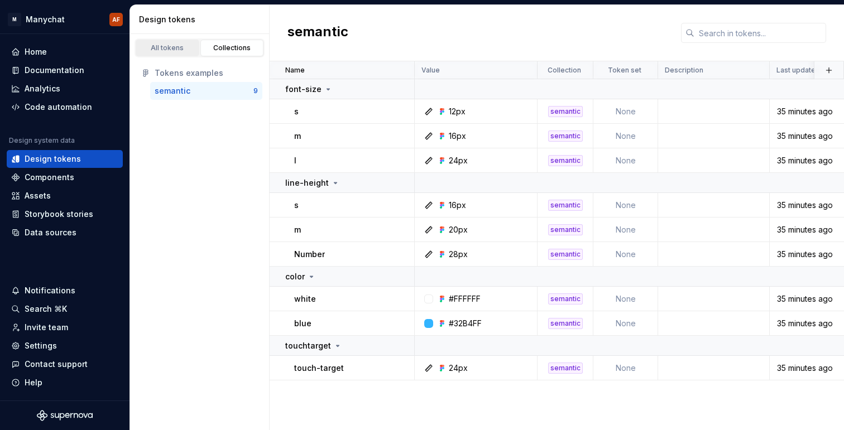
click at [173, 48] on div "All tokens" at bounding box center [167, 48] width 56 height 9
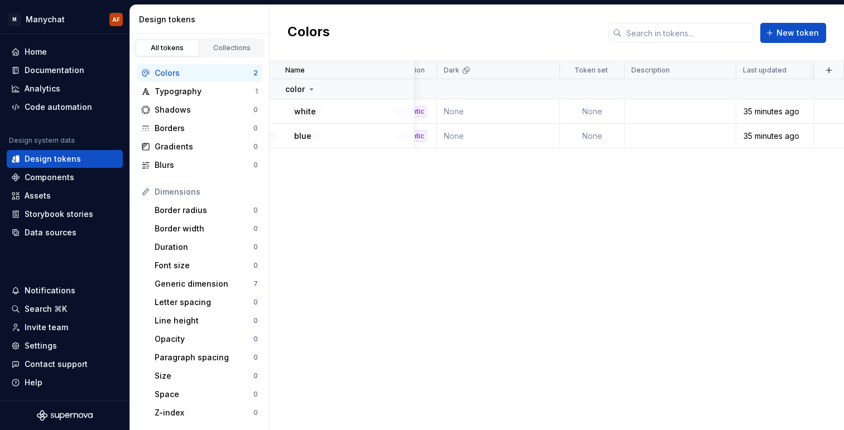
scroll to position [0, 156]
click at [65, 348] on div "Settings" at bounding box center [64, 345] width 107 height 11
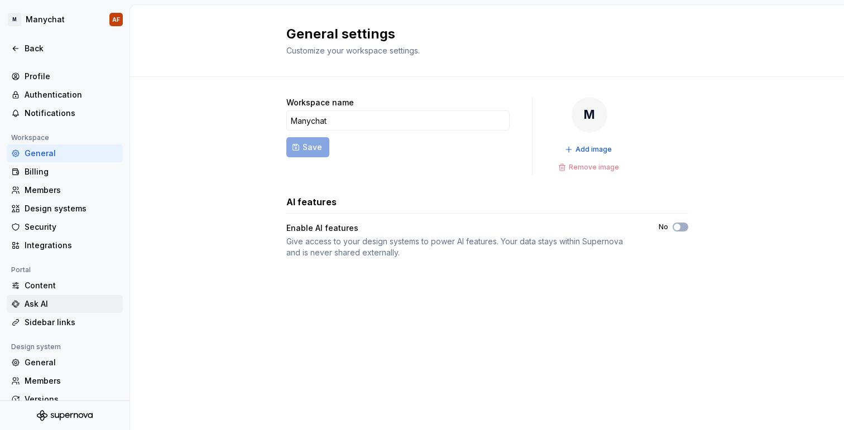
scroll to position [11, 0]
click at [54, 234] on div "Security" at bounding box center [65, 227] width 116 height 18
click at [54, 240] on div "Integrations" at bounding box center [72, 244] width 94 height 11
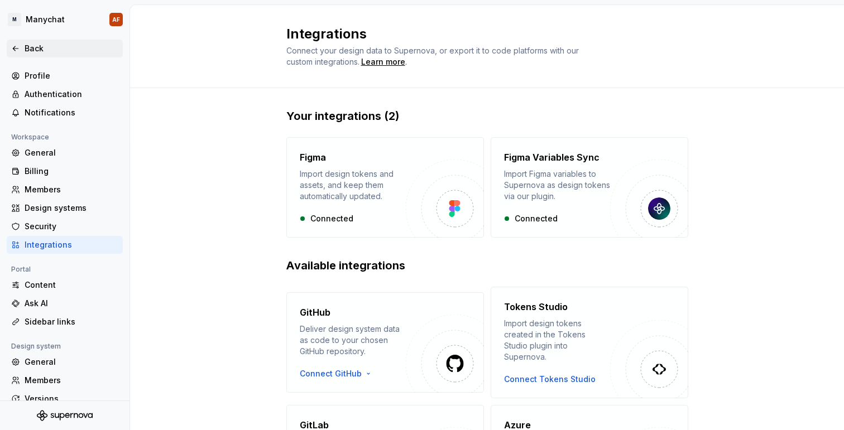
click at [18, 50] on icon at bounding box center [15, 48] width 9 height 9
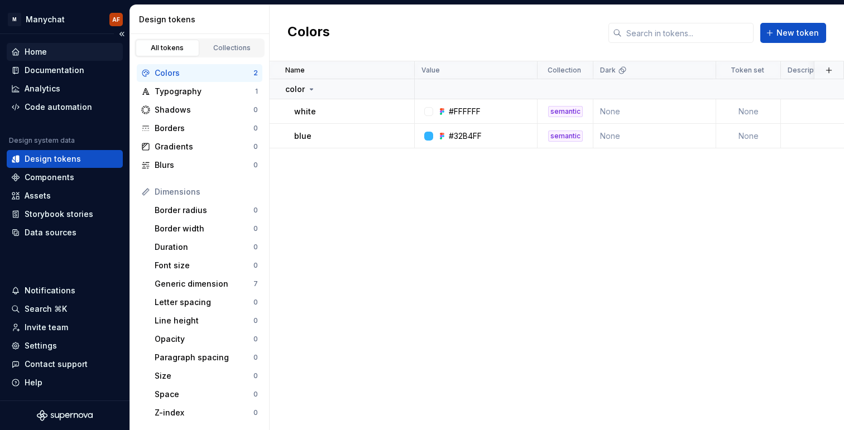
click at [59, 57] on div "Home" at bounding box center [65, 52] width 116 height 18
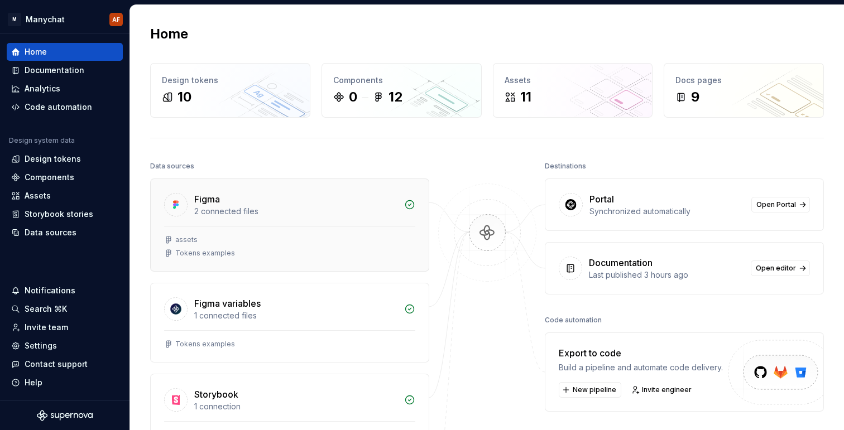
click at [309, 211] on div "2 connected files" at bounding box center [295, 211] width 203 height 11
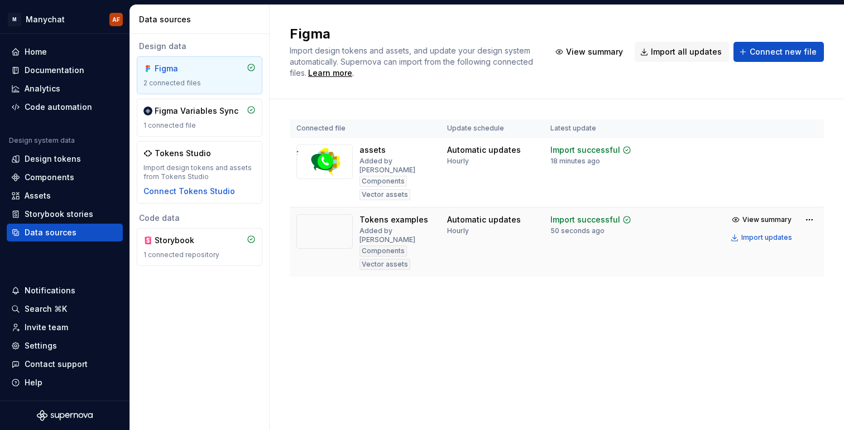
click at [799, 215] on div "View summary Import updates" at bounding box center [772, 228] width 90 height 33
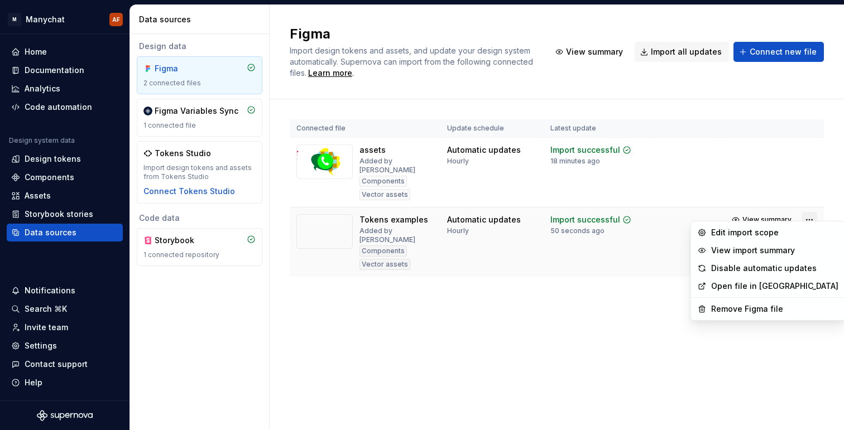
click at [806, 210] on html "M Manychat AF Home Documentation Analytics Code automation Design system data D…" at bounding box center [422, 215] width 844 height 430
click at [742, 310] on div "Remove Figma file" at bounding box center [774, 309] width 127 height 11
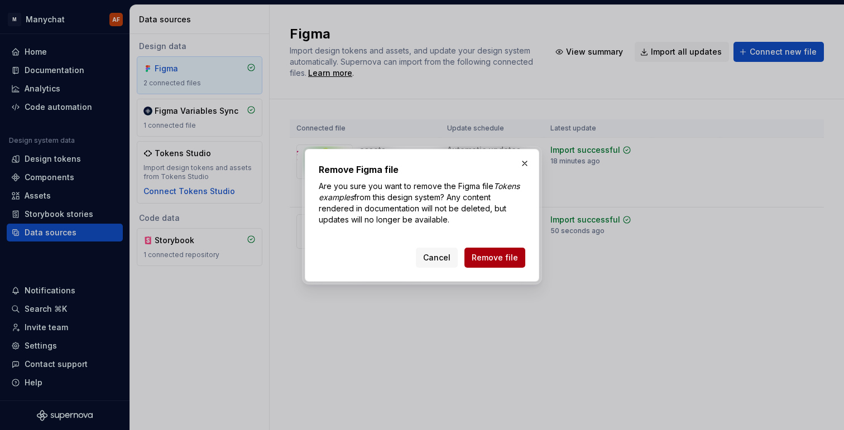
click at [485, 248] on button "Remove file" at bounding box center [494, 258] width 61 height 20
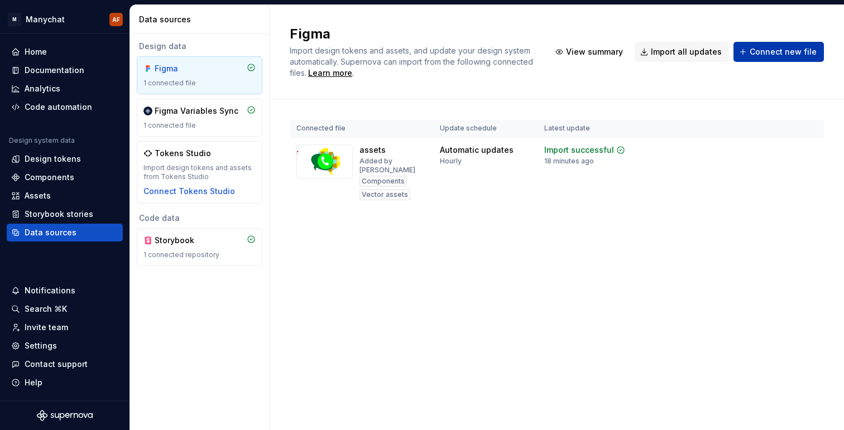
click at [757, 49] on span "Connect new file" at bounding box center [782, 51] width 67 height 11
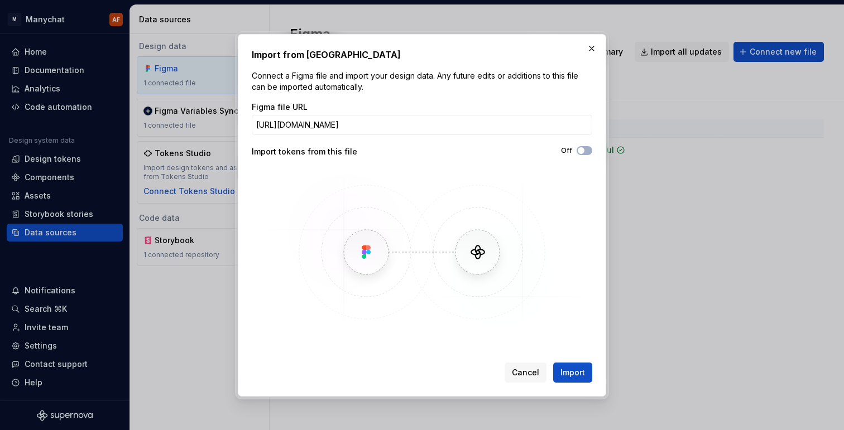
scroll to position [0, 105]
type input "https://www.figma.com/design/rdg2s7h5xTOwVRPXRgf6YU/Tokens-examples?node-id=0-1…"
click at [576, 379] on button "Import" at bounding box center [572, 373] width 39 height 20
click at [582, 145] on div "Figma file URL https://www.figma.com/design/rdg2s7h5xTOwVRPXRgf6YU/Tokens-examp…" at bounding box center [422, 219] width 340 height 234
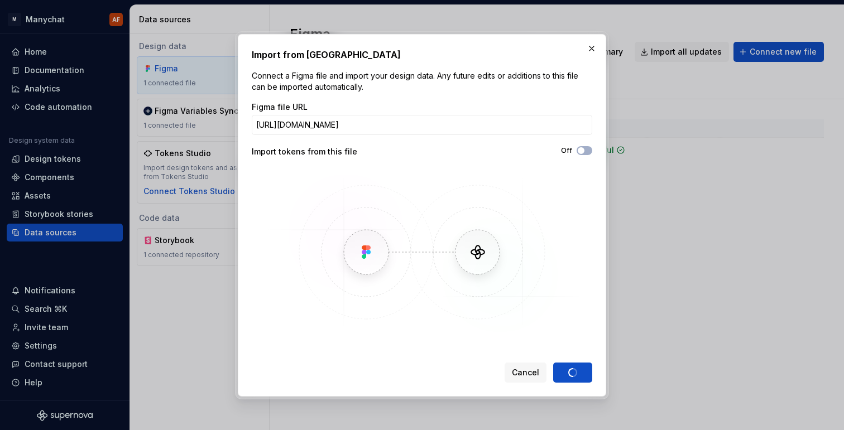
click at [588, 155] on div "Off" at bounding box center [507, 150] width 170 height 9
click at [581, 152] on span "button" at bounding box center [581, 150] width 7 height 7
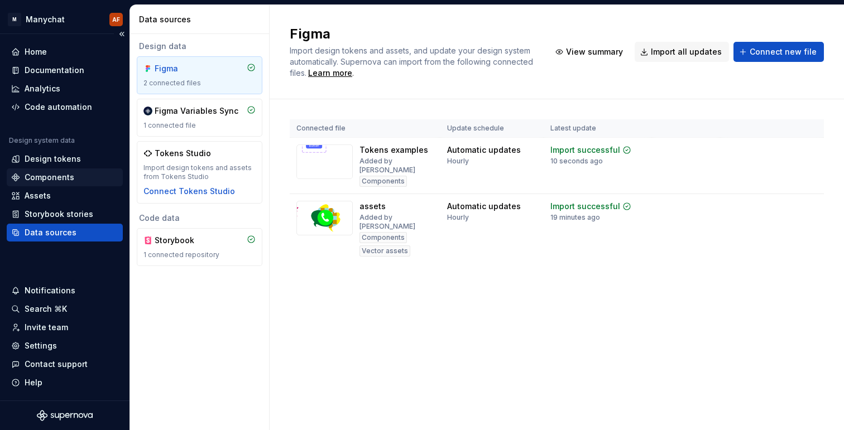
click at [46, 172] on div "Components" at bounding box center [50, 177] width 50 height 11
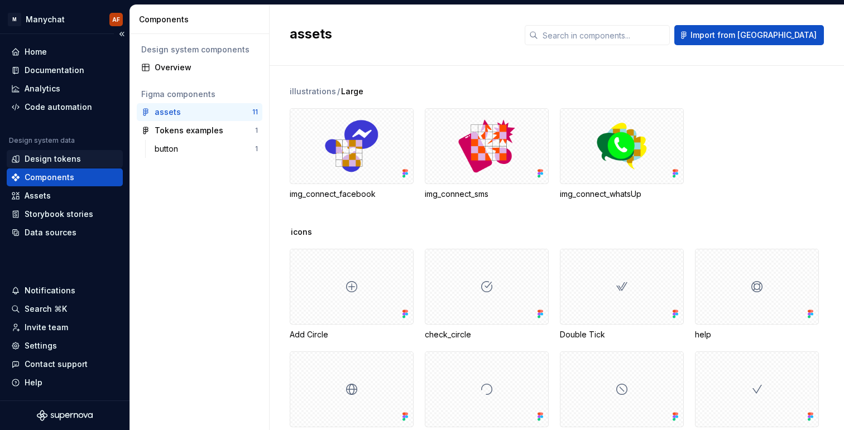
click at [58, 156] on div "Design tokens" at bounding box center [53, 158] width 56 height 11
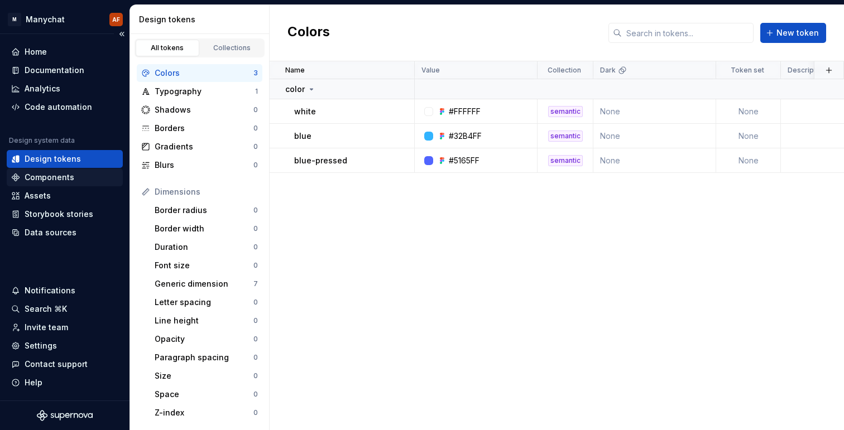
click at [79, 175] on div "Components" at bounding box center [64, 177] width 107 height 11
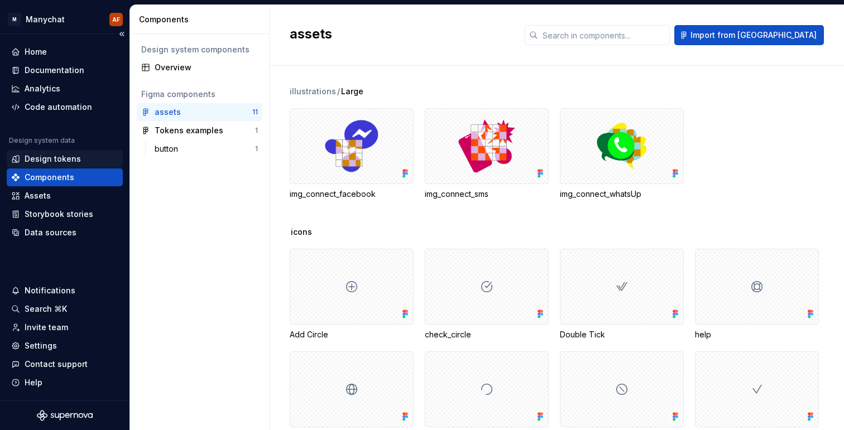
click at [82, 158] on div "Design tokens" at bounding box center [64, 158] width 107 height 11
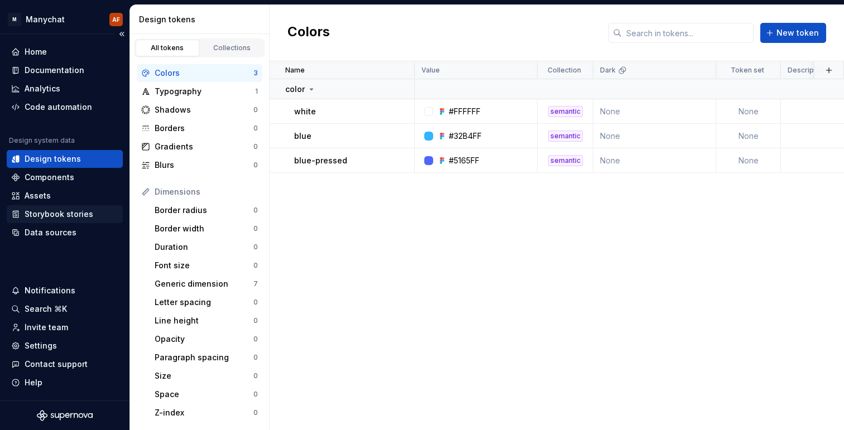
click at [78, 214] on div "Storybook stories" at bounding box center [59, 214] width 69 height 11
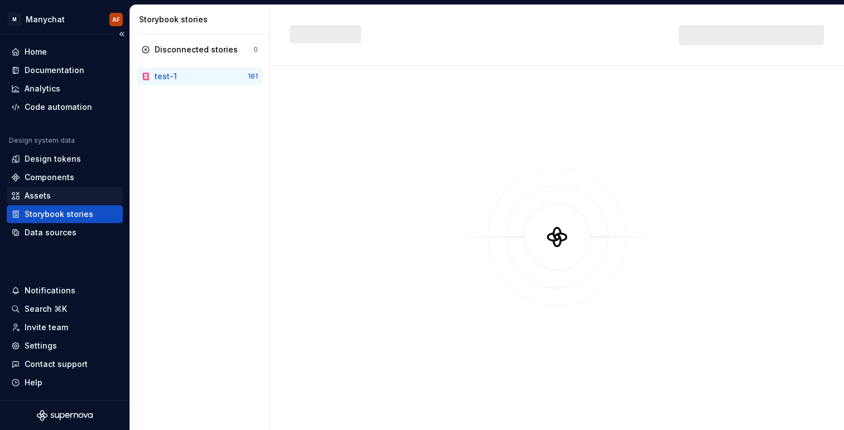
click at [77, 199] on div "Assets" at bounding box center [64, 195] width 107 height 11
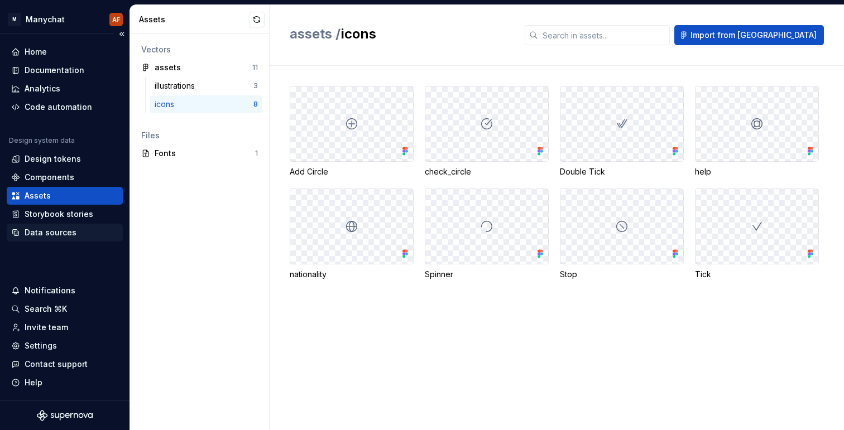
click at [72, 237] on div "Data sources" at bounding box center [51, 232] width 52 height 11
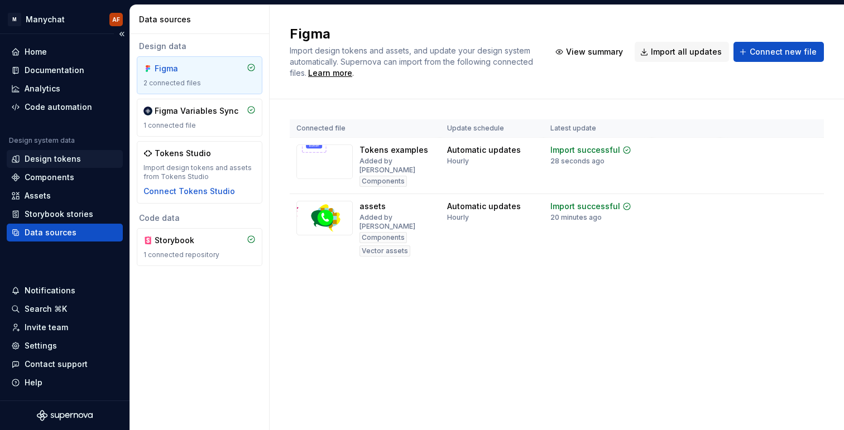
click at [68, 156] on div "Design tokens" at bounding box center [53, 158] width 56 height 11
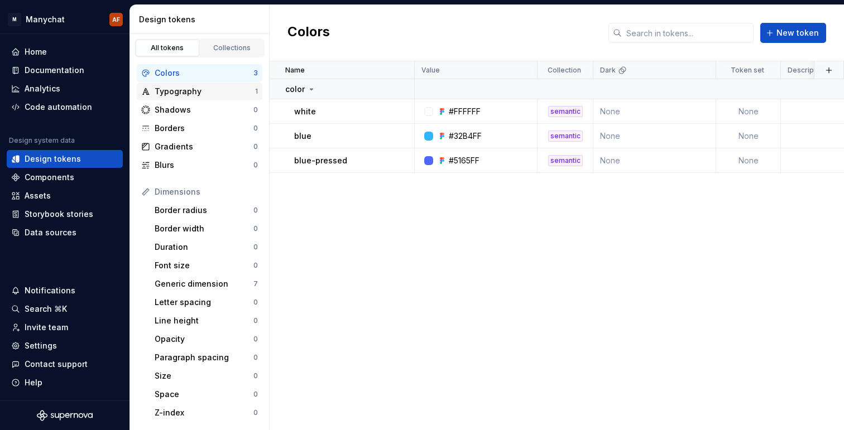
click at [195, 87] on div "Typography" at bounding box center [205, 91] width 100 height 11
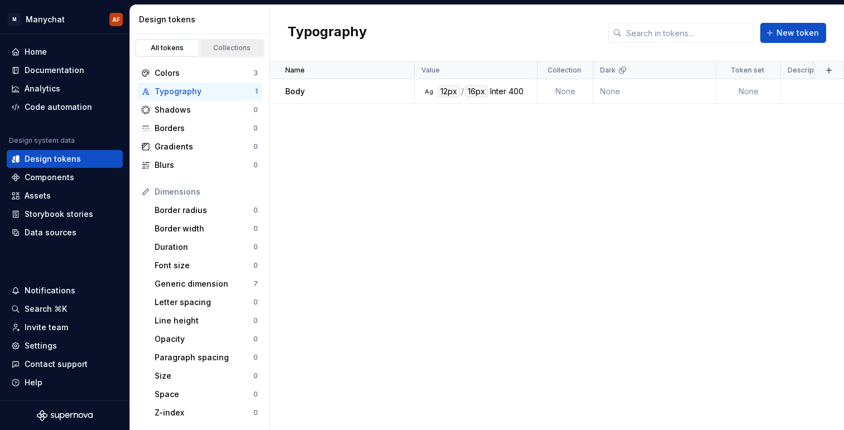
click at [218, 53] on link "Collections" at bounding box center [232, 48] width 64 height 17
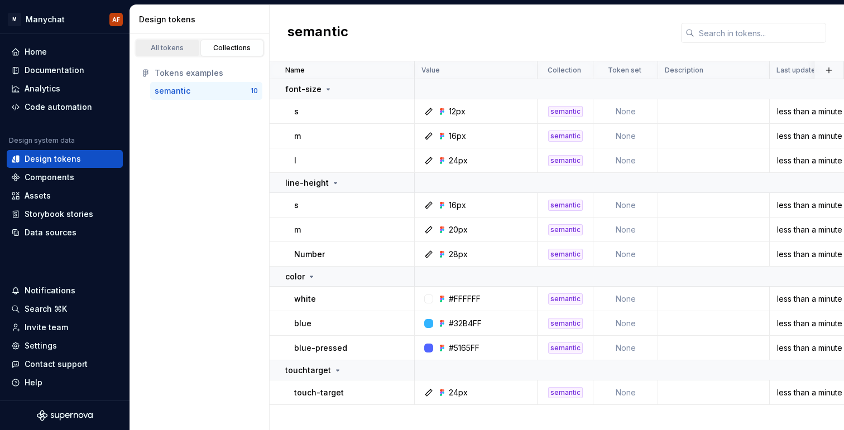
click at [173, 48] on div "All tokens" at bounding box center [167, 48] width 56 height 9
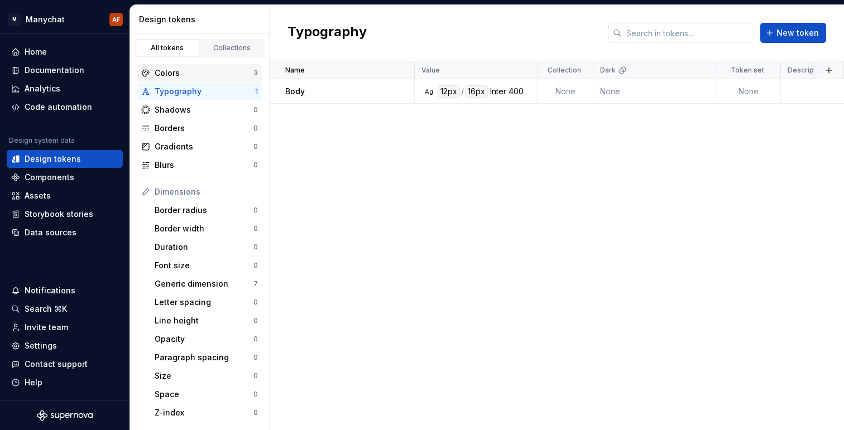
click at [196, 76] on div "Colors" at bounding box center [204, 73] width 99 height 11
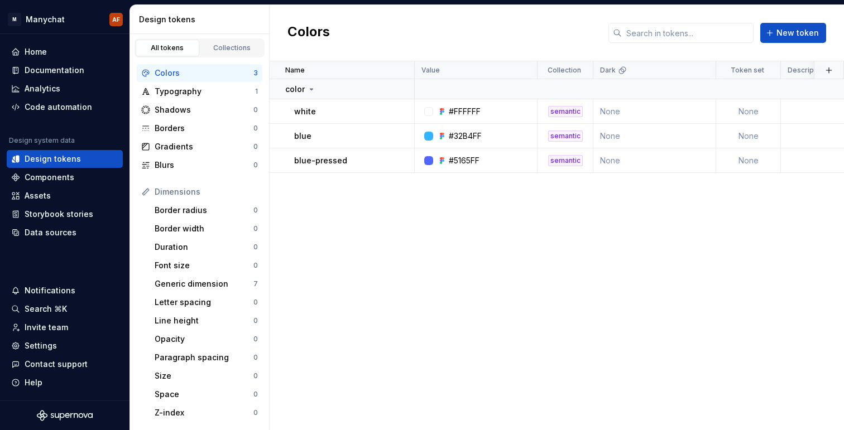
click at [345, 243] on div "Name Value Collection Dark Token set Description Last updated color white #FFFF…" at bounding box center [557, 245] width 574 height 369
click at [41, 179] on div "Components" at bounding box center [50, 177] width 50 height 11
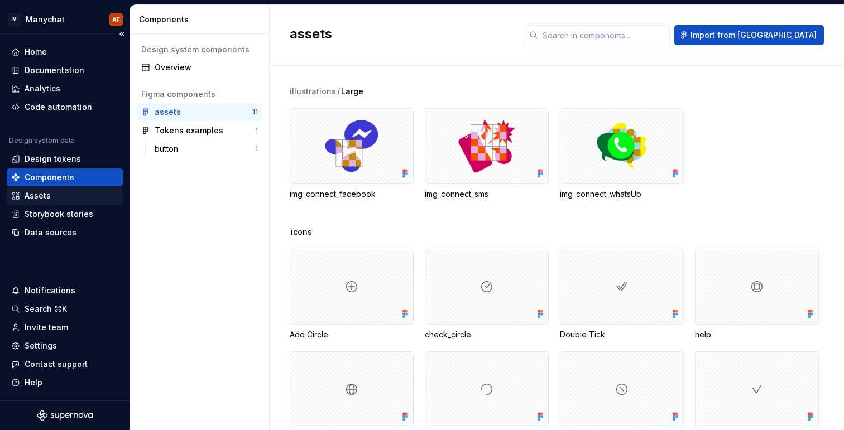
click at [40, 201] on div "Assets" at bounding box center [65, 196] width 116 height 18
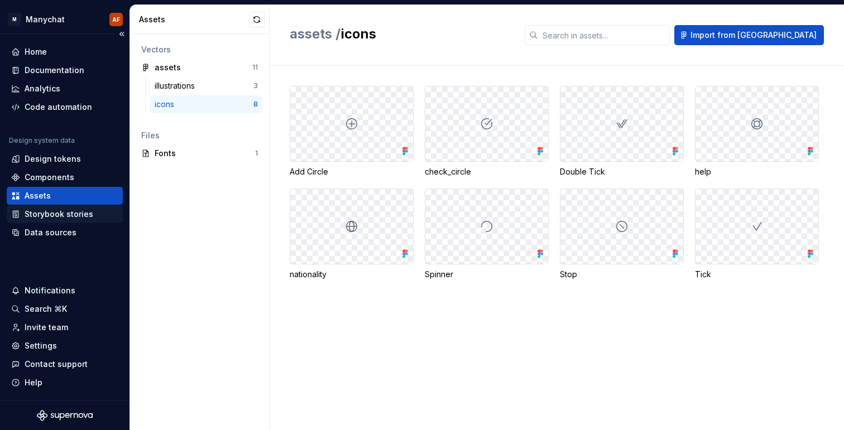
click at [37, 213] on div "Storybook stories" at bounding box center [59, 214] width 69 height 11
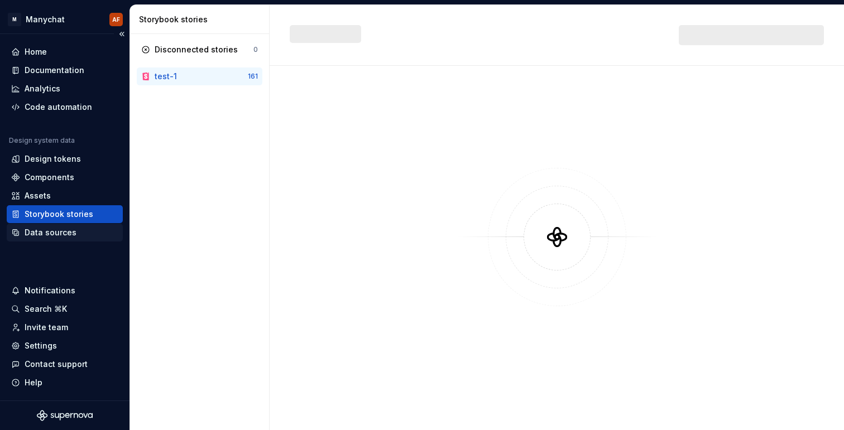
click at [49, 233] on div "Data sources" at bounding box center [51, 232] width 52 height 11
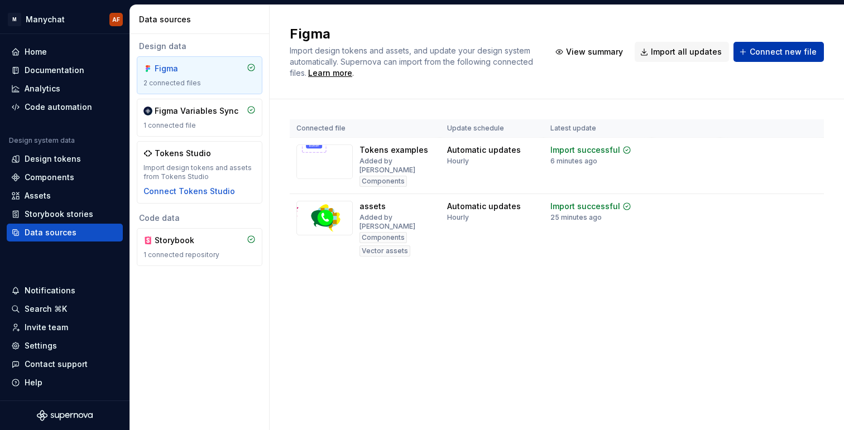
click at [745, 50] on button "Connect new file" at bounding box center [778, 52] width 90 height 20
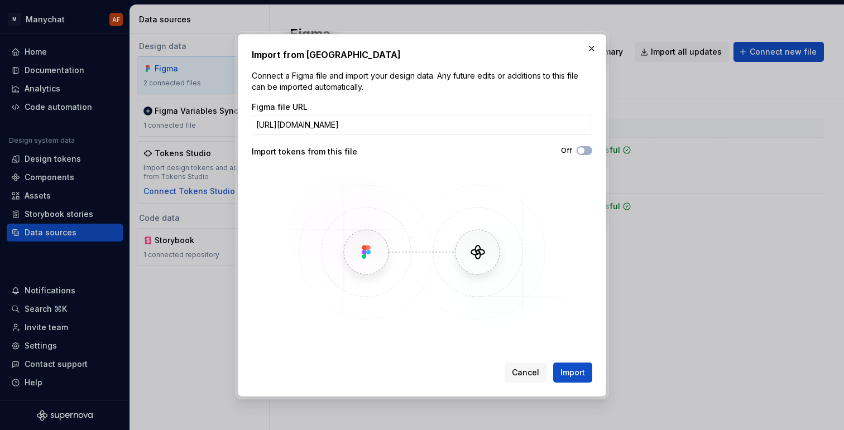
scroll to position [0, 59]
type input "https://www.figma.com/design/BcCrHv5WK3VsdjNlYk4pTa/Styles?node-id=0-1&t=mP0OE2…"
click at [574, 371] on span "Import" at bounding box center [572, 372] width 25 height 11
click at [584, 147] on icon "button" at bounding box center [580, 150] width 9 height 7
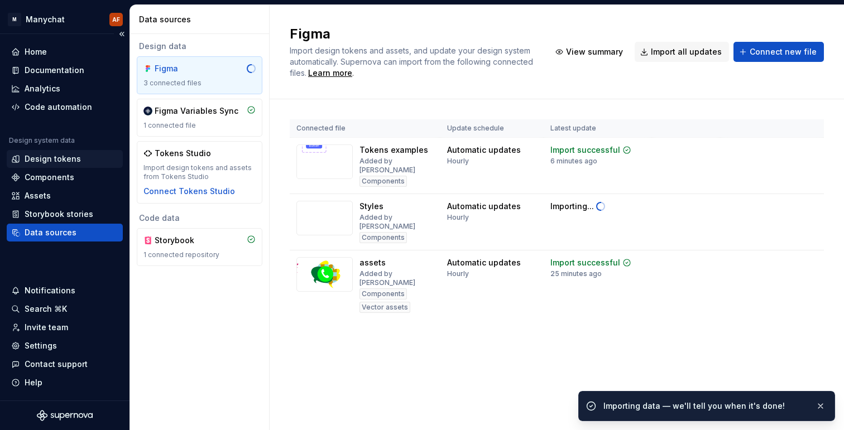
click at [47, 164] on div "Design tokens" at bounding box center [53, 158] width 56 height 11
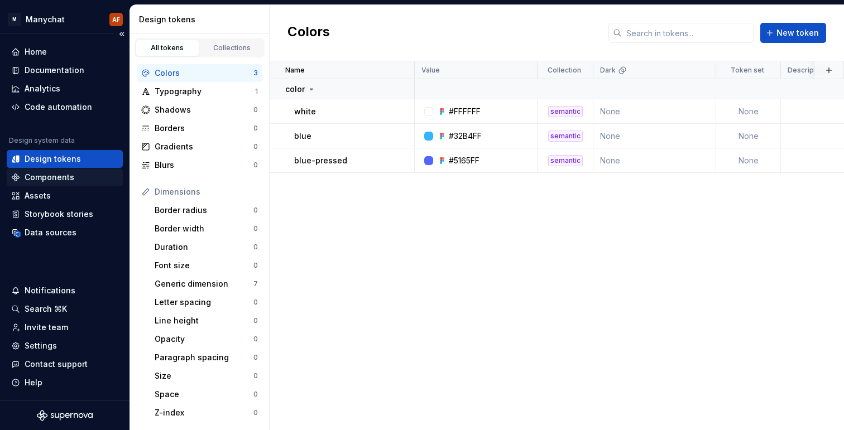
click at [73, 178] on div "Components" at bounding box center [64, 177] width 107 height 11
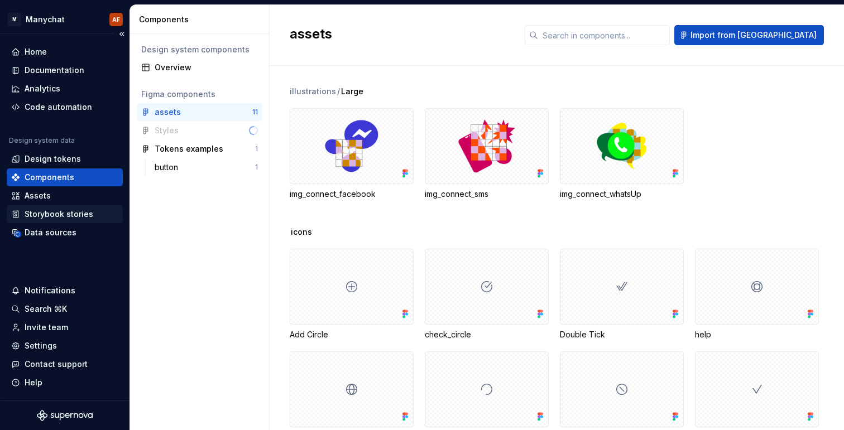
click at [70, 205] on div "Storybook stories" at bounding box center [65, 214] width 116 height 18
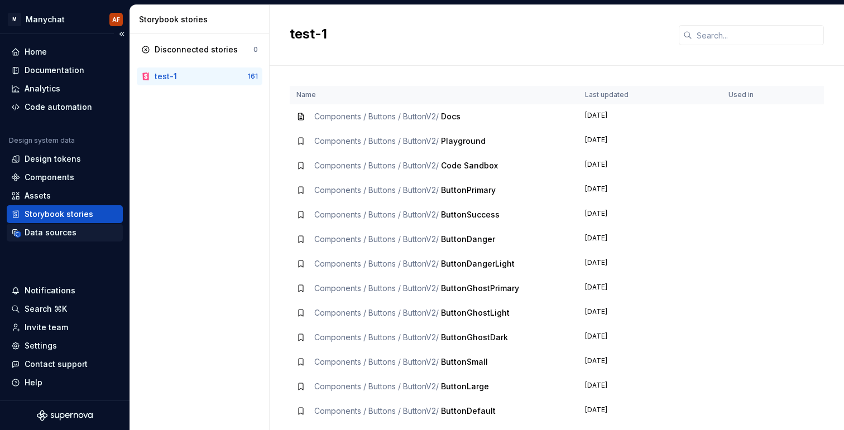
click at [71, 231] on div "Data sources" at bounding box center [51, 232] width 52 height 11
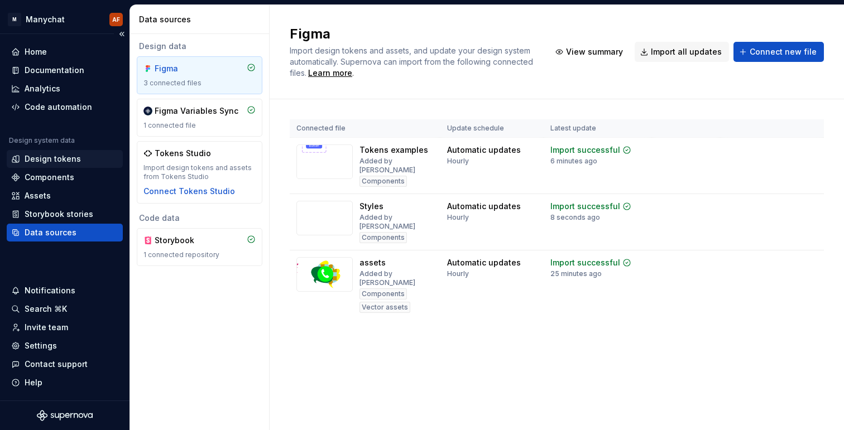
click at [55, 160] on div "Design tokens" at bounding box center [53, 158] width 56 height 11
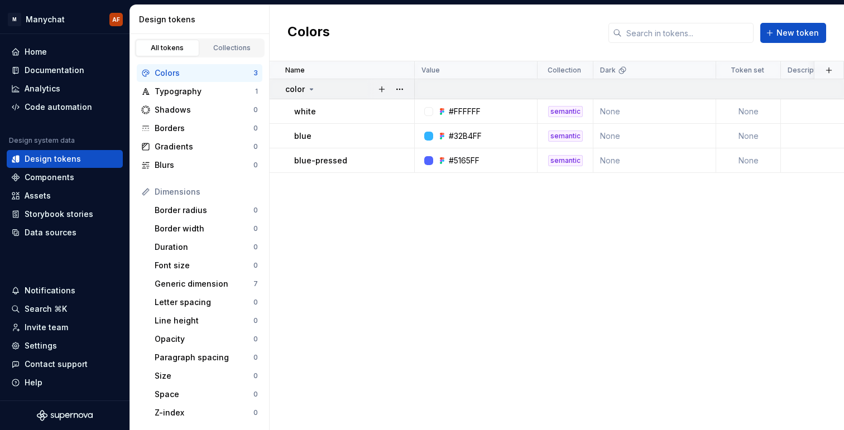
click at [305, 86] on div "color" at bounding box center [300, 89] width 31 height 11
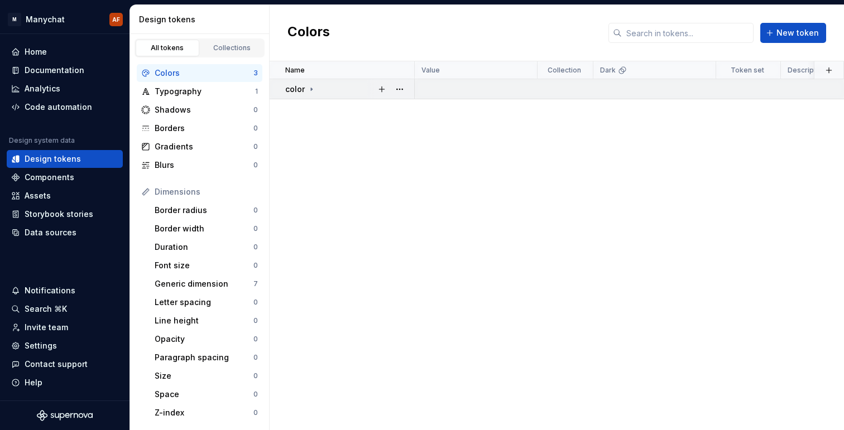
click at [318, 90] on div "color" at bounding box center [349, 89] width 128 height 11
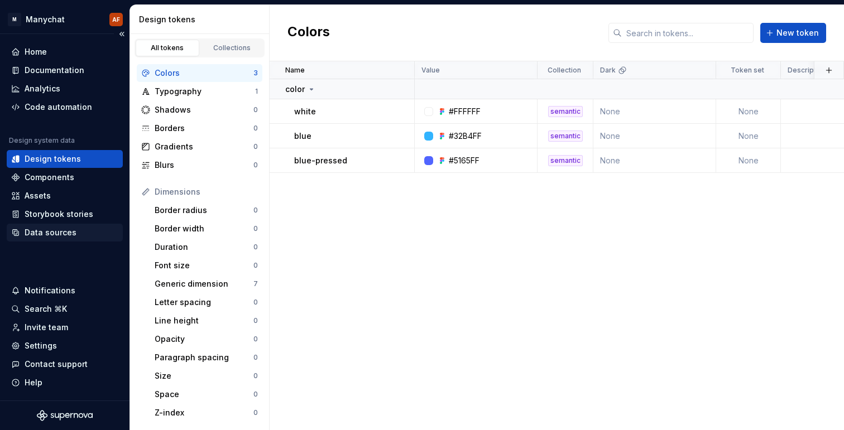
click at [61, 231] on div "Data sources" at bounding box center [51, 232] width 52 height 11
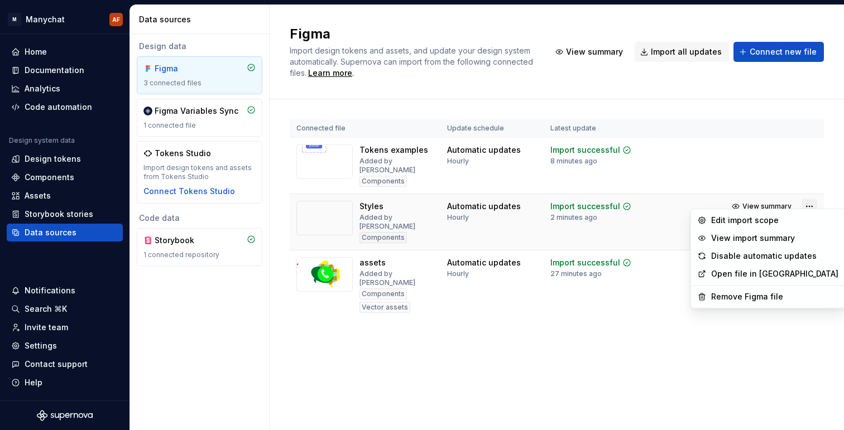
click at [805, 190] on html "M Manychat AF Home Documentation Analytics Code automation Design system data D…" at bounding box center [422, 215] width 844 height 430
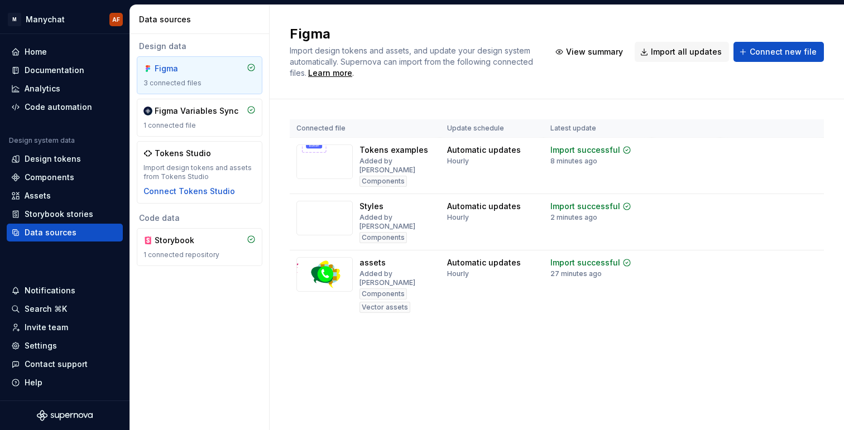
click at [763, 192] on html "M Manychat AF Home Documentation Analytics Code automation Design system data D…" at bounding box center [422, 215] width 844 height 430
click at [763, 220] on div "Import updates" at bounding box center [766, 224] width 51 height 9
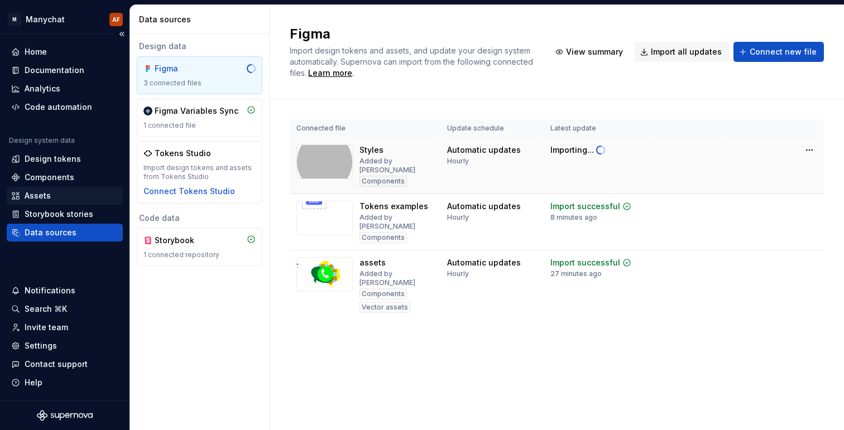
click at [47, 195] on div "Assets" at bounding box center [38, 195] width 26 height 11
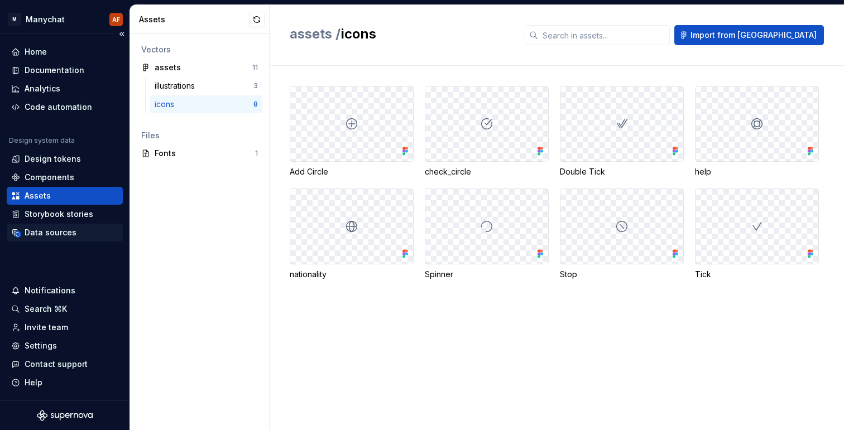
click at [50, 231] on div "Data sources" at bounding box center [51, 232] width 52 height 11
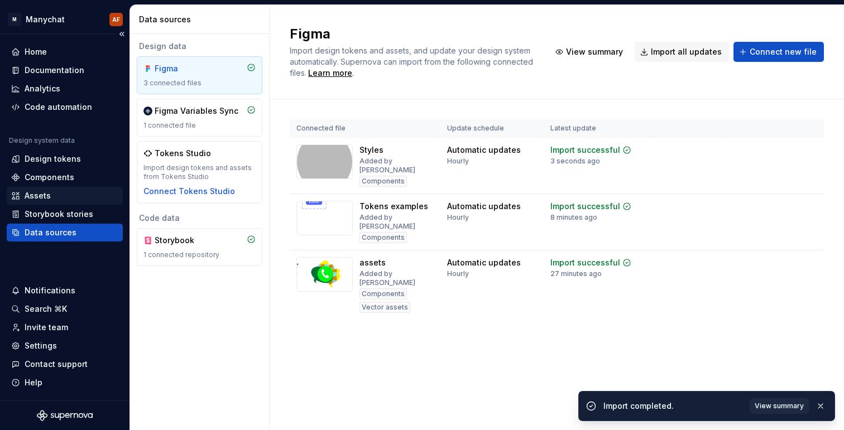
click at [52, 193] on div "Assets" at bounding box center [64, 195] width 107 height 11
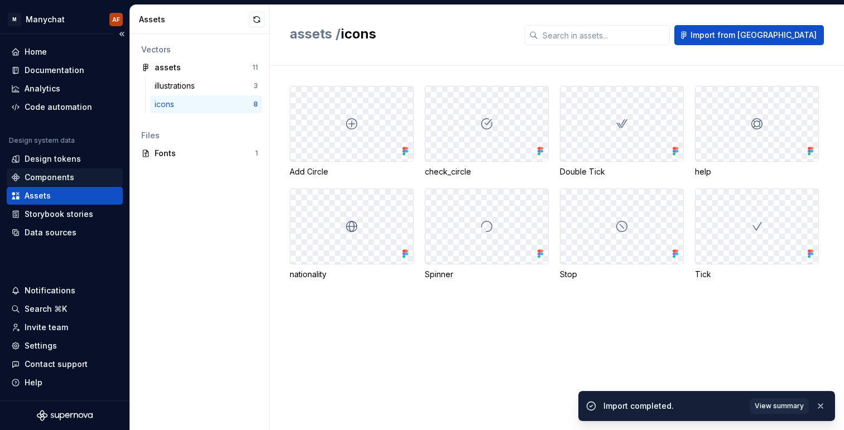
click at [52, 170] on div "Components" at bounding box center [65, 178] width 116 height 18
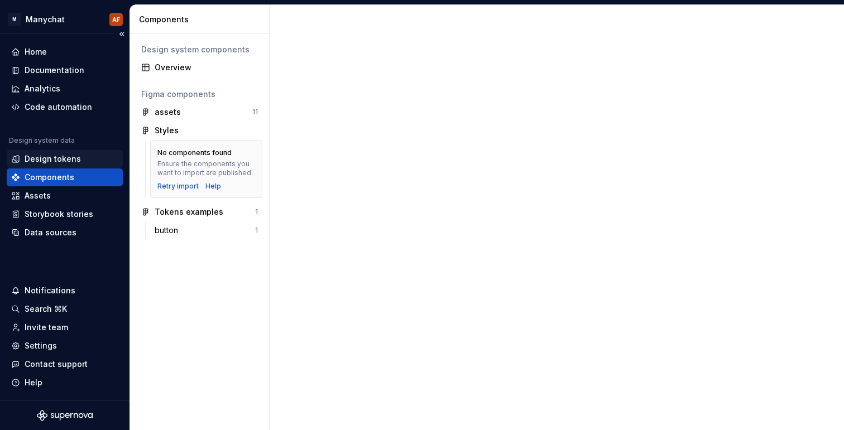
click at [54, 156] on div "Design tokens" at bounding box center [53, 158] width 56 height 11
